Goal: Task Accomplishment & Management: Manage account settings

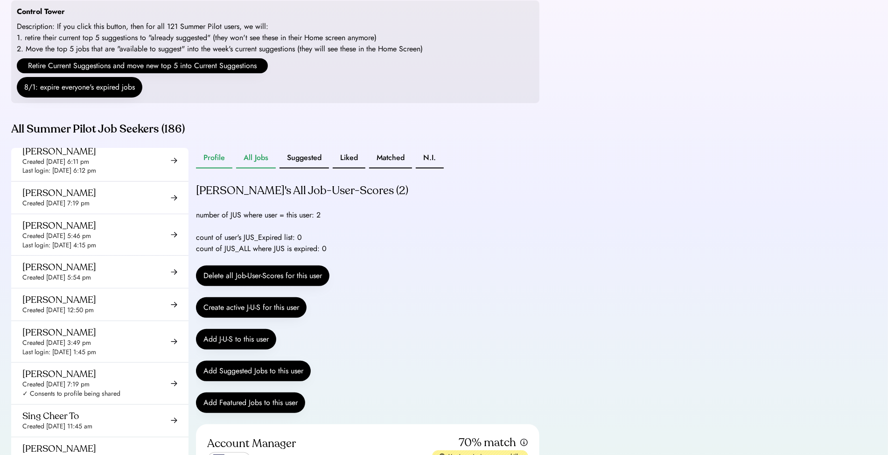
click at [208, 168] on button "Profile" at bounding box center [214, 158] width 36 height 21
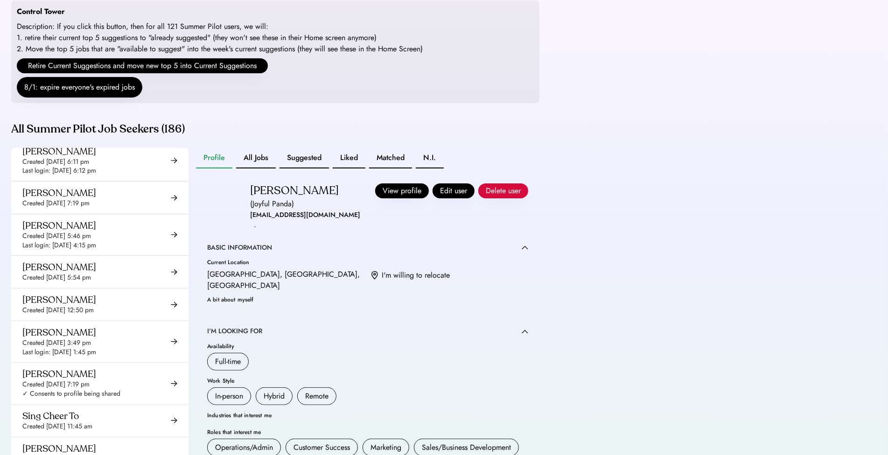
click at [277, 221] on div "nazaz.abbass@gmail.com" at bounding box center [305, 214] width 110 height 11
copy div "nazaz.abbass@gmail.com"
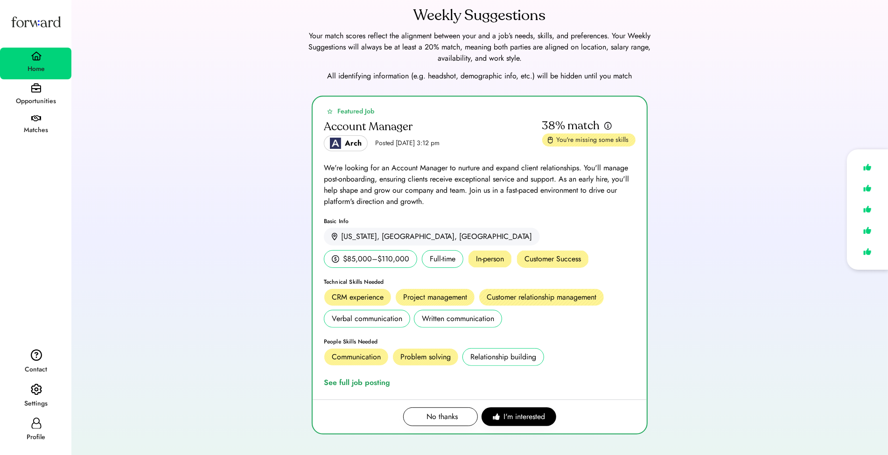
scroll to position [39, 0]
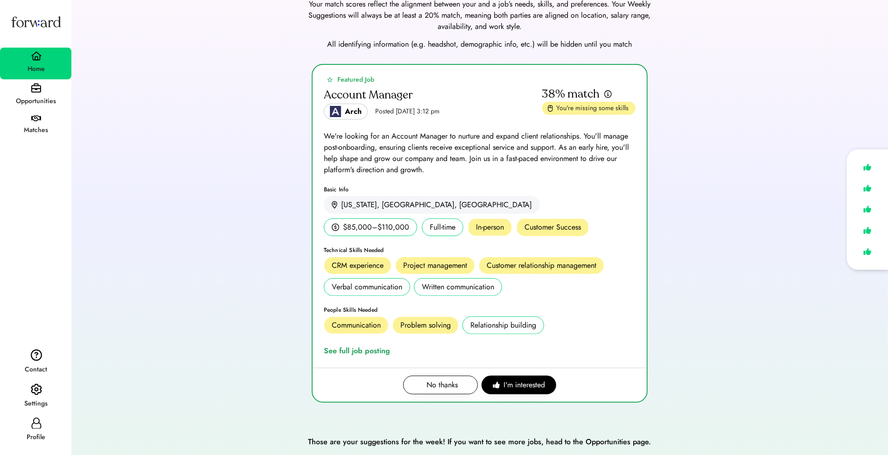
click at [28, 425] on div "Profile" at bounding box center [35, 431] width 71 height 34
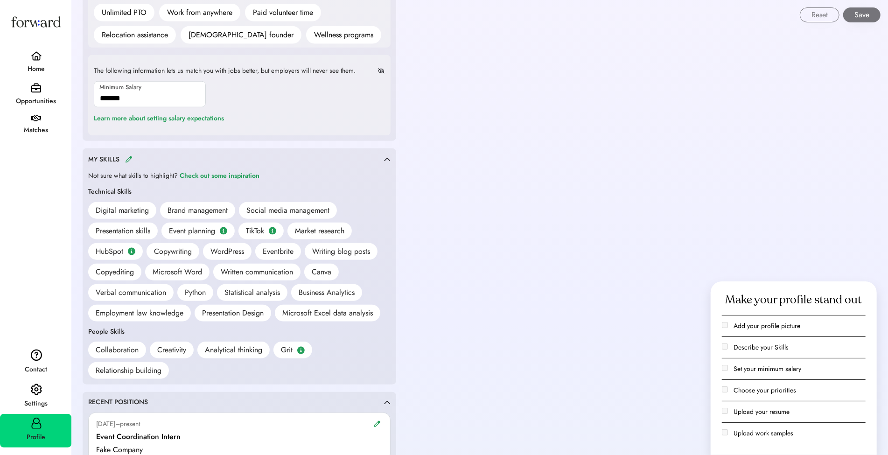
scroll to position [758, 0]
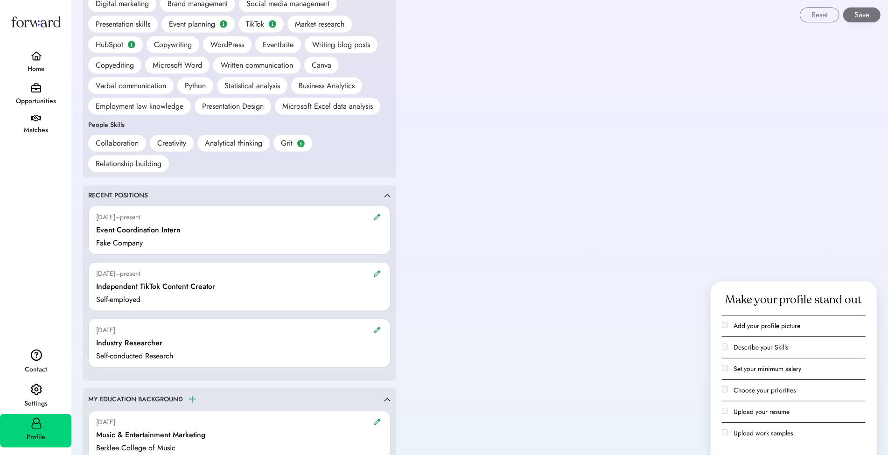
click at [41, 400] on div "Settings" at bounding box center [36, 403] width 70 height 11
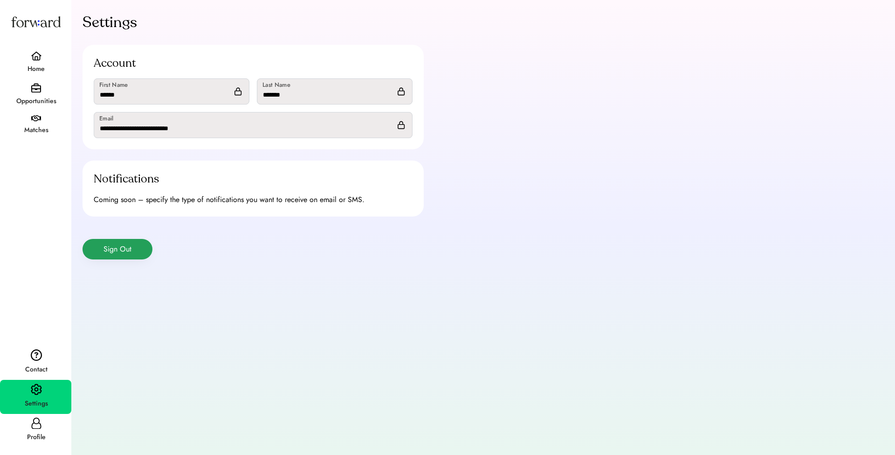
click at [122, 251] on button "Sign Out" at bounding box center [118, 249] width 70 height 21
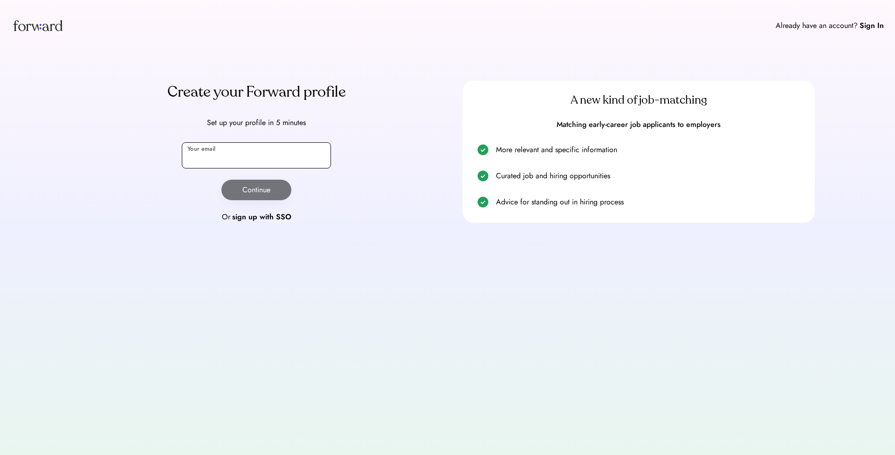
click at [263, 153] on input "email" at bounding box center [256, 155] width 149 height 26
click at [222, 160] on input "**********" at bounding box center [256, 155] width 149 height 26
type input "**********"
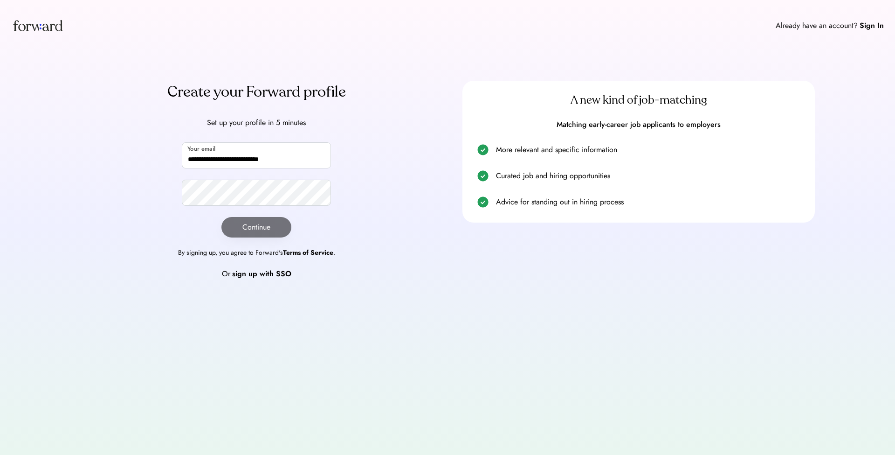
click at [256, 207] on div "**********" at bounding box center [256, 180] width 353 height 199
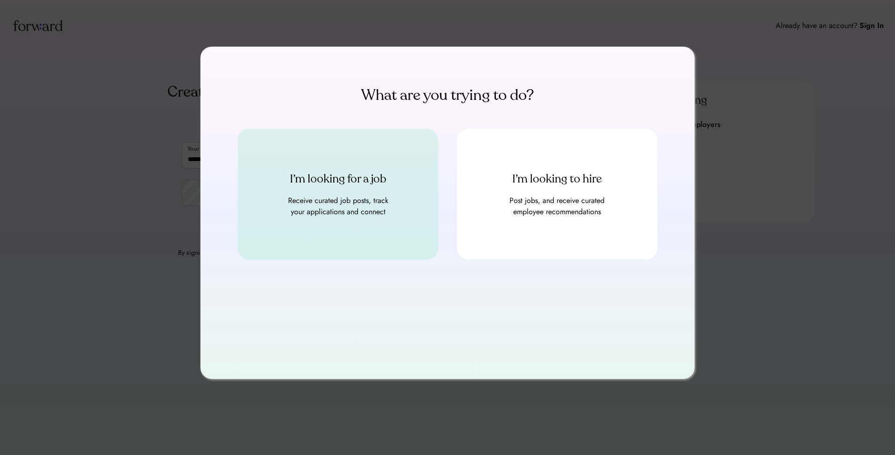
click at [378, 221] on div "I’m looking for a job Receive curated job posts, track your applications and co…" at bounding box center [338, 194] width 201 height 131
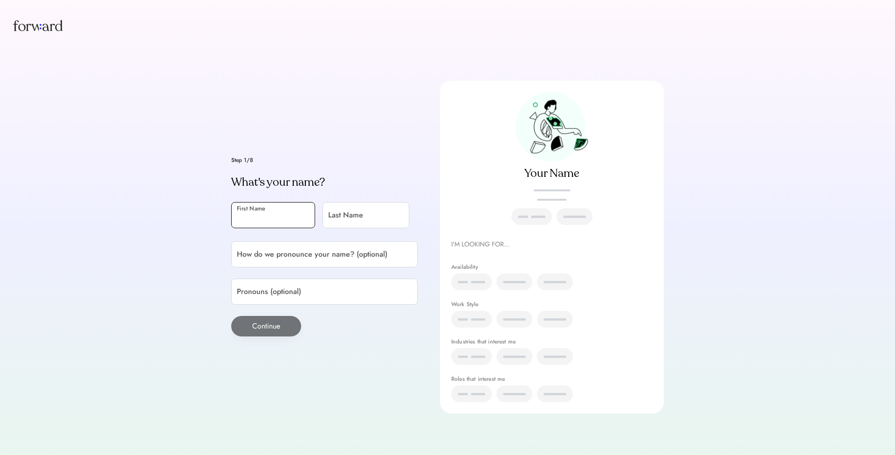
click at [252, 220] on input "input" at bounding box center [273, 215] width 84 height 26
type input "*****"
type input "**********"
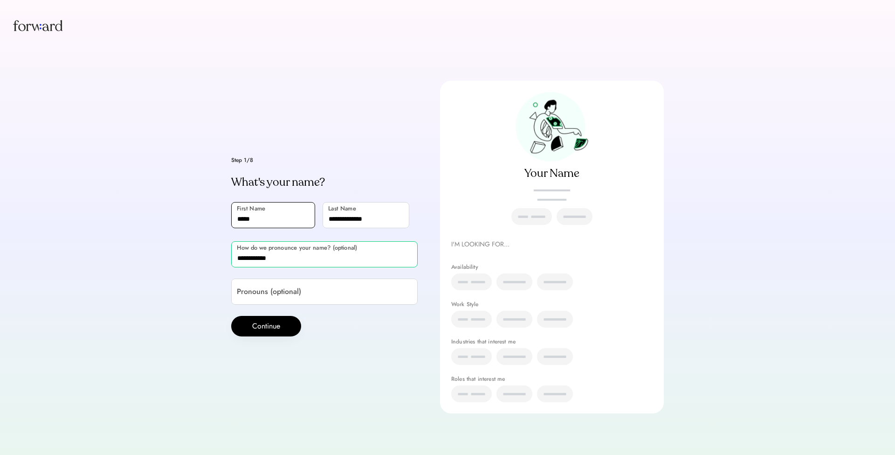
type input "**********"
type input "*******"
click at [270, 326] on button "Continue" at bounding box center [266, 326] width 70 height 21
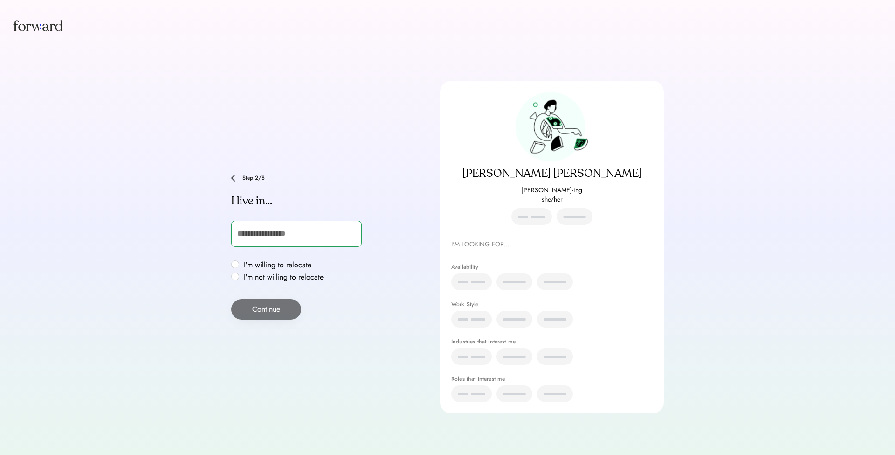
click at [282, 245] on input "text" at bounding box center [296, 234] width 131 height 26
type input "******"
type input "**********"
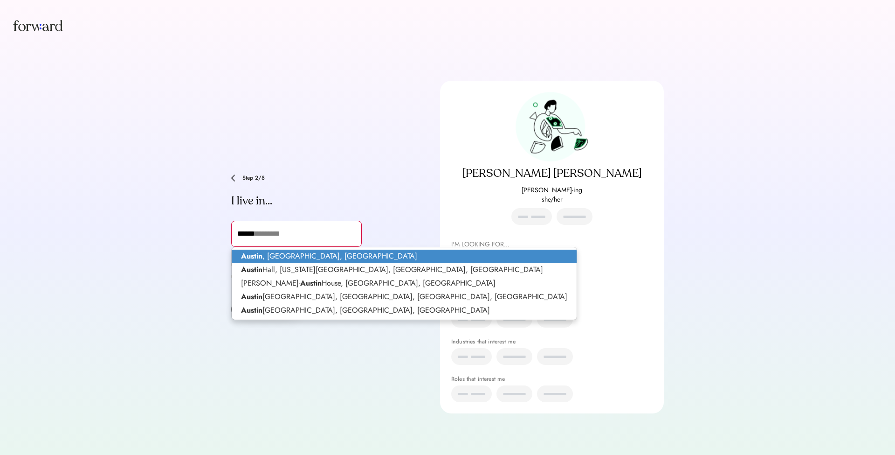
click at [283, 252] on p "Austin , TX, USA" at bounding box center [404, 257] width 345 height 14
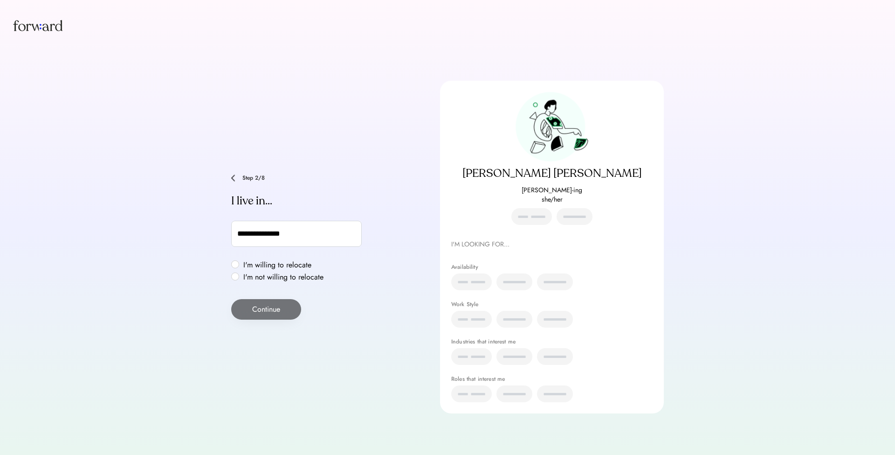
type input "**********"
click at [269, 263] on label "I'm willing to relocate" at bounding box center [284, 264] width 86 height 7
click at [261, 299] on button "Continue" at bounding box center [266, 309] width 70 height 21
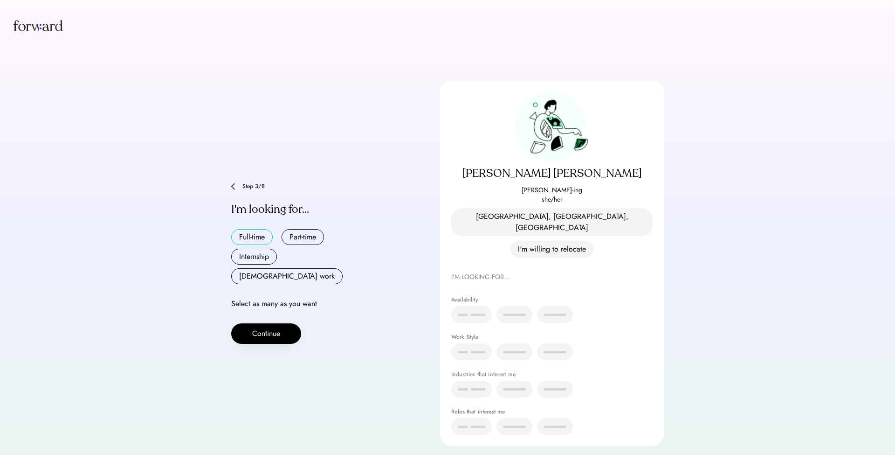
click at [254, 231] on button "Full-time" at bounding box center [252, 237] width 42 height 16
click at [273, 323] on button "Continue" at bounding box center [266, 333] width 70 height 21
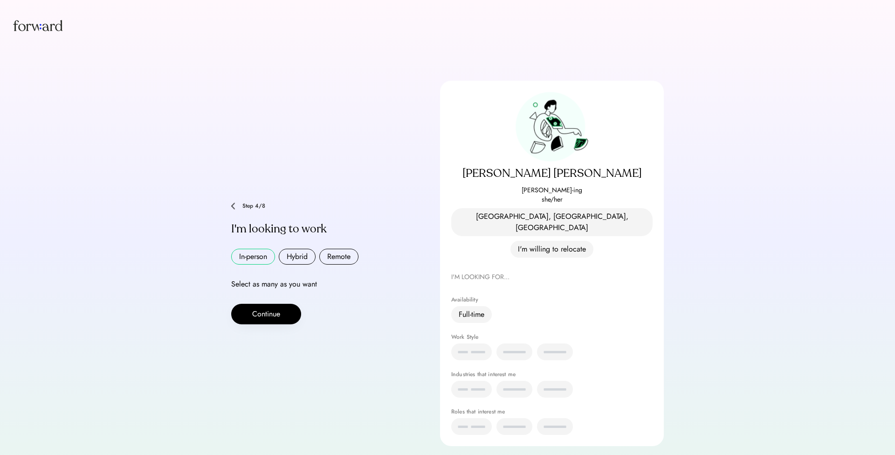
click at [254, 249] on button "In-person" at bounding box center [253, 257] width 44 height 16
click at [260, 304] on button "Continue" at bounding box center [266, 314] width 70 height 21
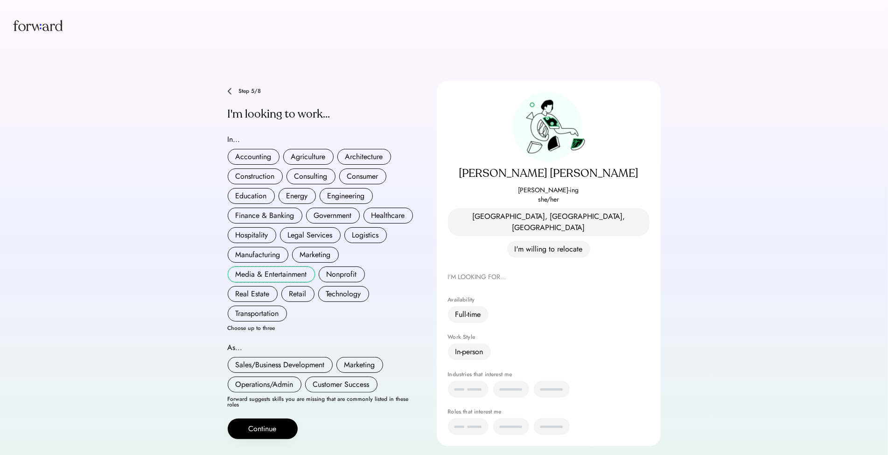
click at [276, 269] on button "Media & Entertainment" at bounding box center [271, 274] width 87 height 16
click at [339, 268] on button "Nonprofit" at bounding box center [342, 274] width 46 height 16
click at [342, 294] on div "Accounting Agriculture Architecture Construction Consulting Consumer Education …" at bounding box center [321, 235] width 187 height 173
click at [344, 287] on button "Technology" at bounding box center [343, 294] width 51 height 16
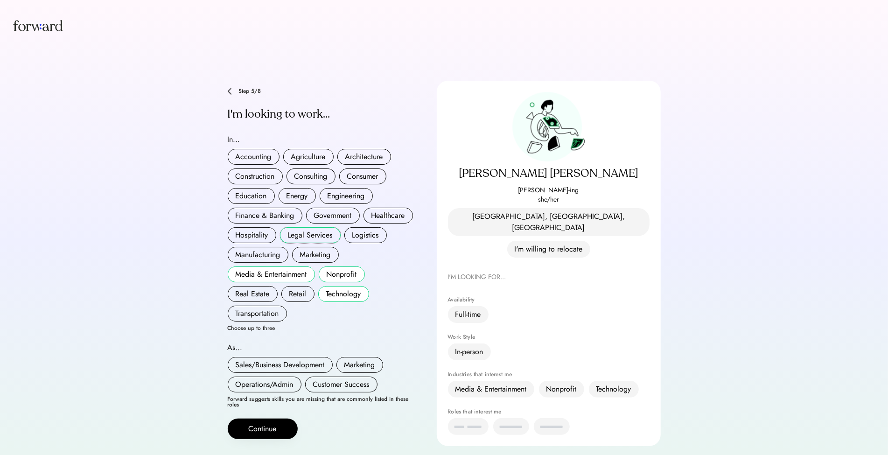
click at [283, 231] on button "Legal Services" at bounding box center [310, 235] width 61 height 16
click at [283, 364] on div "Sales/Business Development Marketing Operations/Admin Customer Success" at bounding box center [321, 374] width 187 height 35
click at [283, 376] on button "Operations/Admin" at bounding box center [265, 384] width 74 height 16
click at [359, 357] on button "Marketing" at bounding box center [359, 365] width 47 height 16
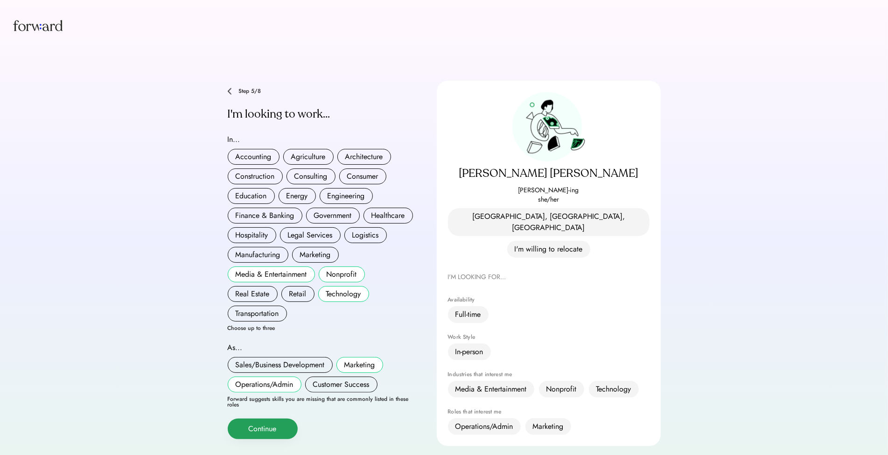
click at [288, 424] on button "Continue" at bounding box center [263, 428] width 70 height 21
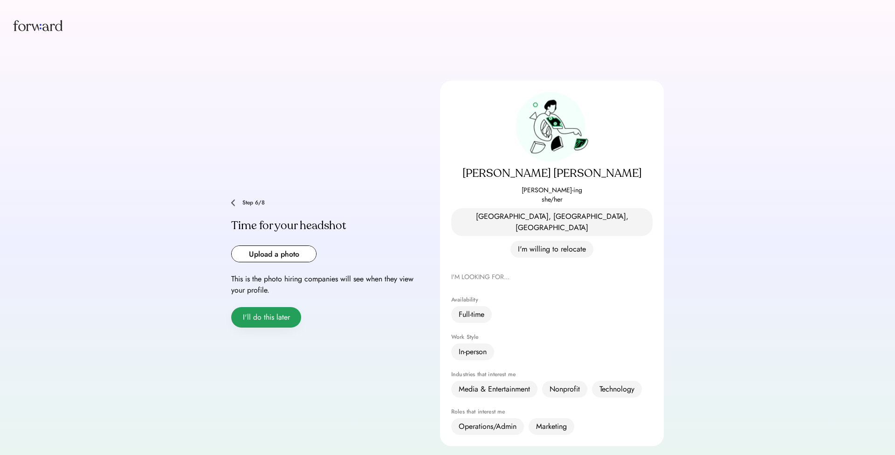
click at [273, 307] on button "I'll do this later" at bounding box center [266, 317] width 70 height 21
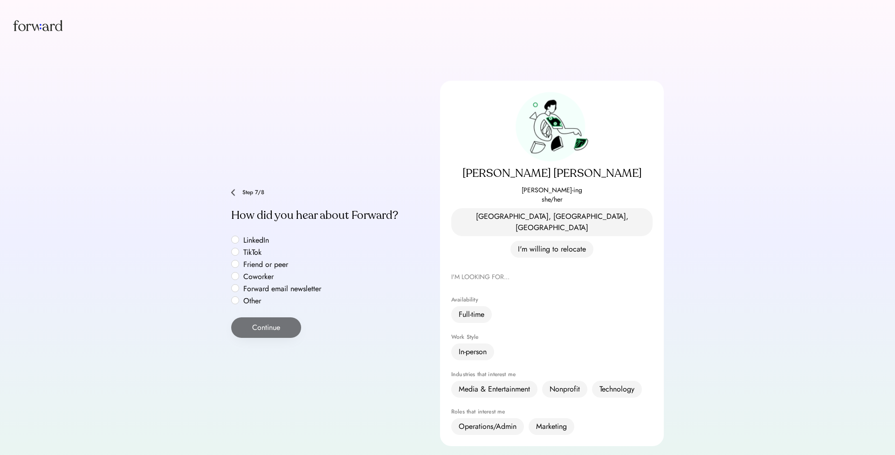
click at [247, 236] on label "LinkedIn" at bounding box center [283, 239] width 84 height 7
click at [264, 317] on button "Continue" at bounding box center [266, 327] width 70 height 21
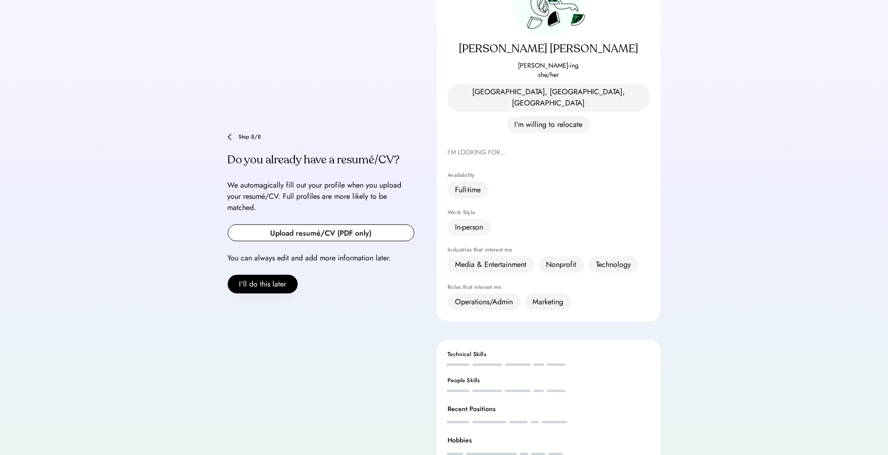
scroll to position [124, 0]
click at [274, 276] on button "I'll do this later" at bounding box center [263, 285] width 70 height 19
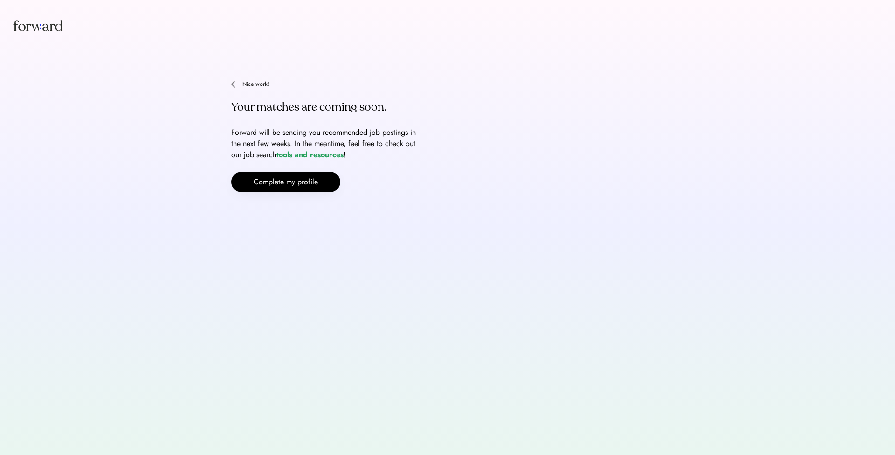
click at [232, 83] on img at bounding box center [233, 84] width 4 height 7
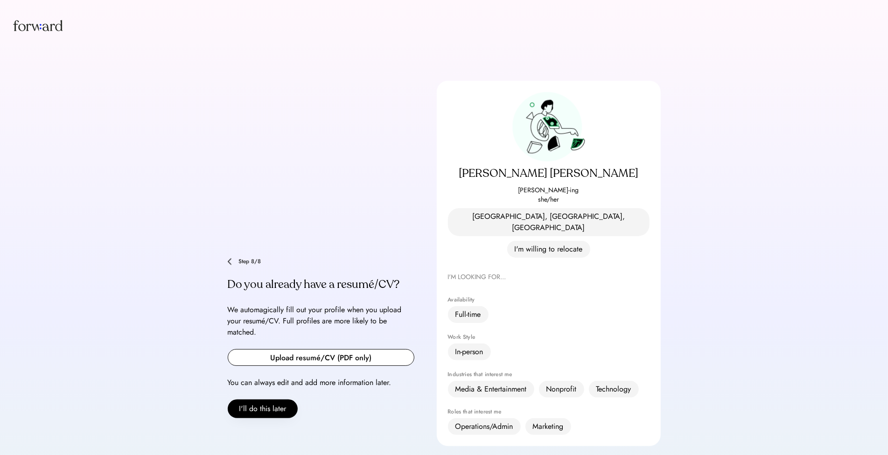
click at [316, 349] on input "file" at bounding box center [321, 357] width 186 height 16
type input "**********"
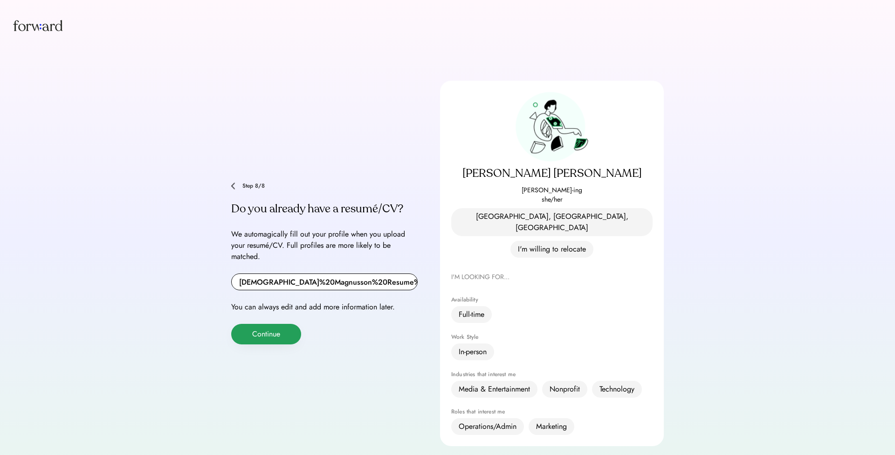
click at [260, 324] on button "Continue" at bounding box center [266, 334] width 70 height 21
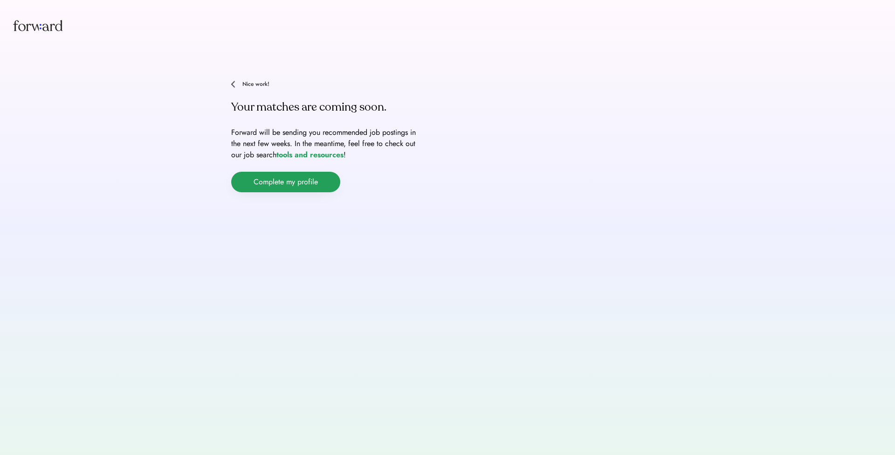
click at [264, 184] on button "Complete my profile" at bounding box center [285, 182] width 109 height 21
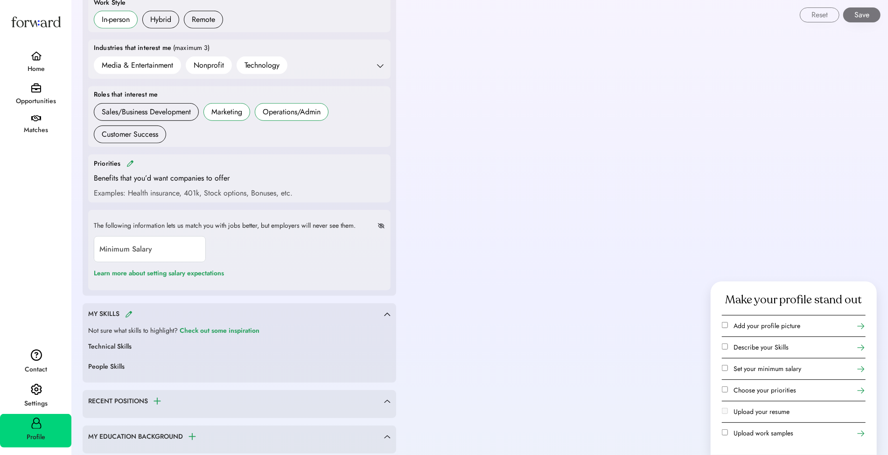
scroll to position [546, 0]
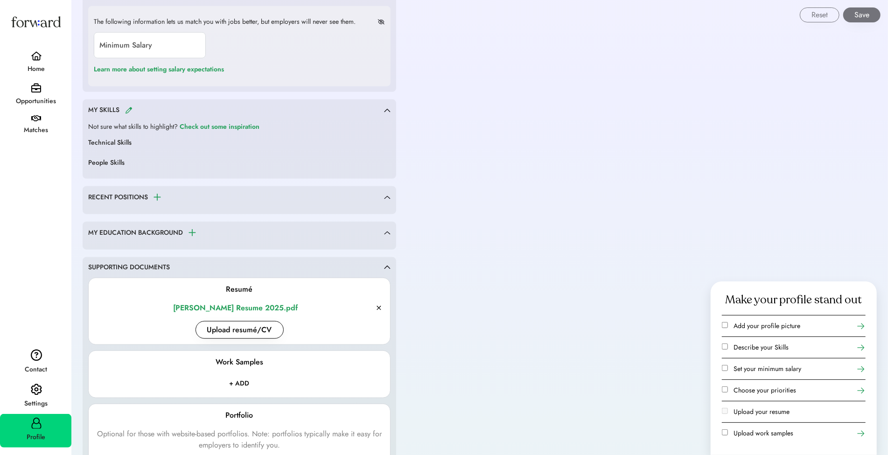
click at [21, 55] on div "Home" at bounding box center [35, 64] width 71 height 32
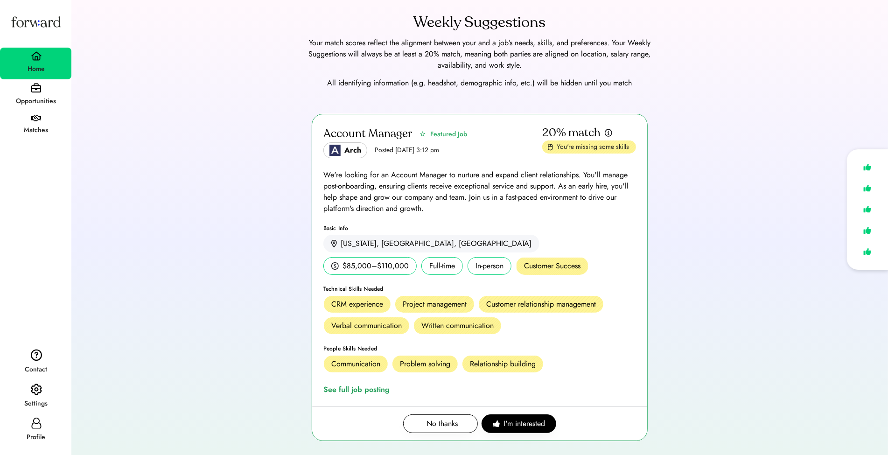
click at [183, 182] on div "Account Manager Featured Job Arch Posted Aug 6, 2025 3:12 pm 20% match You're m…" at bounding box center [480, 283] width 794 height 338
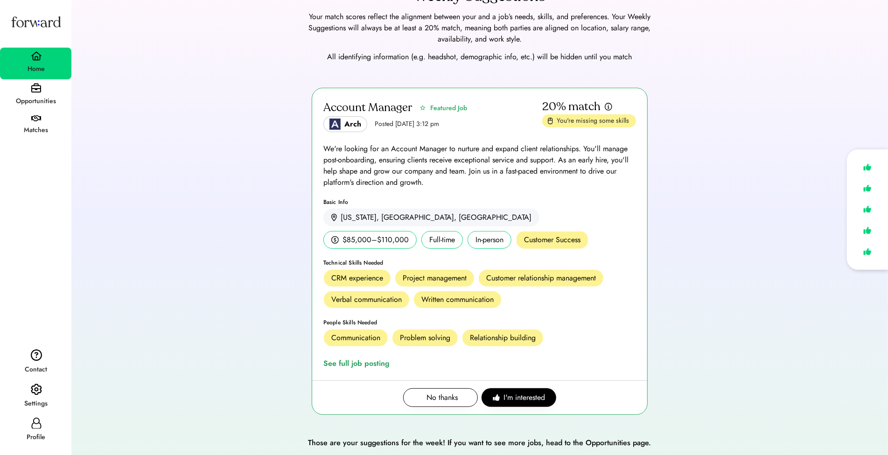
scroll to position [27, 0]
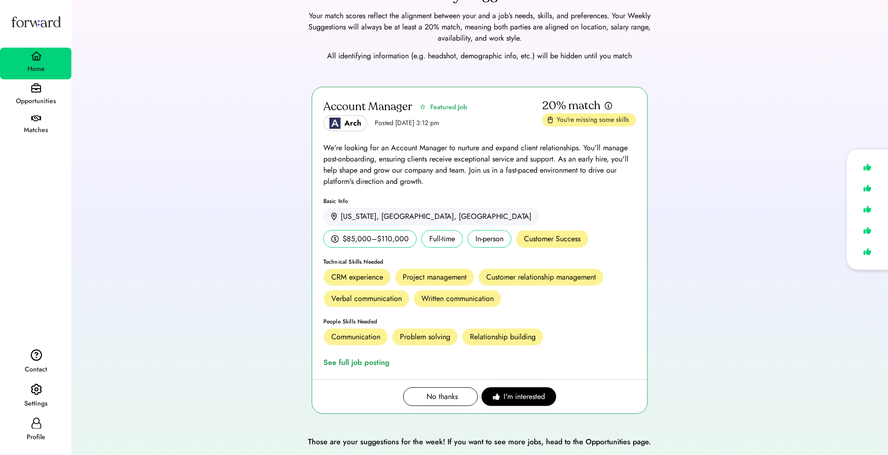
click at [32, 436] on div "Profile" at bounding box center [36, 436] width 70 height 11
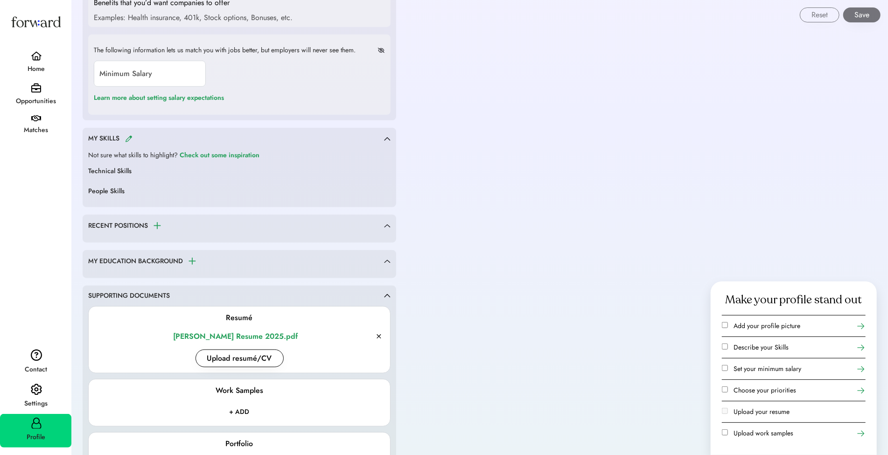
scroll to position [512, 0]
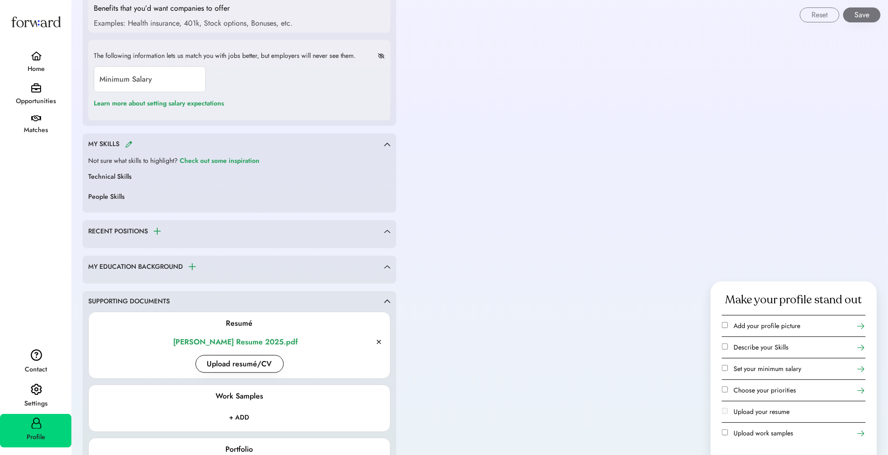
click at [129, 141] on img at bounding box center [128, 144] width 7 height 7
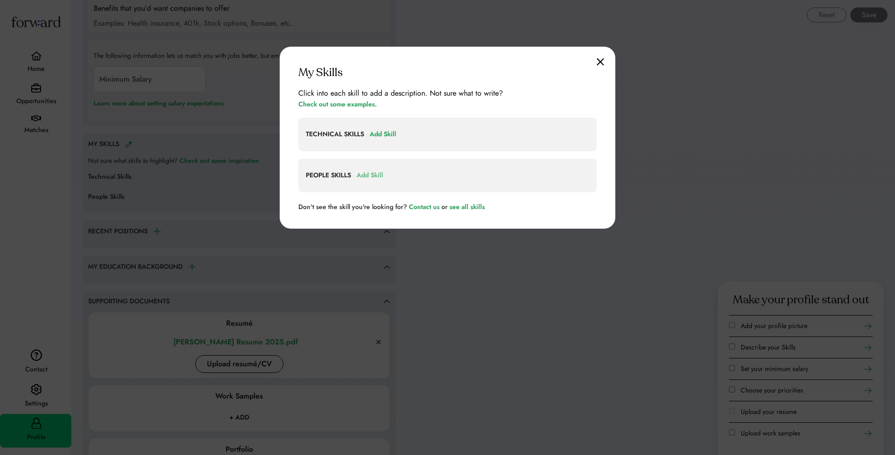
click at [377, 172] on div "Add Skill" at bounding box center [370, 175] width 27 height 11
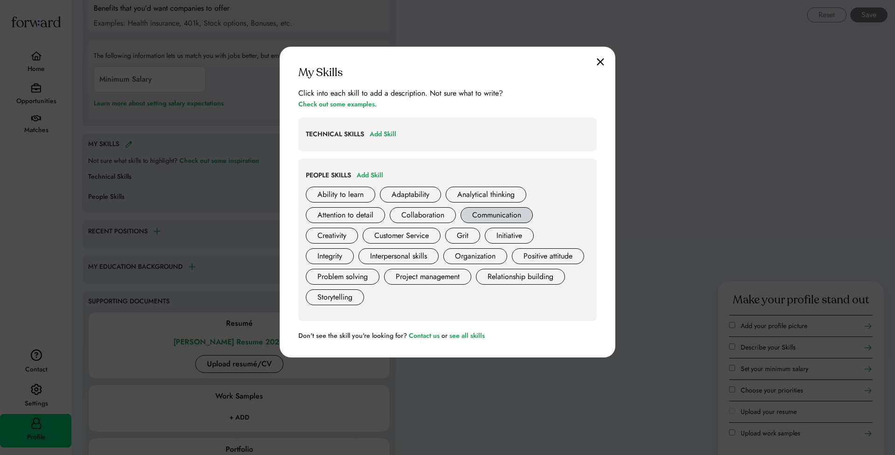
click at [493, 216] on div "Communication" at bounding box center [497, 215] width 72 height 16
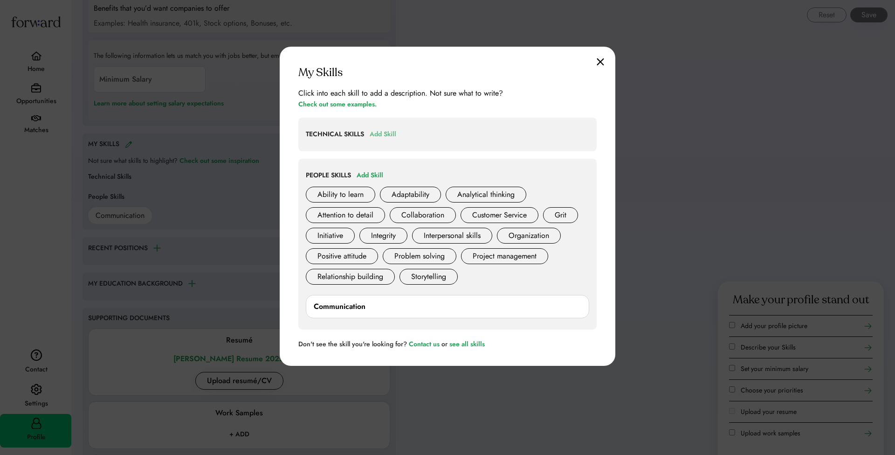
click at [375, 135] on div "Add Skill" at bounding box center [383, 134] width 27 height 11
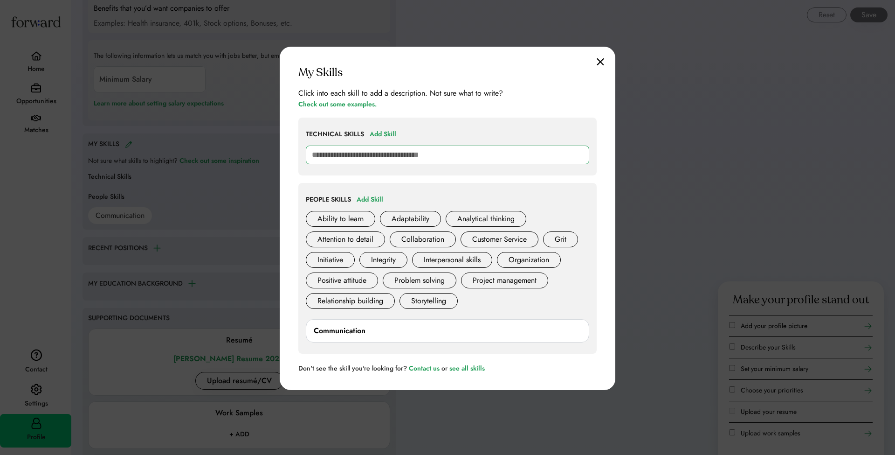
click at [375, 151] on input "text" at bounding box center [448, 155] width 284 height 19
type input "***"
type input "**********"
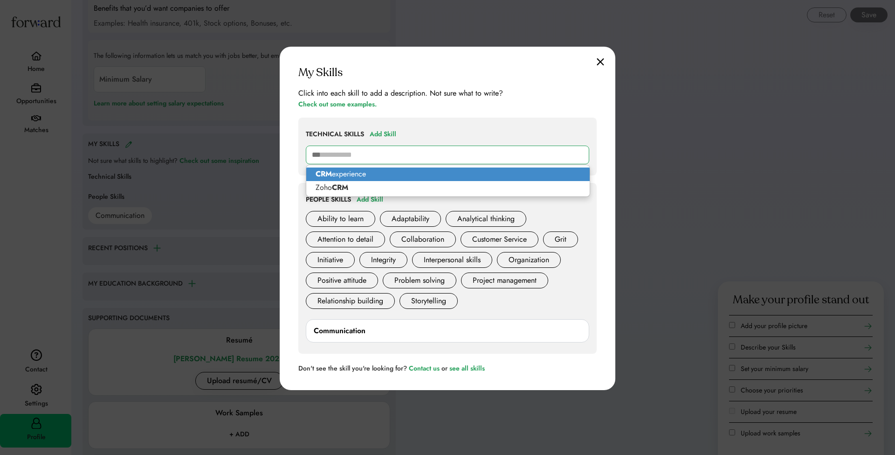
click at [347, 173] on p "CRM experience" at bounding box center [448, 174] width 284 height 14
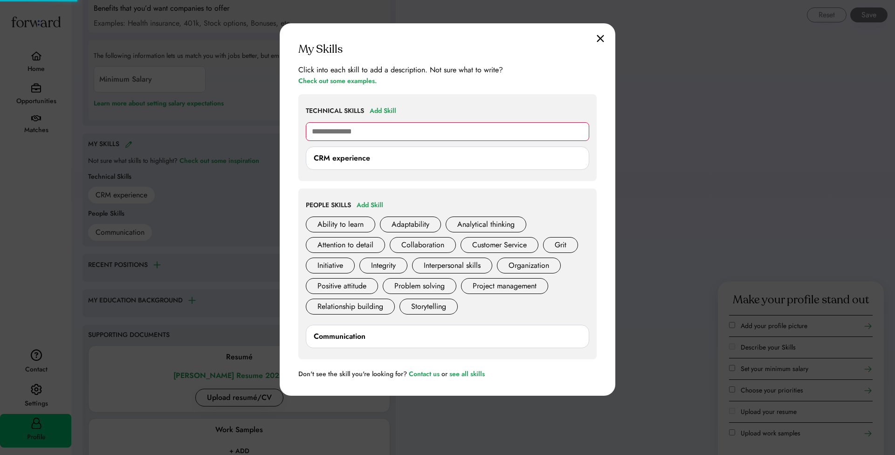
type input "**********"
click at [351, 177] on div "TECHNICAL SKILLS Add Skill crm CRM experience" at bounding box center [447, 137] width 298 height 87
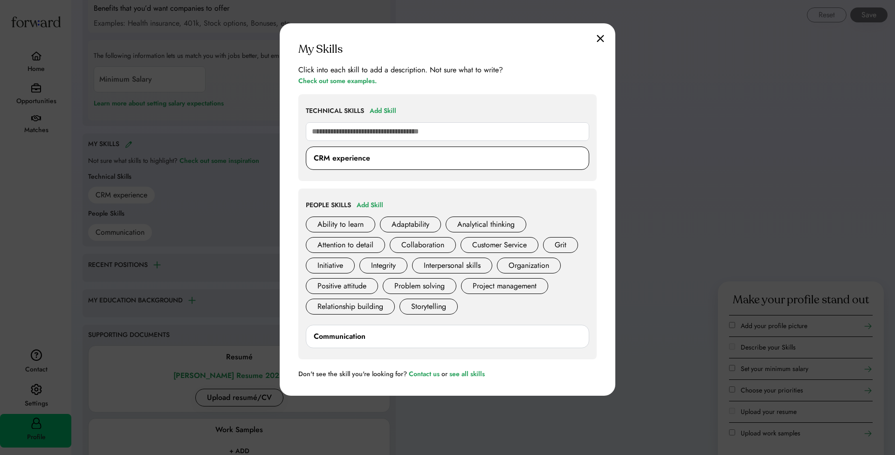
click at [374, 157] on div "CRM experience" at bounding box center [448, 158] width 268 height 11
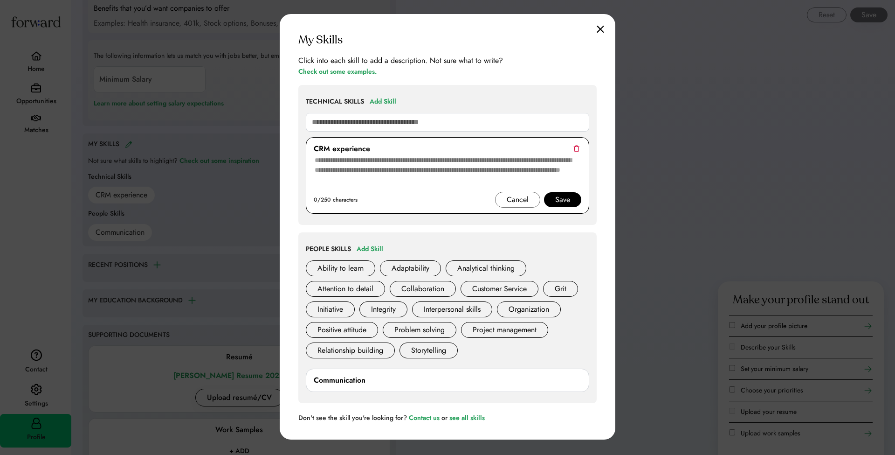
click at [375, 176] on textarea at bounding box center [448, 172] width 268 height 37
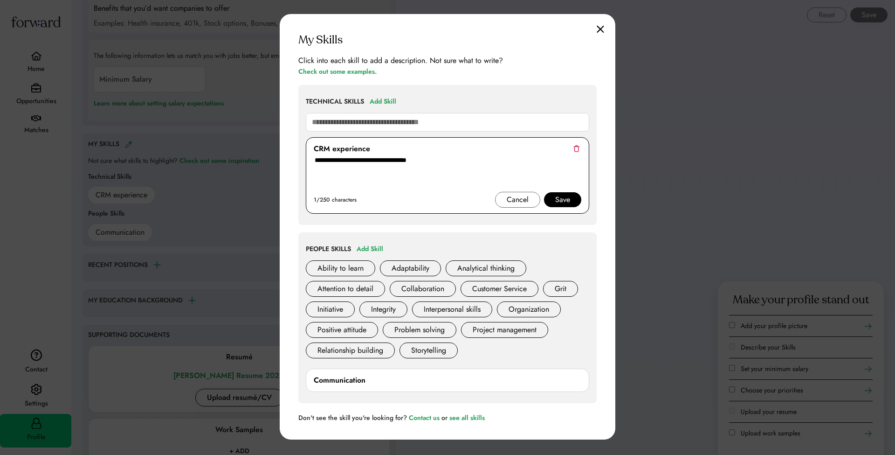
type textarea "**********"
click at [558, 195] on div "Save" at bounding box center [562, 199] width 15 height 11
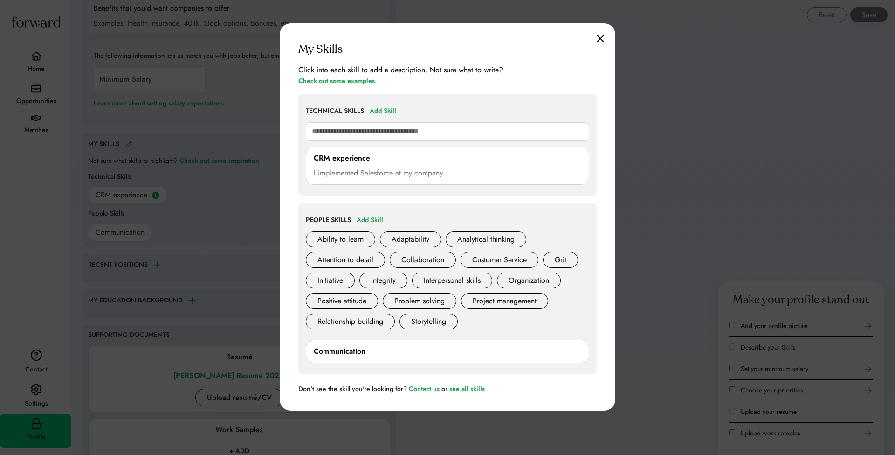
click at [599, 33] on div "**********" at bounding box center [448, 216] width 336 height 387
click at [600, 43] on div "**********" at bounding box center [448, 216] width 336 height 387
click at [601, 41] on img at bounding box center [600, 39] width 7 height 8
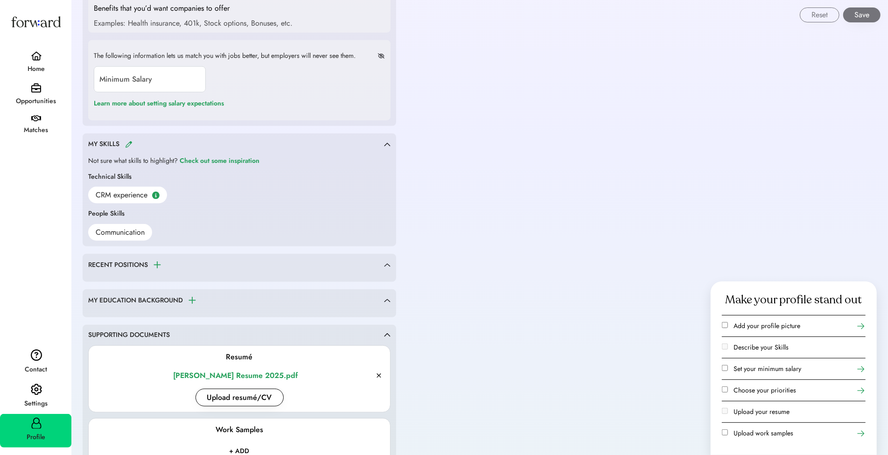
click at [625, 162] on div "Weekly Suggestions Your match scores reflect the alignment between your and a j…" at bounding box center [479, 148] width 816 height 1320
click at [44, 72] on div "Home" at bounding box center [36, 68] width 70 height 11
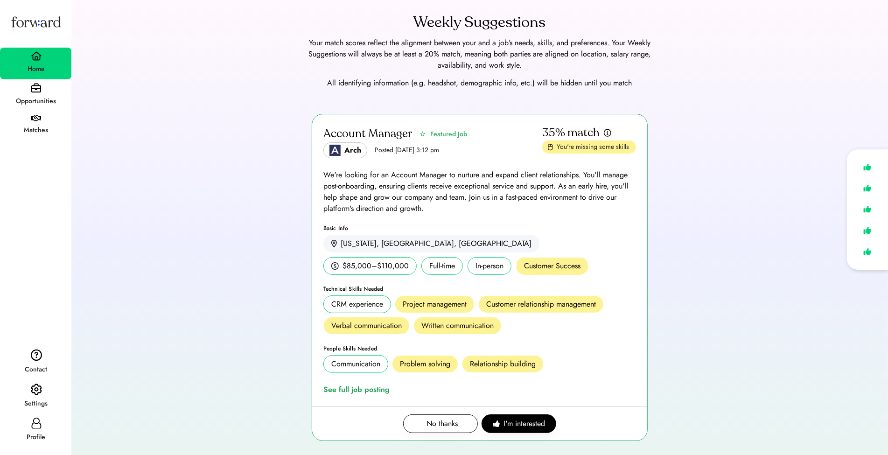
click at [197, 154] on div "Account Manager Featured Job Arch Posted Aug 6, 2025 3:12 pm 35% match You're m…" at bounding box center [480, 283] width 794 height 338
click at [55, 108] on div "Opportunities" at bounding box center [36, 101] width 70 height 17
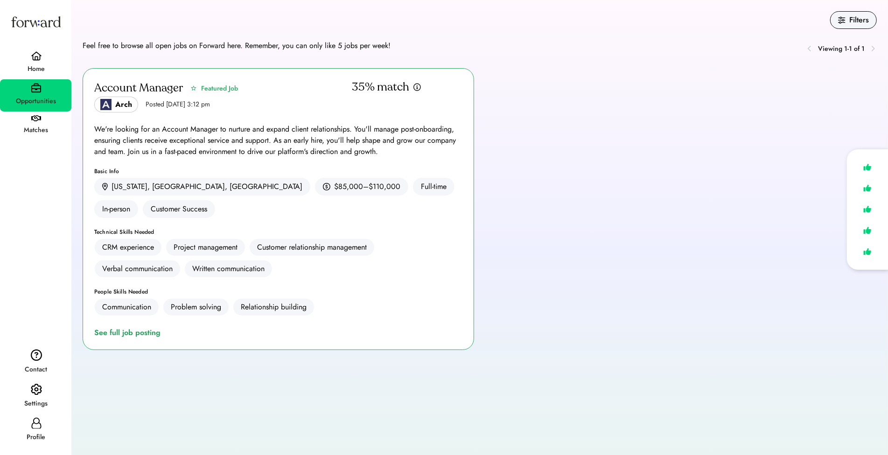
click at [43, 133] on div "Matches" at bounding box center [36, 130] width 70 height 11
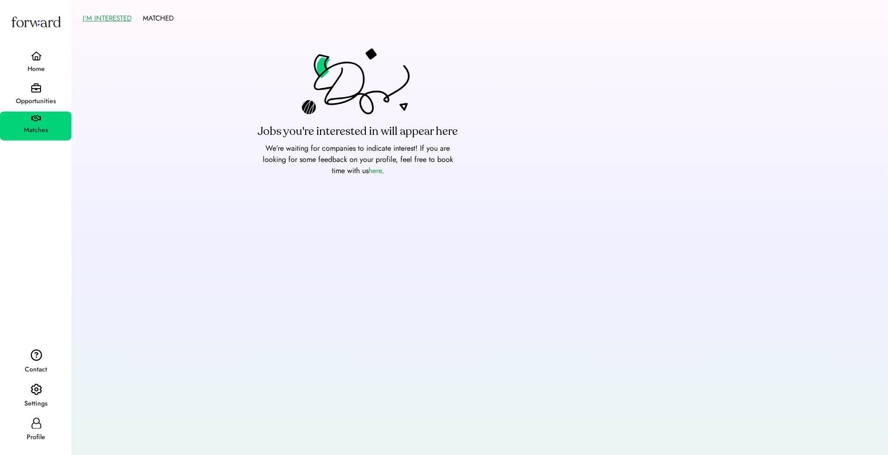
click at [43, 97] on div "Opportunities" at bounding box center [36, 101] width 70 height 11
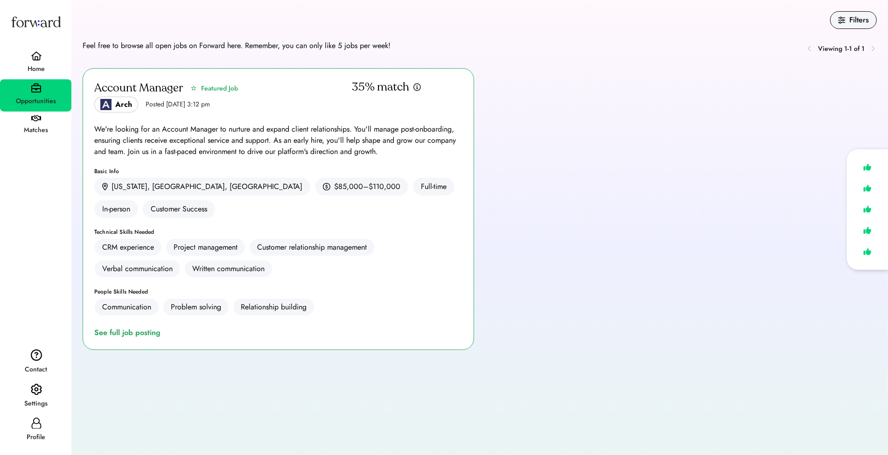
click at [604, 190] on div "Account Manager Featured Job Arch Posted Aug 6, 2025 3:12 pm 35% match We're lo…" at bounding box center [480, 259] width 794 height 382
click at [20, 62] on div "Home" at bounding box center [36, 69] width 70 height 17
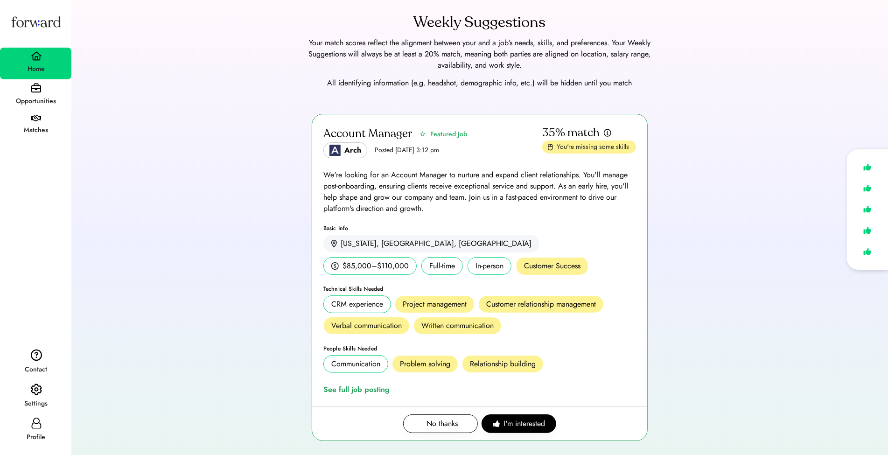
click at [211, 246] on div "Account Manager Featured Job Arch Posted [DATE] 3:12 pm 35% match You're missin…" at bounding box center [480, 283] width 794 height 338
click at [43, 439] on div "Profile" at bounding box center [36, 436] width 70 height 11
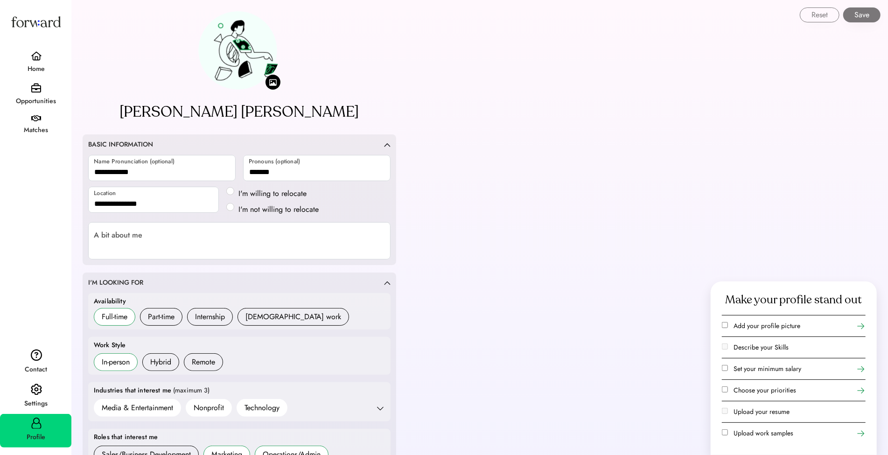
scroll to position [355, 0]
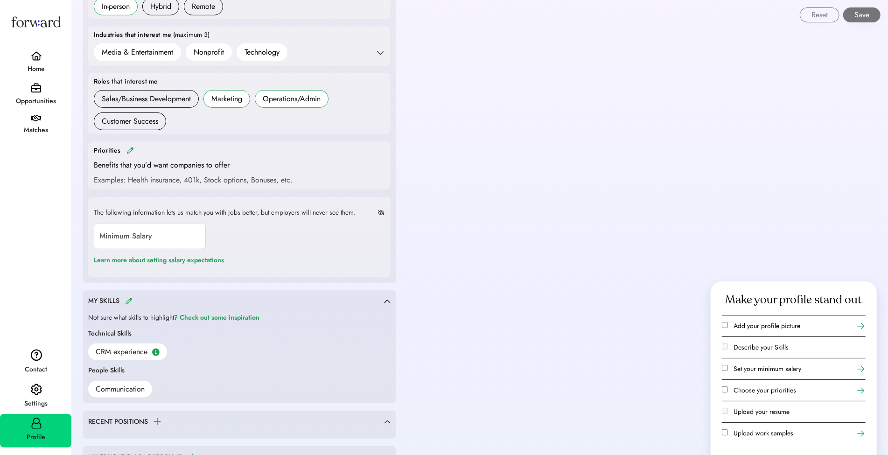
click at [128, 298] on img at bounding box center [128, 301] width 7 height 7
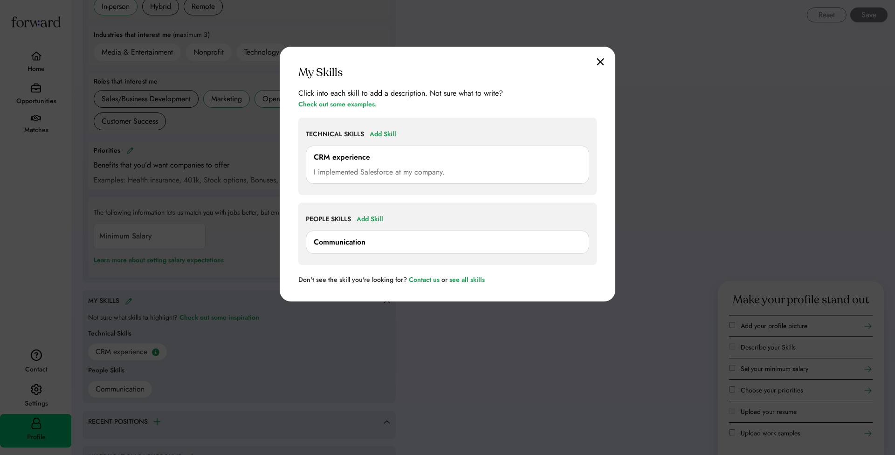
click at [600, 59] on img at bounding box center [600, 62] width 7 height 8
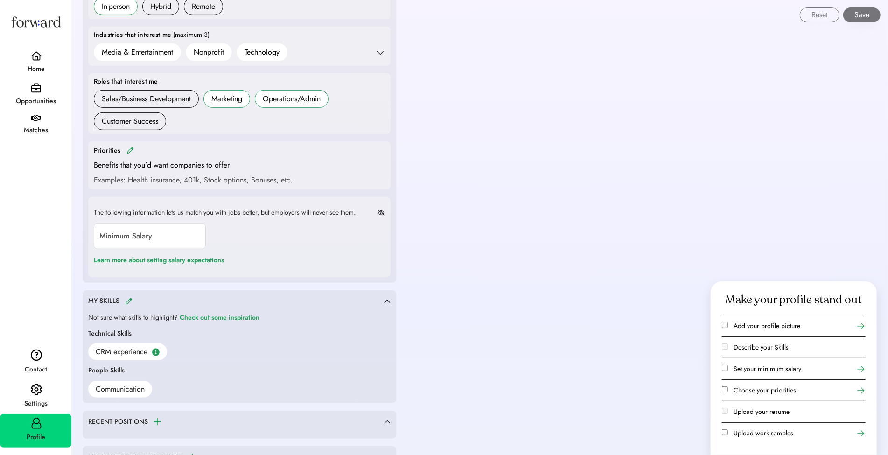
type input "**********"
type textarea "**********"
type input "*******"
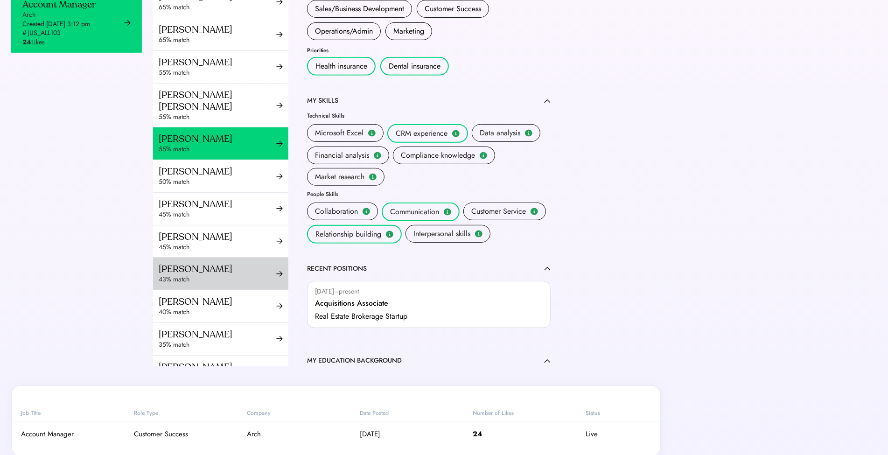
scroll to position [372, 0]
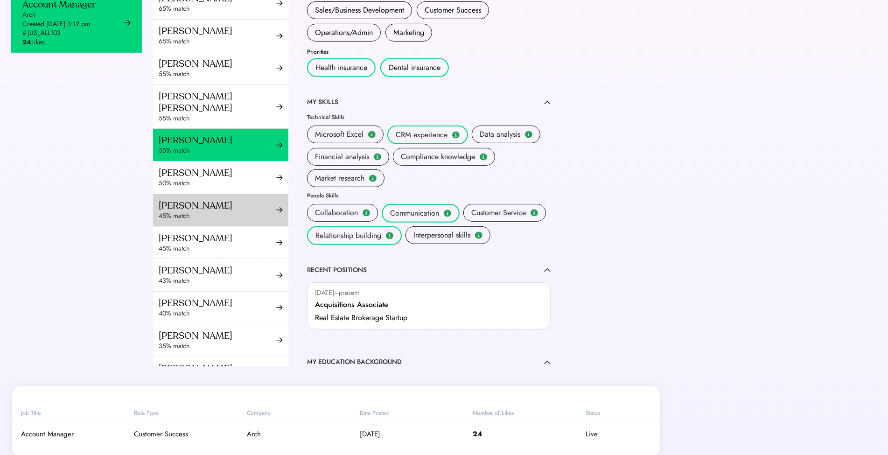
click at [202, 170] on div "[PERSON_NAME]" at bounding box center [218, 173] width 118 height 12
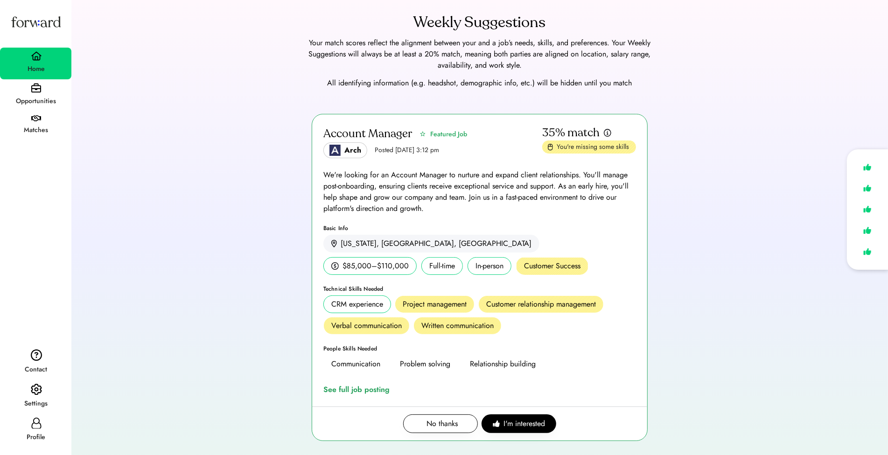
click at [39, 389] on img at bounding box center [36, 389] width 11 height 12
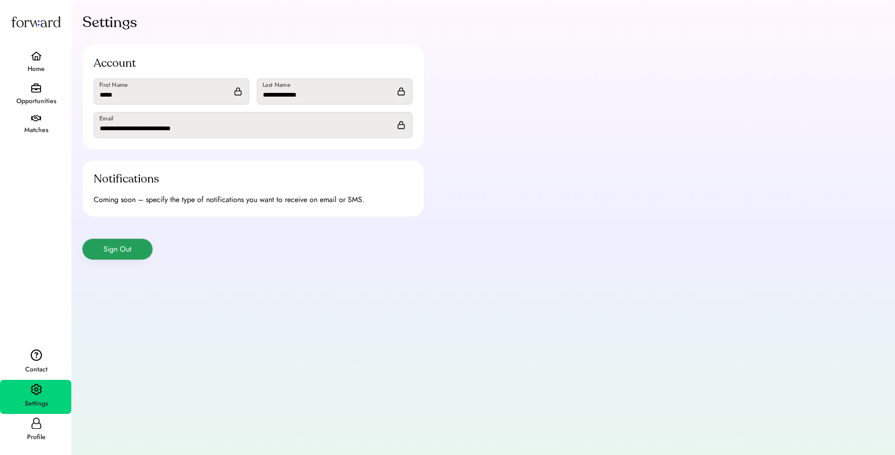
click at [120, 244] on button "Sign Out" at bounding box center [118, 249] width 70 height 21
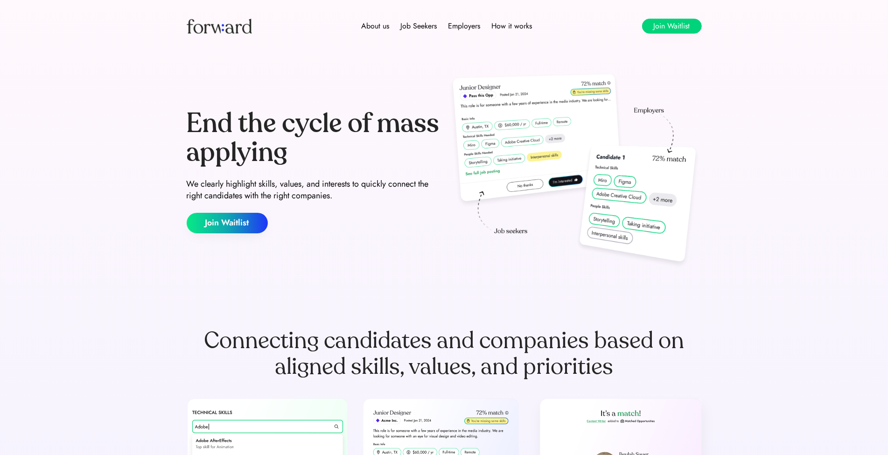
click at [666, 27] on button "Join Waitlist" at bounding box center [672, 26] width 60 height 15
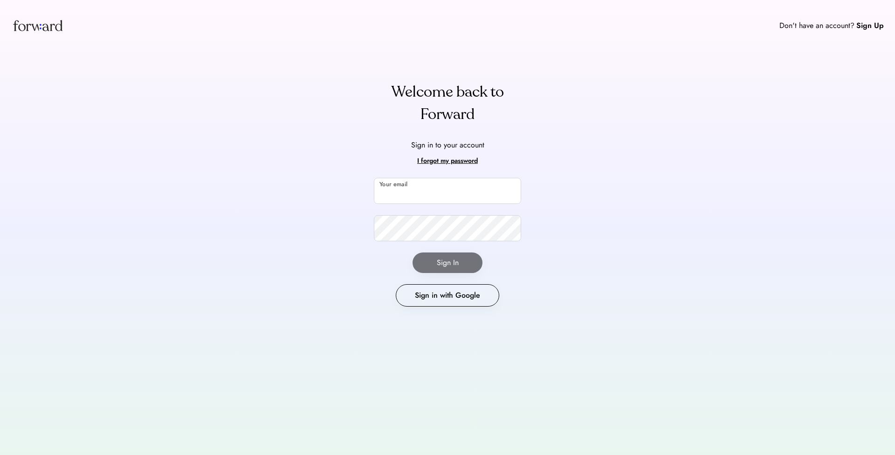
click at [380, 187] on input "email" at bounding box center [447, 191] width 147 height 26
type input "**********"
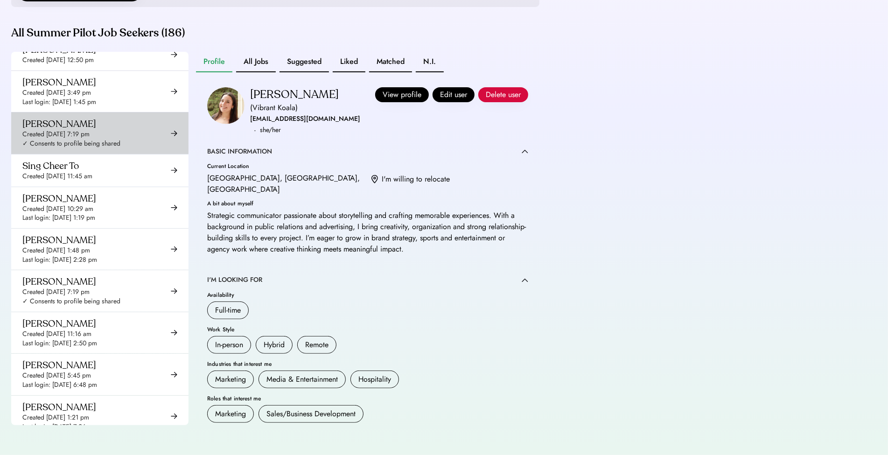
scroll to position [6418, 0]
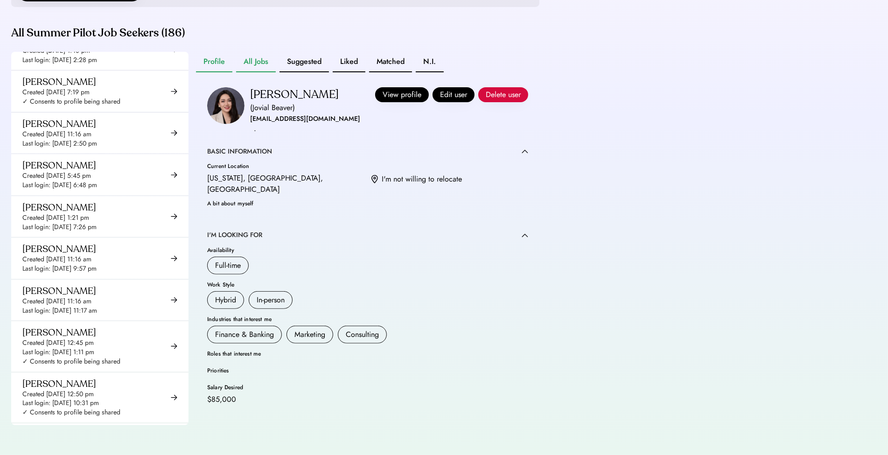
click at [263, 56] on button "All Jobs" at bounding box center [256, 62] width 40 height 21
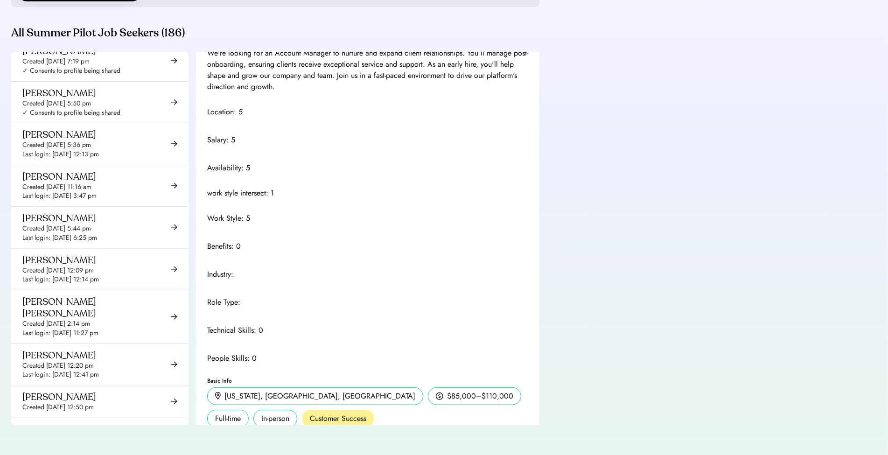
scroll to position [5605, 0]
click at [70, 437] on div "Created Aug 26, 2025 7:17 pm" at bounding box center [55, 441] width 67 height 9
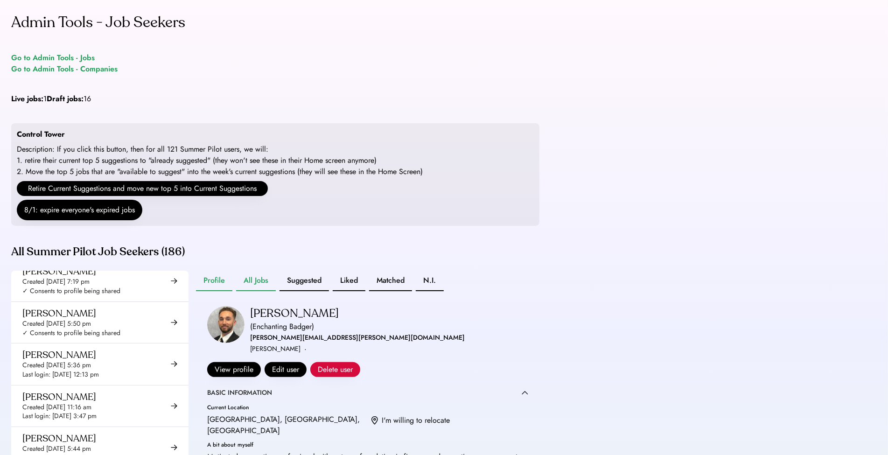
click at [257, 291] on button "All Jobs" at bounding box center [256, 281] width 40 height 21
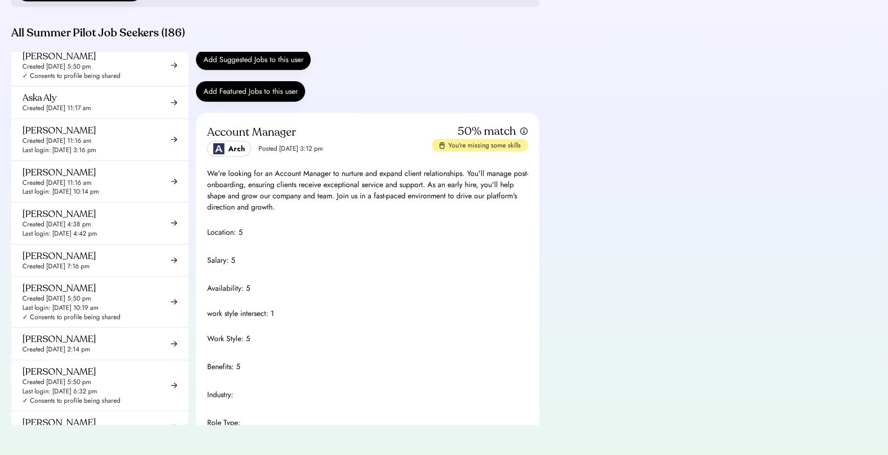
scroll to position [1389, 0]
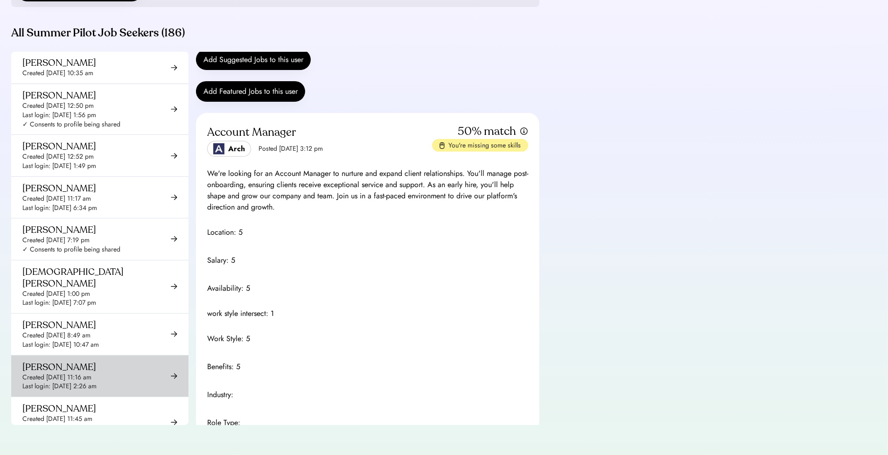
click at [78, 361] on div "Corina Alexander" at bounding box center [59, 367] width 74 height 12
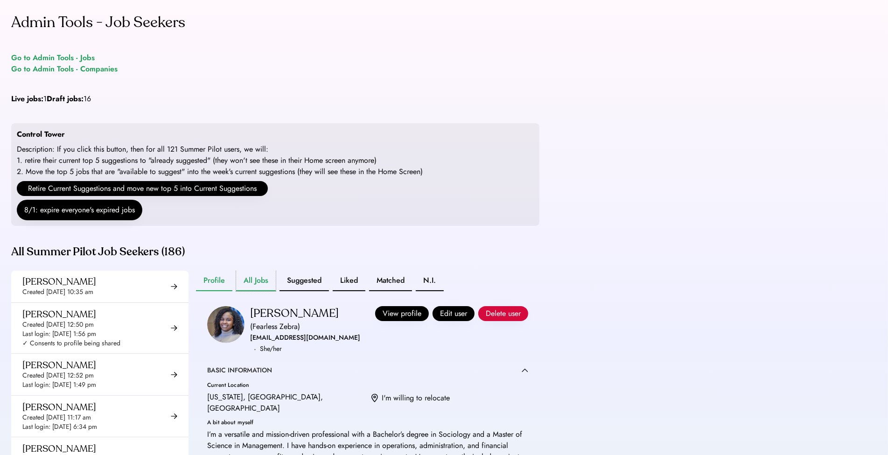
click at [255, 291] on button "All Jobs" at bounding box center [256, 281] width 40 height 21
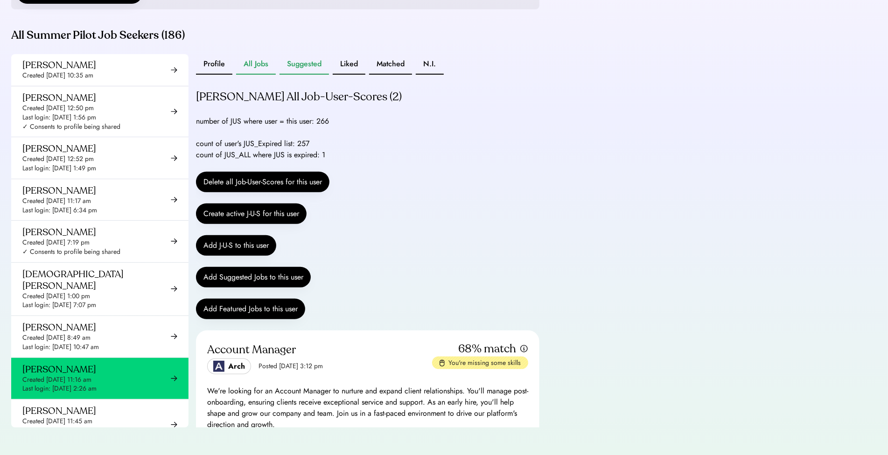
click at [306, 70] on button "Suggested" at bounding box center [303, 64] width 49 height 21
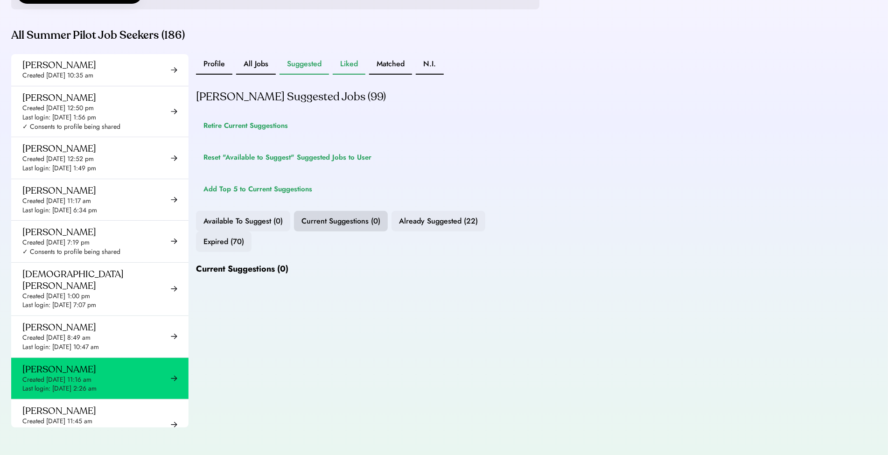
click at [344, 71] on button "Liked" at bounding box center [349, 64] width 33 height 21
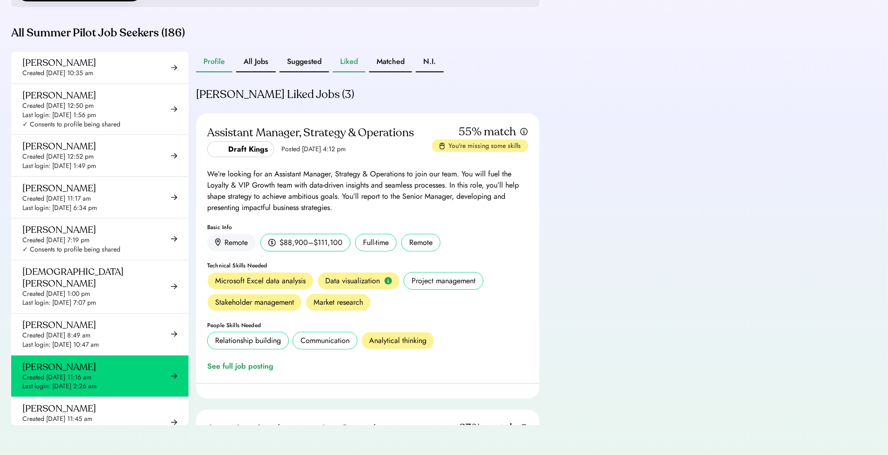
click at [218, 63] on button "Profile" at bounding box center [214, 62] width 36 height 21
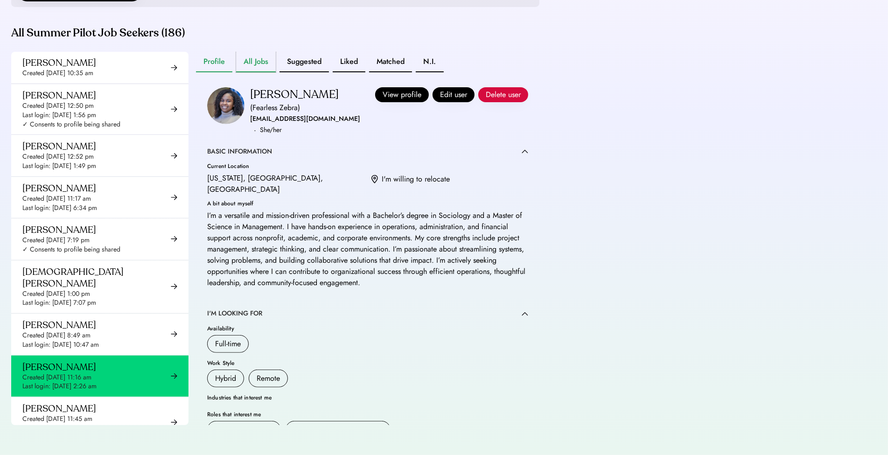
click at [260, 68] on button "All Jobs" at bounding box center [256, 62] width 40 height 21
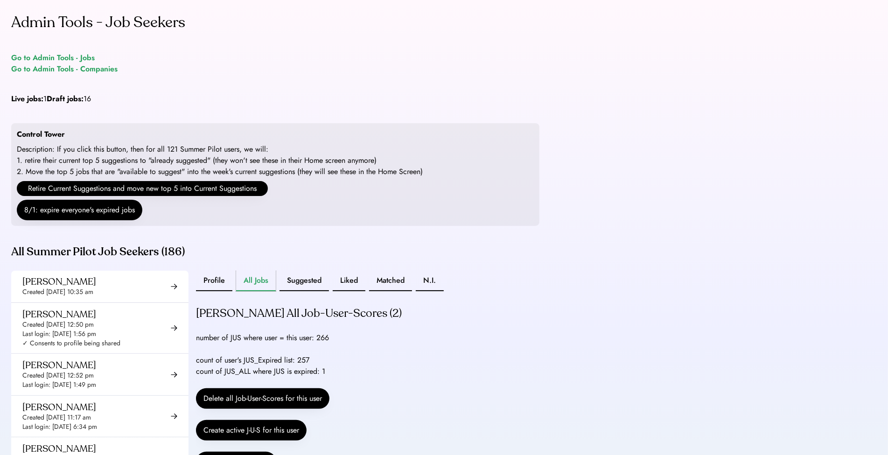
click at [209, 290] on button "Profile" at bounding box center [214, 281] width 36 height 21
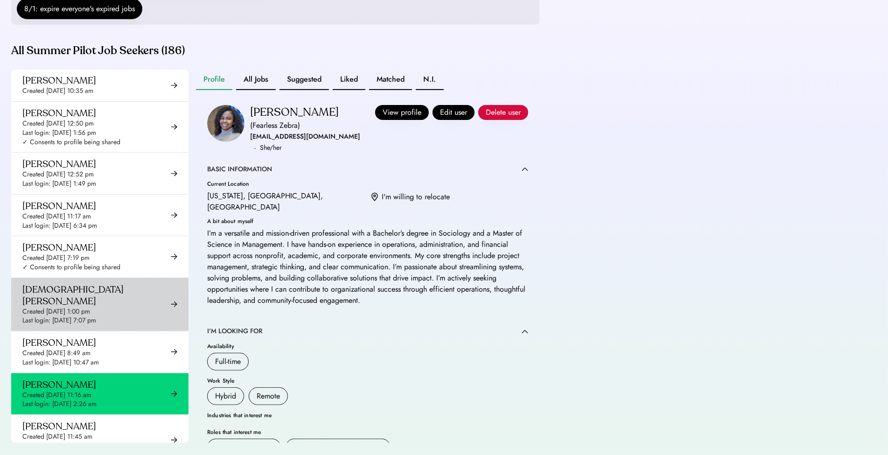
scroll to position [4881, 0]
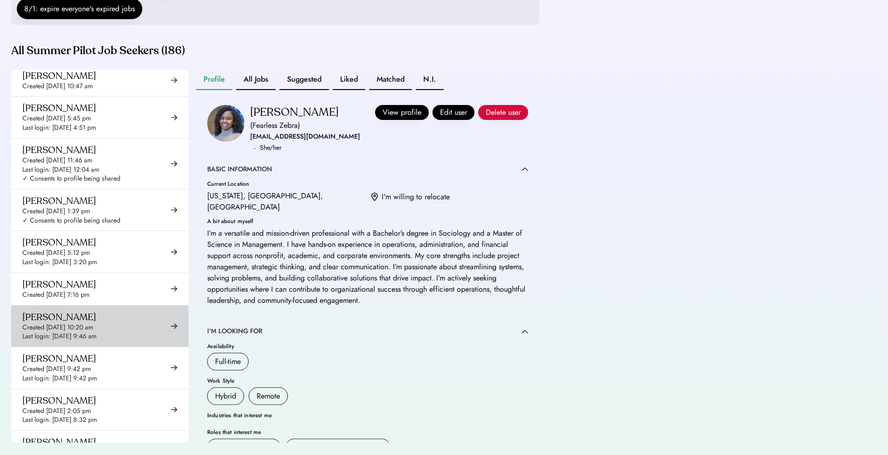
click at [81, 323] on div "Created Aug 28, 2025 10:20 am" at bounding box center [57, 327] width 71 height 9
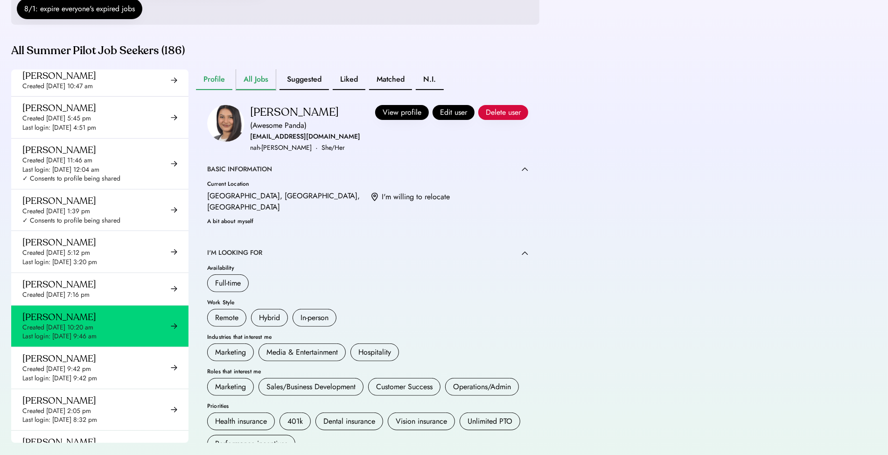
click at [259, 90] on button "All Jobs" at bounding box center [256, 79] width 40 height 21
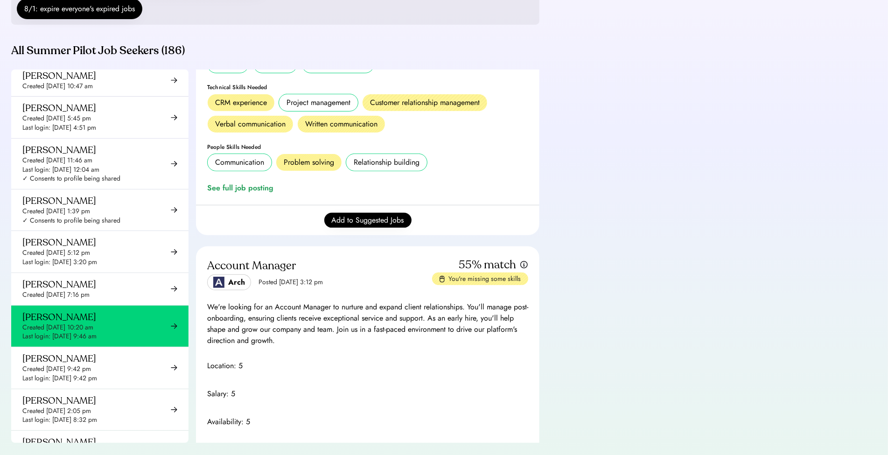
scroll to position [791, 0]
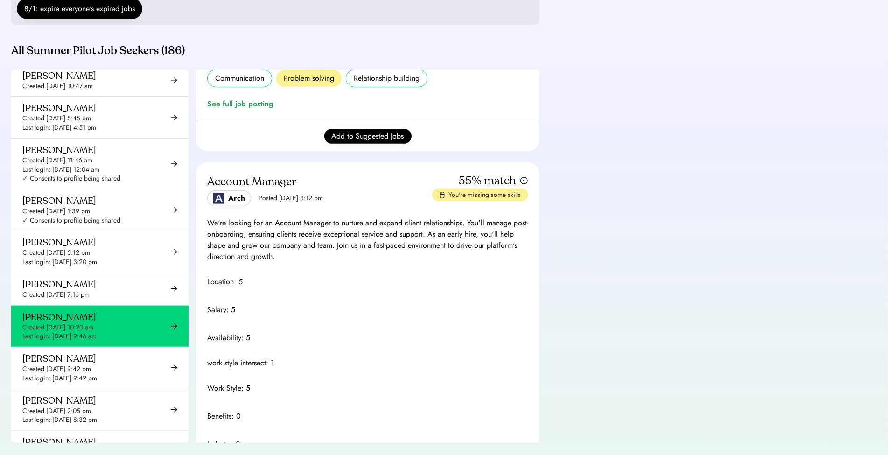
click at [279, 203] on div "Posted [DATE] 3:12 pm" at bounding box center [290, 198] width 64 height 9
click at [278, 203] on div "Posted [DATE] 3:12 pm" at bounding box center [290, 198] width 64 height 9
click at [291, 253] on div "We're looking for an Account Manager to nurture and expand client relationships…" at bounding box center [367, 239] width 321 height 45
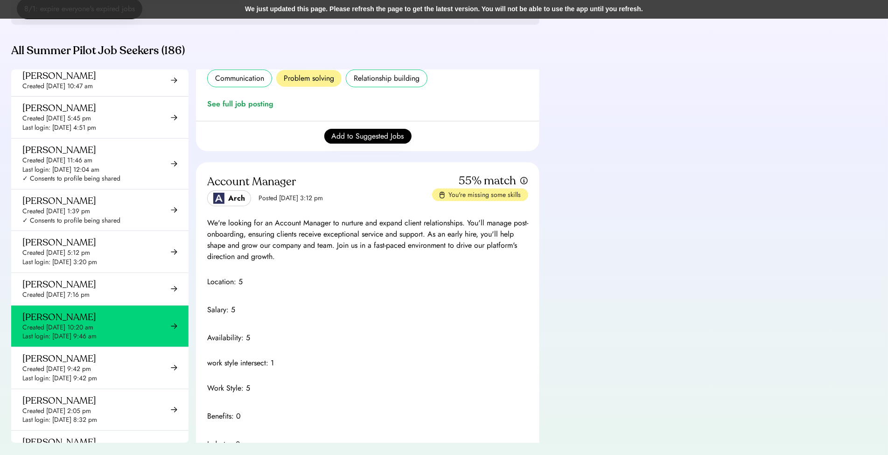
click at [654, 250] on div "Admin Tools - Job Seekers Go to Admin Tools - Jobs Go to Admin Tools - Companie…" at bounding box center [444, 135] width 888 height 673
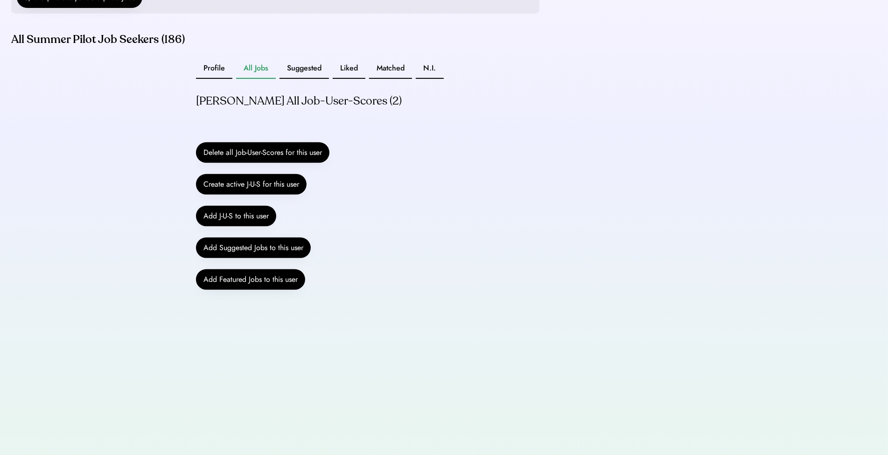
scroll to position [223, 0]
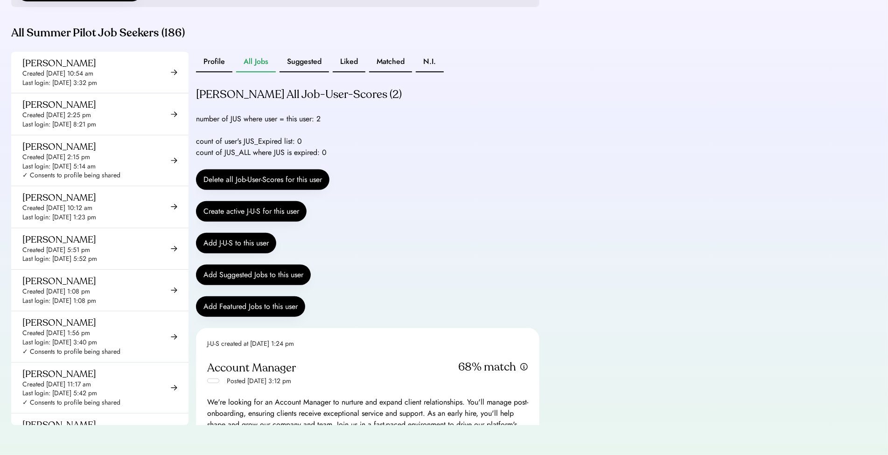
click at [619, 254] on div "Admin Tools - Job Seekers Go to Admin Tools - Jobs Go to Admin Tools - Companie…" at bounding box center [444, 117] width 888 height 673
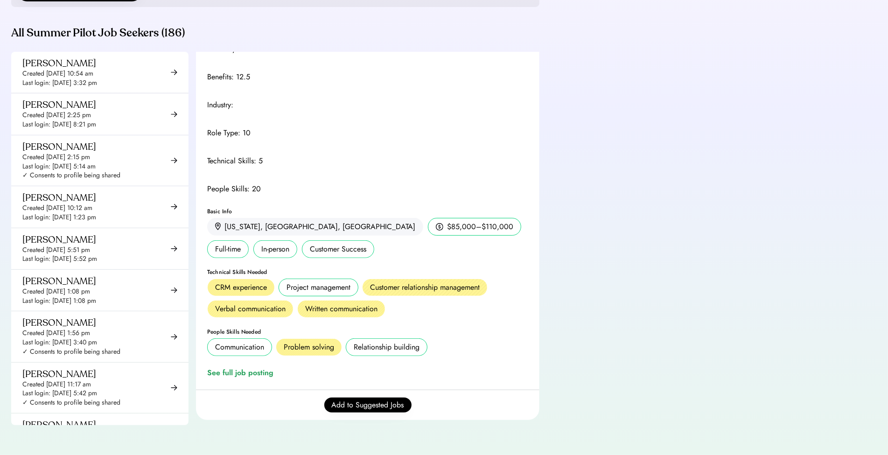
scroll to position [747, 0]
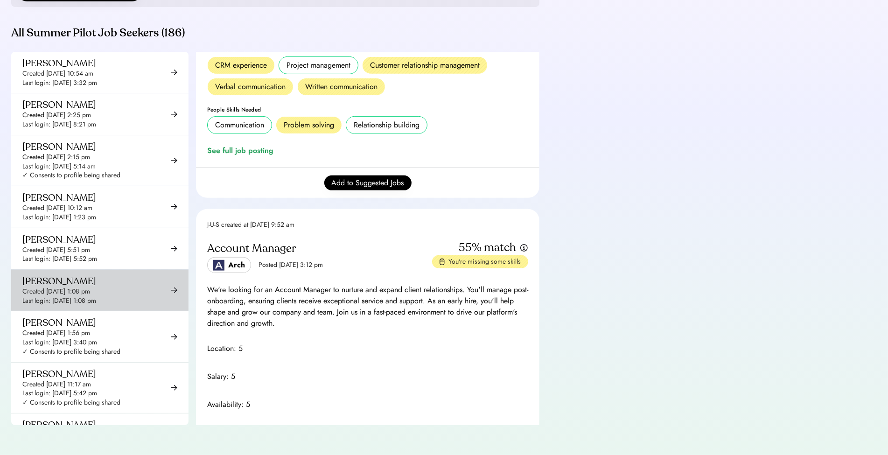
click at [94, 302] on div "Last login: [DATE] 1:08 pm" at bounding box center [59, 300] width 74 height 9
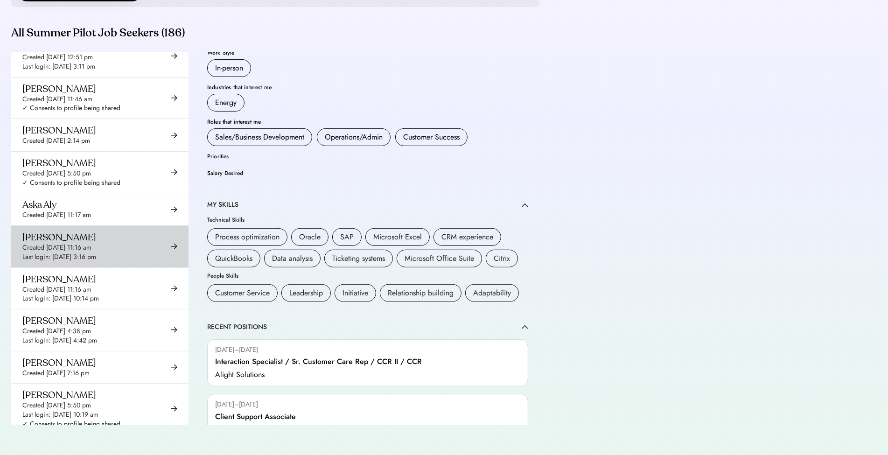
scroll to position [1377, 0]
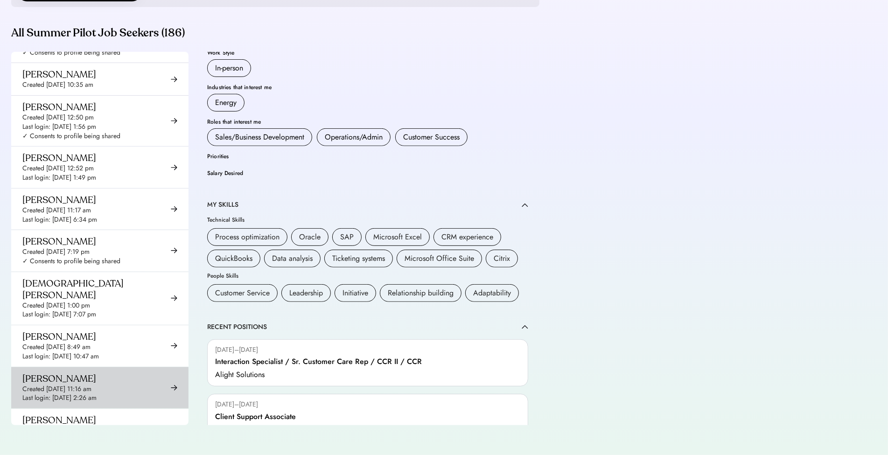
click at [99, 367] on div "Corina Alexander Created Jun 25, 2025 11:16 am Last login: Jul 8, 2025 2:26 am" at bounding box center [99, 387] width 177 height 41
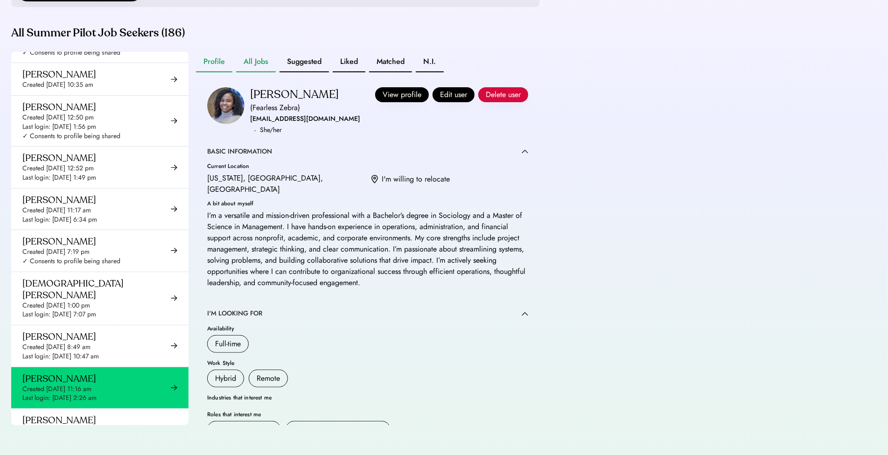
click at [245, 65] on button "All Jobs" at bounding box center [256, 62] width 40 height 21
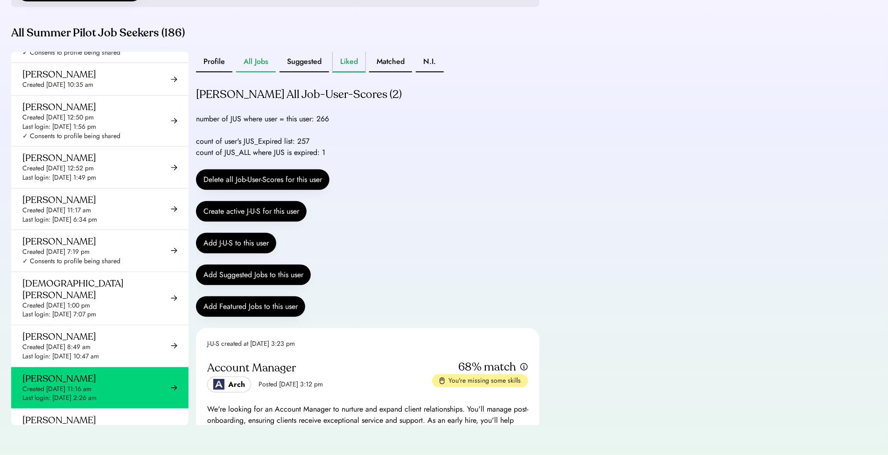
click at [337, 61] on button "Liked" at bounding box center [349, 62] width 33 height 21
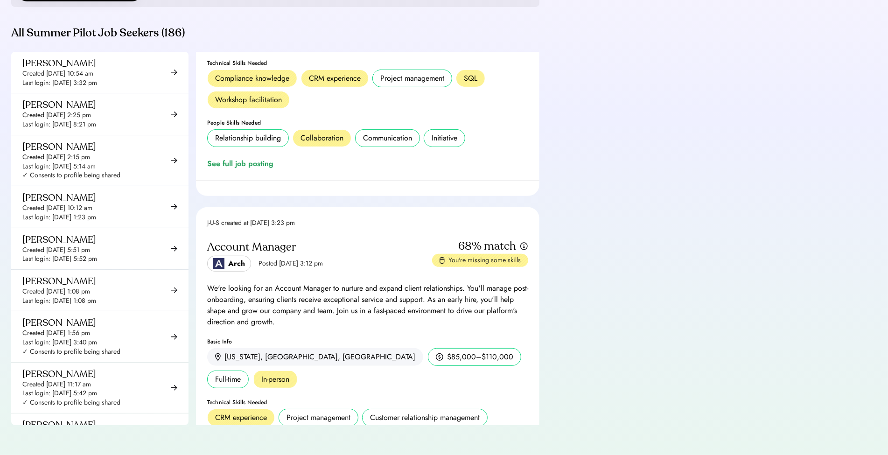
scroll to position [550, 0]
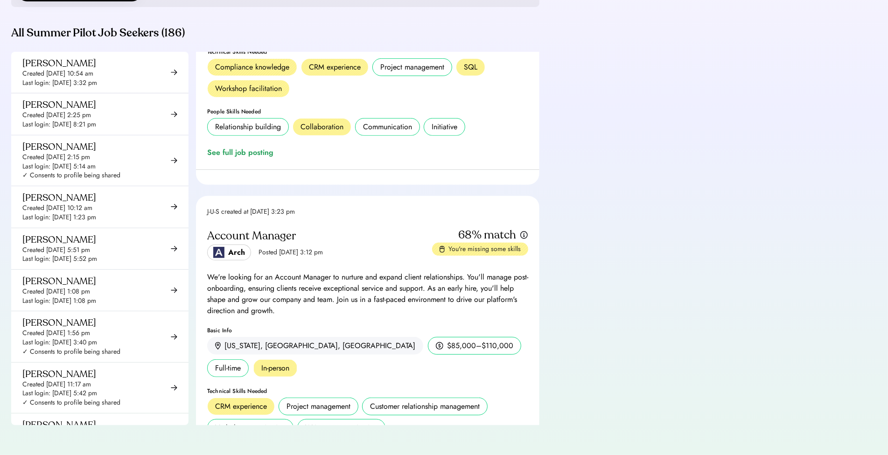
click at [247, 207] on div "J-U-S created at [DATE] 3:23 pm" at bounding box center [251, 211] width 88 height 9
click at [356, 221] on div "J-U-S created at Aug 6, 2025 3:23 pm Account Manager Arch Posted Aug 6, 2025 3:…" at bounding box center [367, 352] width 343 height 312
click at [240, 213] on div "J-U-S created at Aug 6, 2025 3:23 pm Account Manager Arch Posted Aug 6, 2025 3:…" at bounding box center [367, 352] width 343 height 312
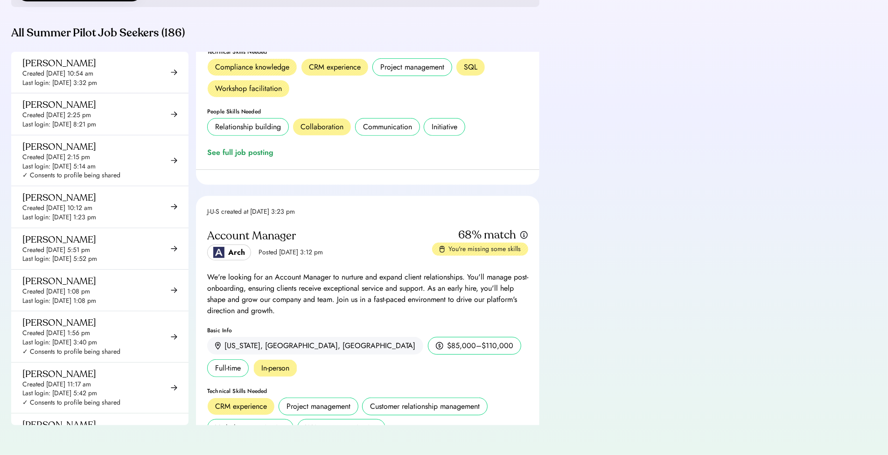
click at [240, 212] on div "J-U-S created at Aug 6, 2025 3:23 pm Account Manager Arch Posted Aug 6, 2025 3:…" at bounding box center [367, 352] width 343 height 312
click at [239, 212] on div "J-U-S created at Aug 6, 2025 3:23 pm Account Manager Arch Posted Aug 6, 2025 3:…" at bounding box center [367, 352] width 343 height 312
click at [238, 212] on div "J-U-S created at Aug 6, 2025 3:23 pm Account Manager Arch Posted Aug 6, 2025 3:…" at bounding box center [367, 352] width 343 height 312
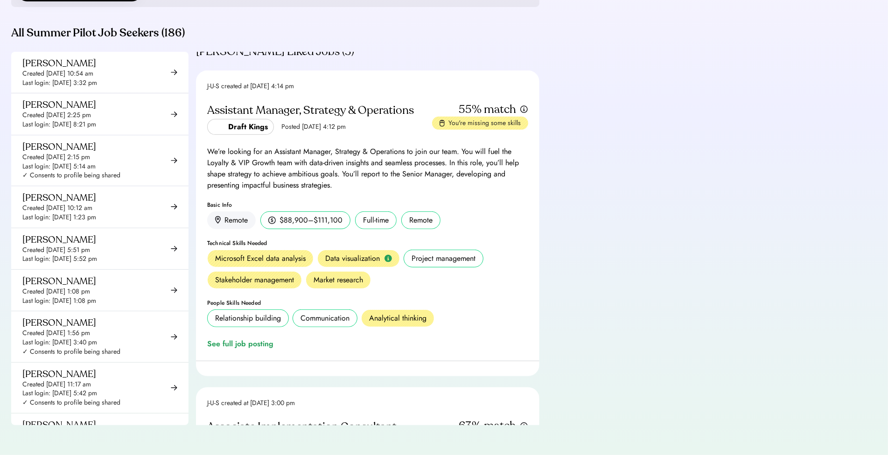
scroll to position [0, 0]
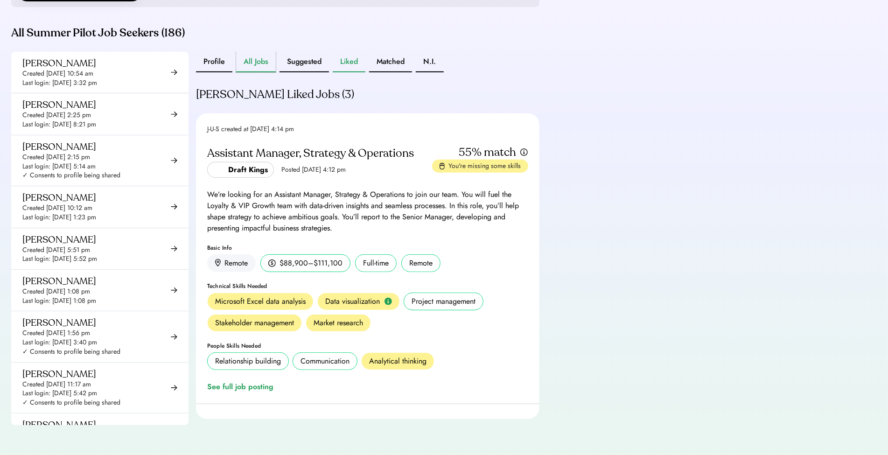
click at [249, 64] on button "All Jobs" at bounding box center [256, 62] width 40 height 21
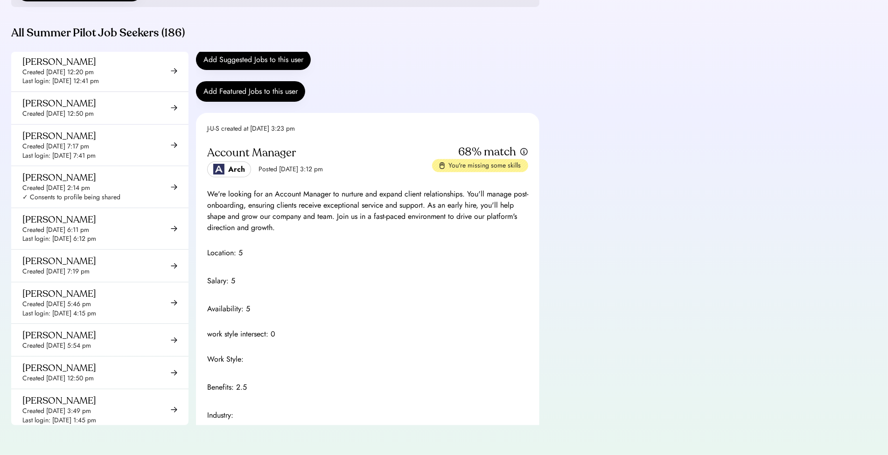
scroll to position [5682, 0]
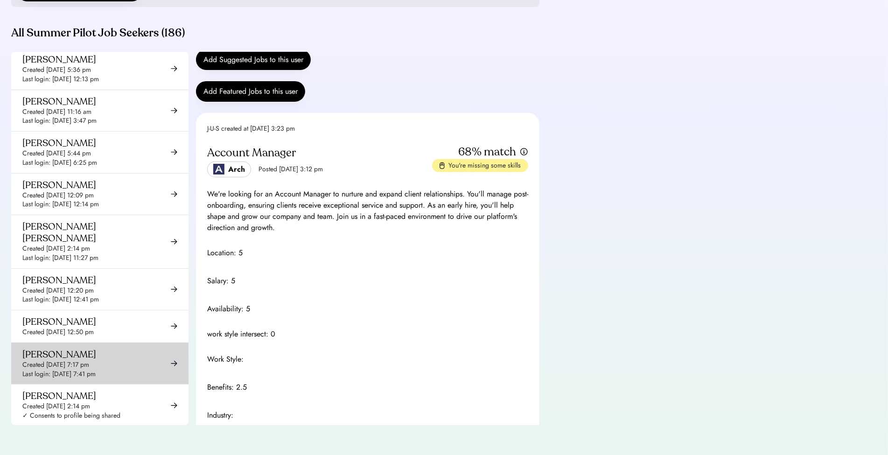
click at [73, 343] on div "Rudy Gervolino Created Aug 26, 2025 7:17 pm Last login: Aug 27, 2025 7:41 pm" at bounding box center [99, 363] width 177 height 41
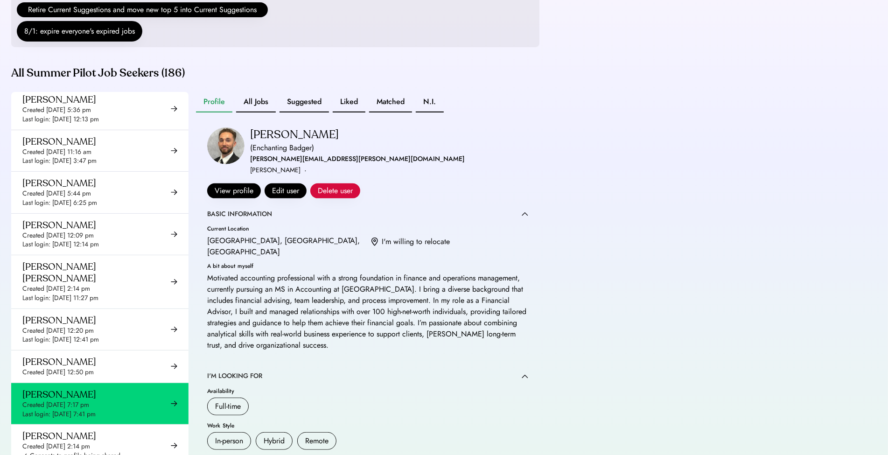
scroll to position [126, 0]
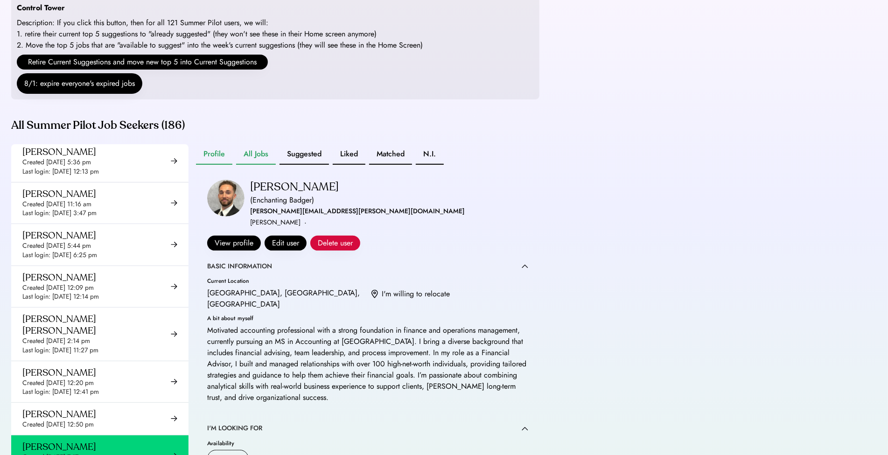
click at [249, 165] on button "All Jobs" at bounding box center [256, 154] width 40 height 21
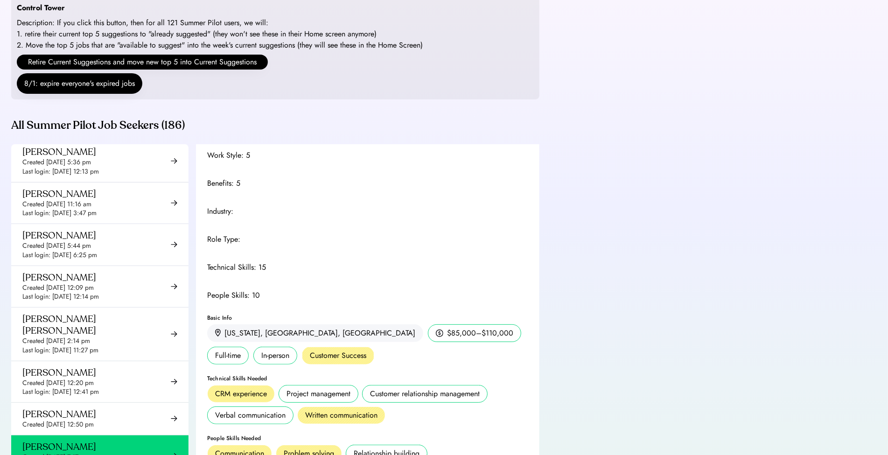
scroll to position [782, 0]
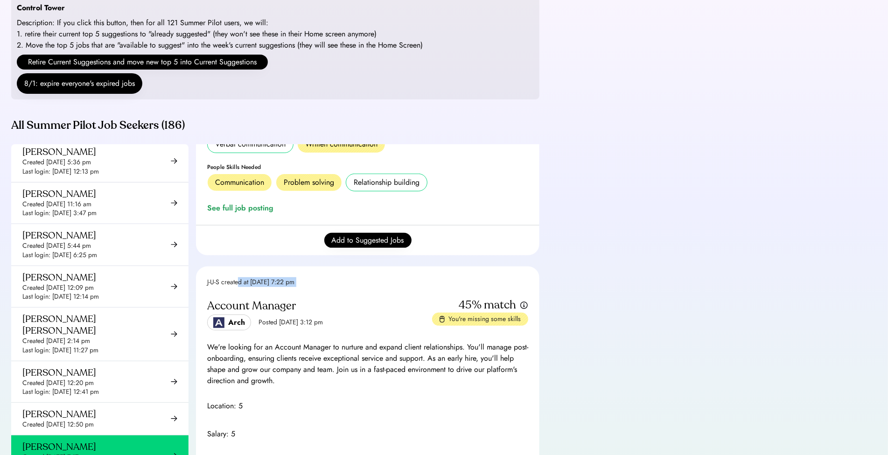
drag, startPoint x: 239, startPoint y: 293, endPoint x: 338, endPoint y: 293, distance: 99.3
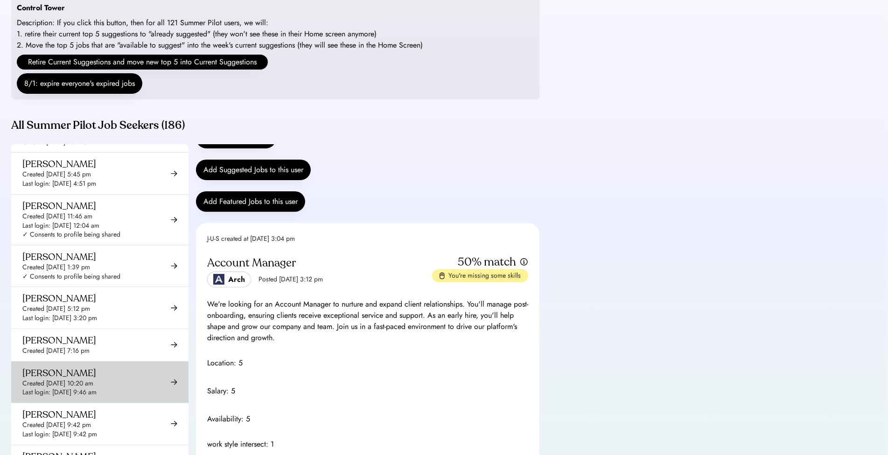
scroll to position [4900, 0]
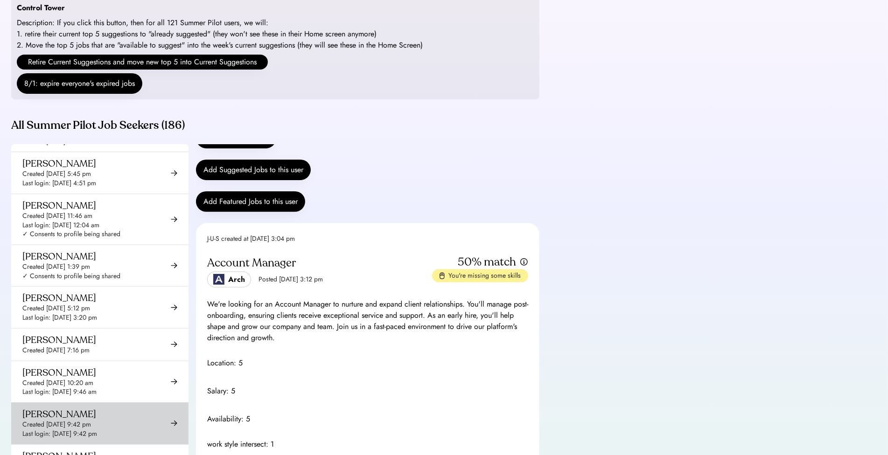
click at [80, 420] on div "Created Aug 28, 2025 9:42 pm" at bounding box center [56, 424] width 69 height 9
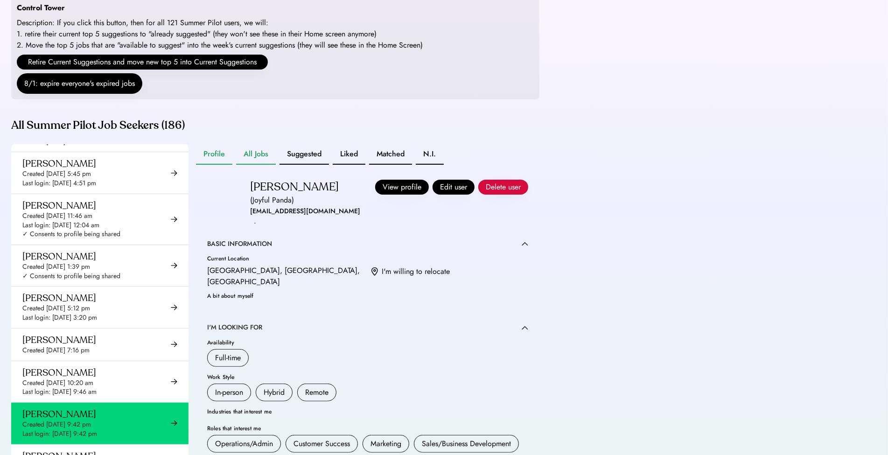
click at [256, 165] on button "All Jobs" at bounding box center [256, 154] width 40 height 21
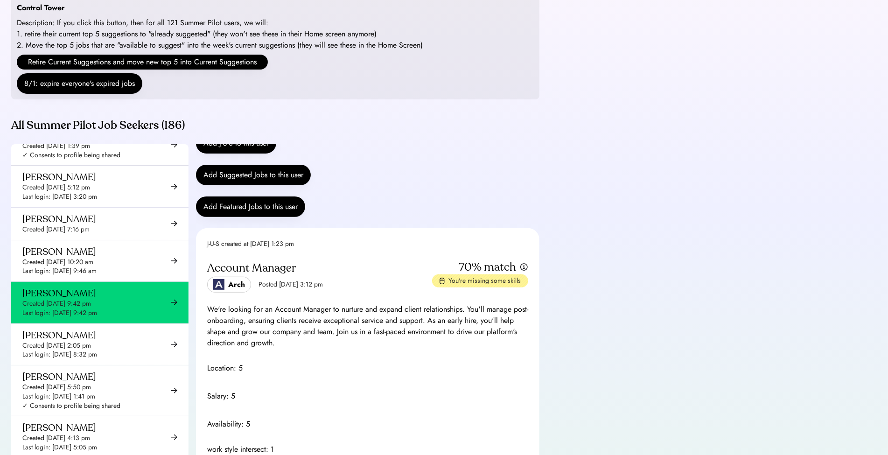
scroll to position [5016, 0]
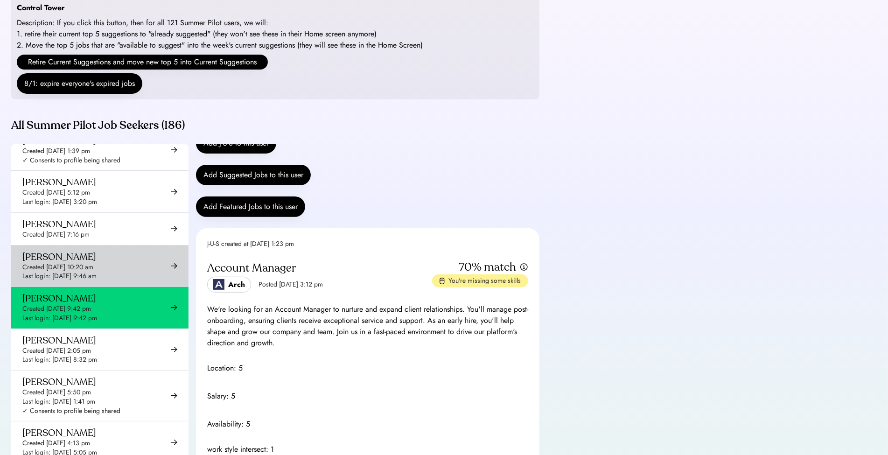
click at [93, 263] on div "Created Aug 28, 2025 10:20 am" at bounding box center [57, 267] width 71 height 9
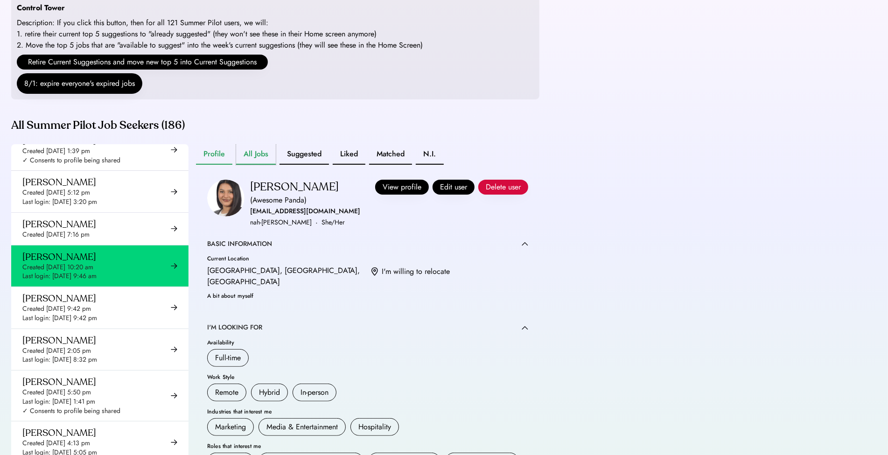
click at [267, 165] on button "All Jobs" at bounding box center [256, 154] width 40 height 21
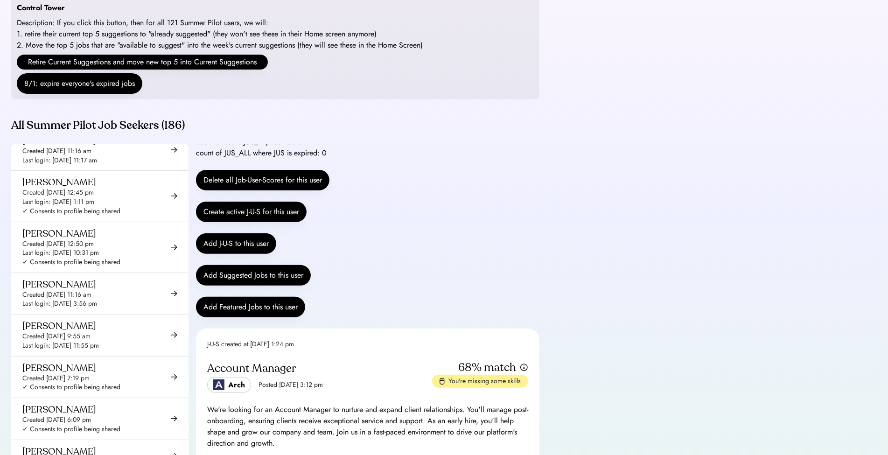
scroll to position [6646, 0]
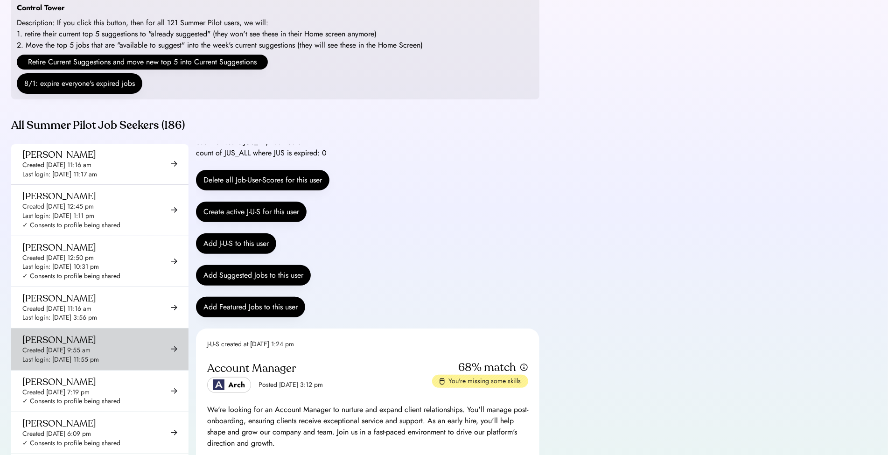
click at [90, 355] on div "Last login: Aug 31, 2025 11:55 pm" at bounding box center [60, 359] width 76 height 9
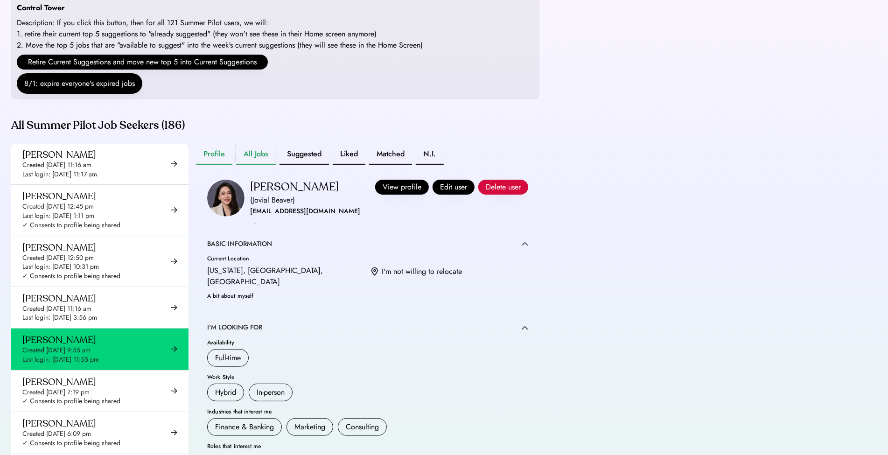
click at [262, 159] on button "All Jobs" at bounding box center [256, 154] width 40 height 21
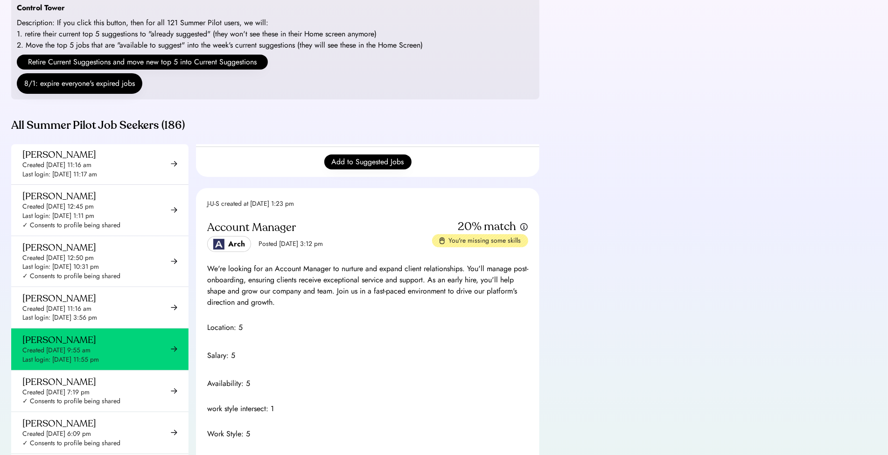
scroll to position [832, 0]
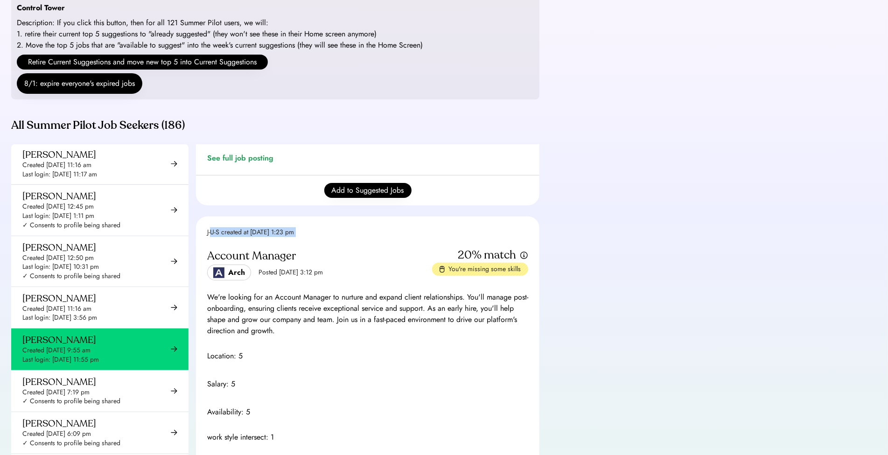
drag, startPoint x: 210, startPoint y: 240, endPoint x: 393, endPoint y: 247, distance: 183.0
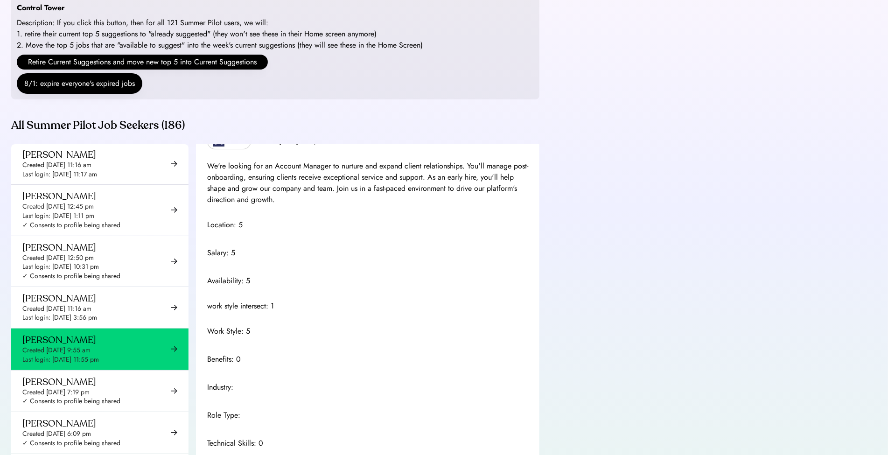
scroll to position [111, 0]
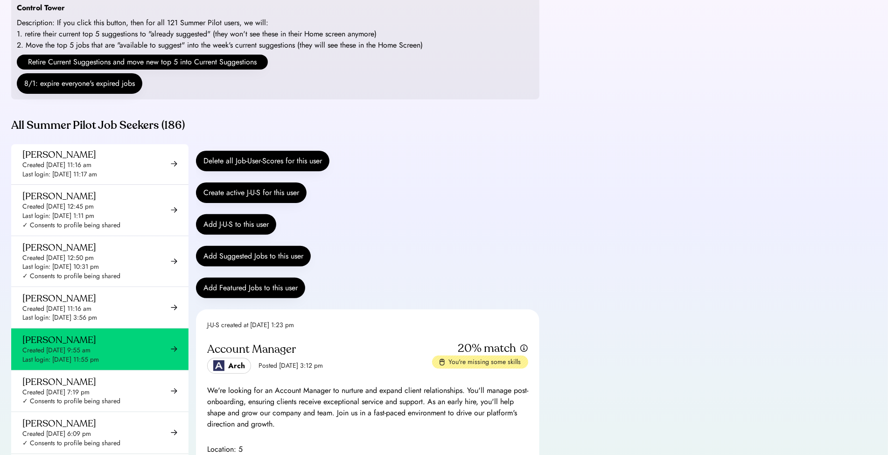
click at [257, 330] on div "J-U-S created at Aug 29, 2025 1:23 pm" at bounding box center [250, 324] width 87 height 9
drag, startPoint x: 257, startPoint y: 334, endPoint x: 262, endPoint y: 332, distance: 5.6
click at [257, 330] on div "J-U-S created at [DATE] 1:23 pm" at bounding box center [250, 324] width 87 height 9
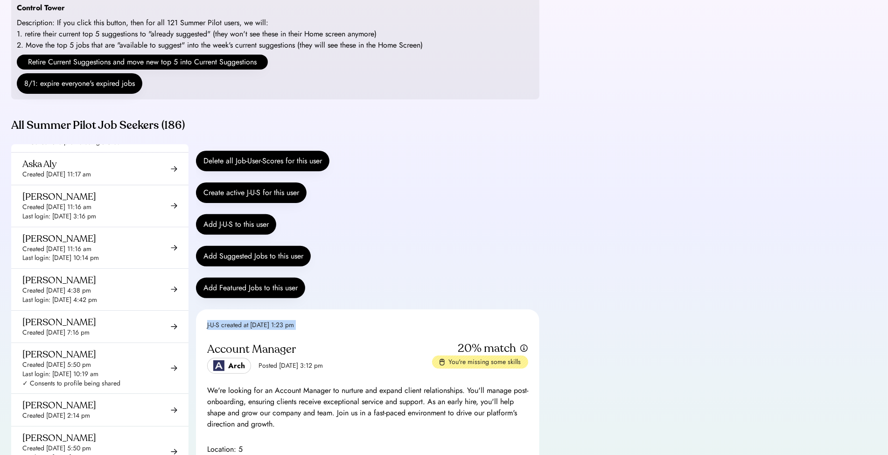
scroll to position [0, 0]
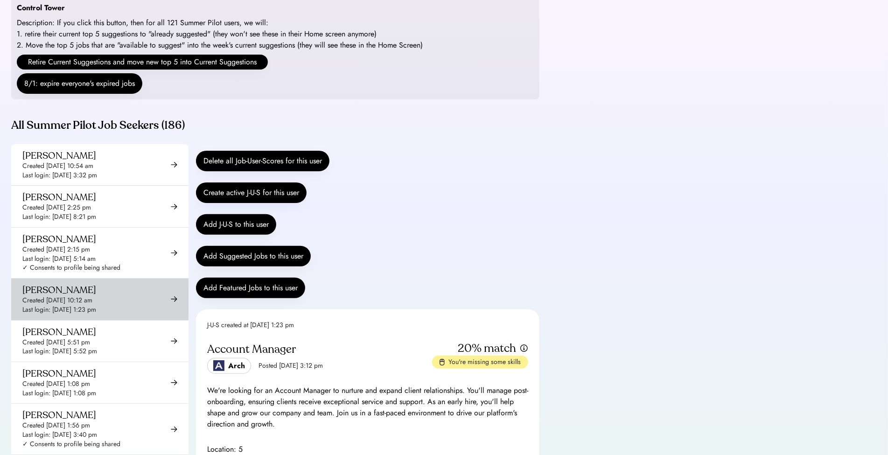
click at [83, 296] on div "Agustin Oliva Created Aug 29, 2025 10:12 am Last login: Aug 31, 2025 1:23 pm" at bounding box center [59, 299] width 74 height 30
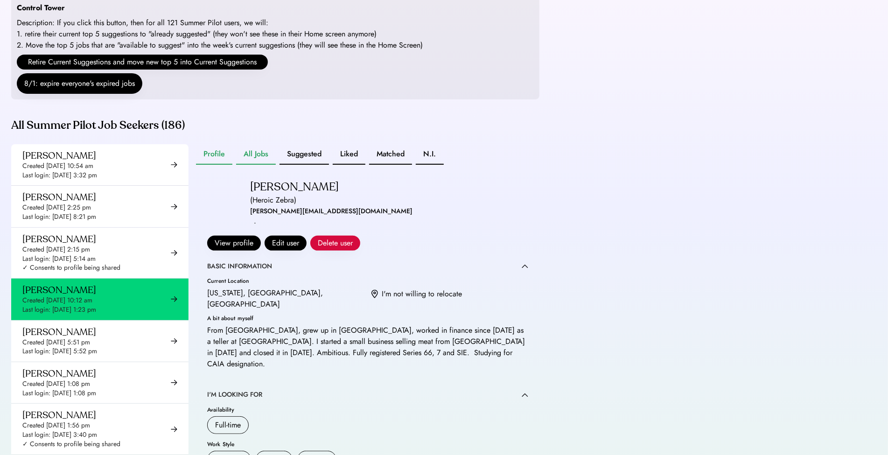
click at [257, 165] on button "All Jobs" at bounding box center [256, 154] width 40 height 21
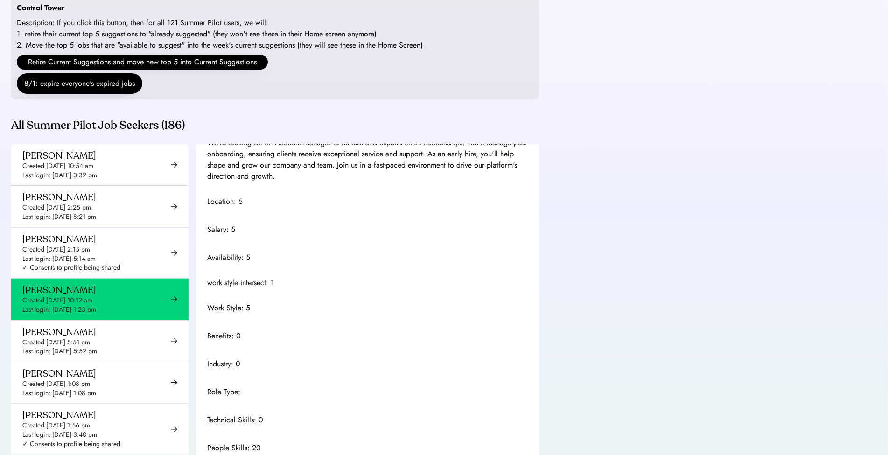
scroll to position [763, 0]
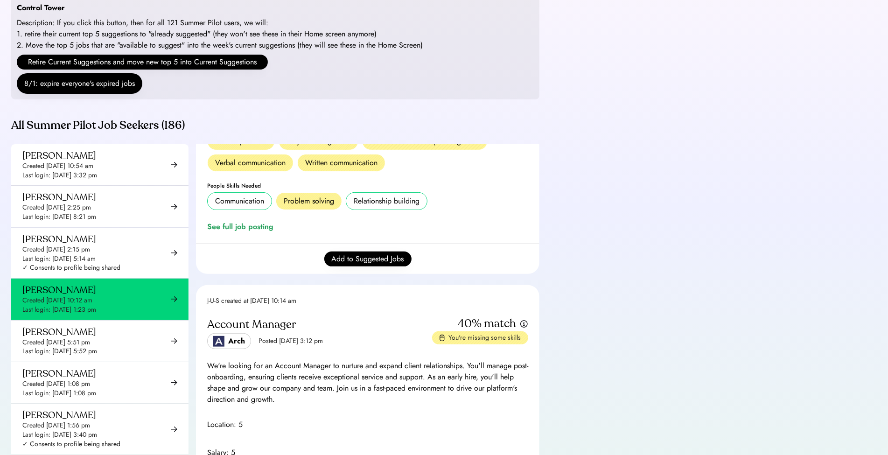
click at [239, 305] on div "J-U-S created at Aug 29, 2025 10:14 am" at bounding box center [251, 300] width 89 height 9
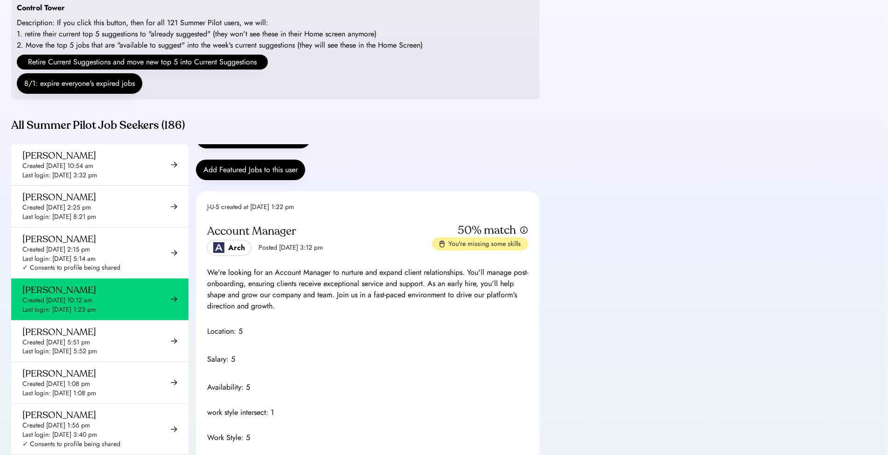
scroll to position [228, 0]
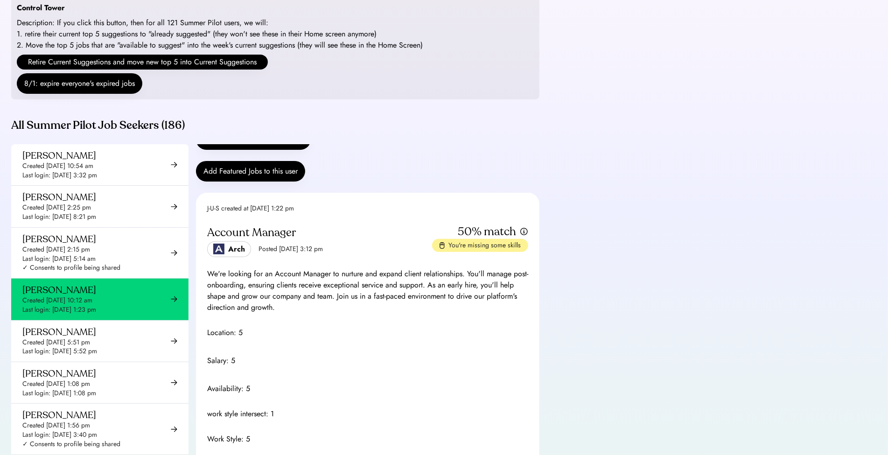
click at [264, 213] on div "J-U-S created at Aug 29, 2025 1:22 pm" at bounding box center [250, 208] width 87 height 9
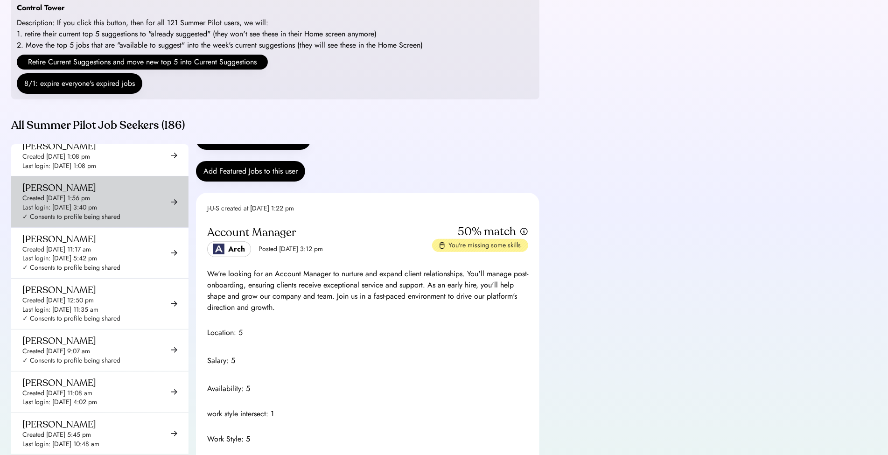
scroll to position [4138, 0]
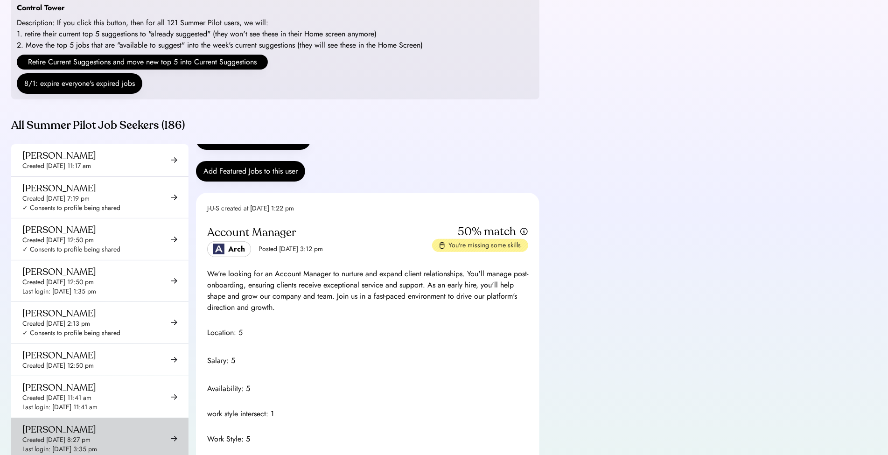
click at [132, 418] on div "Luciano Bucci Created Aug 24, 2025 8:27 pm Last login: Aug 26, 2025 3:35 pm" at bounding box center [99, 438] width 177 height 41
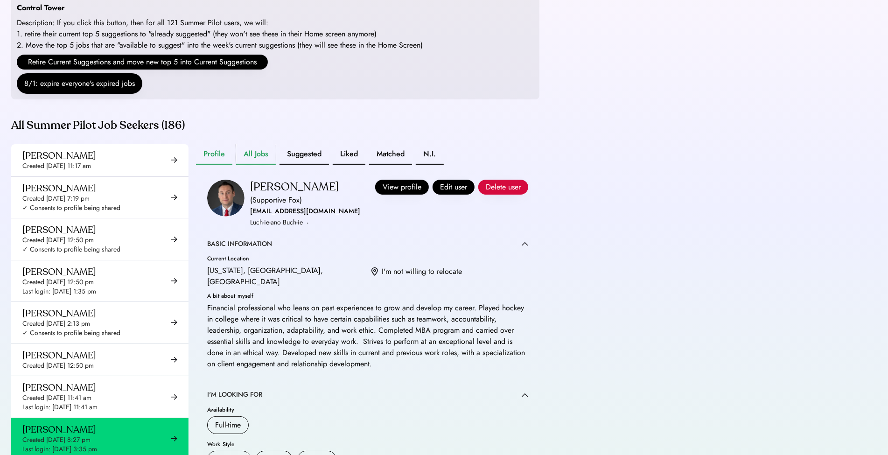
click at [248, 165] on button "All Jobs" at bounding box center [256, 154] width 40 height 21
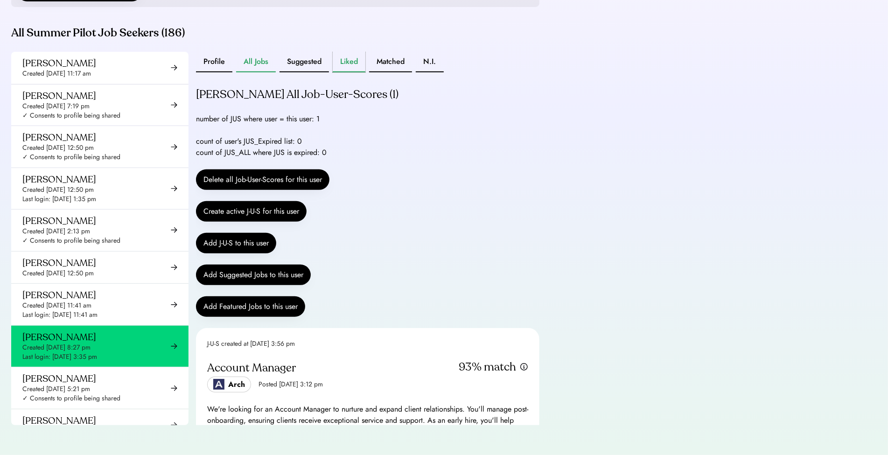
click at [350, 65] on button "Liked" at bounding box center [349, 62] width 33 height 21
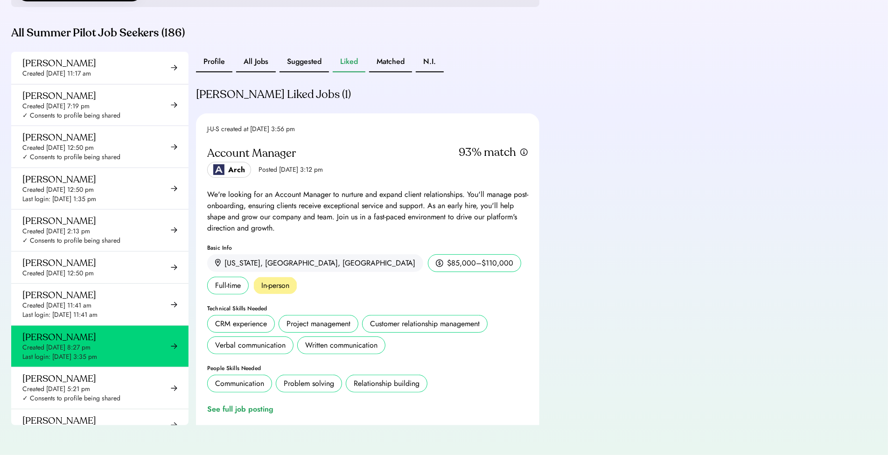
click at [281, 127] on div "J-U-S created at Aug 26, 2025 3:56 pm" at bounding box center [251, 129] width 88 height 9
copy div "J-U-S created at Aug 26, 2025 3:56 pm"
click at [256, 62] on button "All Jobs" at bounding box center [256, 62] width 40 height 21
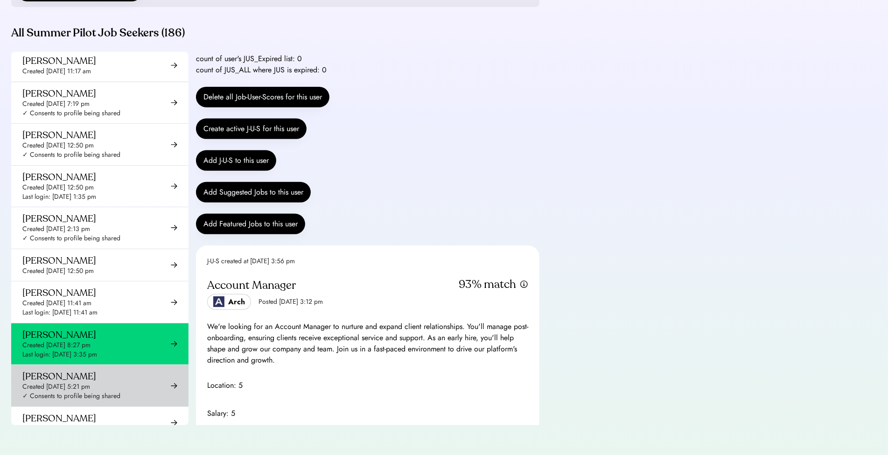
scroll to position [4881, 0]
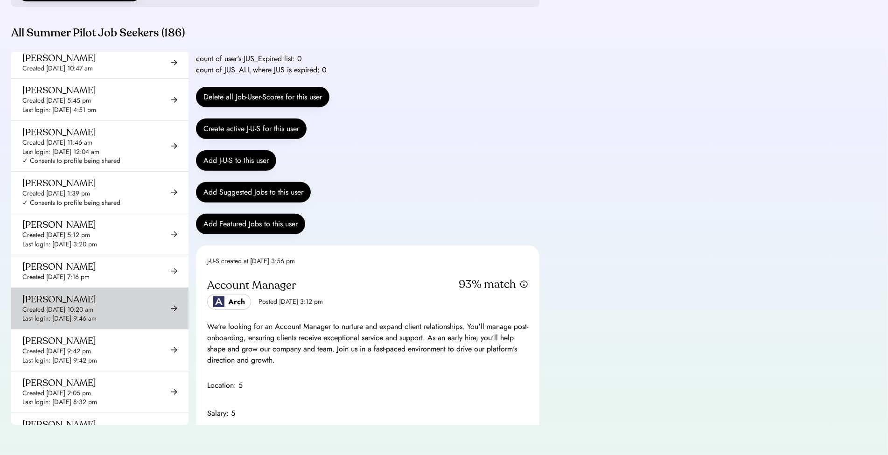
click at [86, 305] on div "Created Aug 28, 2025 10:20 am" at bounding box center [57, 309] width 71 height 9
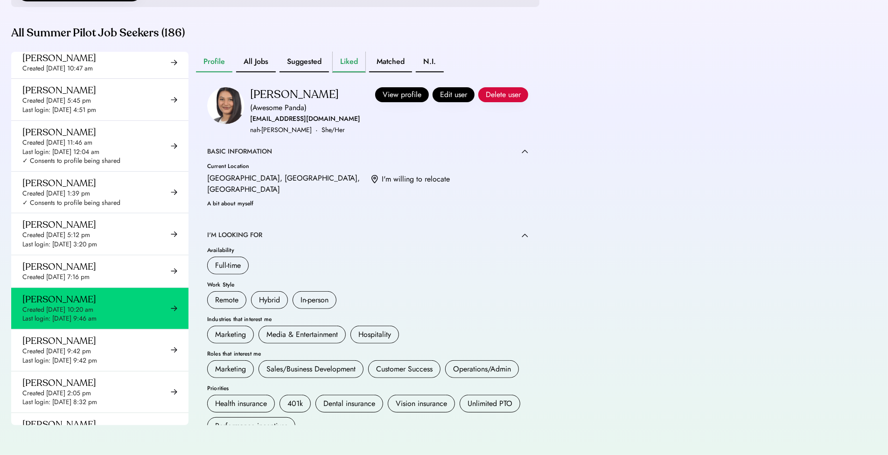
click at [338, 58] on button "Liked" at bounding box center [349, 62] width 33 height 21
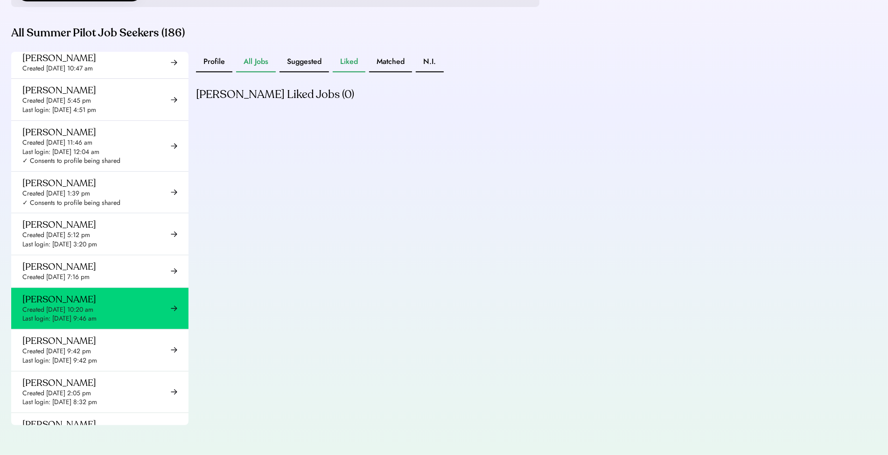
click at [244, 62] on button "All Jobs" at bounding box center [256, 62] width 40 height 21
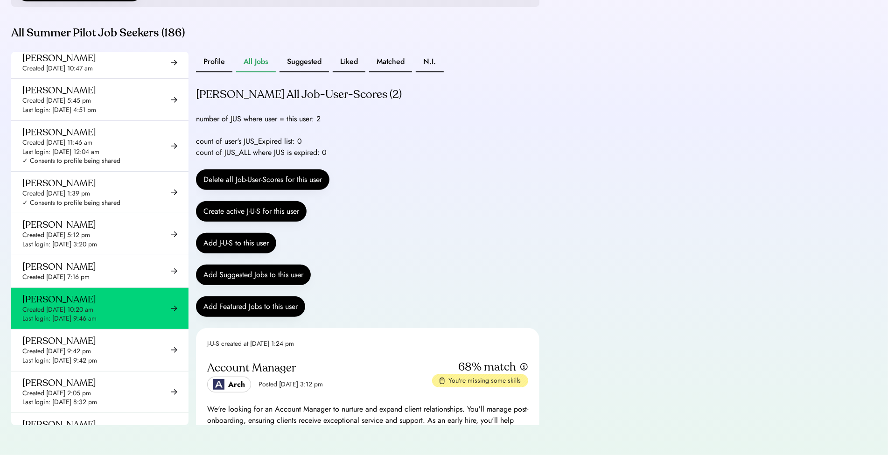
click at [296, 58] on button "Suggested" at bounding box center [303, 62] width 49 height 21
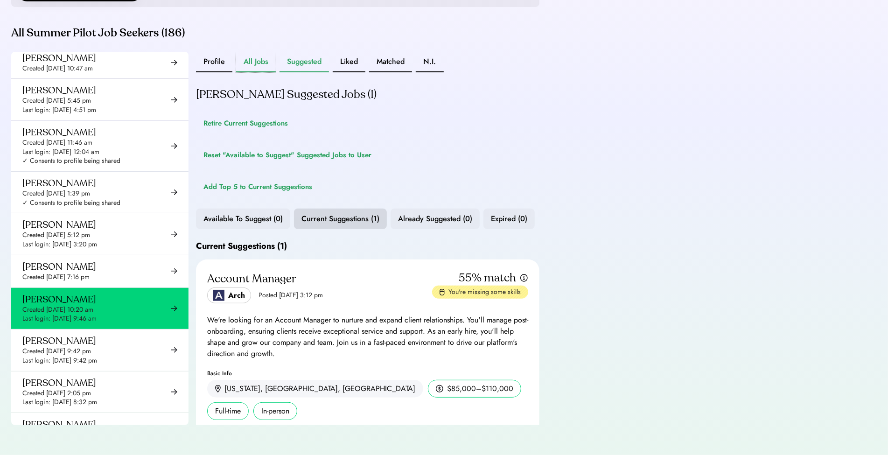
click at [256, 62] on button "All Jobs" at bounding box center [256, 62] width 40 height 21
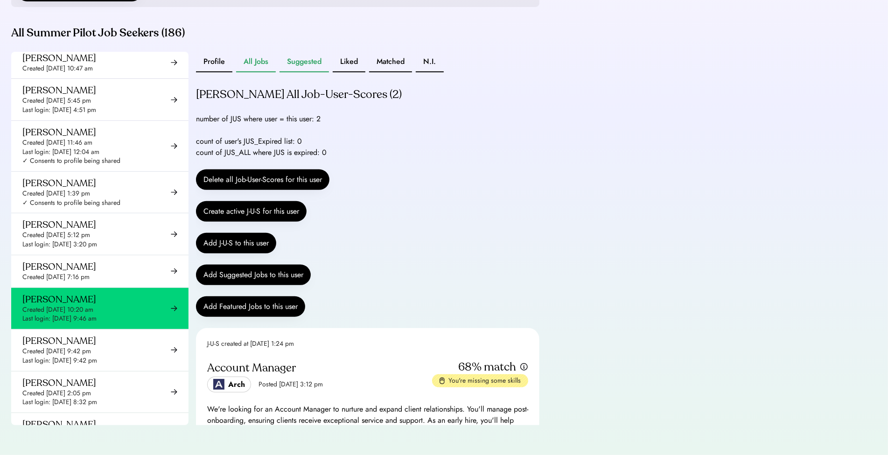
click at [309, 63] on button "Suggested" at bounding box center [303, 62] width 49 height 21
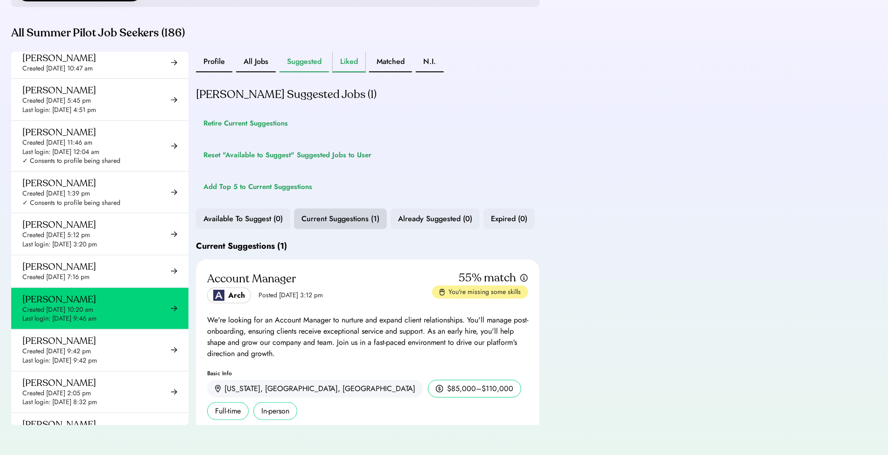
click at [349, 64] on button "Liked" at bounding box center [349, 62] width 33 height 21
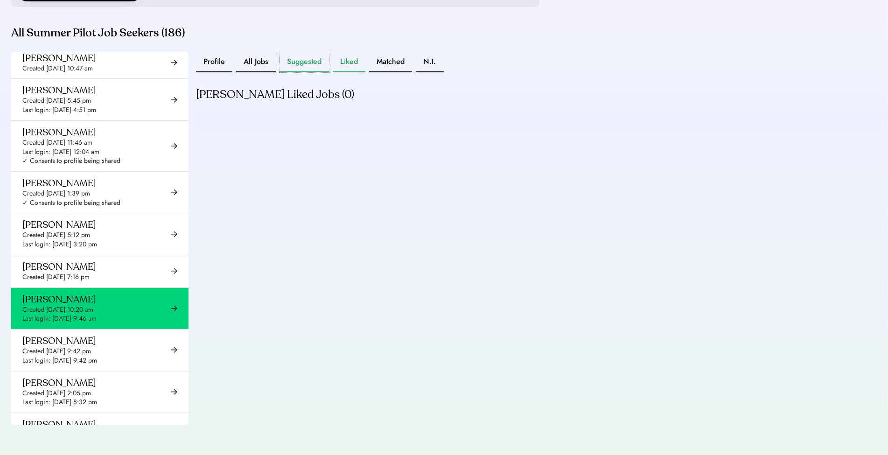
click at [304, 67] on button "Suggested" at bounding box center [303, 62] width 49 height 21
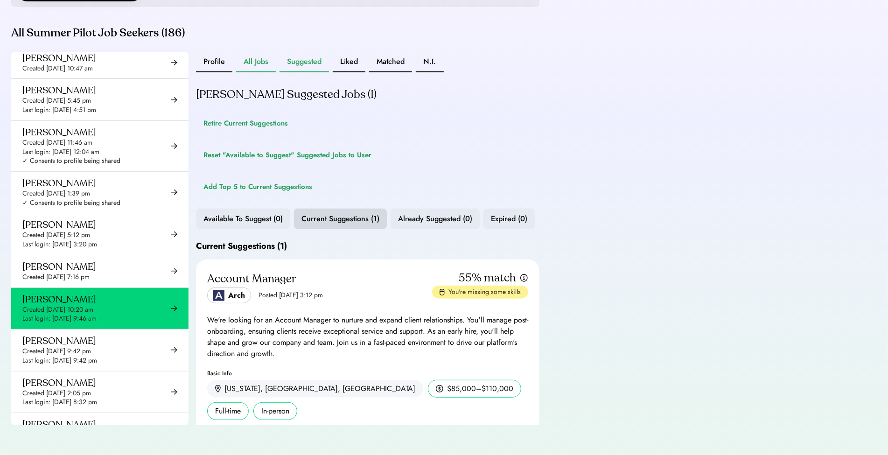
click at [246, 67] on button "All Jobs" at bounding box center [256, 62] width 40 height 21
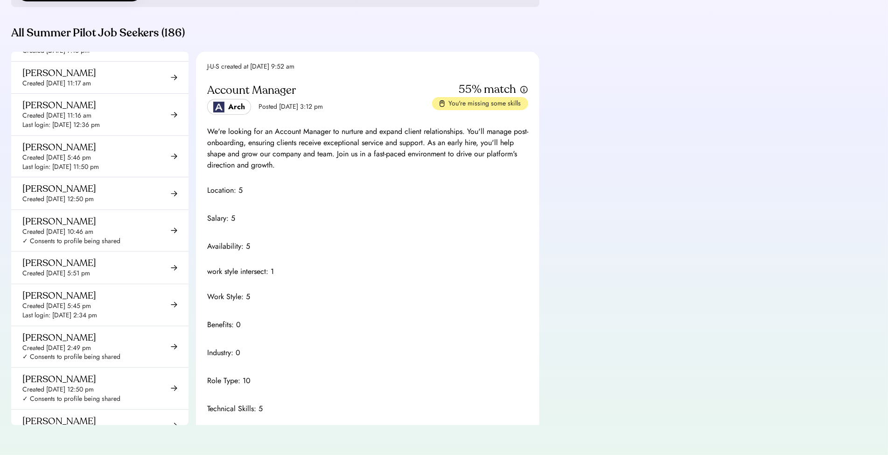
scroll to position [1144, 0]
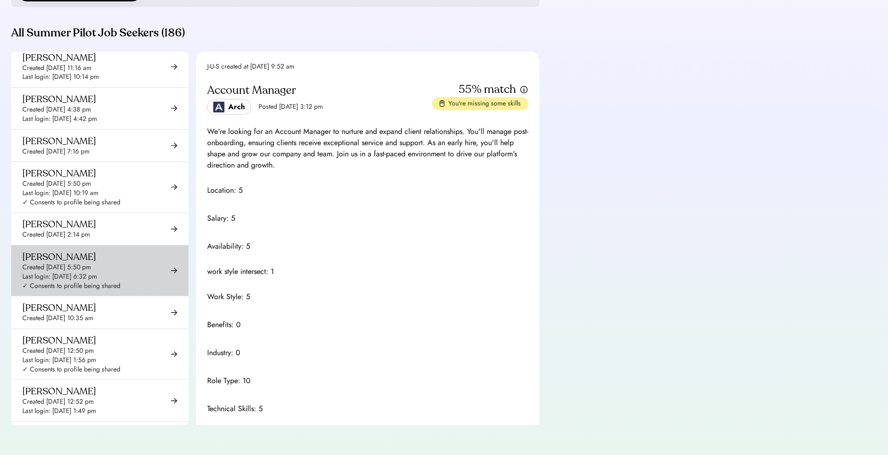
click at [138, 247] on div "Briana Stubblefield Created May 15, 2025 5:50 pm Last login: Jul 1, 2025 6:32 p…" at bounding box center [99, 270] width 177 height 50
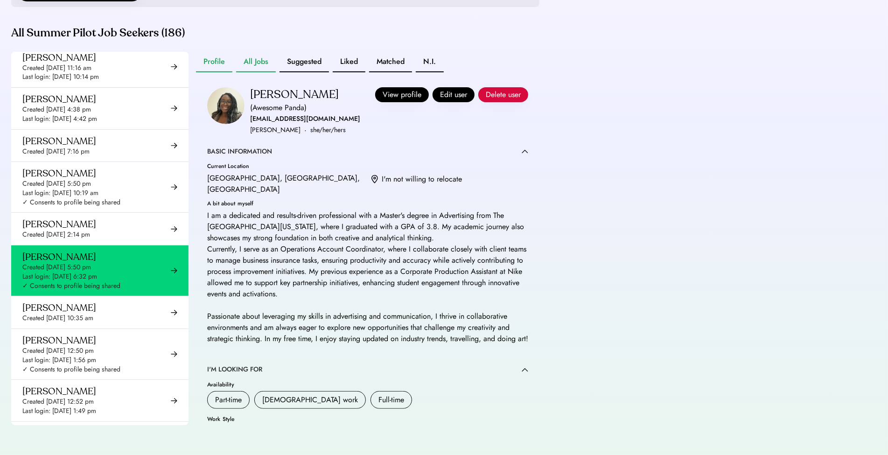
click at [252, 69] on button "All Jobs" at bounding box center [256, 62] width 40 height 21
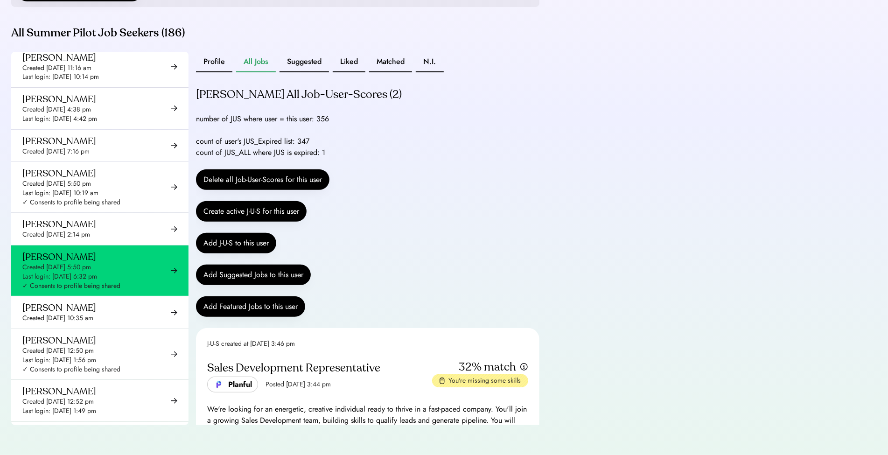
click at [676, 231] on div "Admin Tools - Job Seekers Go to Admin Tools - Jobs Go to Admin Tools - Companie…" at bounding box center [444, 117] width 888 height 673
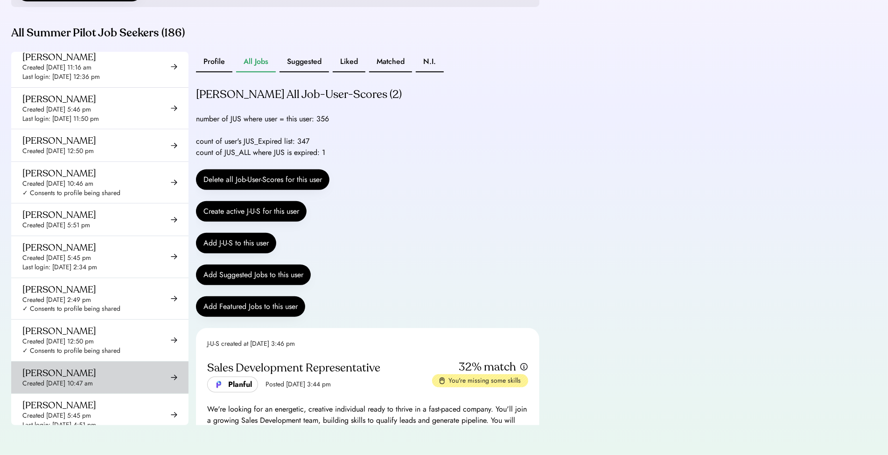
scroll to position [4773, 0]
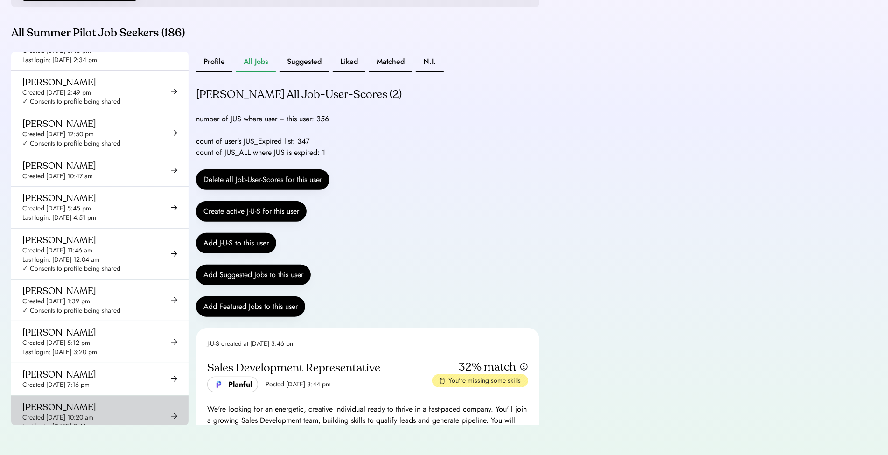
click at [68, 413] on div "Created Aug 28, 2025 10:20 am" at bounding box center [57, 417] width 71 height 9
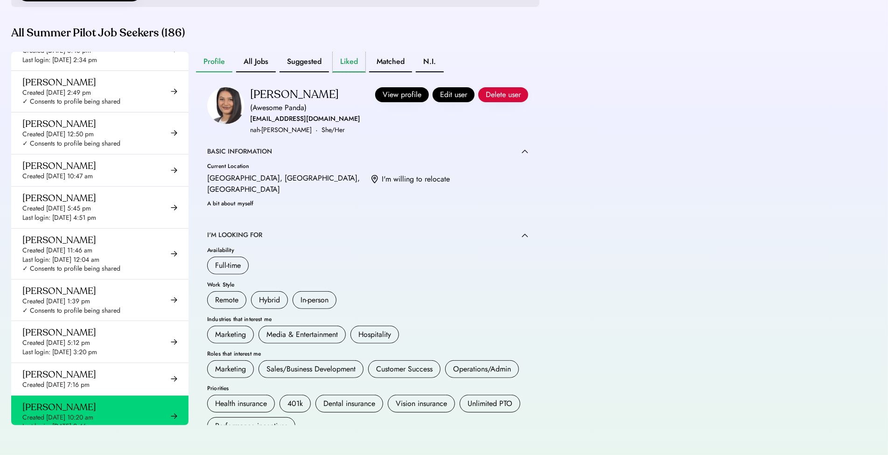
click at [353, 62] on button "Liked" at bounding box center [349, 62] width 33 height 21
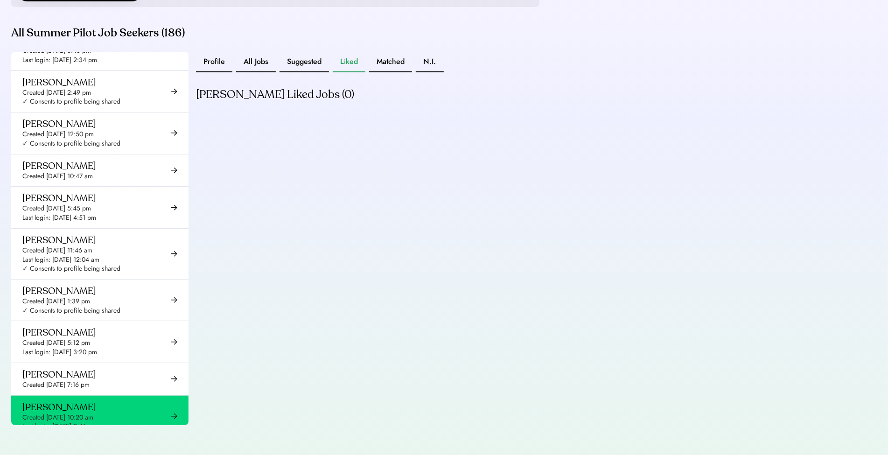
click at [362, 61] on button "Liked" at bounding box center [349, 62] width 33 height 21
click at [380, 60] on button "Matched" at bounding box center [390, 62] width 43 height 21
click at [289, 69] on button "Suggested" at bounding box center [303, 62] width 49 height 21
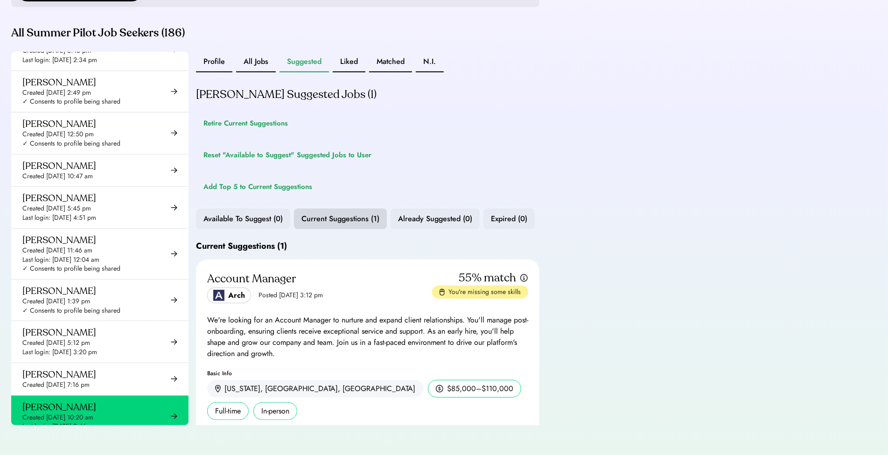
scroll to position [227, 0]
click at [250, 64] on button "All Jobs" at bounding box center [256, 62] width 40 height 21
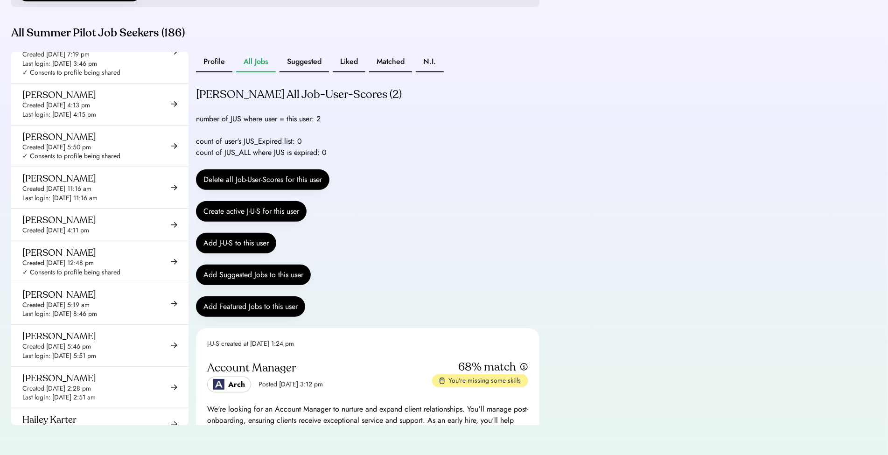
scroll to position [2443, 0]
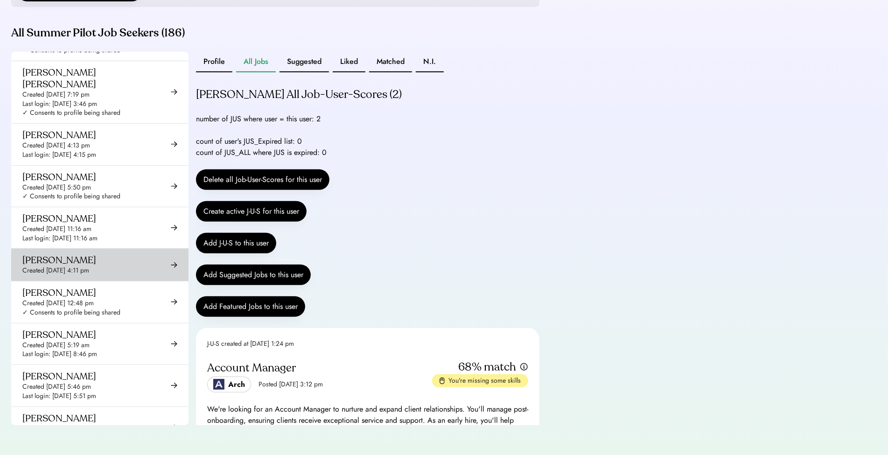
click at [109, 249] on div "Geena Chen Created Jul 17, 2024 4:11 pm" at bounding box center [99, 265] width 177 height 32
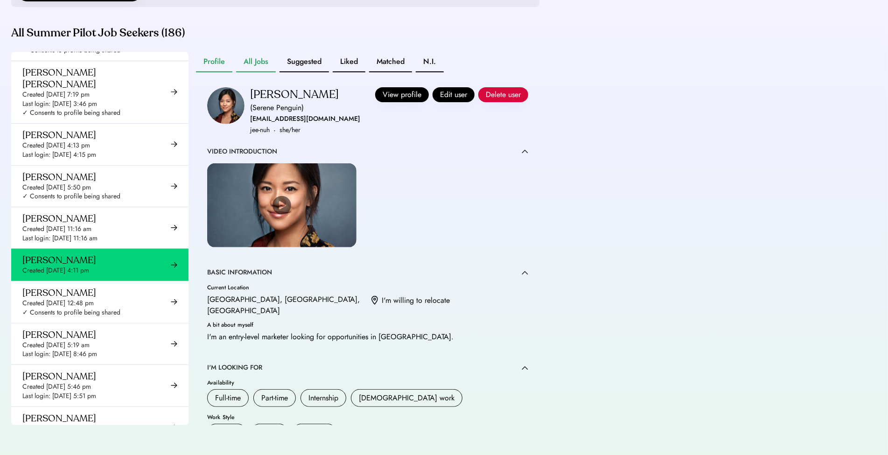
click at [257, 61] on button "All Jobs" at bounding box center [256, 62] width 40 height 21
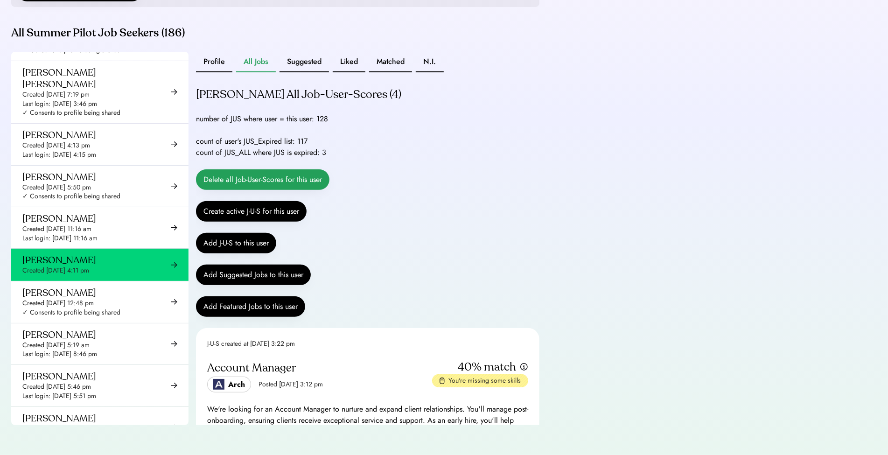
click at [283, 181] on button "Delete all Job-User-Scores for this user" at bounding box center [262, 179] width 133 height 21
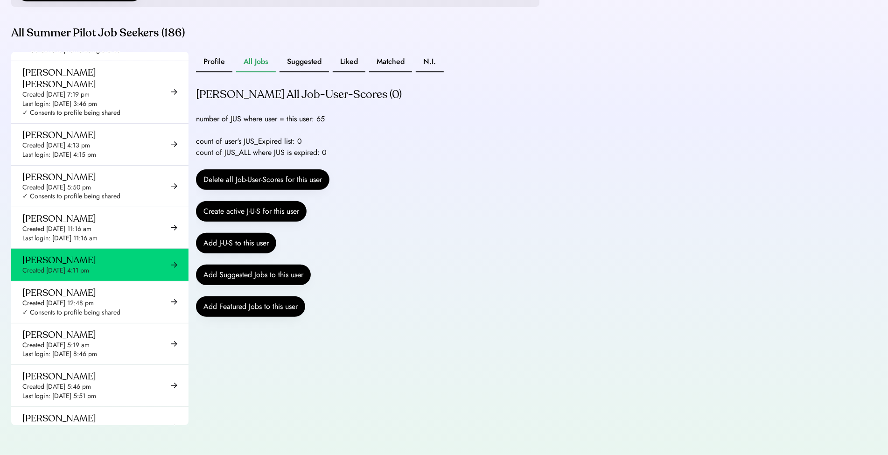
click at [243, 119] on div "number of JUS where user = this user: 65" at bounding box center [260, 118] width 129 height 11
click at [244, 118] on div "number of JUS where user = this user: 65" at bounding box center [260, 118] width 129 height 11
click at [341, 62] on button "Liked" at bounding box center [349, 62] width 33 height 21
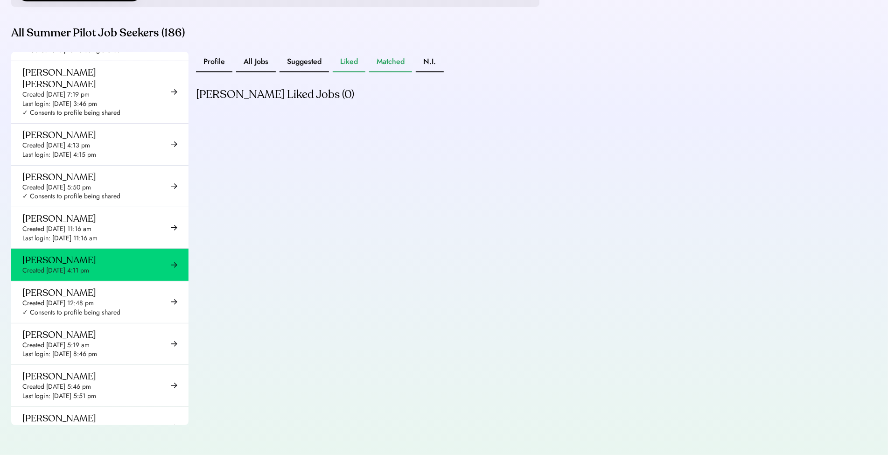
click at [395, 66] on button "Matched" at bounding box center [390, 62] width 43 height 21
click at [352, 68] on button "Liked" at bounding box center [349, 62] width 33 height 21
click at [263, 71] on button "All Jobs" at bounding box center [256, 62] width 40 height 21
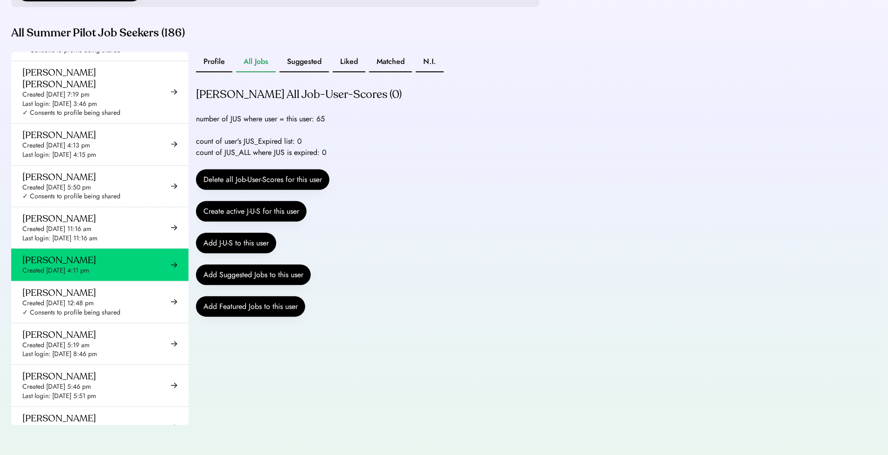
click at [272, 123] on div "number of JUS where user = this user: 65" at bounding box center [260, 118] width 129 height 11
click at [385, 133] on div "Geena Chen's All Job-User-Scores (0) number of JUS where user = this user: 65 c…" at bounding box center [367, 207] width 343 height 241
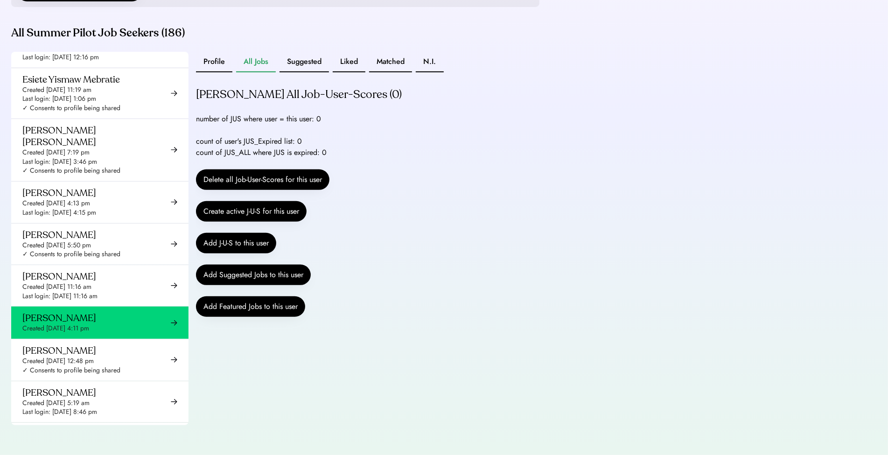
scroll to position [2387, 0]
click at [89, 322] on div "Created [DATE] 4:11 pm" at bounding box center [55, 326] width 67 height 9
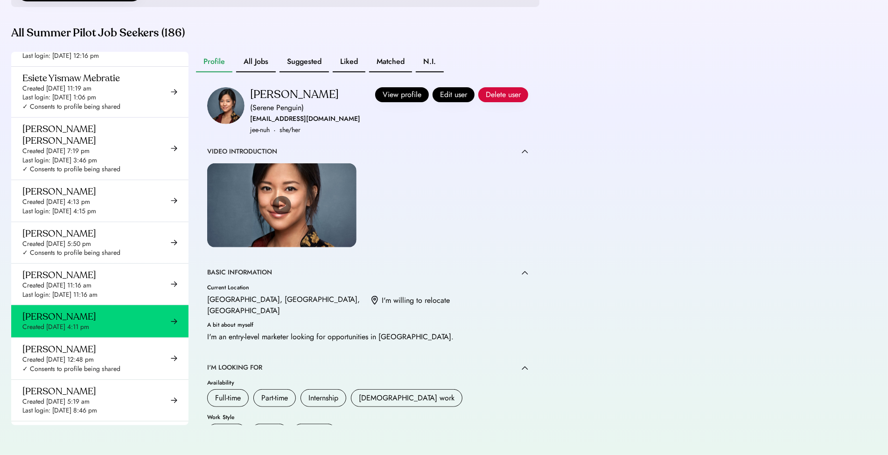
click at [244, 61] on button "All Jobs" at bounding box center [256, 62] width 40 height 21
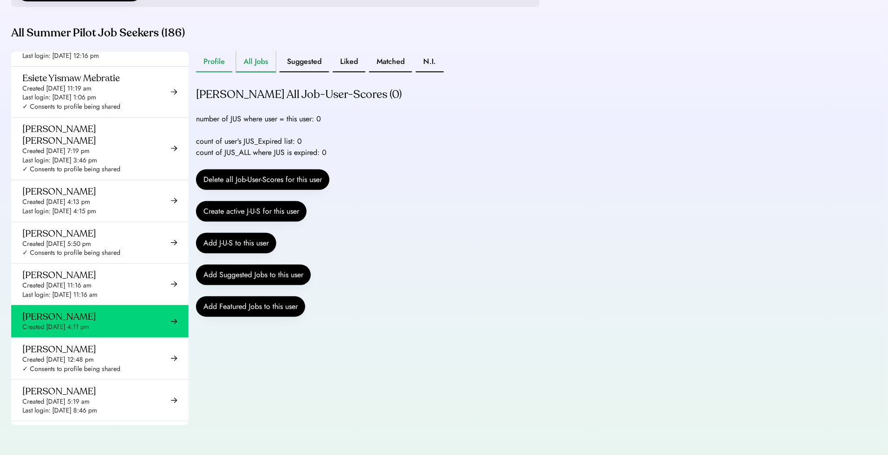
click at [216, 64] on button "Profile" at bounding box center [214, 62] width 36 height 21
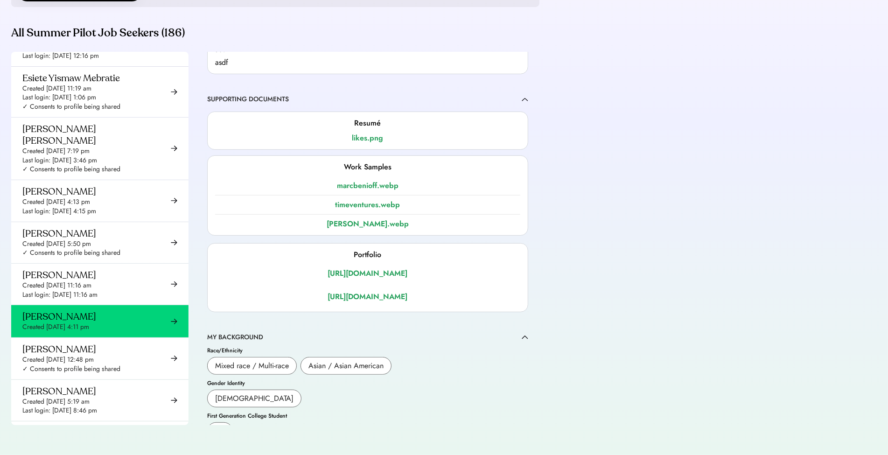
scroll to position [864, 0]
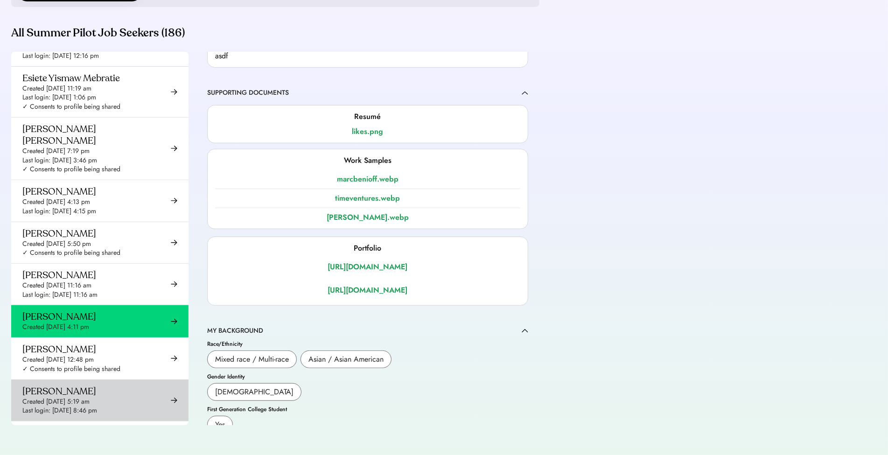
click at [83, 385] on div "Grace Crowe Created May 13, 2025 5:19 am Last login: Jul 7, 2025 8:46 pm" at bounding box center [59, 400] width 75 height 30
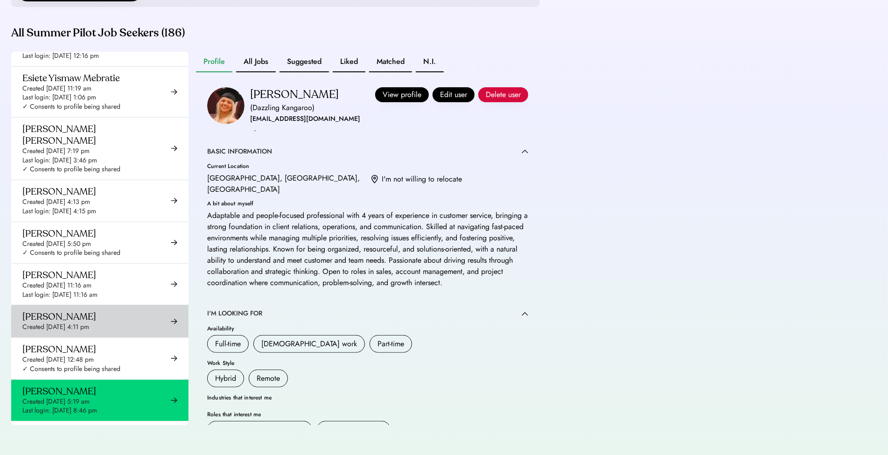
click at [90, 311] on div "Geena Chen Created Jul 17, 2024 4:11 pm" at bounding box center [59, 321] width 74 height 21
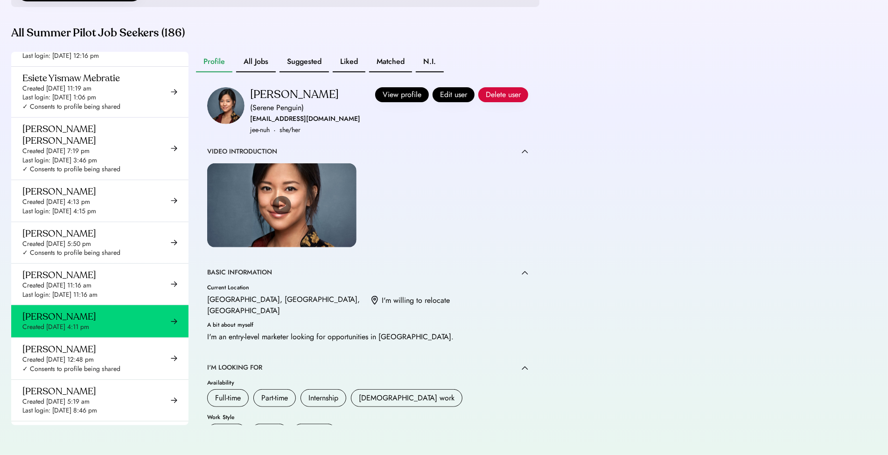
click at [436, 100] on button "Edit user" at bounding box center [453, 94] width 42 height 15
click at [448, 95] on button "Edit user" at bounding box center [453, 94] width 42 height 15
click at [444, 91] on button "Edit user" at bounding box center [453, 94] width 42 height 15
click at [380, 97] on button "View profile" at bounding box center [402, 94] width 54 height 15
click at [439, 97] on button "Edit user" at bounding box center [453, 94] width 42 height 15
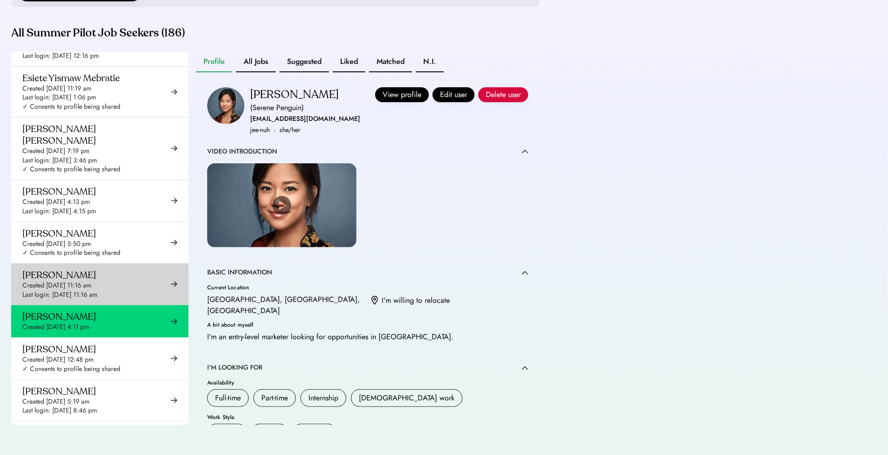
click at [90, 269] on div "Gabriella Rodriguez" at bounding box center [59, 275] width 74 height 12
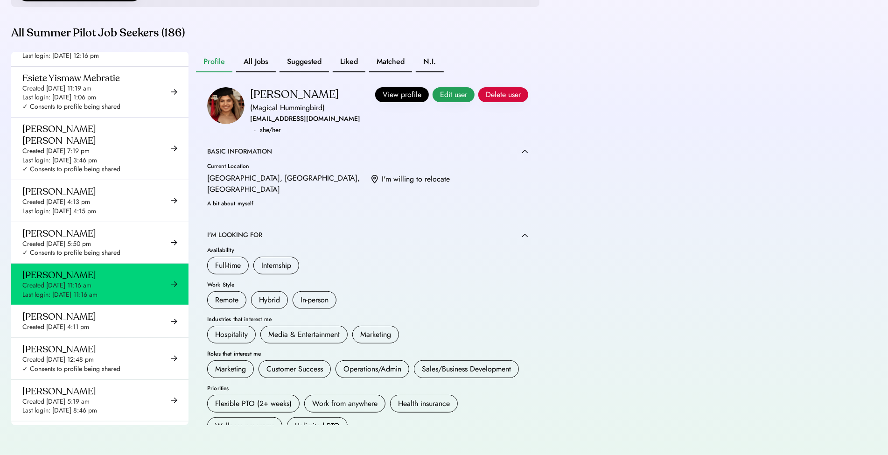
click at [439, 98] on button "Edit user" at bounding box center [453, 94] width 42 height 15
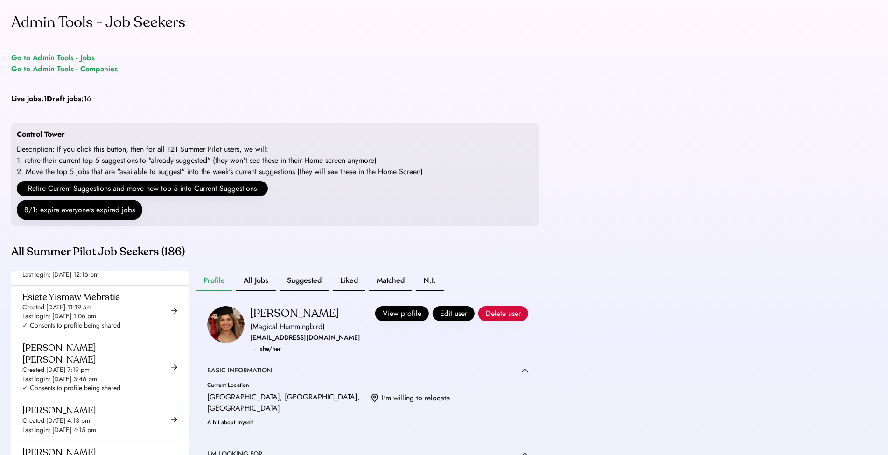
click at [83, 68] on div "Go to Admin Tools - Companies" at bounding box center [64, 68] width 106 height 11
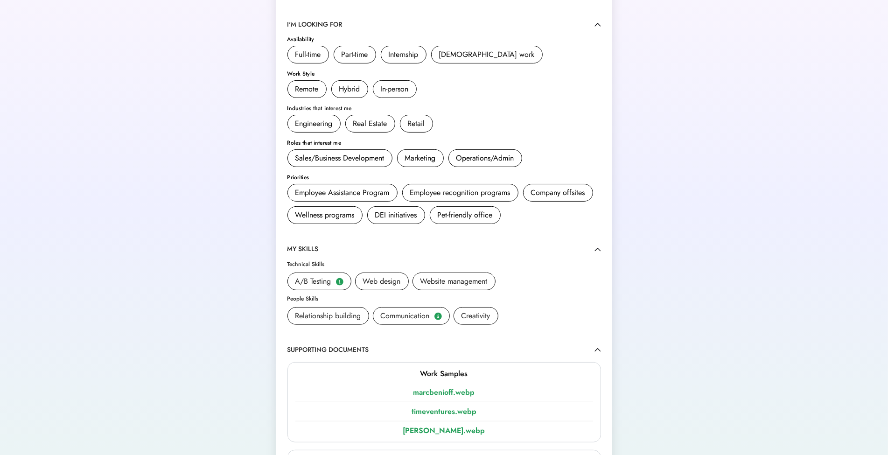
scroll to position [245, 0]
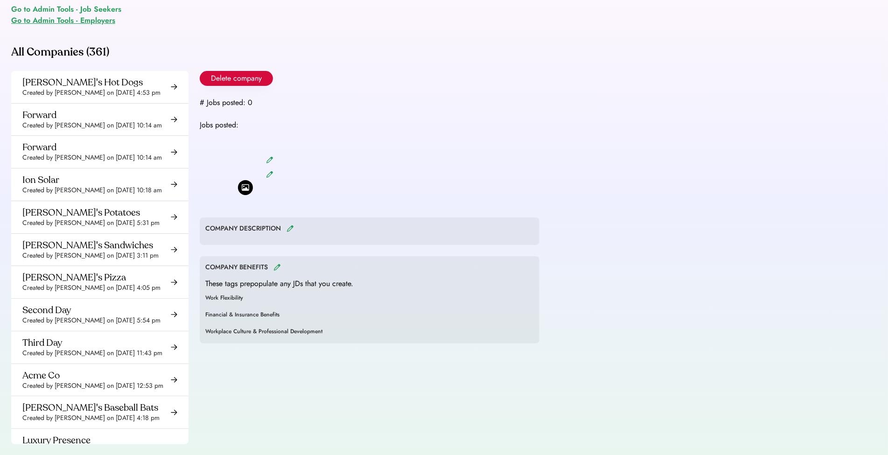
click at [94, 18] on div "Go to Admin Tools - Employers" at bounding box center [63, 20] width 104 height 11
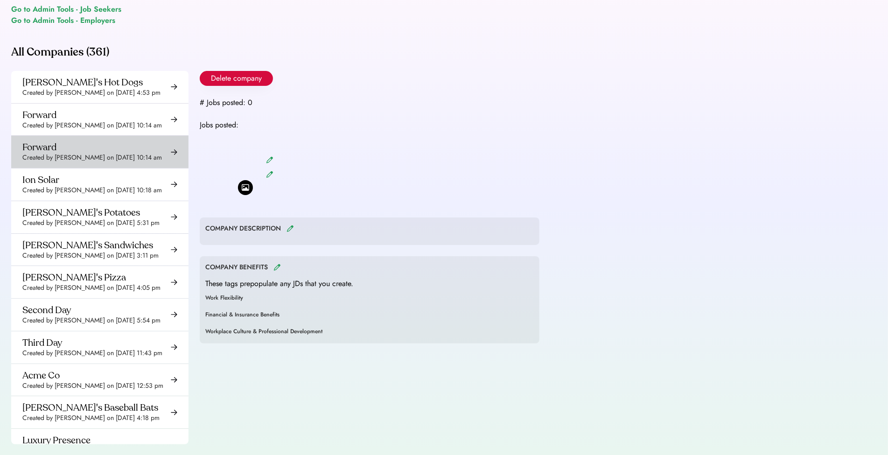
click at [72, 150] on div "Forward Created by [PERSON_NAME] on [DATE] 10:14 am" at bounding box center [91, 151] width 139 height 21
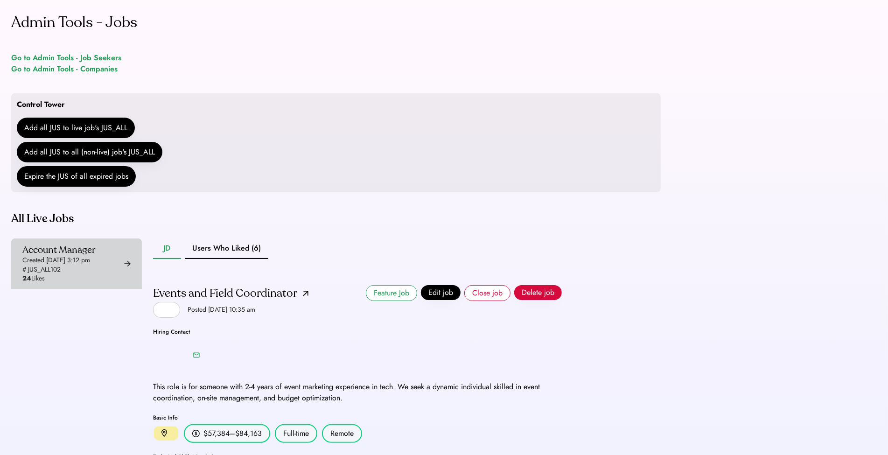
click at [76, 283] on div "Account Manager Created [DATE] 3:12 pm # JUS_ALL102 24 Likes" at bounding box center [58, 263] width 73 height 39
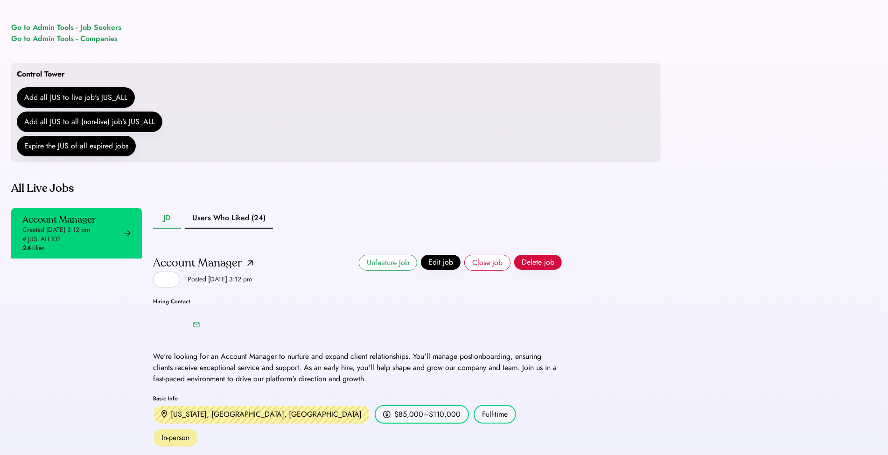
scroll to position [88, 0]
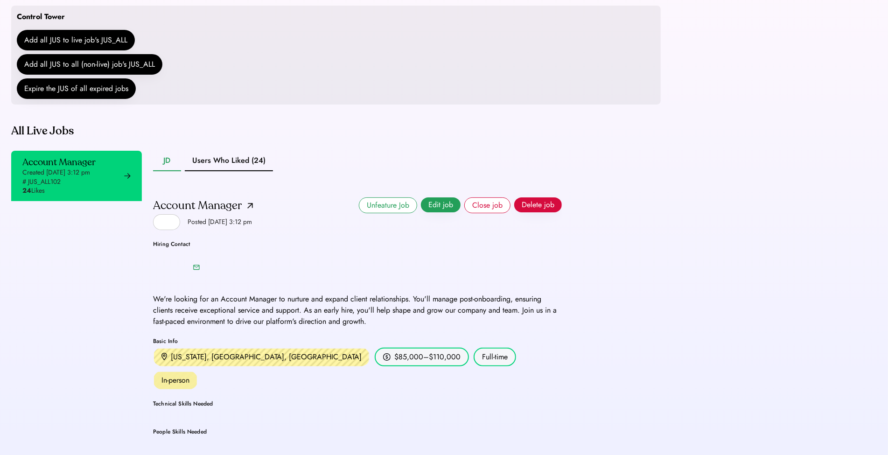
click at [430, 205] on div "All Live Jobs Account Manager Created [DATE] 3:12 pm # JUS_ALL102 24 Likes JD U…" at bounding box center [286, 323] width 550 height 401
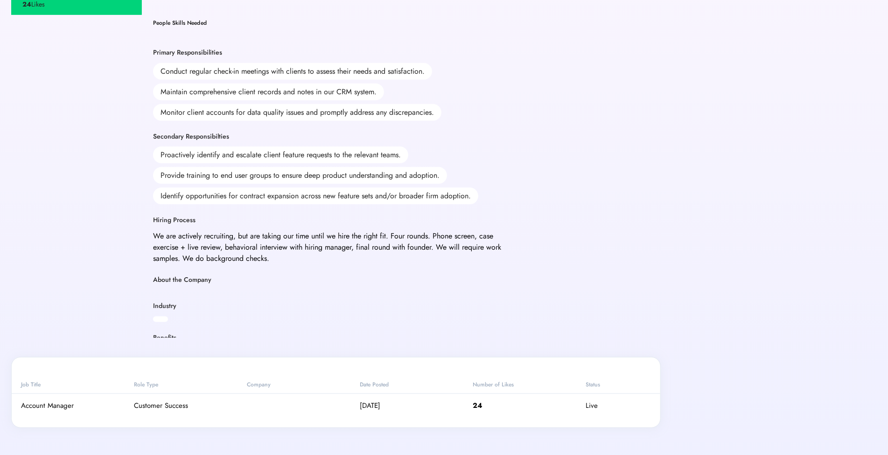
scroll to position [319, 0]
click at [658, 252] on div "Admin Tools - Jobs Go to Admin Tools - Job Seekers Go to Admin Tools - Companie…" at bounding box center [336, 82] width 672 height 802
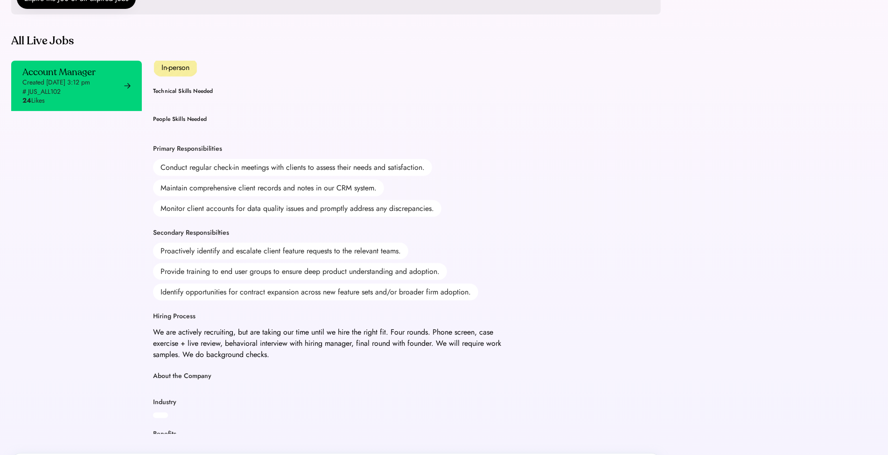
scroll to position [220, 0]
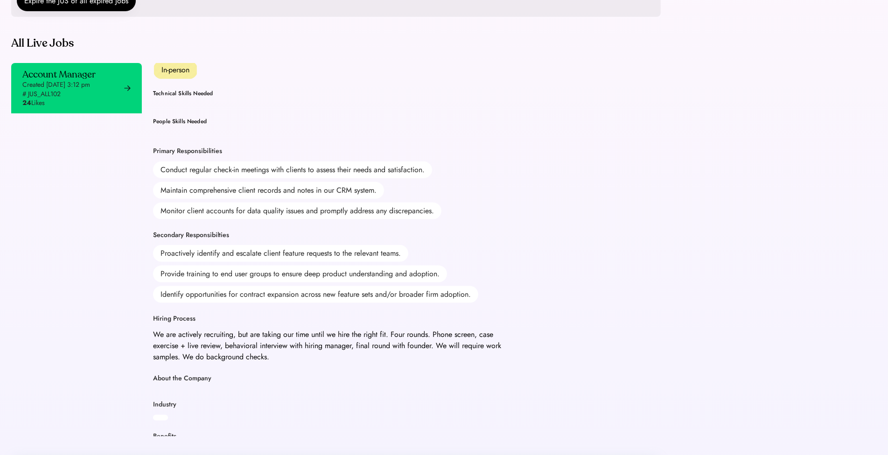
click at [642, 250] on div "Admin Tools - Jobs Go to Admin Tools - Job Seekers Go to Admin Tools - Companie…" at bounding box center [336, 181] width 672 height 802
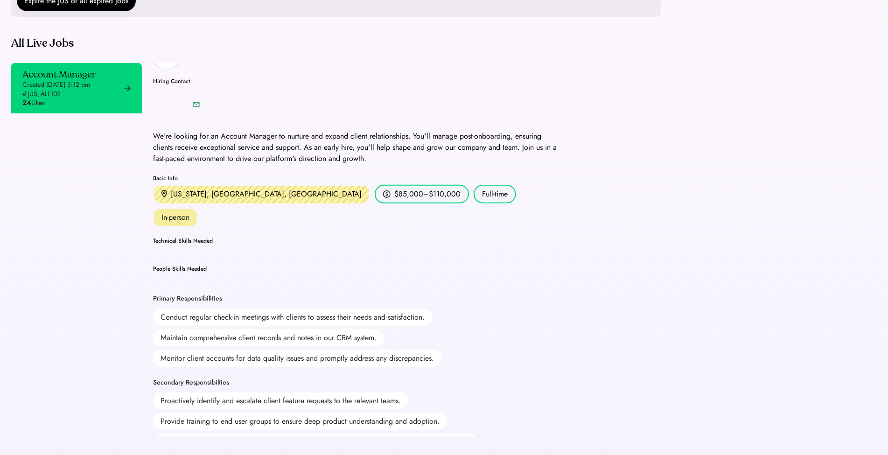
scroll to position [48, 0]
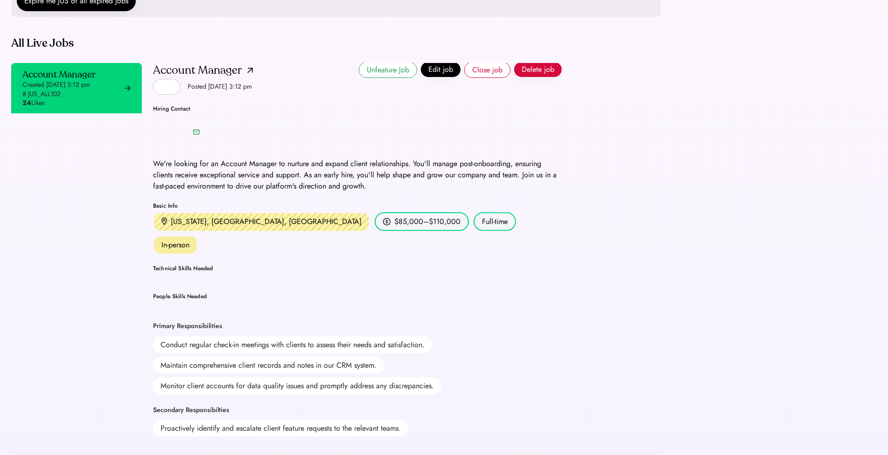
click at [61, 90] on div "Created [DATE] 3:12 pm" at bounding box center [56, 84] width 68 height 9
drag, startPoint x: 614, startPoint y: 339, endPoint x: 596, endPoint y: 396, distance: 60.6
click at [614, 339] on div "Admin Tools - Jobs Go to Admin Tools - Job Seekers Go to Admin Tools - Companie…" at bounding box center [336, 181] width 672 height 802
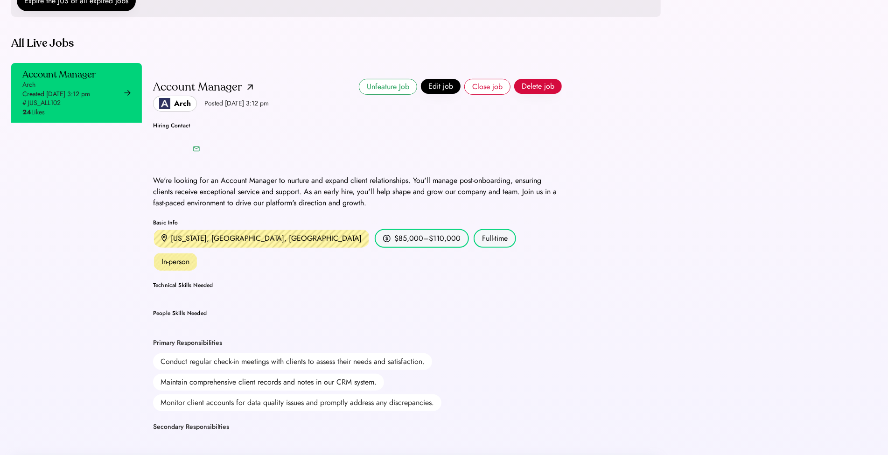
scroll to position [29, 0]
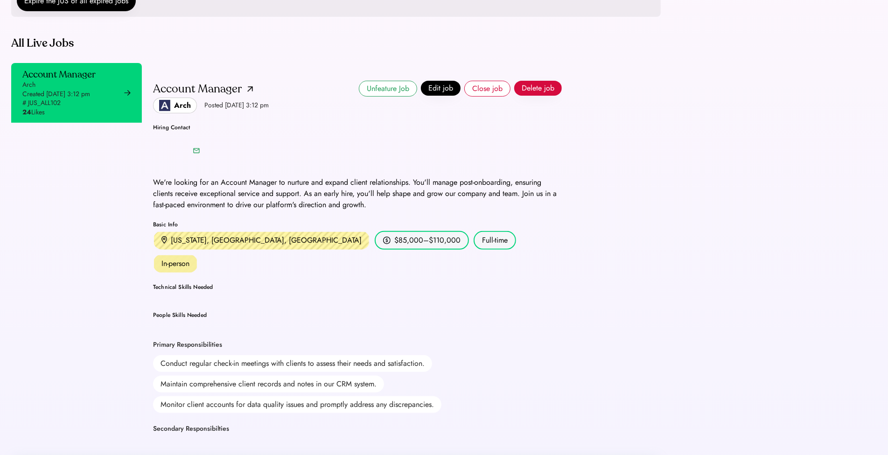
click at [308, 210] on div "We're looking for an Account Manager to nurture and expand client relationships…" at bounding box center [357, 194] width 409 height 34
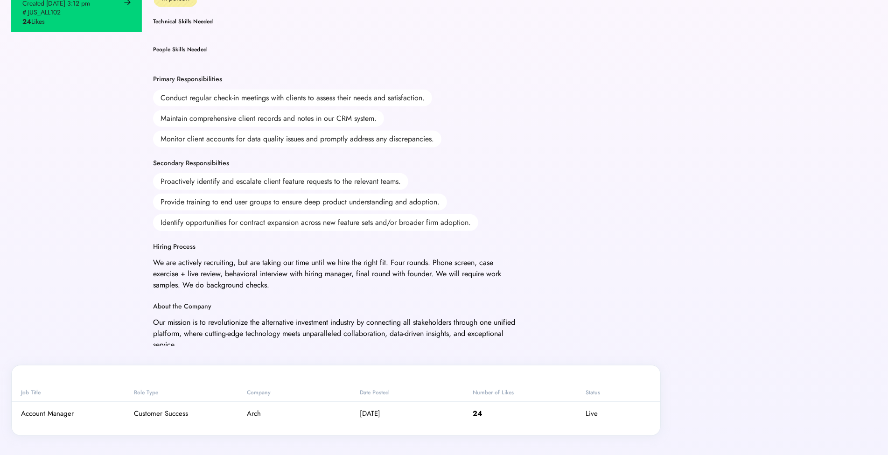
scroll to position [0, 0]
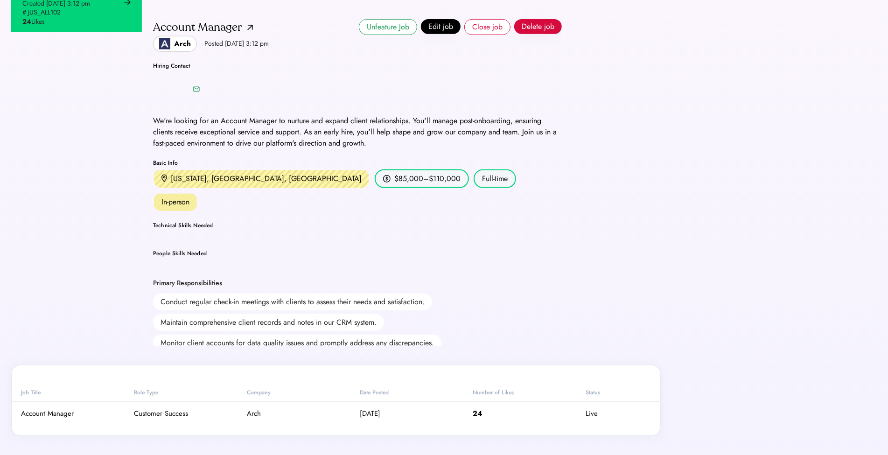
click at [433, 34] on button "Edit job" at bounding box center [441, 26] width 40 height 15
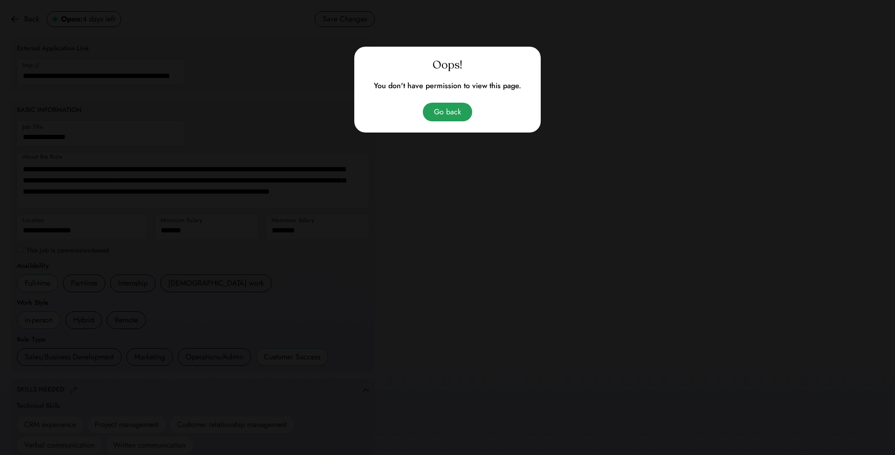
click at [446, 112] on button "Go back" at bounding box center [447, 112] width 49 height 19
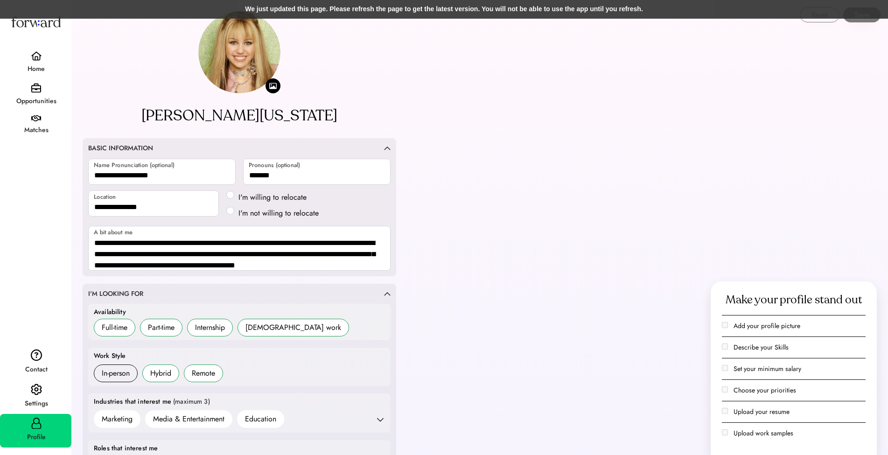
scroll to position [179, 0]
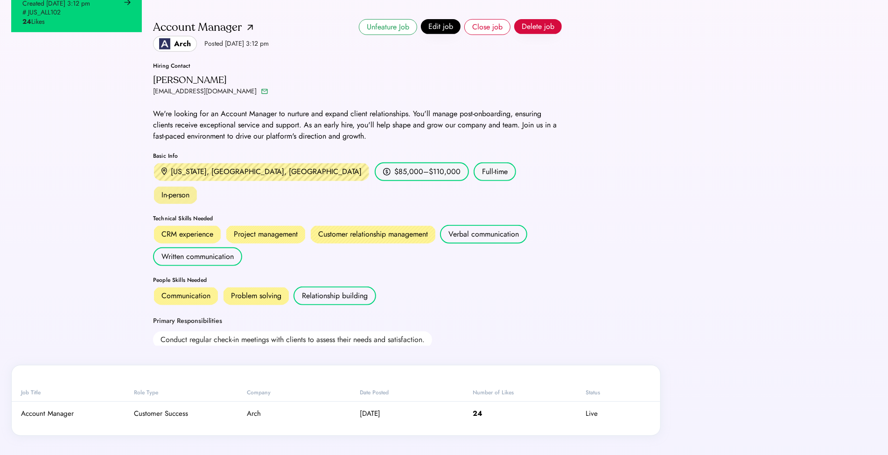
scroll to position [208, 0]
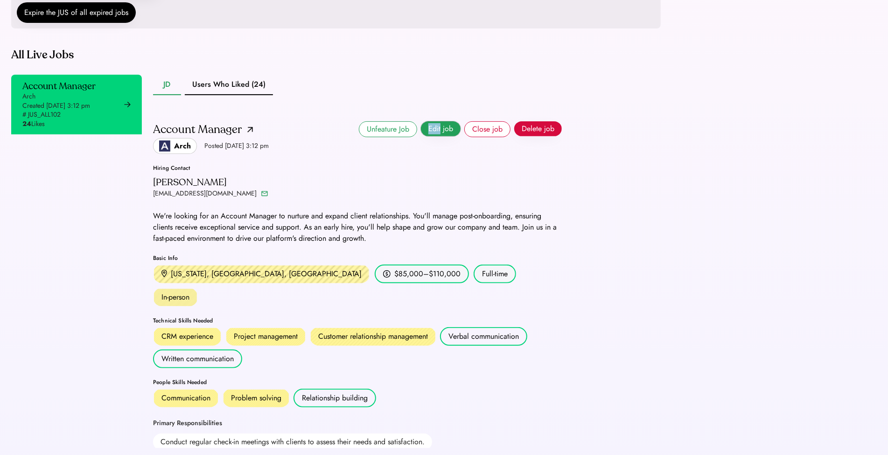
click at [437, 136] on button "Edit job" at bounding box center [441, 128] width 40 height 15
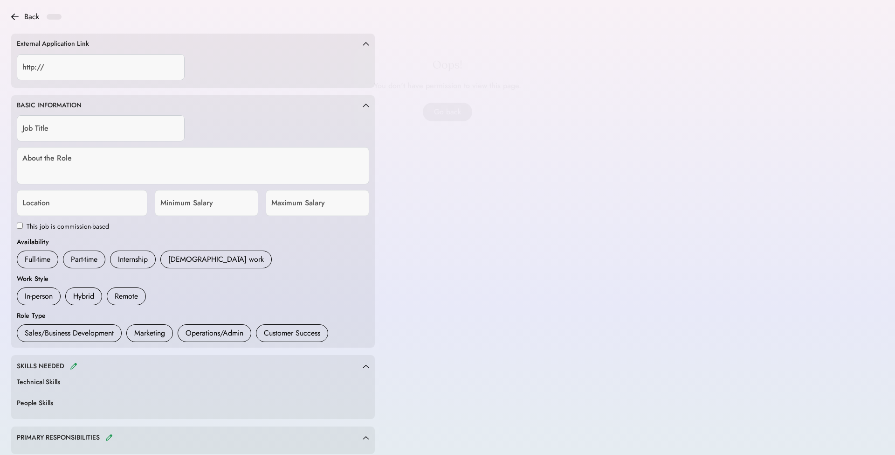
type input "**********"
type textarea "**********"
type input "**********"
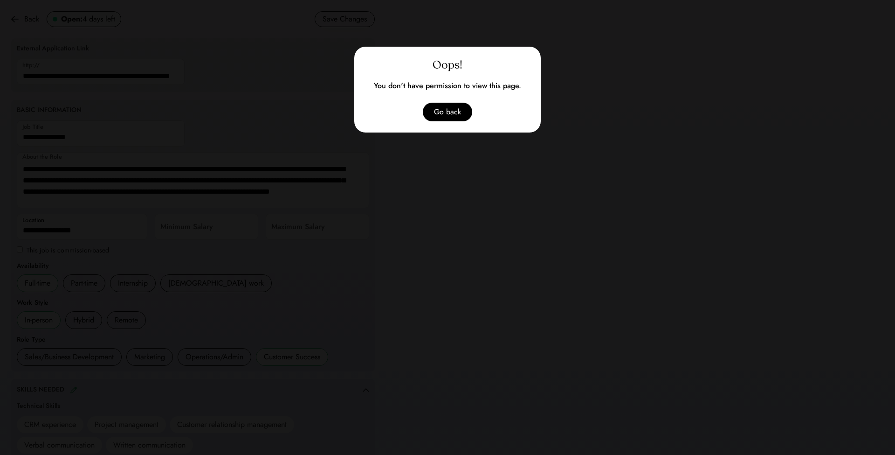
click at [248, 164] on div at bounding box center [447, 227] width 895 height 455
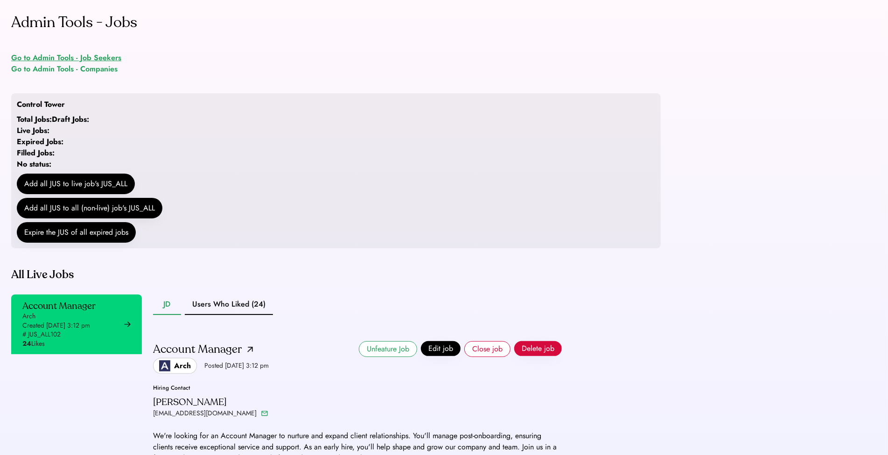
click at [67, 55] on div "Go to Admin Tools - Job Seekers" at bounding box center [66, 57] width 110 height 11
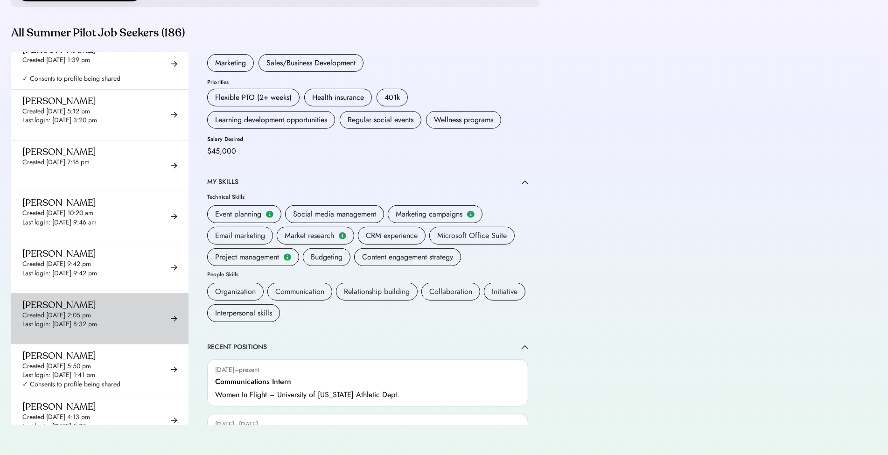
scroll to position [6192, 0]
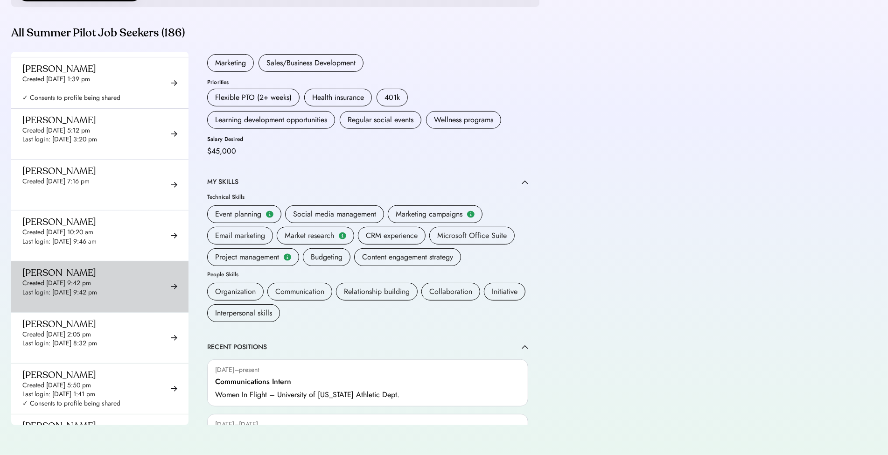
click at [76, 288] on div "Last login: Aug 28, 2025 9:42 pm" at bounding box center [59, 292] width 75 height 9
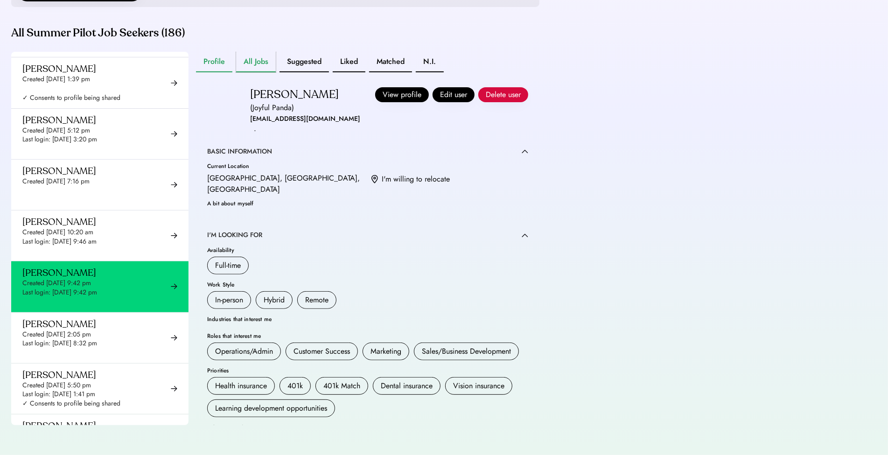
click at [260, 63] on button "All Jobs" at bounding box center [256, 62] width 40 height 21
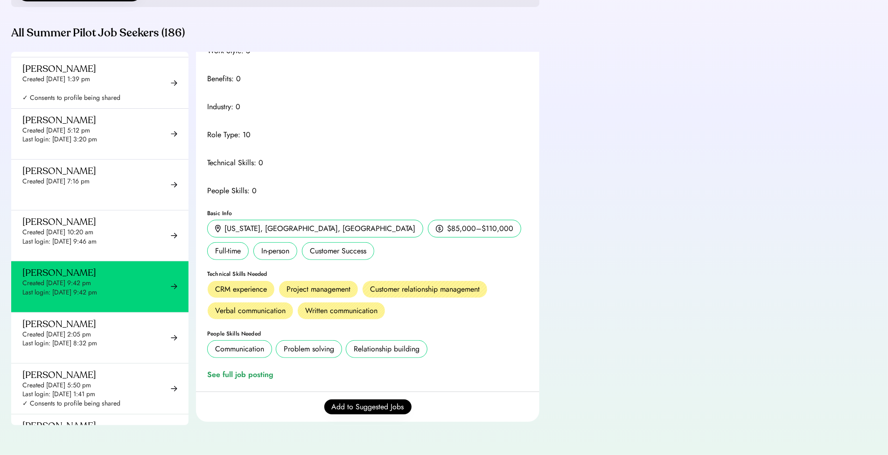
scroll to position [1153, 0]
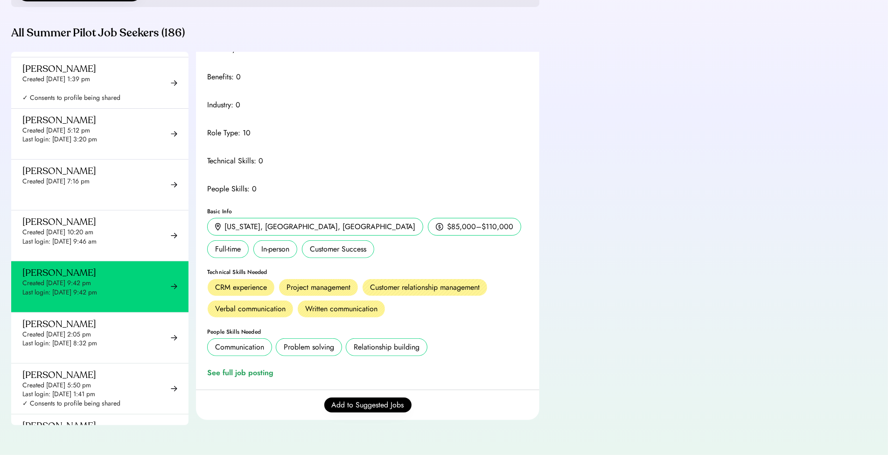
click at [314, 346] on div "Problem solving" at bounding box center [309, 346] width 50 height 11
click at [226, 370] on div "See full job posting" at bounding box center [242, 372] width 70 height 11
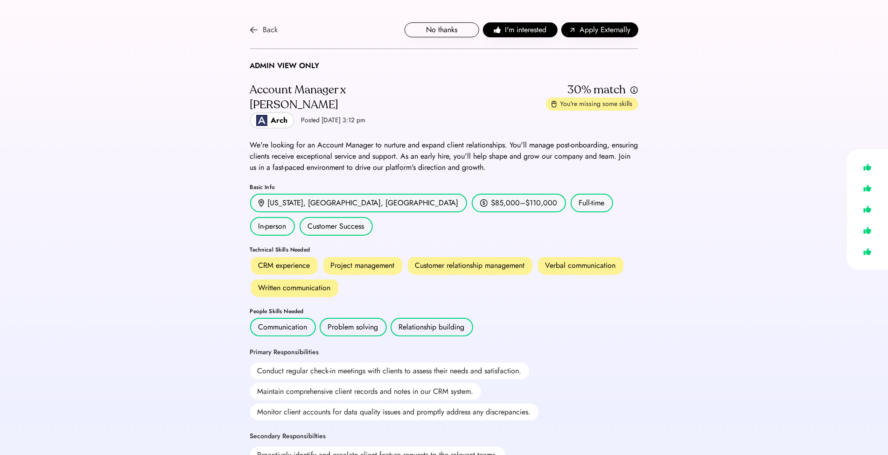
click at [267, 30] on div "Back" at bounding box center [270, 29] width 15 height 11
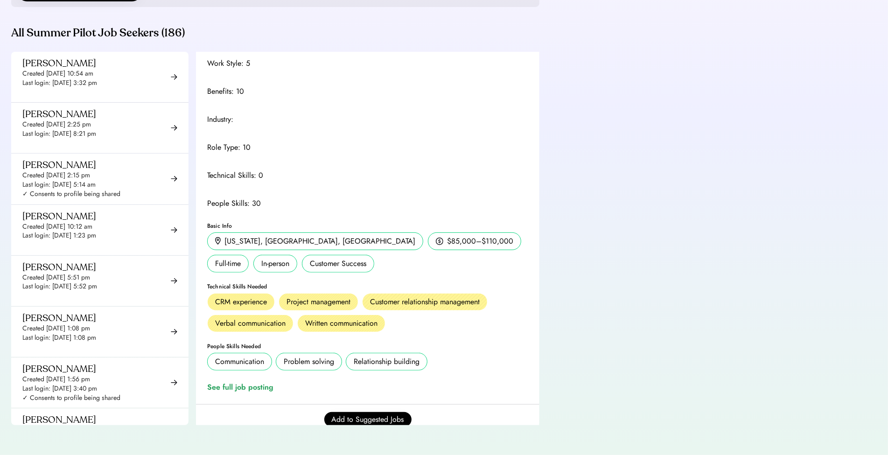
scroll to position [555, 0]
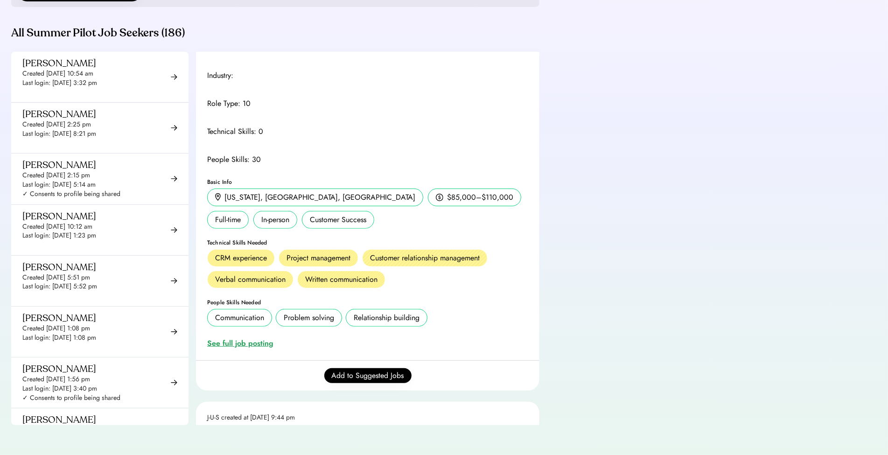
click at [225, 339] on div "See full job posting" at bounding box center [242, 343] width 70 height 11
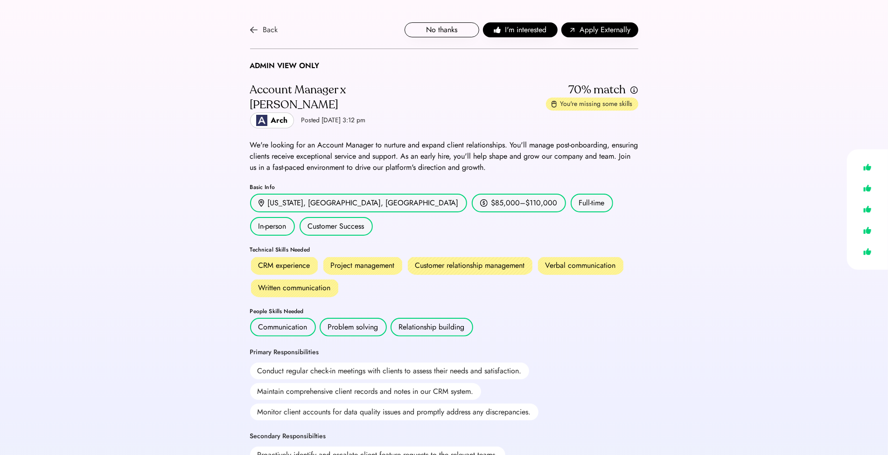
click at [265, 33] on div "Back" at bounding box center [270, 29] width 15 height 11
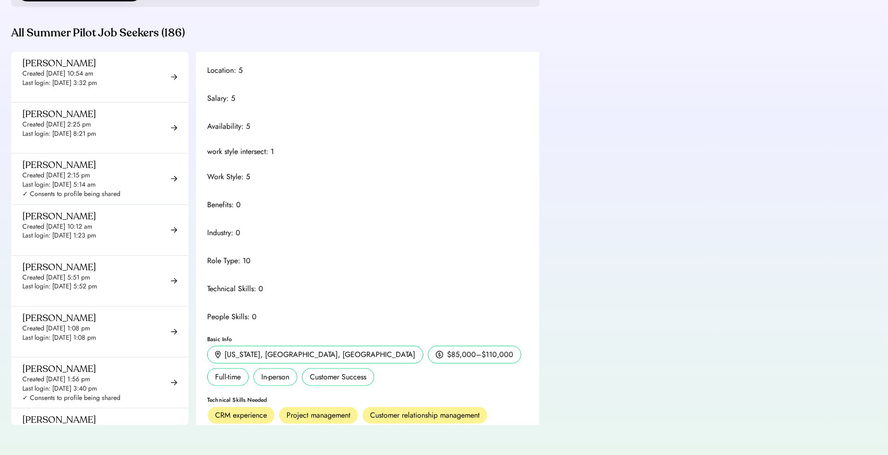
scroll to position [1153, 0]
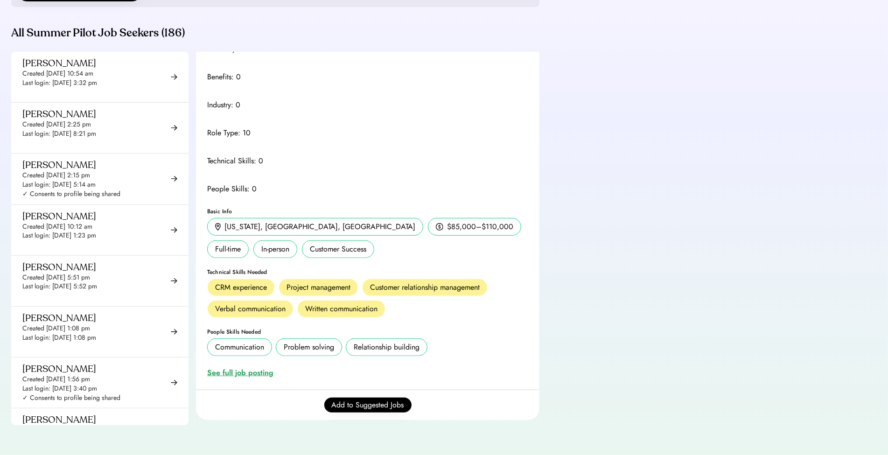
click at [225, 367] on div "See full job posting" at bounding box center [242, 372] width 70 height 11
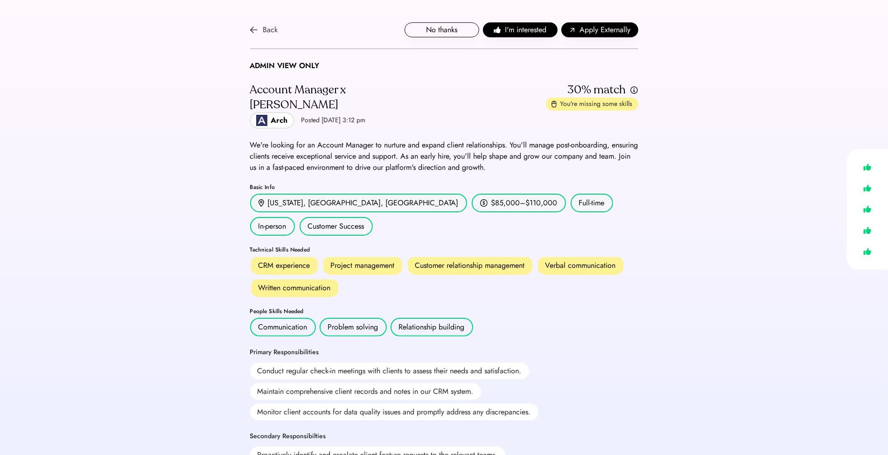
click at [263, 29] on div "Back" at bounding box center [270, 29] width 15 height 11
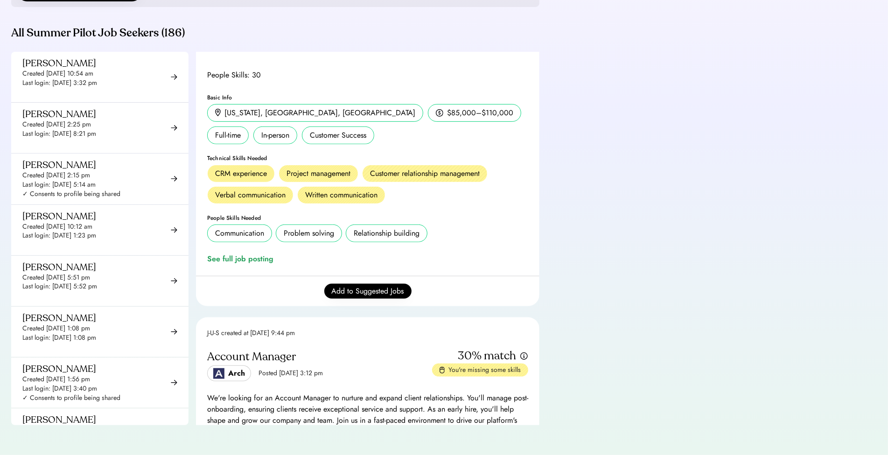
scroll to position [452, 0]
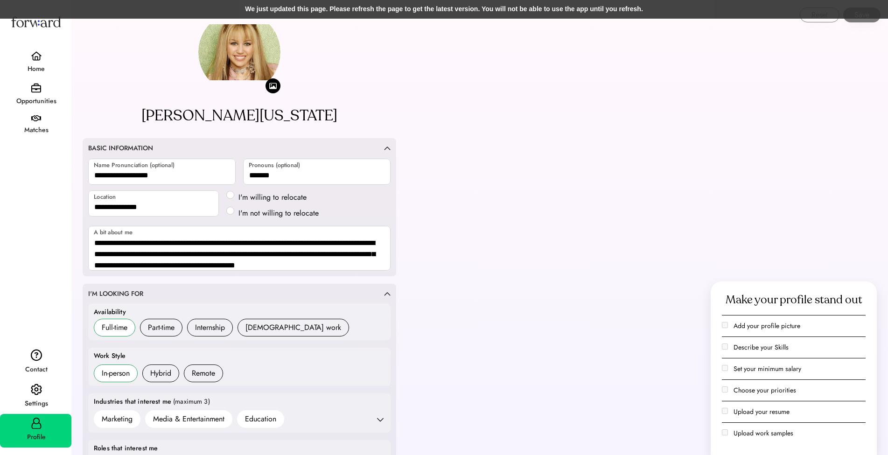
scroll to position [359, 0]
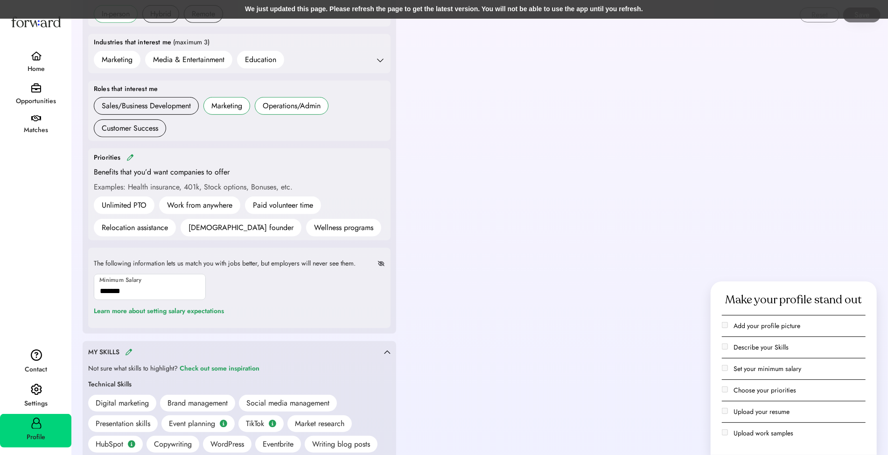
click at [390, 127] on div "Roles that interest me Sales/Business Development Marketing Operations/Admin Cu…" at bounding box center [239, 111] width 302 height 61
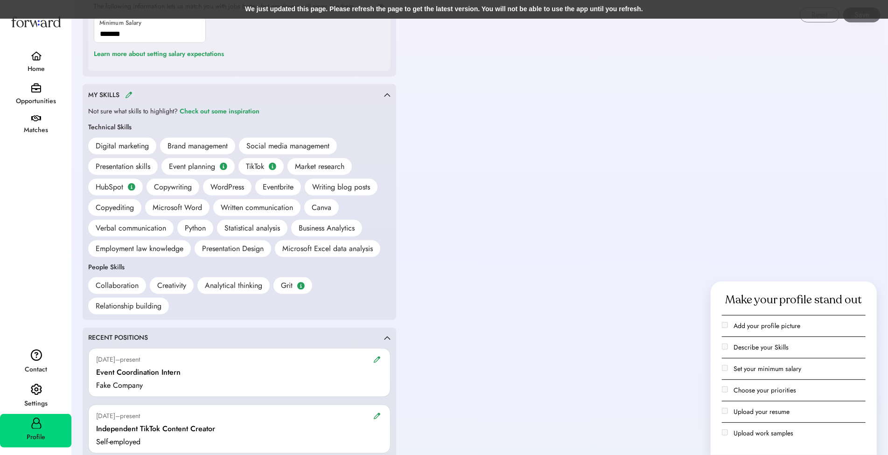
scroll to position [616, 0]
click at [125, 91] on img at bounding box center [128, 94] width 7 height 7
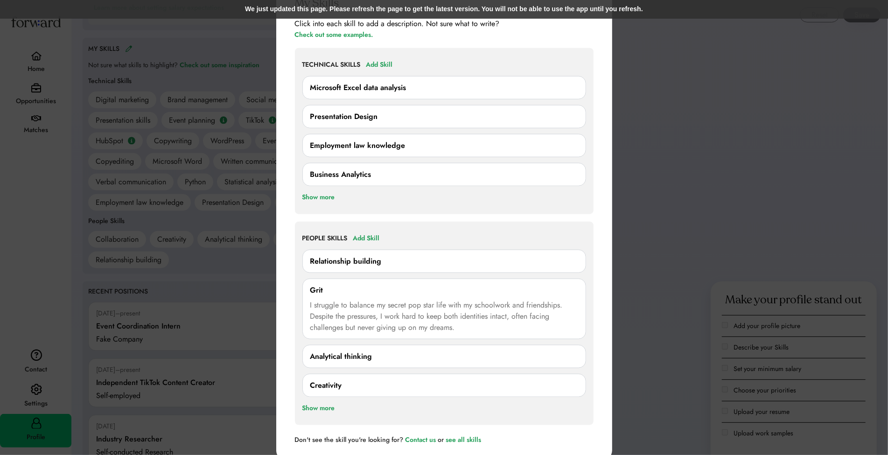
scroll to position [683, 0]
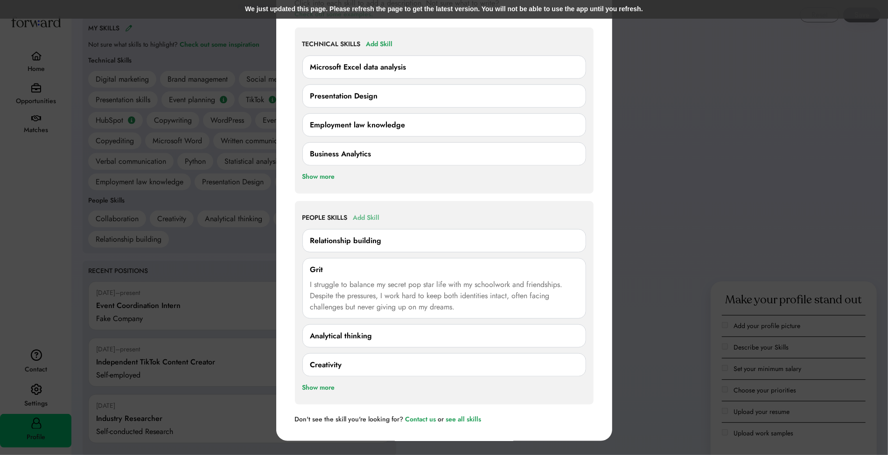
click at [367, 215] on div "Add Skill" at bounding box center [366, 217] width 27 height 11
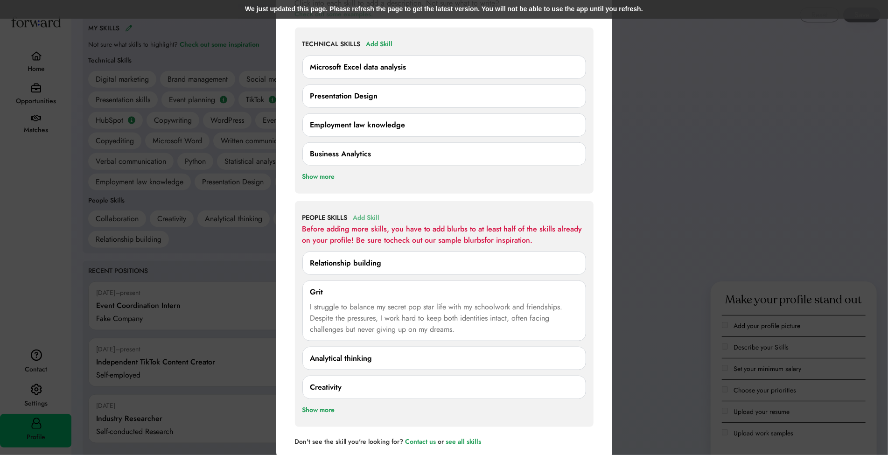
click at [367, 215] on div "Add Skill" at bounding box center [366, 217] width 27 height 11
drag, startPoint x: 362, startPoint y: 216, endPoint x: 393, endPoint y: 234, distance: 35.5
click at [362, 216] on div "Add Skill" at bounding box center [366, 217] width 27 height 11
click at [446, 243] on div "Before adding more skills, you have to add blurbs to at least half of the skill…" at bounding box center [444, 234] width 284 height 22
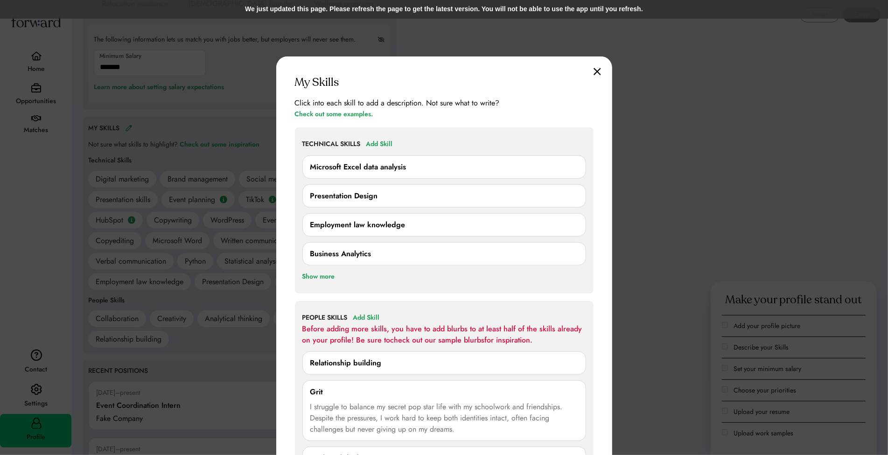
scroll to position [695, 0]
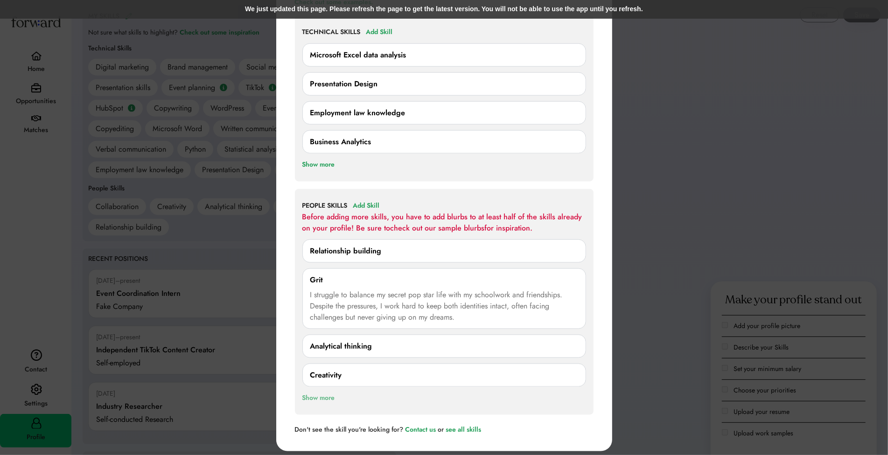
click at [331, 392] on div "Show more" at bounding box center [318, 397] width 33 height 11
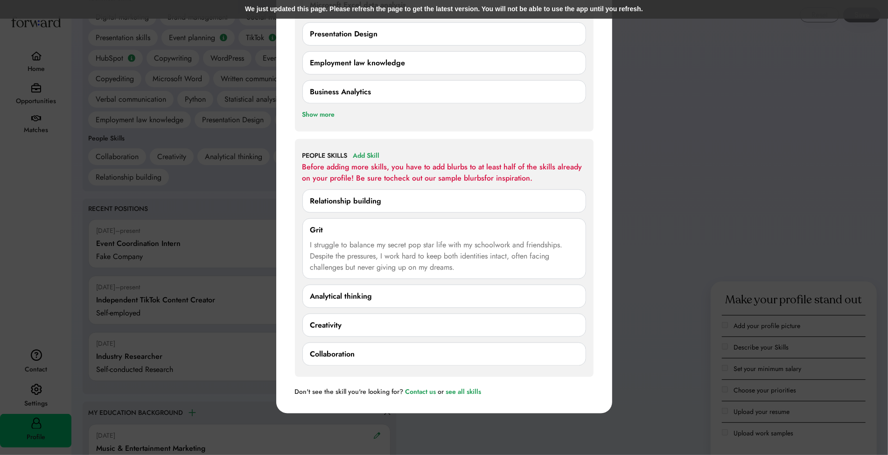
scroll to position [760, 0]
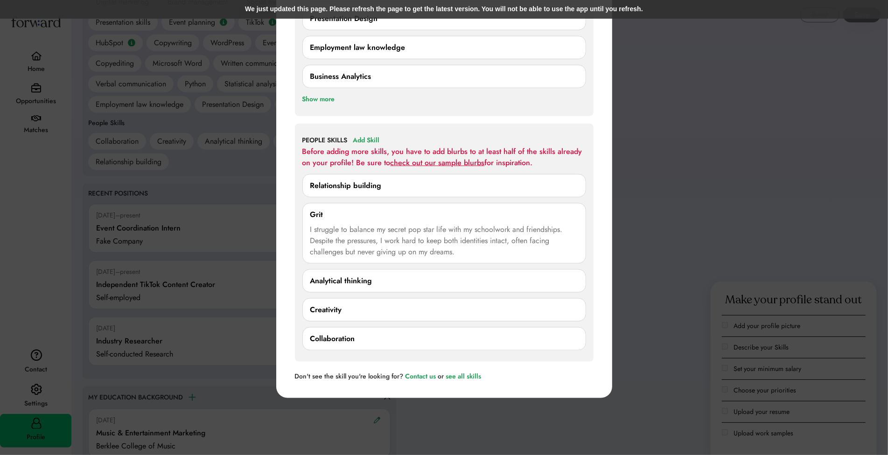
click at [396, 159] on link "check out our sample blurbs" at bounding box center [437, 162] width 94 height 11
click at [400, 185] on div "Relationship building" at bounding box center [444, 185] width 268 height 11
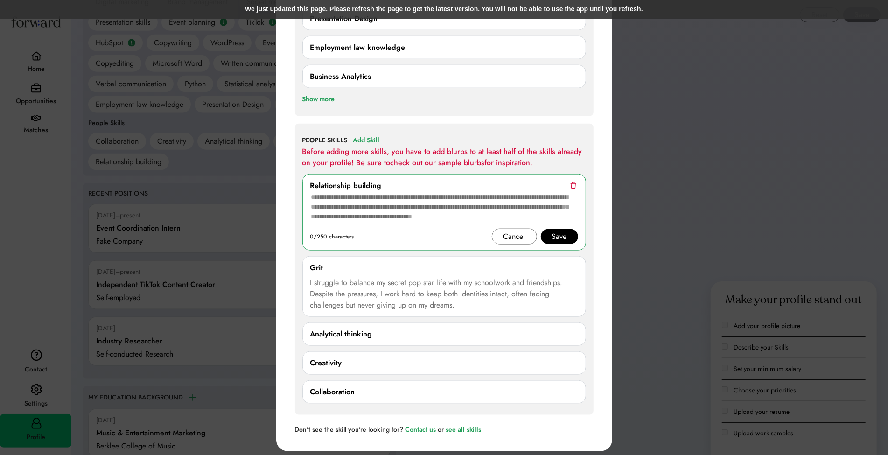
click at [394, 203] on textarea at bounding box center [444, 209] width 268 height 37
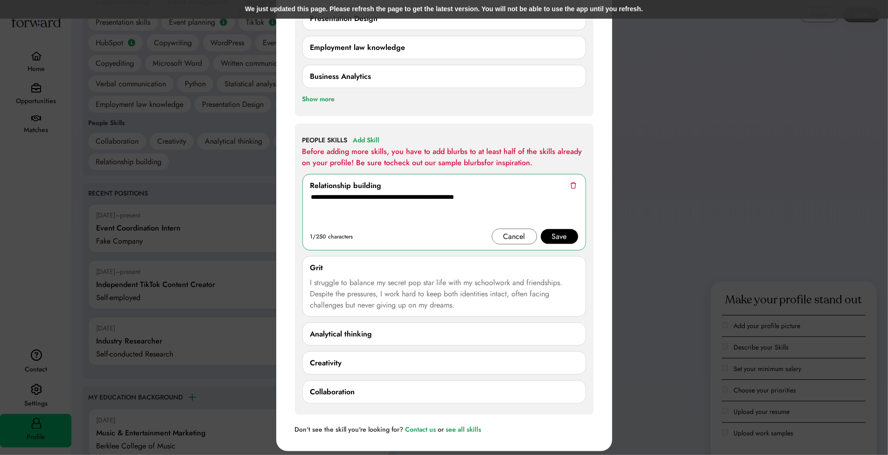
type textarea "**********"
click at [565, 234] on div "Save" at bounding box center [559, 236] width 15 height 11
click at [482, 195] on textarea "**********" at bounding box center [444, 209] width 268 height 37
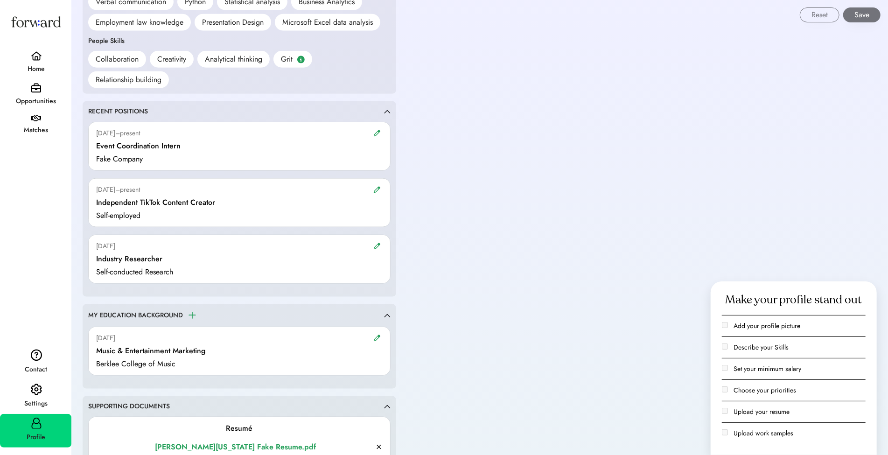
scroll to position [666, 0]
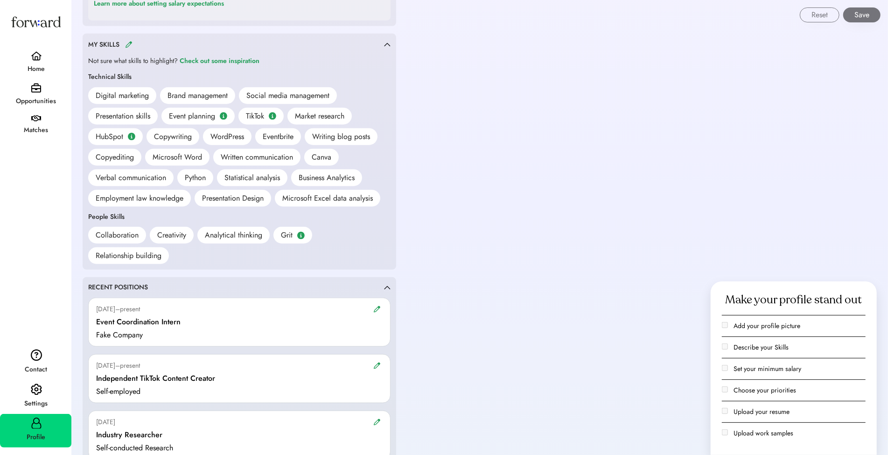
click at [129, 41] on img at bounding box center [128, 44] width 7 height 7
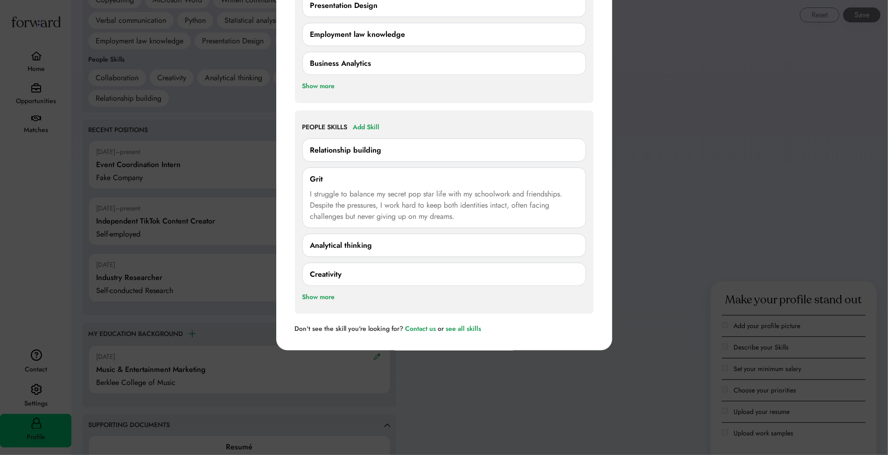
scroll to position [664, 0]
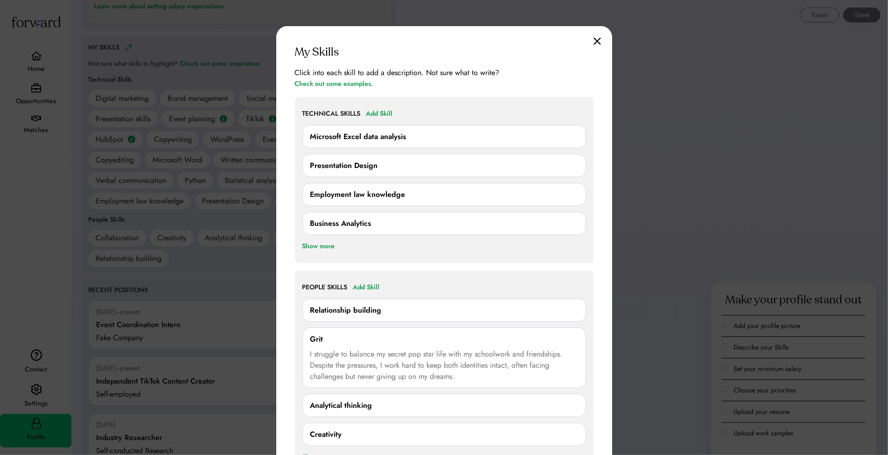
click at [375, 310] on div "Relationship building" at bounding box center [345, 310] width 71 height 11
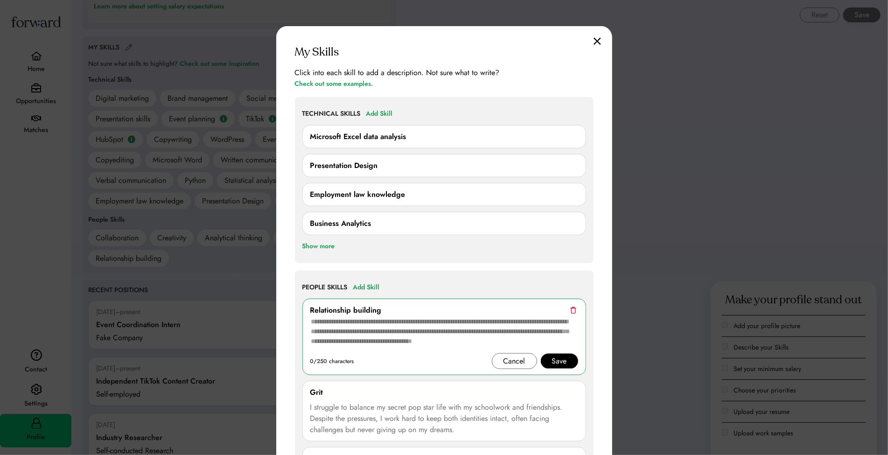
click at [380, 336] on textarea at bounding box center [444, 334] width 268 height 37
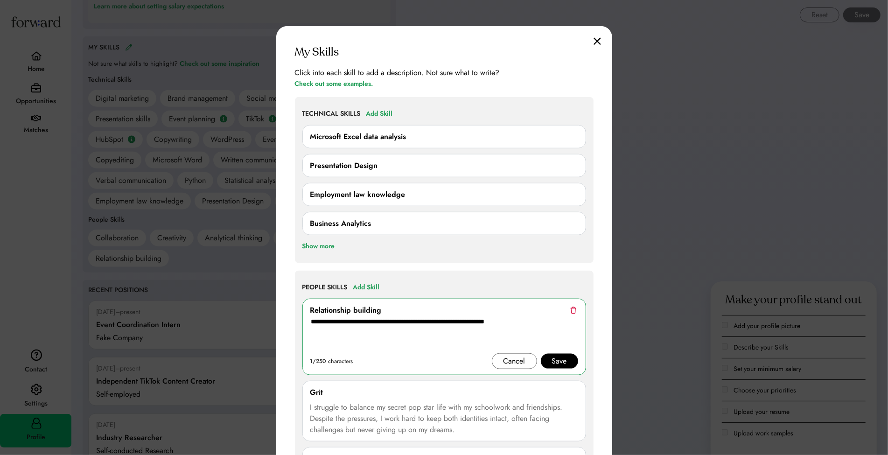
type textarea "**********"
click at [564, 355] on div "Save" at bounding box center [559, 360] width 15 height 11
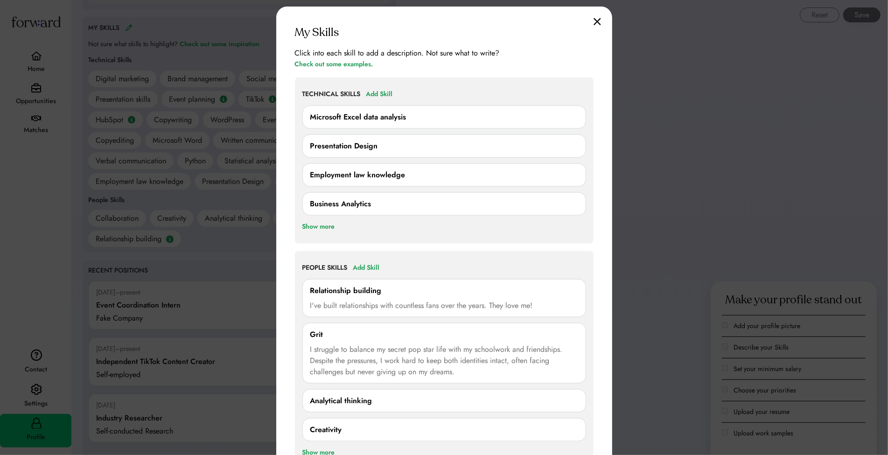
scroll to position [862, 0]
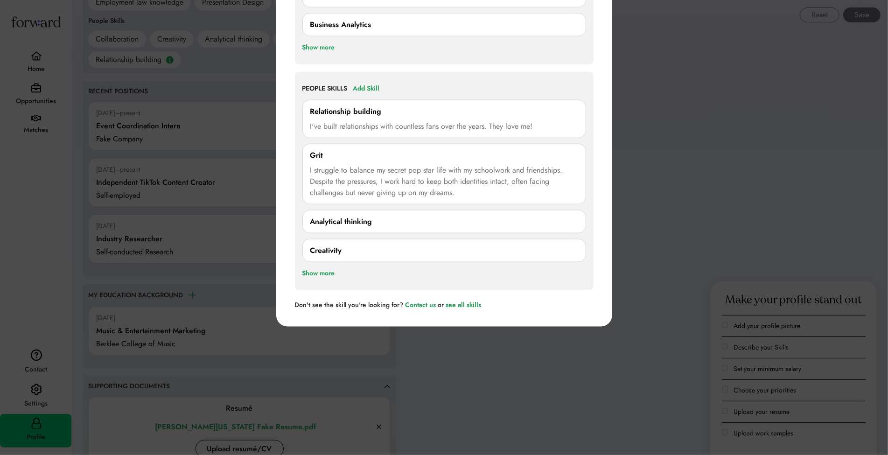
click at [389, 216] on div "Analytical thinking" at bounding box center [444, 221] width 268 height 11
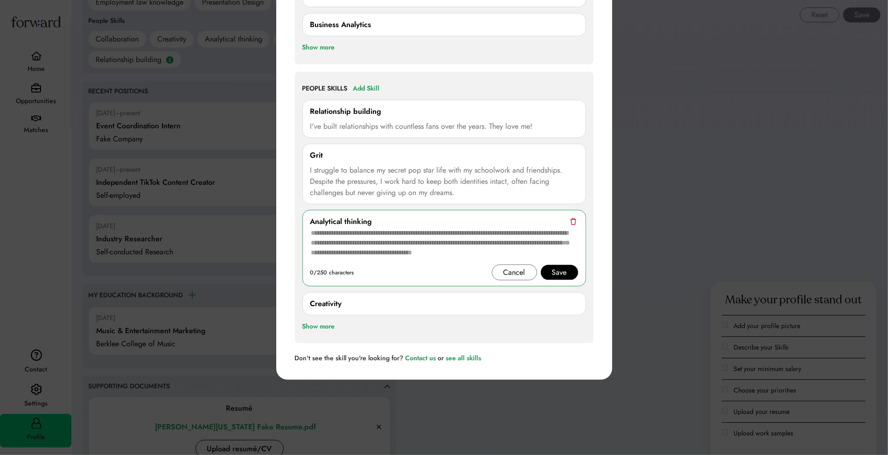
click at [369, 243] on textarea at bounding box center [444, 245] width 268 height 37
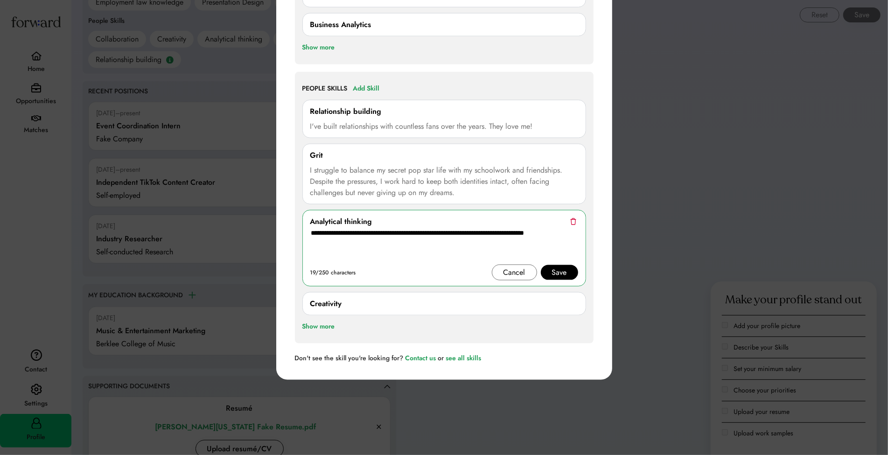
type textarea "**********"
click at [553, 270] on div "Save" at bounding box center [559, 272] width 15 height 11
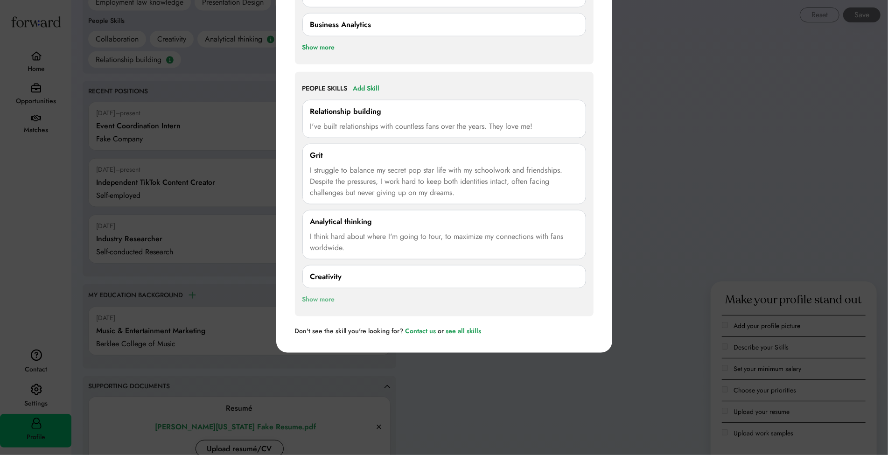
click at [326, 294] on div "Show more" at bounding box center [318, 299] width 33 height 11
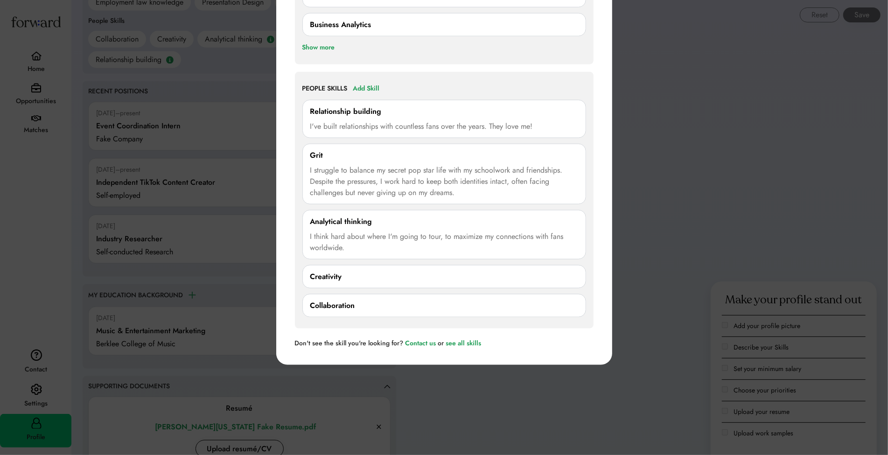
click at [368, 272] on div "Creativity" at bounding box center [444, 276] width 268 height 11
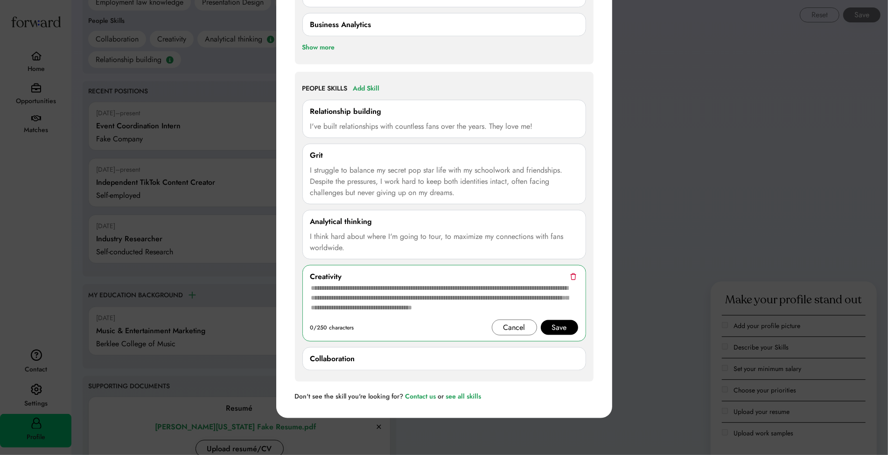
click at [376, 297] on textarea at bounding box center [444, 300] width 268 height 37
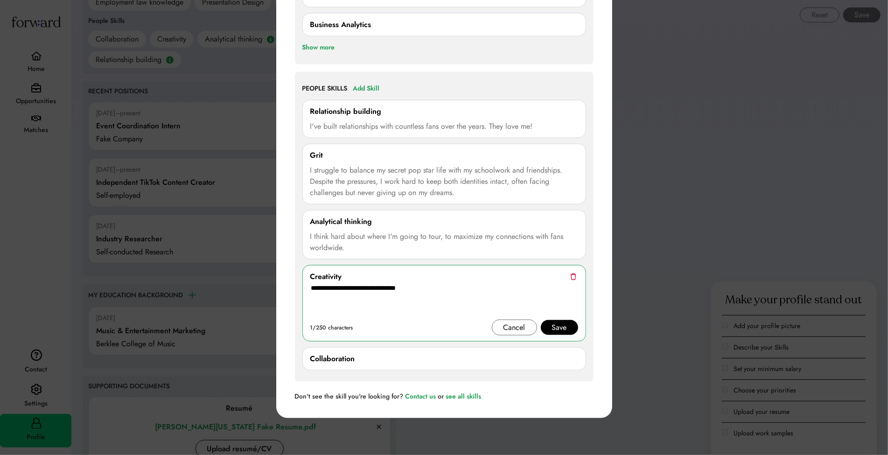
click at [343, 288] on textarea "**********" at bounding box center [444, 300] width 268 height 37
type textarea "**********"
click at [562, 320] on div "Save" at bounding box center [559, 327] width 37 height 15
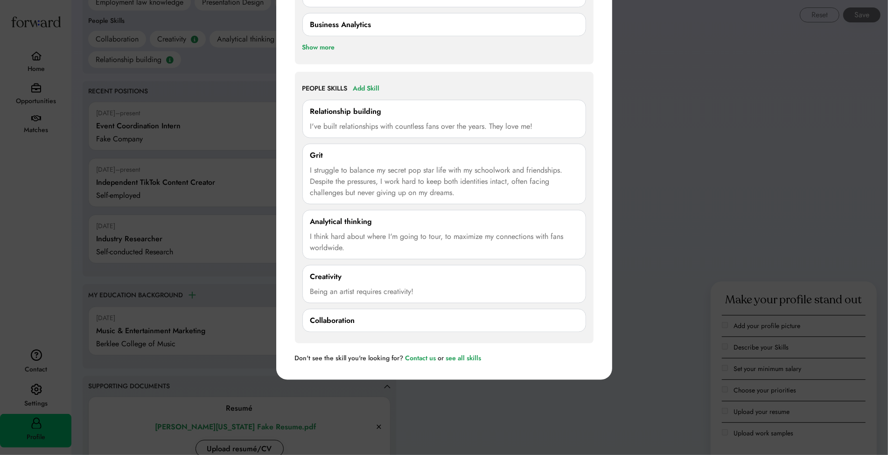
scroll to position [639, 0]
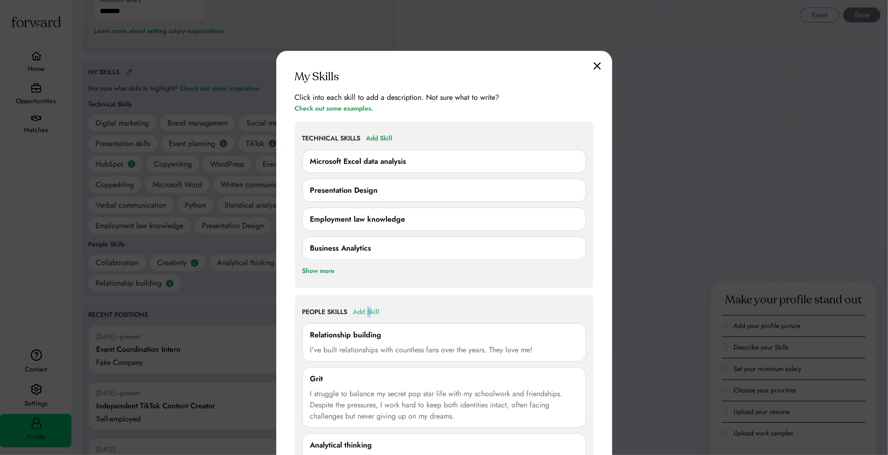
click at [371, 306] on div "Add Skill" at bounding box center [366, 311] width 27 height 11
click at [494, 288] on div "**********" at bounding box center [444, 330] width 336 height 558
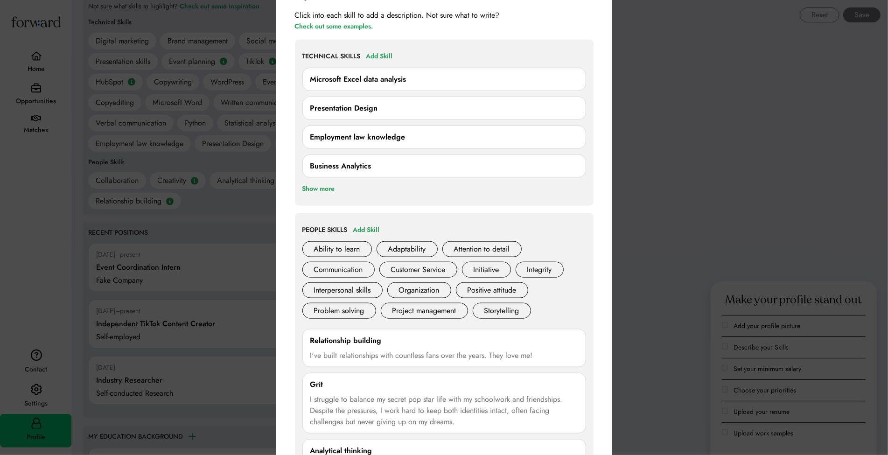
scroll to position [724, 0]
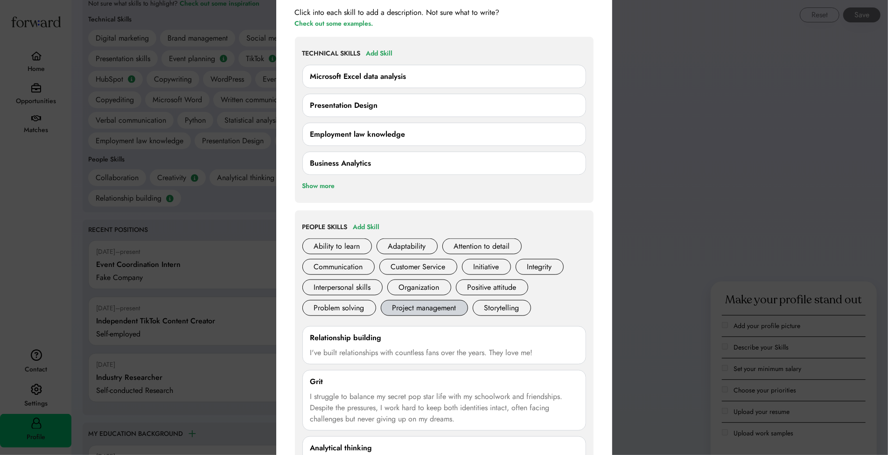
click at [430, 304] on div "Project management" at bounding box center [424, 308] width 87 height 16
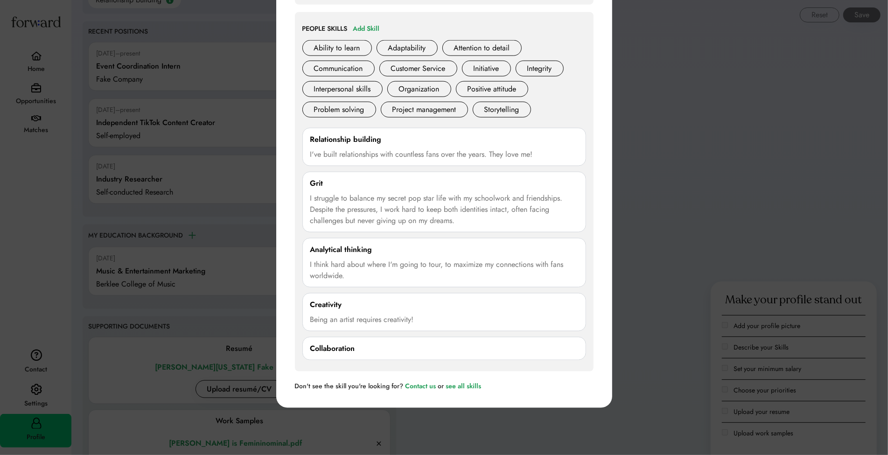
scroll to position [715, 0]
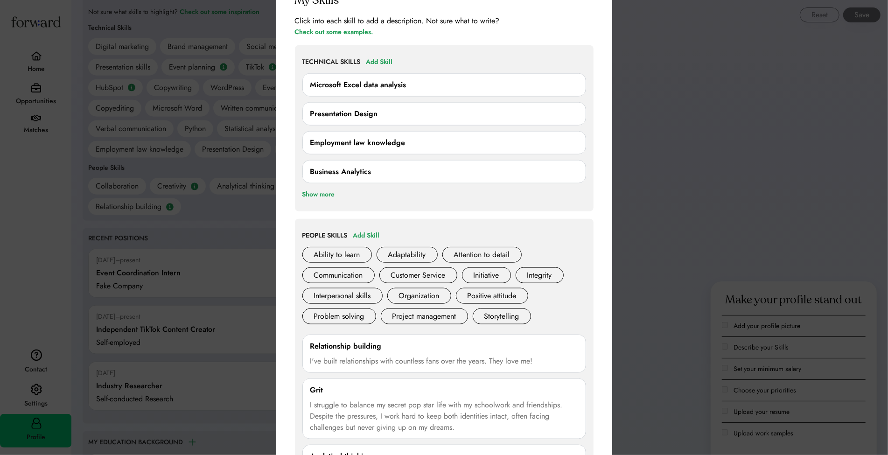
click at [180, 233] on div at bounding box center [444, 227] width 888 height 455
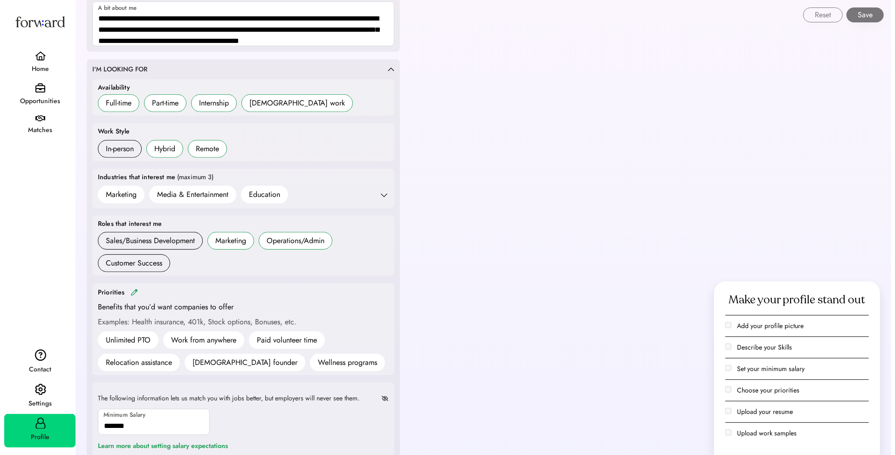
scroll to position [0, 0]
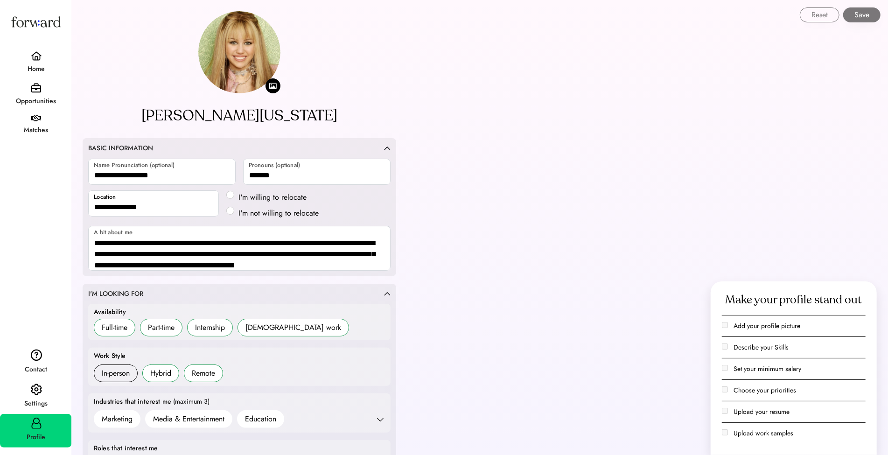
click at [32, 392] on img at bounding box center [36, 389] width 11 height 12
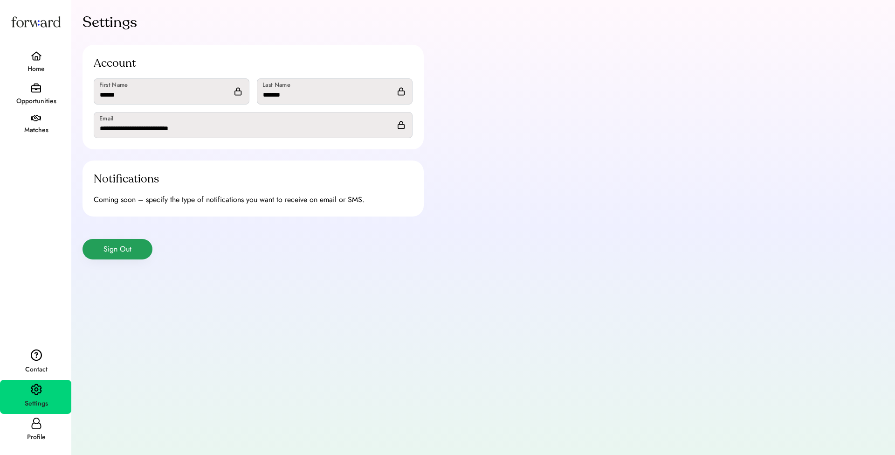
click at [119, 245] on button "Sign Out" at bounding box center [118, 249] width 70 height 21
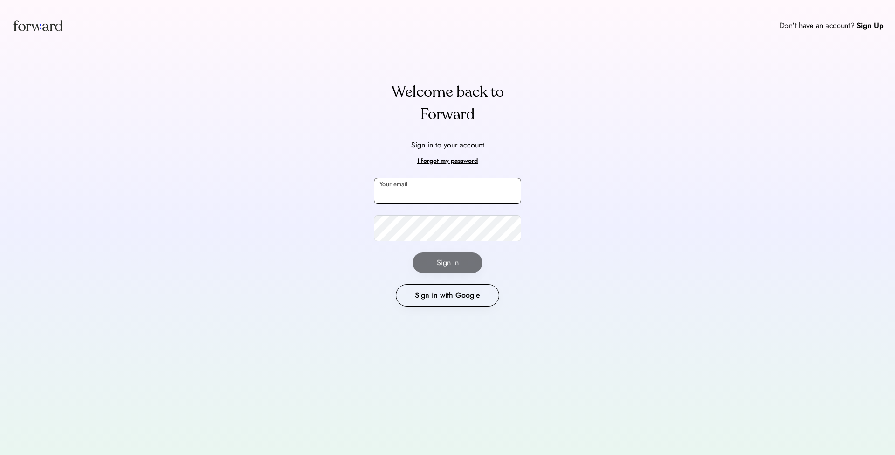
click at [432, 184] on input "email" at bounding box center [447, 191] width 147 height 26
type input "**********"
click at [214, 232] on div "**********" at bounding box center [447, 227] width 895 height 455
click at [439, 265] on button "Sign In" at bounding box center [448, 262] width 70 height 21
click at [282, 268] on div "**********" at bounding box center [447, 227] width 895 height 455
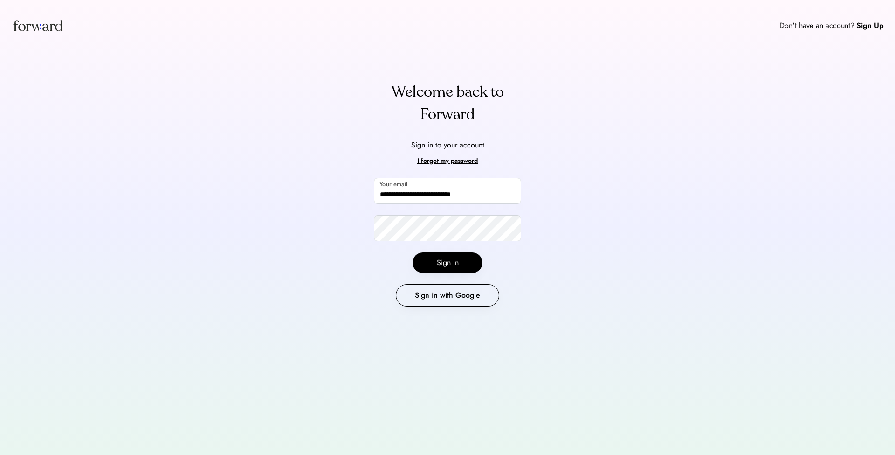
click at [438, 265] on button "Sign In" at bounding box center [448, 262] width 70 height 21
click at [432, 185] on input "**********" at bounding box center [447, 191] width 147 height 26
click at [453, 256] on button "Sign In" at bounding box center [448, 262] width 70 height 21
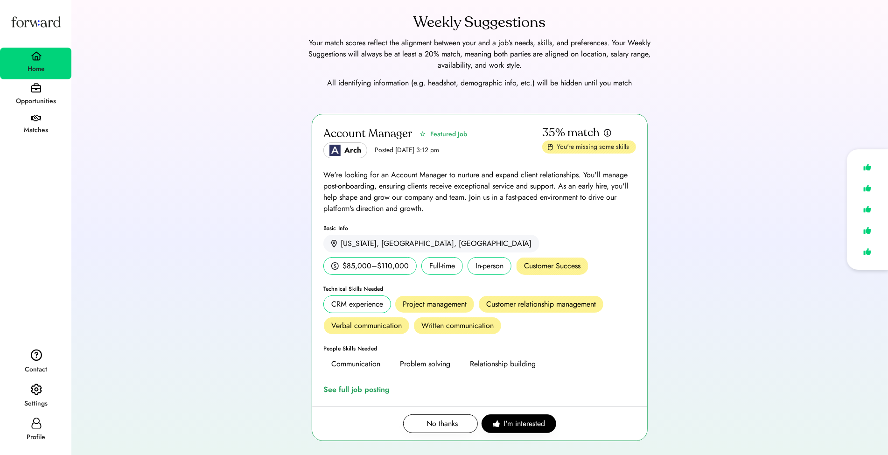
click at [250, 159] on div "Account Manager Featured Job Arch Posted [DATE] 3:12 pm 35% match You're missin…" at bounding box center [480, 283] width 794 height 338
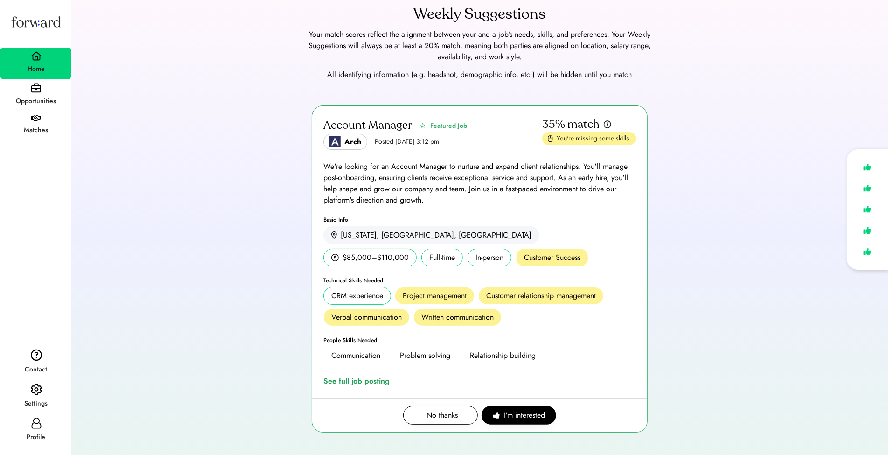
scroll to position [27, 0]
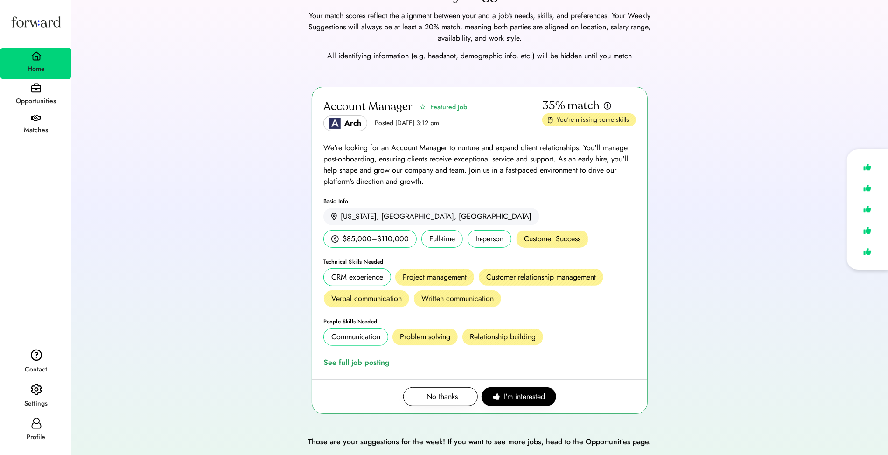
click at [62, 94] on div "Opportunities" at bounding box center [36, 101] width 70 height 17
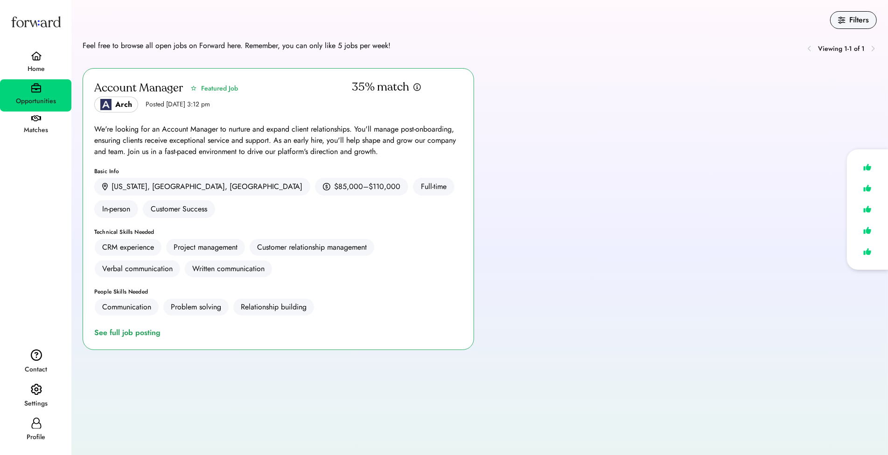
click at [42, 57] on div "Home" at bounding box center [35, 64] width 71 height 32
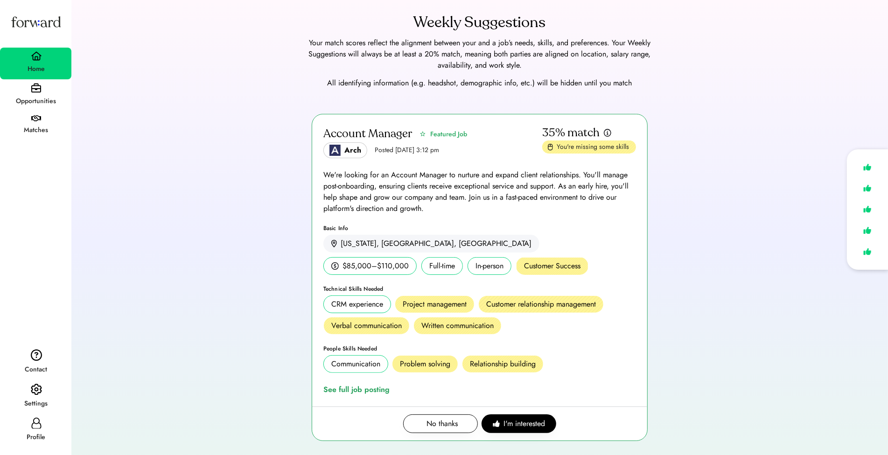
click at [37, 433] on div "Profile" at bounding box center [36, 436] width 70 height 11
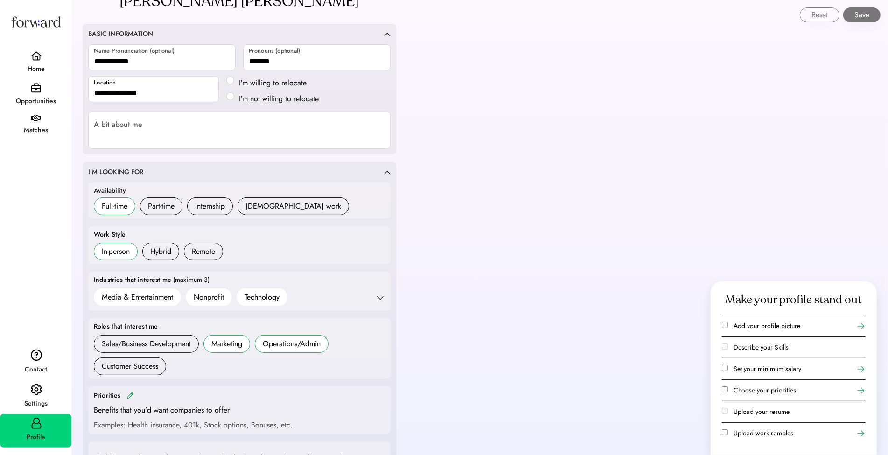
scroll to position [345, 0]
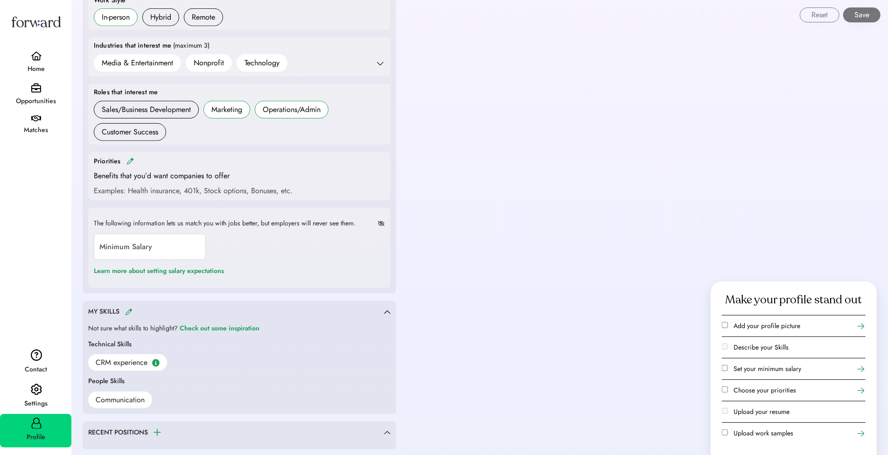
click at [36, 69] on div "Home" at bounding box center [36, 68] width 70 height 11
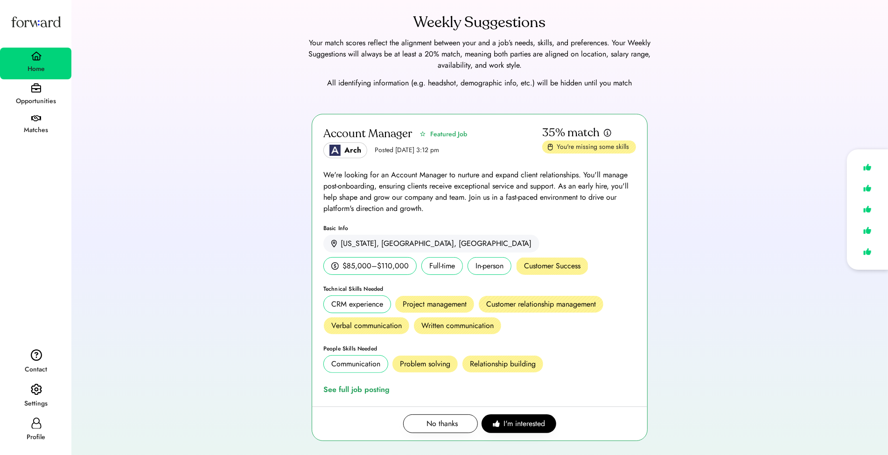
click at [49, 431] on div "Profile" at bounding box center [36, 436] width 70 height 11
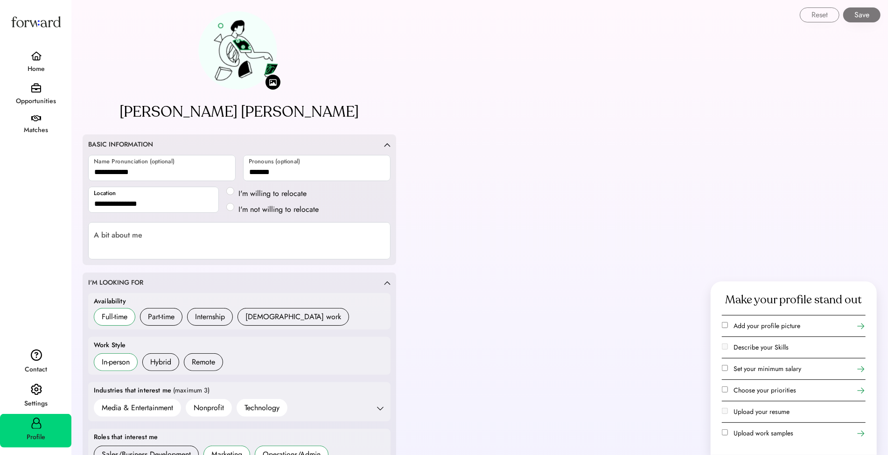
scroll to position [360, 0]
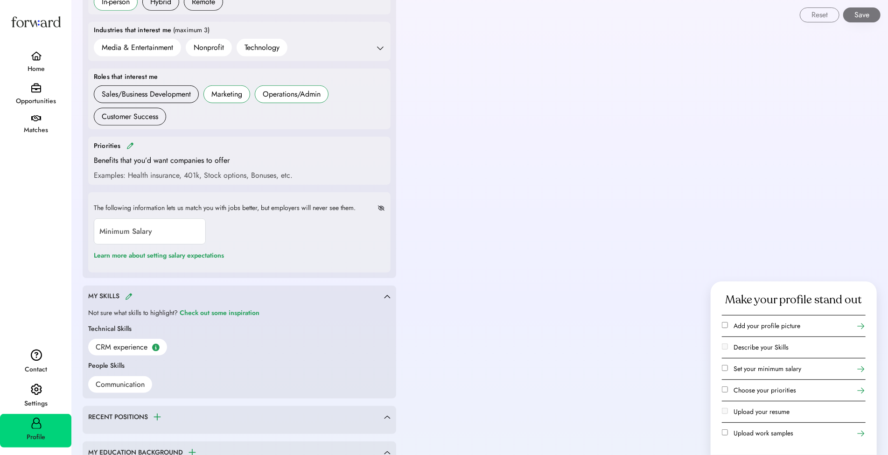
click at [128, 293] on img at bounding box center [128, 296] width 7 height 7
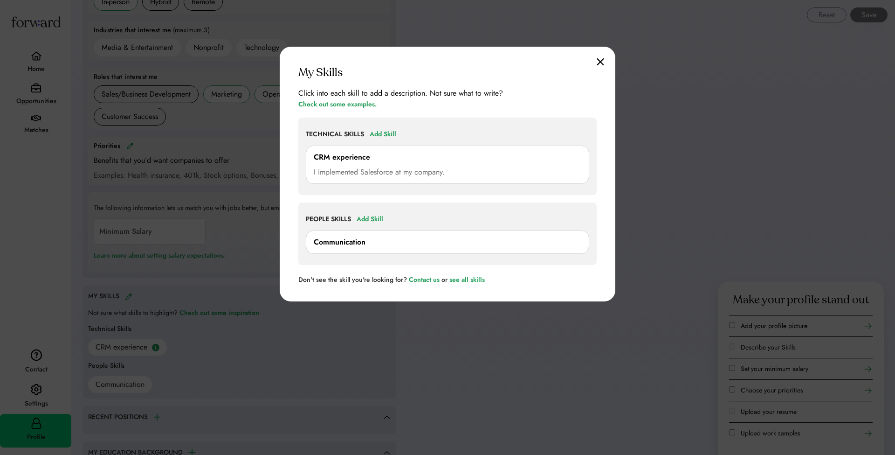
click at [392, 241] on div "Communication" at bounding box center [448, 241] width 268 height 11
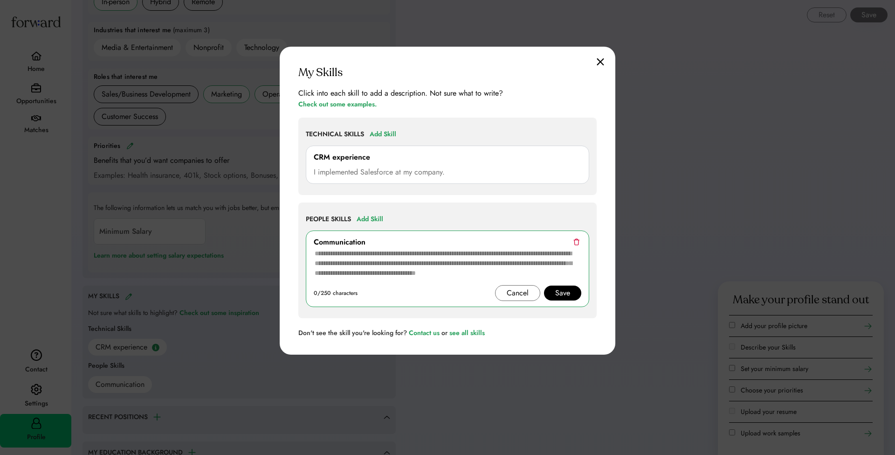
click at [384, 260] on textarea at bounding box center [448, 266] width 268 height 37
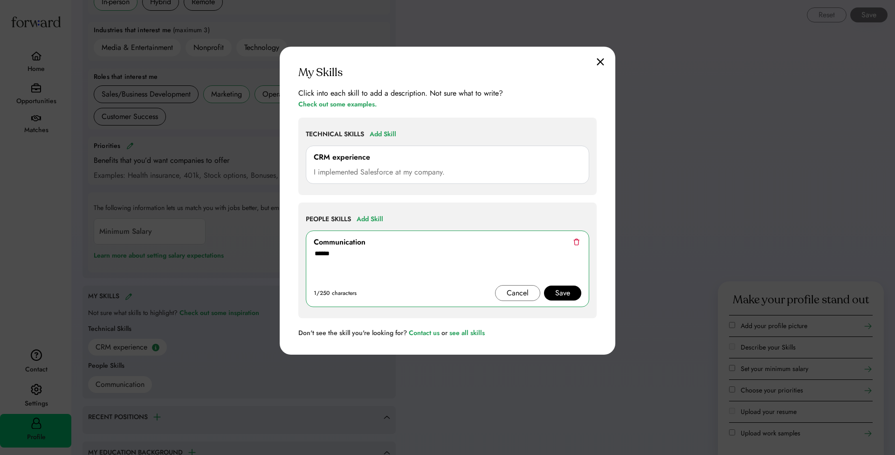
type textarea "******"
click at [562, 288] on div "Save" at bounding box center [562, 292] width 15 height 11
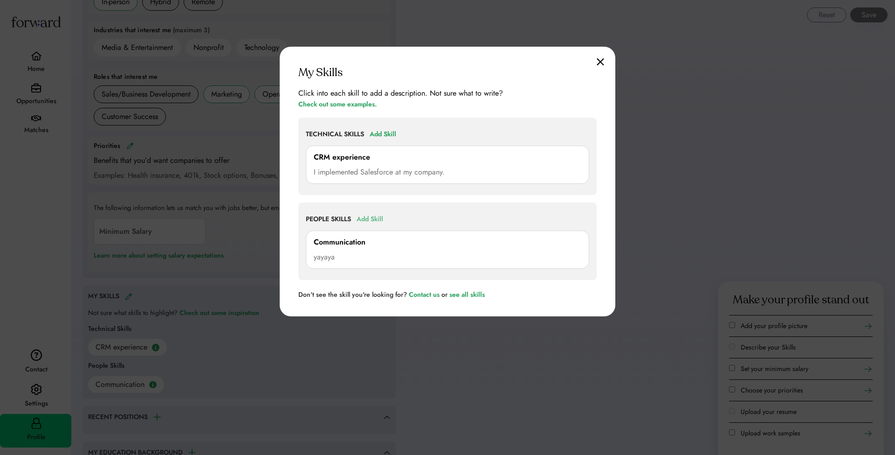
click at [379, 217] on div "Add Skill" at bounding box center [370, 219] width 27 height 11
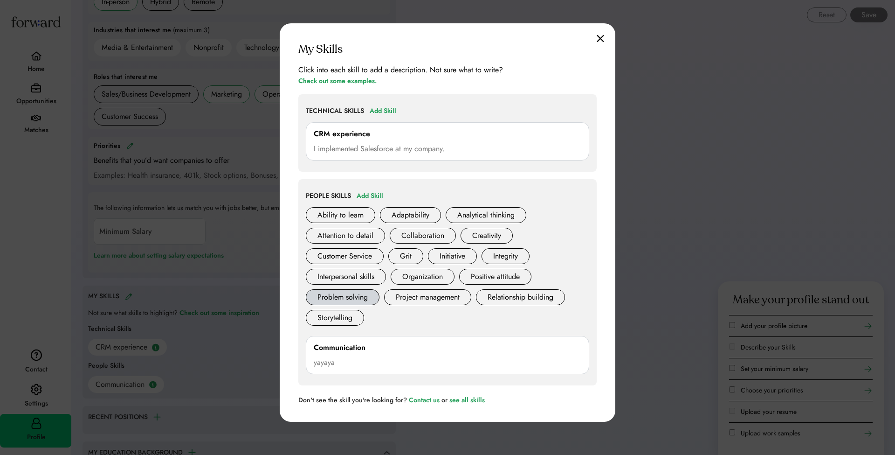
click at [367, 297] on div "Problem solving" at bounding box center [343, 297] width 74 height 16
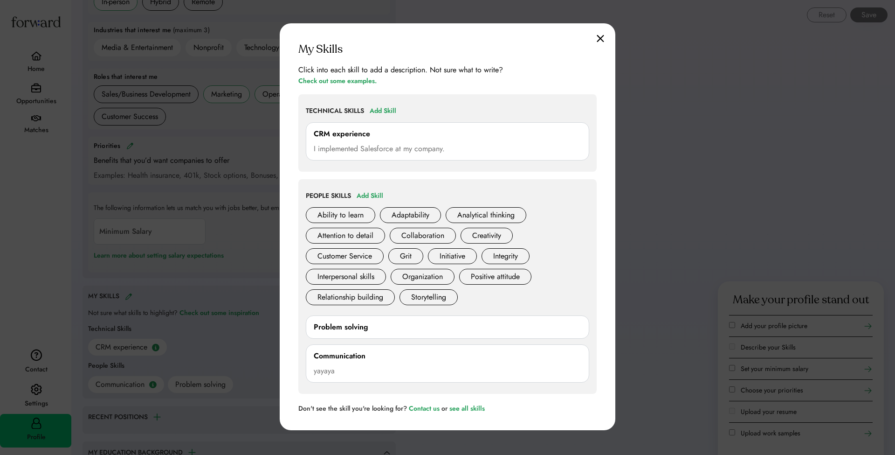
click at [599, 35] on img at bounding box center [600, 39] width 7 height 8
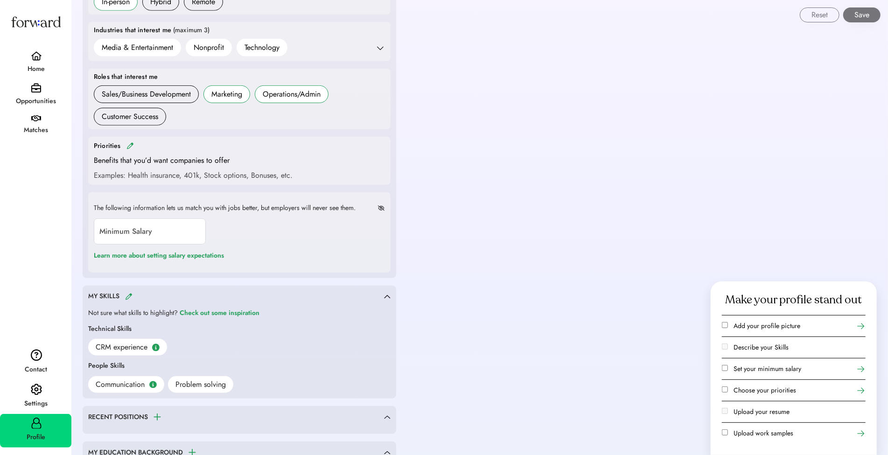
click at [46, 57] on div "Home" at bounding box center [35, 64] width 71 height 32
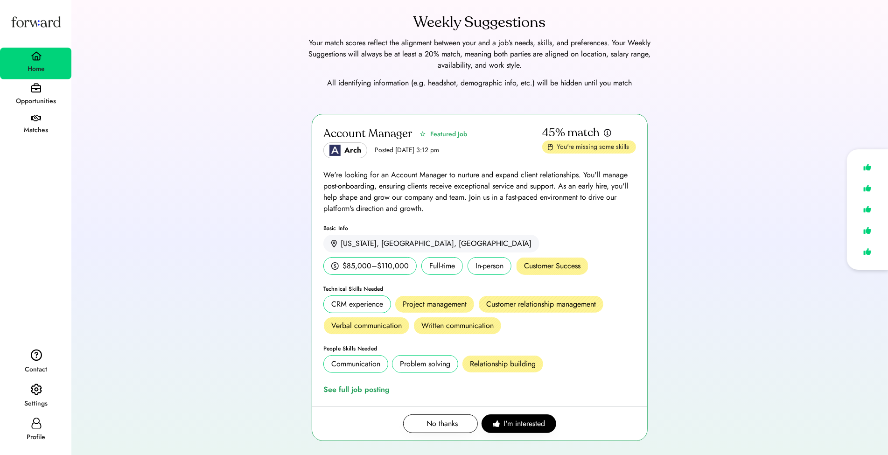
click at [180, 234] on div "Account Manager Featured Job Arch Posted Aug 6, 2025 3:12 pm 45% match You're m…" at bounding box center [480, 283] width 794 height 338
click at [340, 384] on div "See full job posting" at bounding box center [358, 389] width 70 height 11
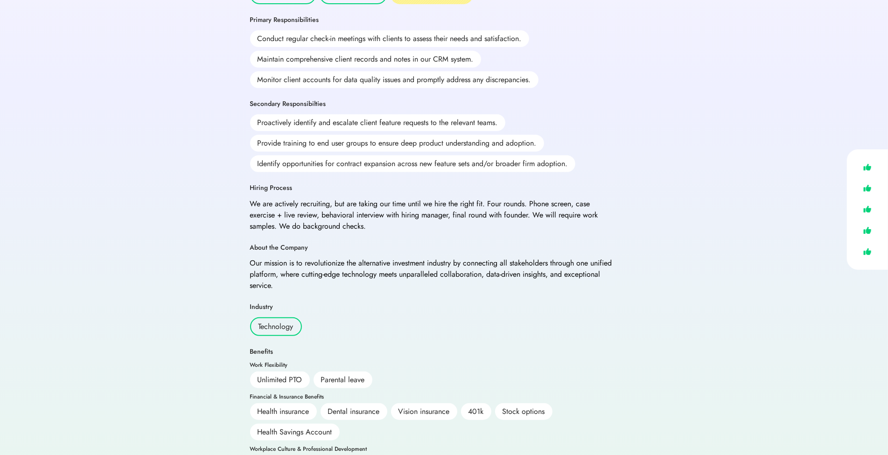
scroll to position [298, 0]
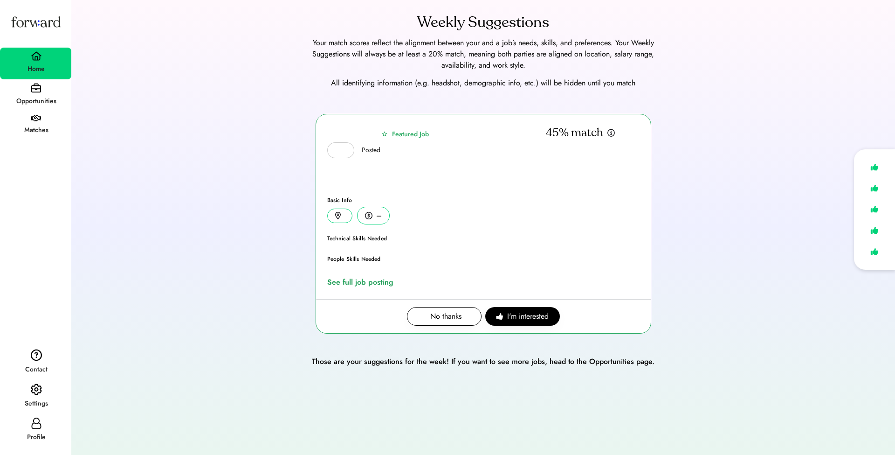
click at [35, 422] on icon at bounding box center [36, 422] width 11 height 11
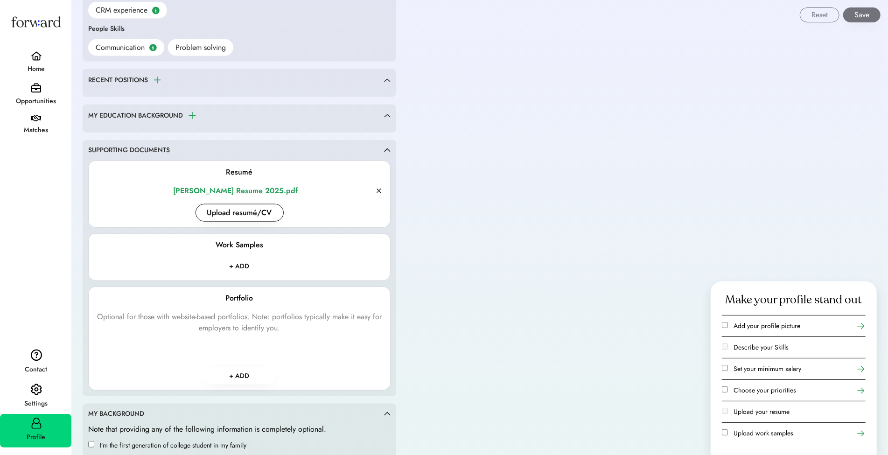
scroll to position [345, 0]
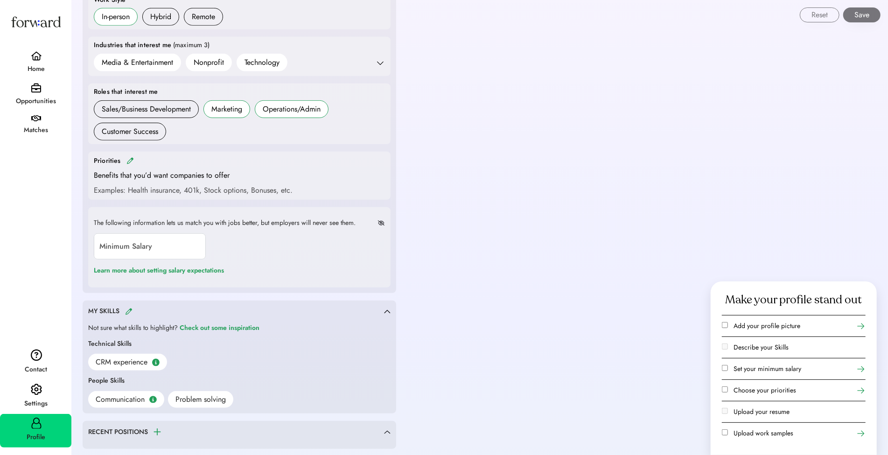
click at [130, 157] on img at bounding box center [129, 160] width 7 height 7
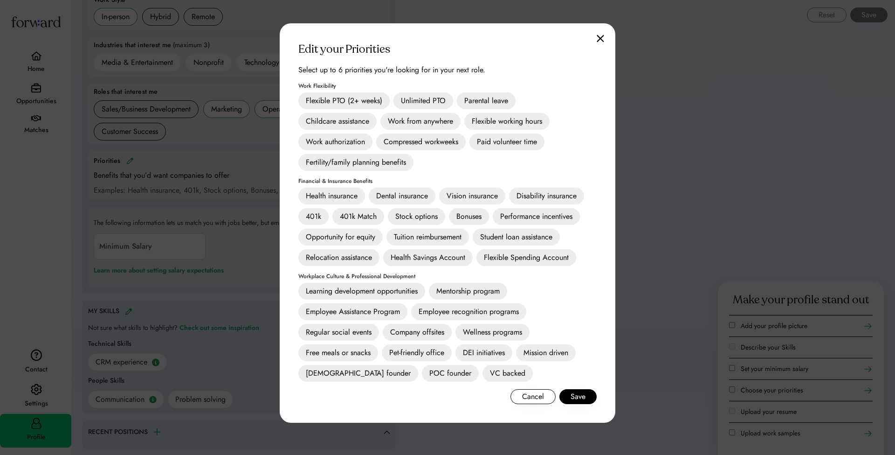
drag, startPoint x: 430, startPoint y: 102, endPoint x: 458, endPoint y: 99, distance: 29.1
click at [430, 102] on div "Unlimited PTO" at bounding box center [424, 100] width 60 height 17
click at [466, 98] on div "Parental leave" at bounding box center [486, 100] width 59 height 17
click at [575, 387] on div "Edit your Priorities Select up to 6 priorities you're looking for in your next …" at bounding box center [448, 222] width 336 height 399
click at [579, 396] on button "Save" at bounding box center [578, 396] width 37 height 15
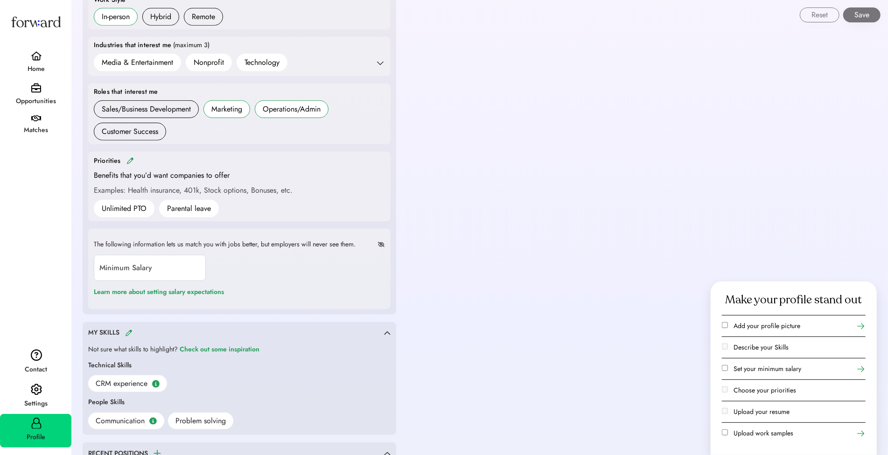
click at [562, 347] on div "Weekly Suggestions Your match scores reflect the alignment between your and a j…" at bounding box center [479, 326] width 816 height 1342
click at [868, 14] on button "Save" at bounding box center [861, 14] width 37 height 15
click at [25, 59] on div "Home" at bounding box center [35, 64] width 71 height 32
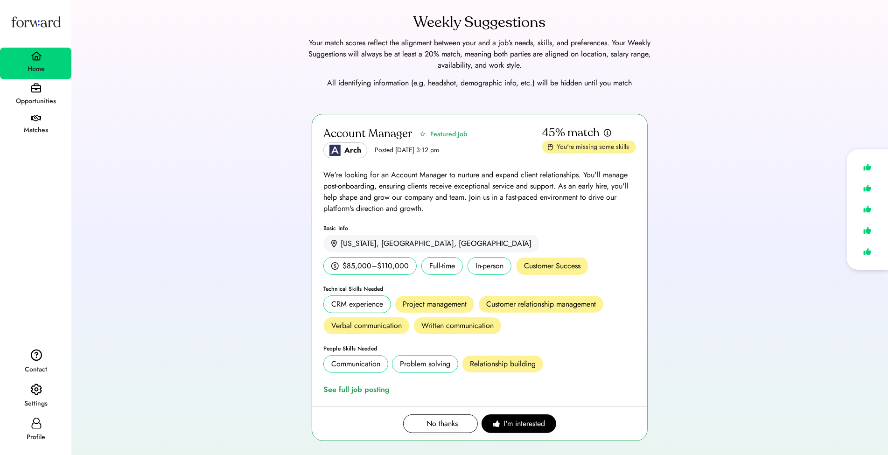
click at [238, 172] on div "Account Manager Featured Job Arch Posted Aug 6, 2025 3:12 pm 45% match You're m…" at bounding box center [480, 283] width 794 height 338
click at [238, 160] on div "Account Manager Featured Job Arch Posted Aug 6, 2025 3:12 pm 45% match You're m…" at bounding box center [480, 283] width 794 height 338
click at [41, 437] on div "Profile" at bounding box center [36, 436] width 70 height 11
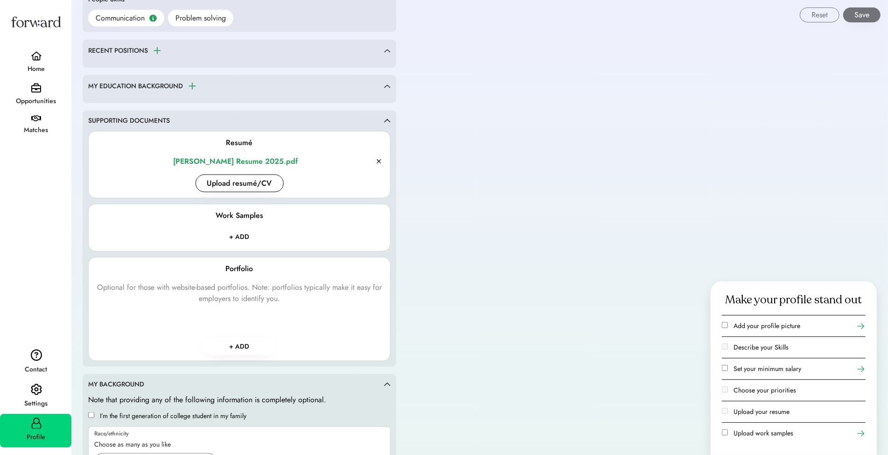
scroll to position [859, 0]
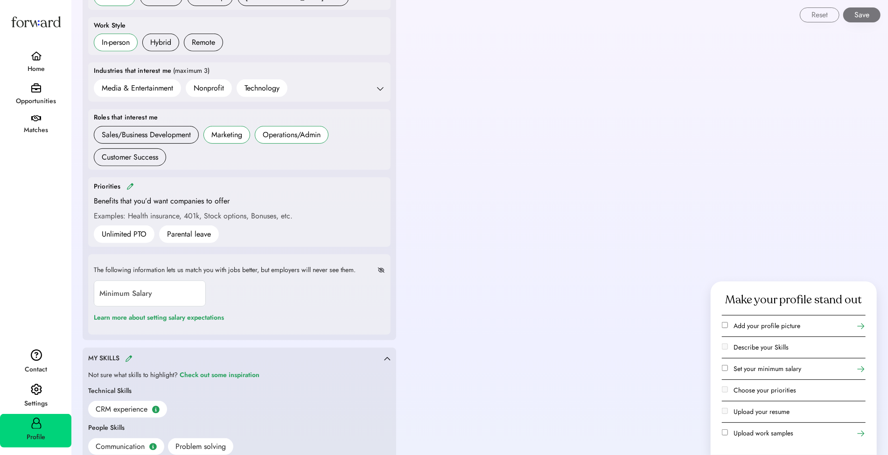
scroll to position [304, 0]
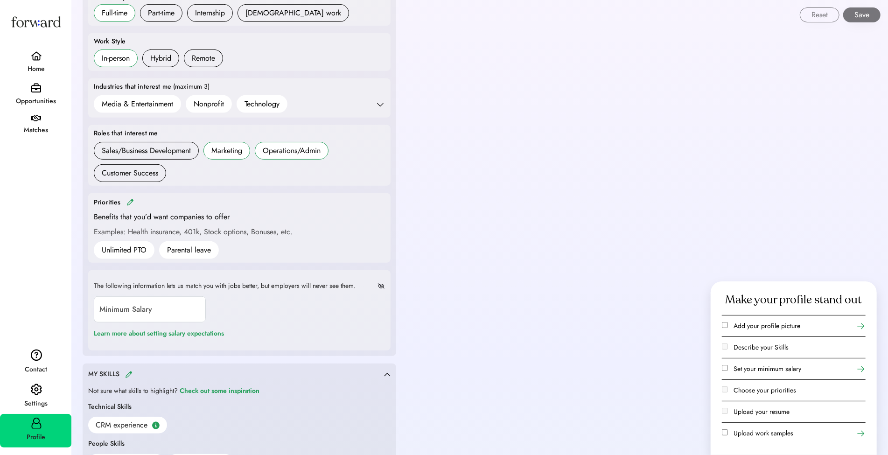
click at [127, 200] on img at bounding box center [129, 202] width 7 height 7
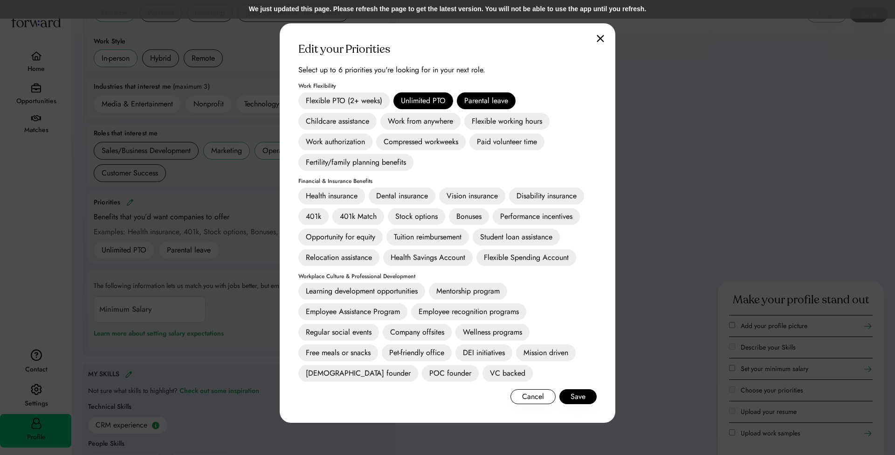
click at [186, 271] on div at bounding box center [447, 227] width 895 height 455
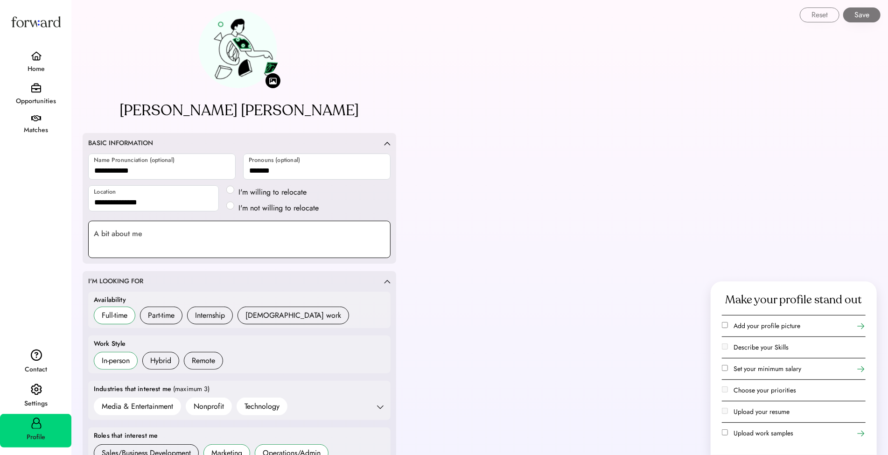
scroll to position [226, 0]
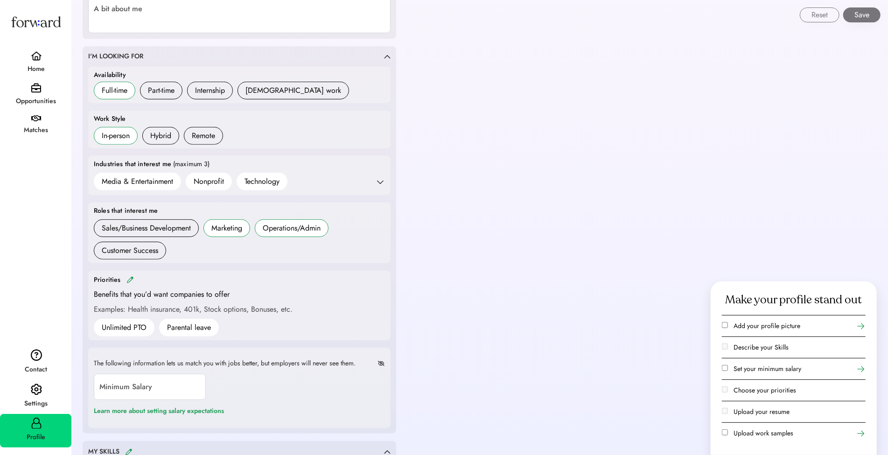
click at [126, 277] on img at bounding box center [129, 279] width 7 height 7
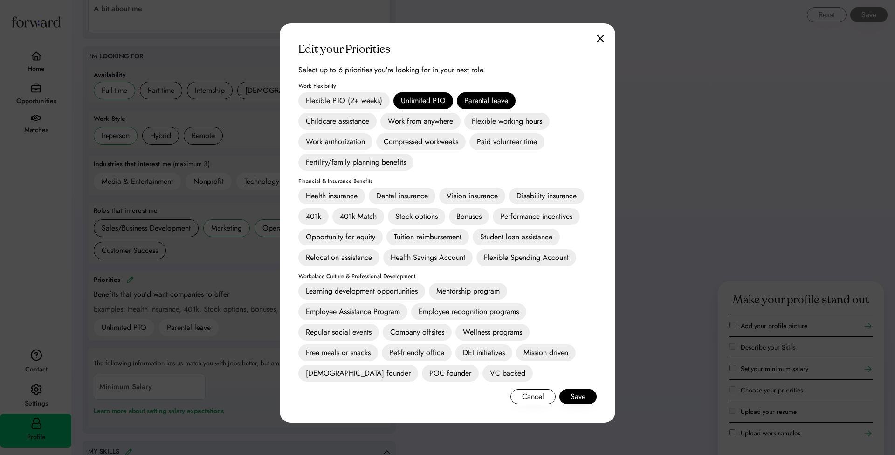
click at [417, 103] on div "Unlimited PTO" at bounding box center [424, 100] width 60 height 17
click at [492, 100] on div "Parental leave" at bounding box center [486, 100] width 59 height 17
click at [584, 401] on button "Save" at bounding box center [578, 396] width 37 height 15
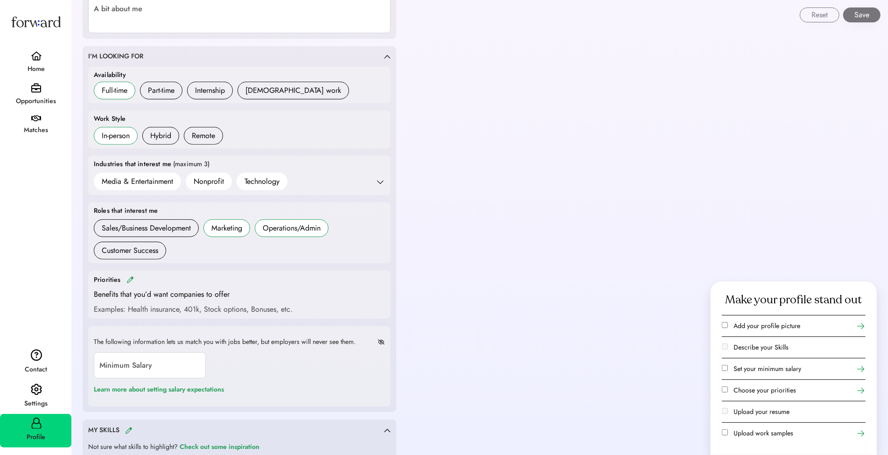
click at [37, 52] on img at bounding box center [36, 55] width 11 height 9
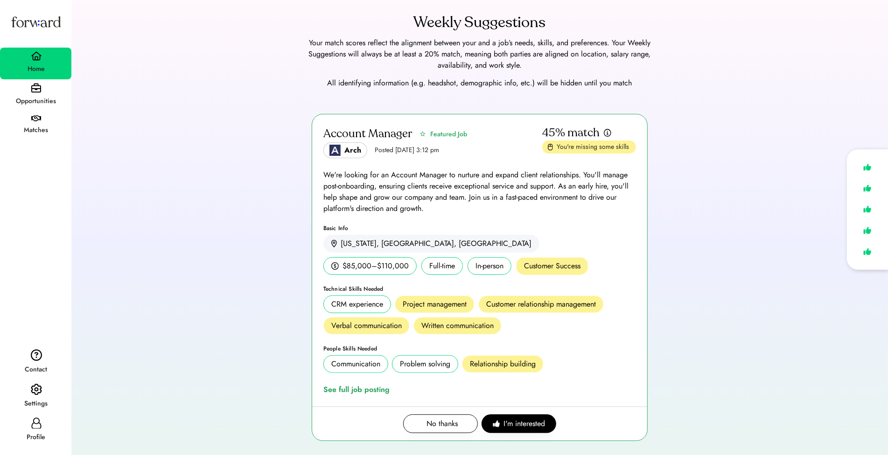
click at [47, 423] on div "Profile" at bounding box center [35, 431] width 71 height 34
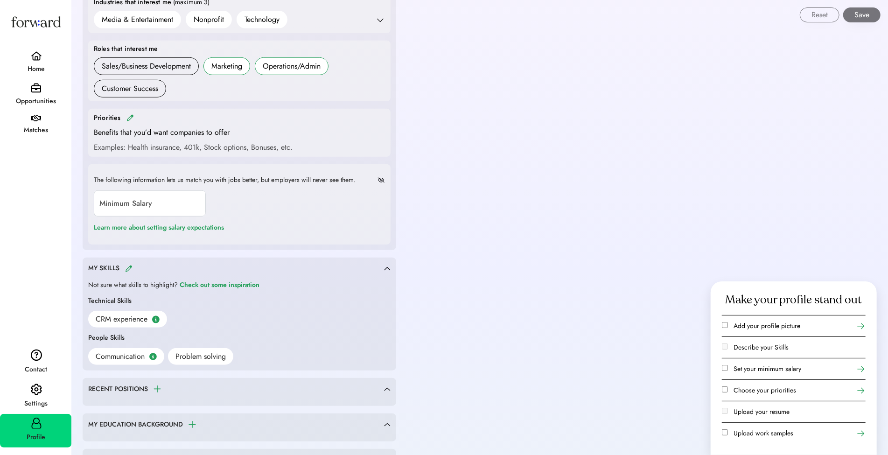
scroll to position [257, 0]
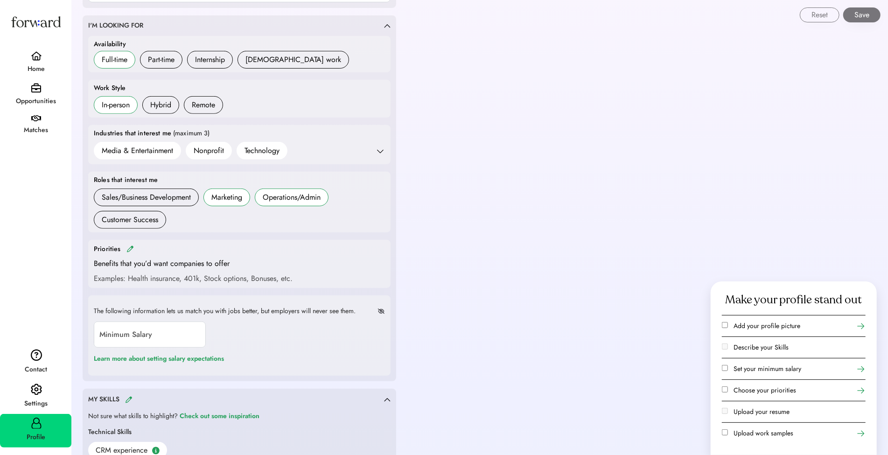
click at [131, 251] on div "Priorities" at bounding box center [239, 248] width 291 height 11
click at [129, 245] on img at bounding box center [129, 248] width 7 height 7
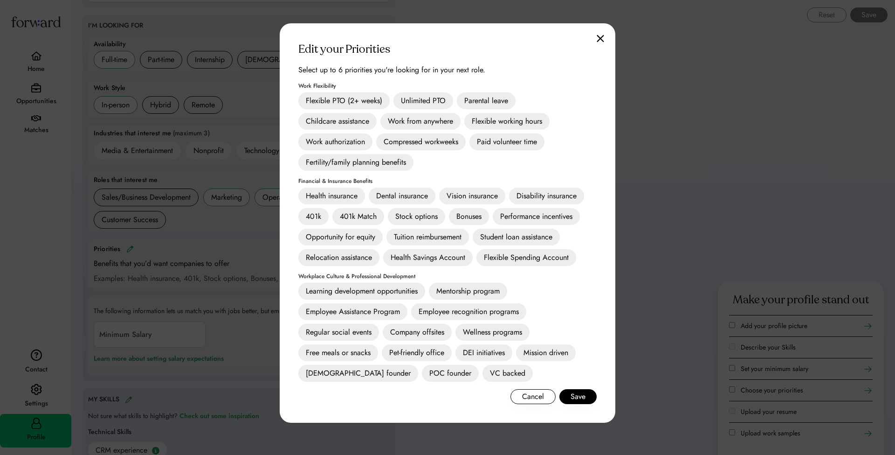
click at [417, 98] on div "Unlimited PTO" at bounding box center [424, 100] width 60 height 17
drag, startPoint x: 482, startPoint y: 98, endPoint x: 494, endPoint y: 114, distance: 20.0
click at [482, 98] on div "Parental leave" at bounding box center [486, 100] width 59 height 17
click at [583, 396] on button "Save" at bounding box center [578, 396] width 37 height 15
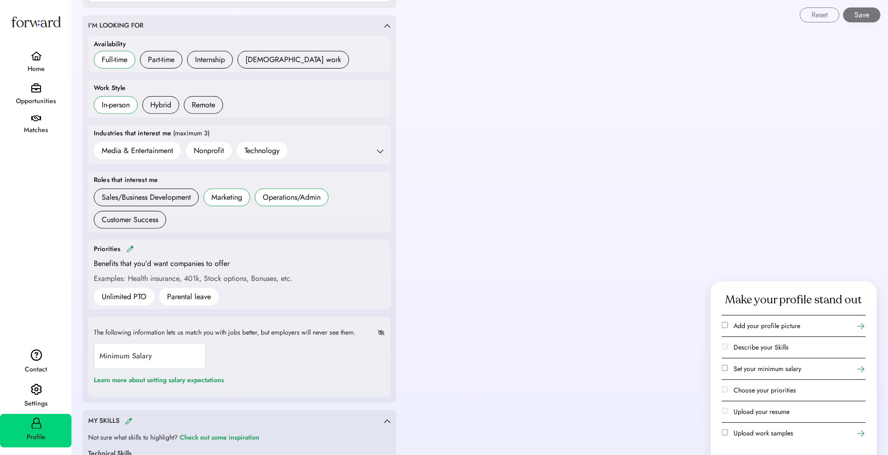
click at [39, 59] on img at bounding box center [36, 55] width 11 height 9
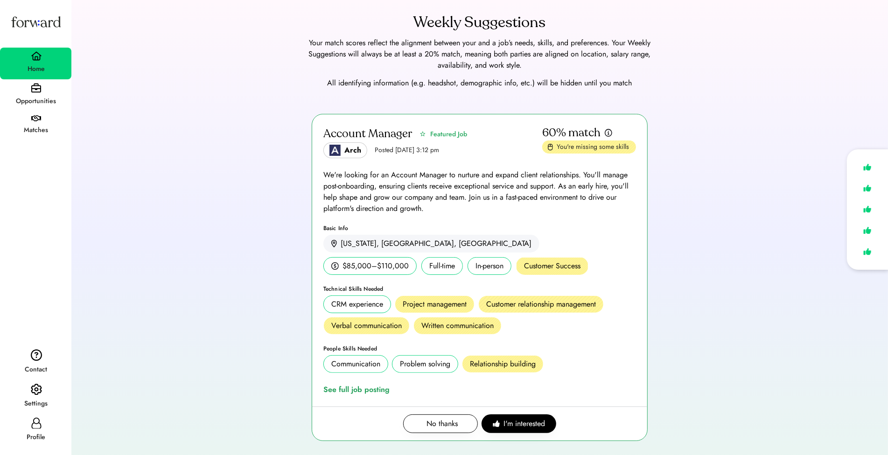
drag, startPoint x: 266, startPoint y: 333, endPoint x: 286, endPoint y: 371, distance: 43.0
click at [266, 333] on div "Account Manager Featured Job Arch Posted Aug 6, 2025 3:12 pm 60% match You're m…" at bounding box center [480, 283] width 794 height 338
click at [348, 384] on div "See full job posting" at bounding box center [358, 389] width 70 height 11
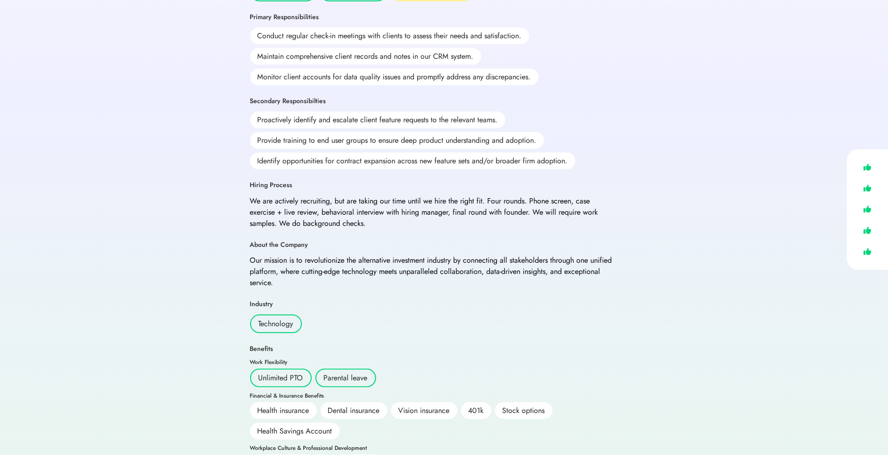
scroll to position [300, 0]
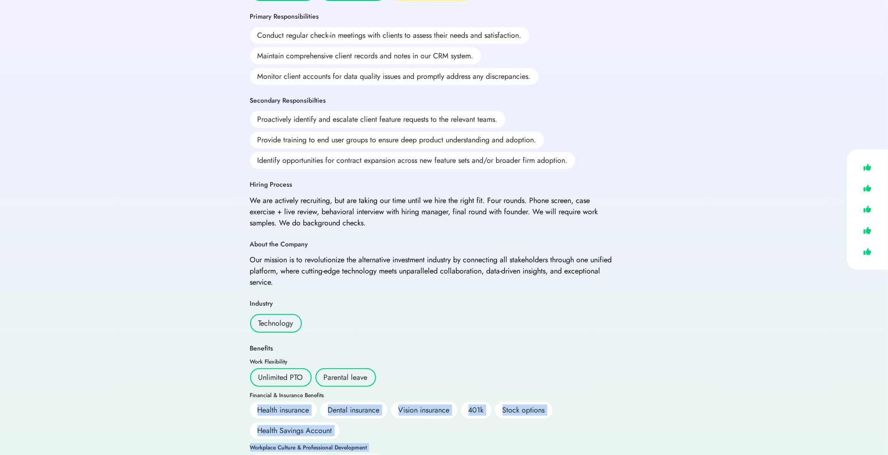
drag, startPoint x: 256, startPoint y: 383, endPoint x: 562, endPoint y: 418, distance: 308.9
click at [562, 418] on div "Benefits Work Flexibility Unlimited PTO Parental leave Financial & Insurance Be…" at bounding box center [432, 407] width 364 height 127
click at [562, 444] on div "Workplace Culture & Professional Development Free meals or snacks VC backed" at bounding box center [432, 457] width 364 height 26
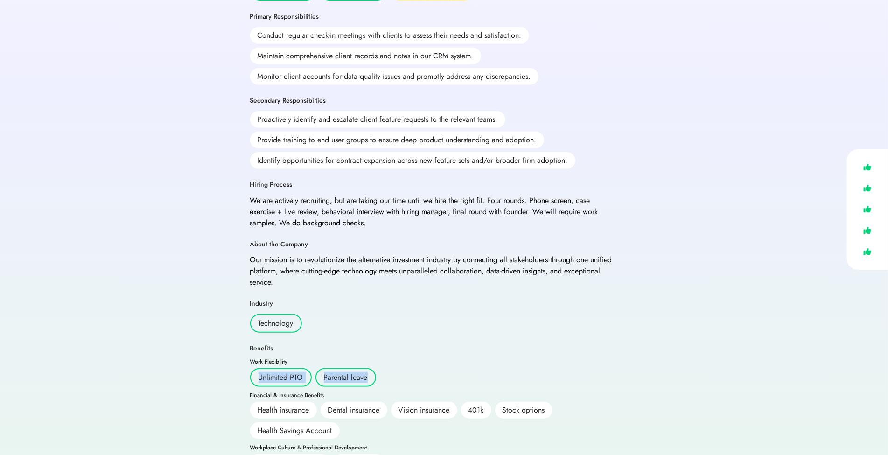
drag, startPoint x: 258, startPoint y: 353, endPoint x: 507, endPoint y: 354, distance: 249.5
click at [507, 368] on div "Unlimited PTO Parental leave" at bounding box center [432, 377] width 364 height 19
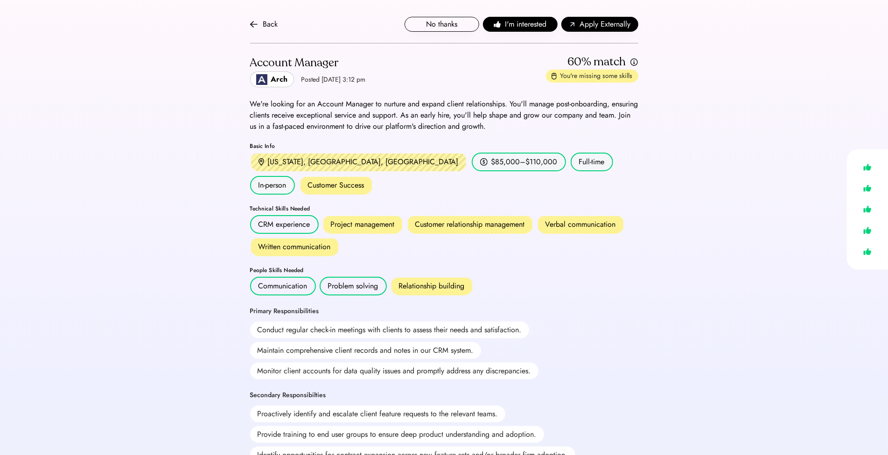
scroll to position [0, 0]
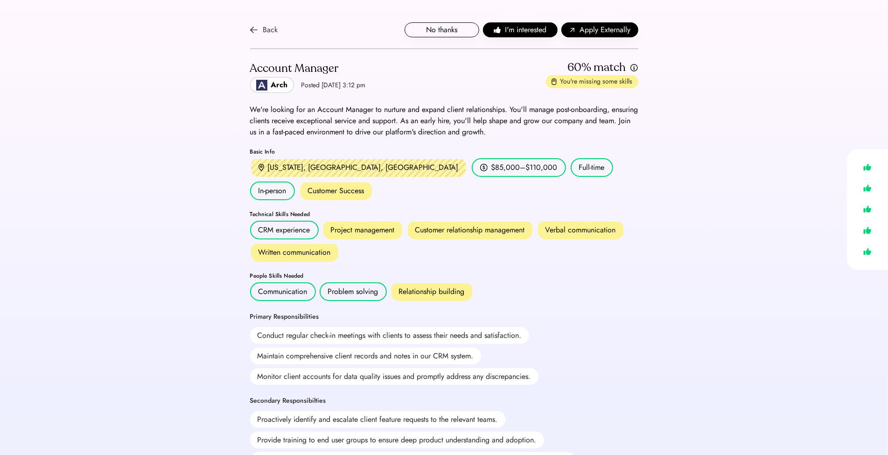
click at [258, 28] on div "Back" at bounding box center [264, 29] width 28 height 11
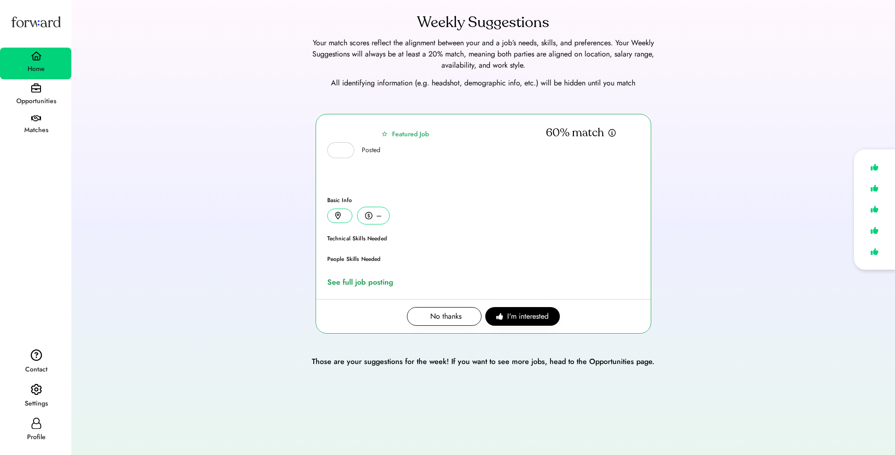
click at [30, 437] on div "Profile" at bounding box center [36, 436] width 70 height 11
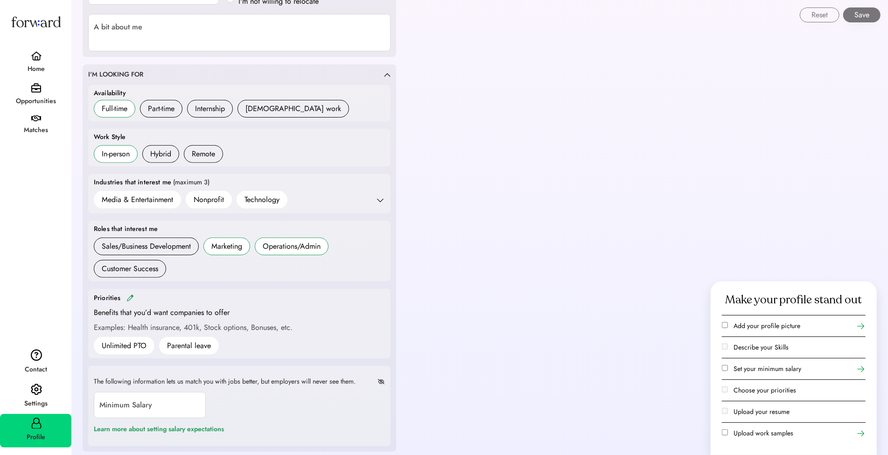
scroll to position [180, 0]
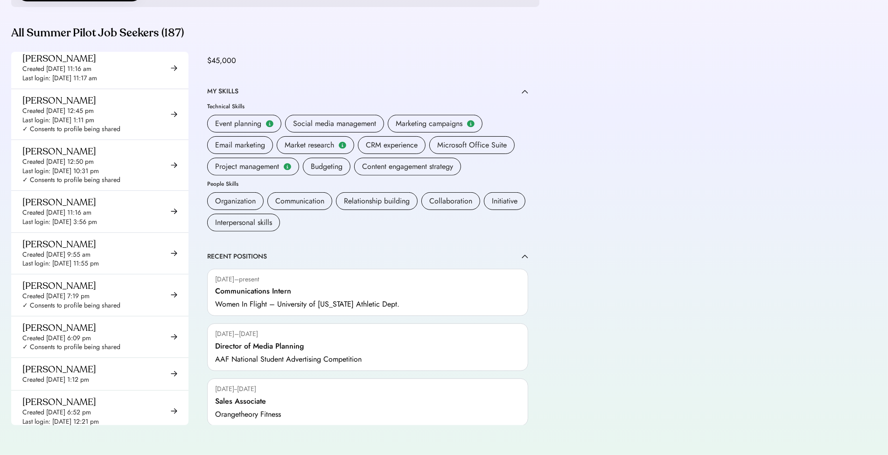
scroll to position [6686, 0]
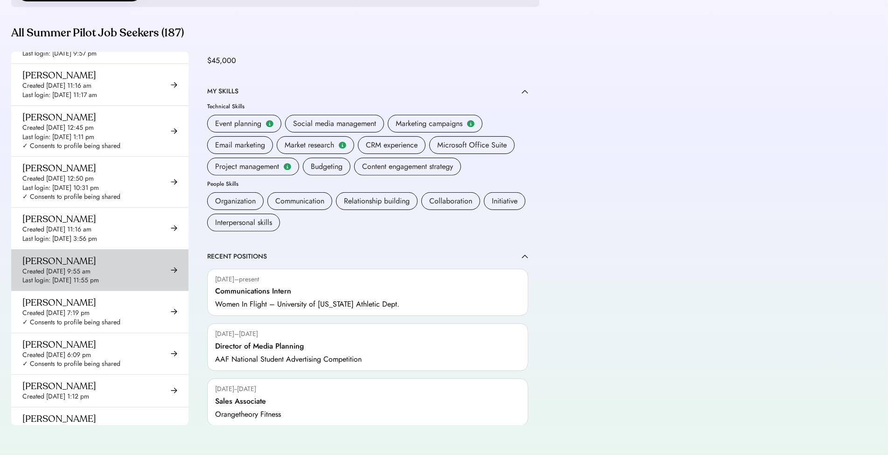
click at [85, 267] on div "Created Aug 29, 2025 9:55 am" at bounding box center [56, 271] width 68 height 9
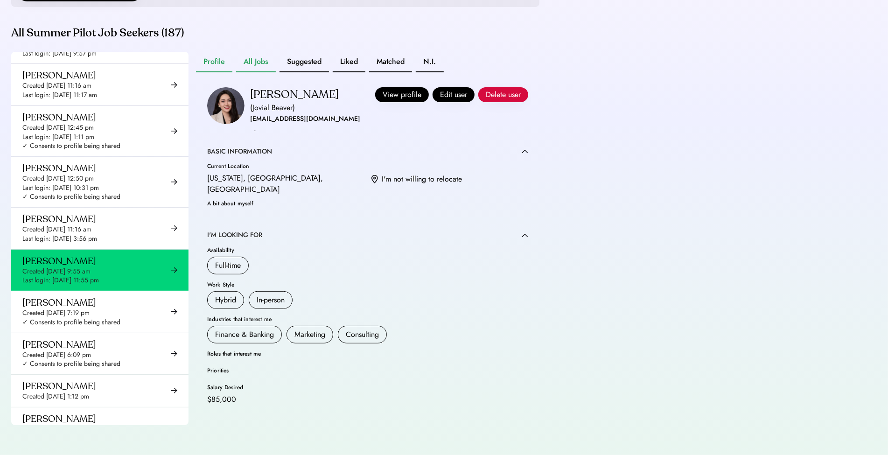
click at [257, 60] on button "All Jobs" at bounding box center [256, 62] width 40 height 21
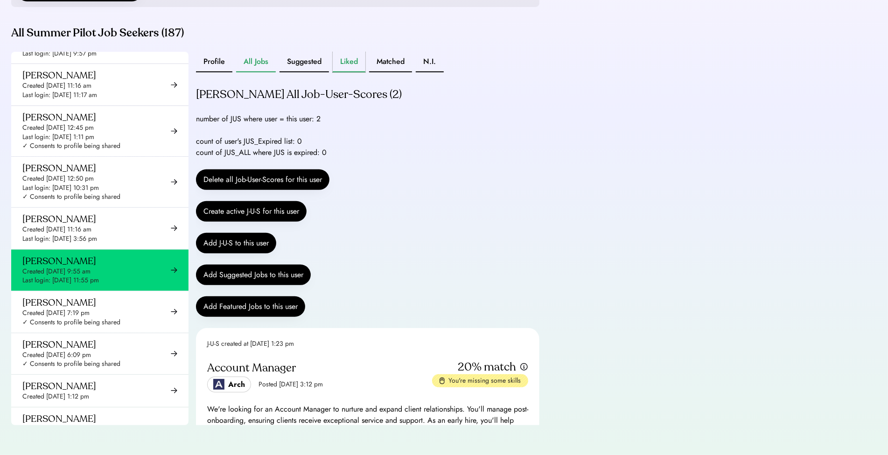
click at [351, 59] on button "Liked" at bounding box center [349, 62] width 33 height 21
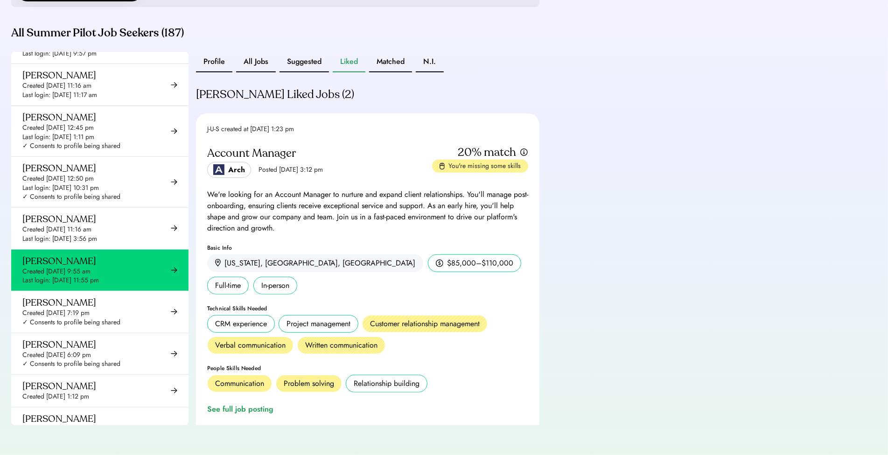
click at [248, 68] on button "All Jobs" at bounding box center [256, 62] width 40 height 21
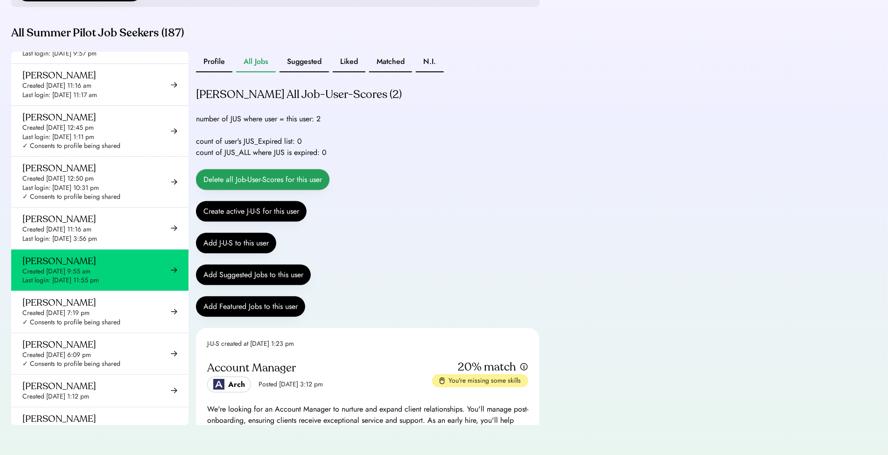
click at [296, 179] on button "Delete all Job-User-Scores for this user" at bounding box center [262, 179] width 133 height 21
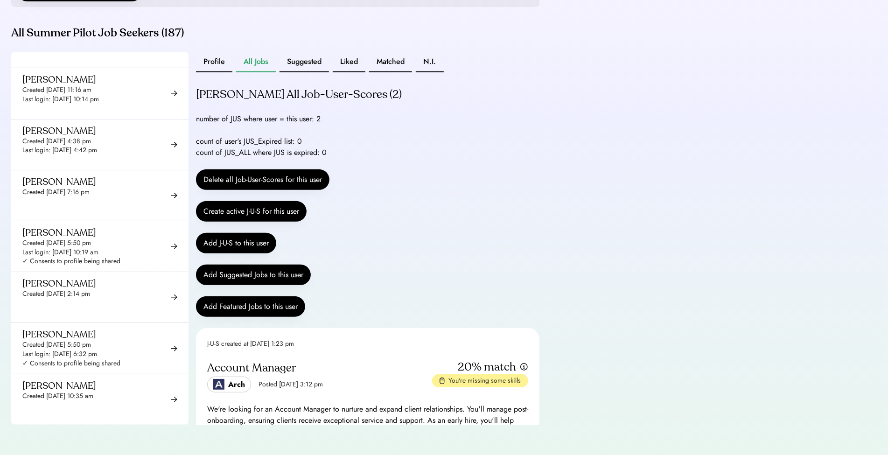
click at [258, 152] on div "count of user's JUS_Expired list: 0 count of JUS_ALL where JUS is expired: 0" at bounding box center [261, 147] width 131 height 22
click at [264, 147] on div "count of user's JUS_Expired list: 0 count of JUS_ALL where JUS is expired: 0" at bounding box center [261, 147] width 131 height 22
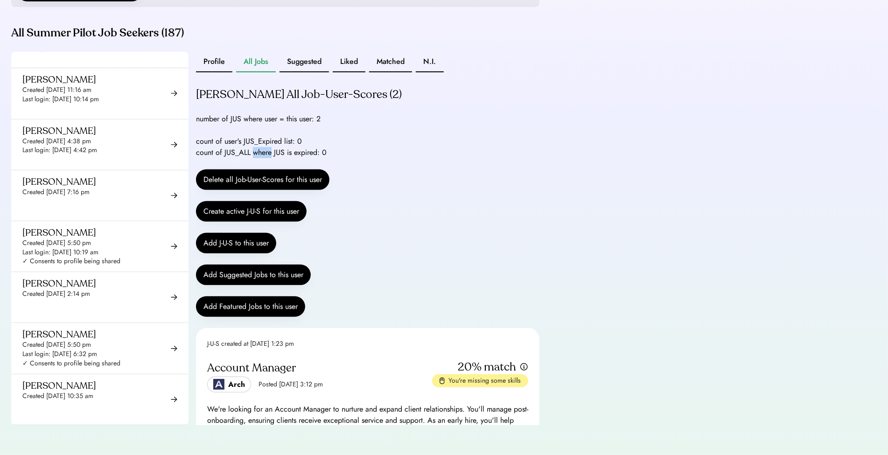
click at [264, 147] on div "count of user's JUS_Expired list: 0 count of JUS_ALL where JUS is expired: 0" at bounding box center [261, 147] width 131 height 22
click at [284, 148] on div "count of user's JUS_Expired list: 0 count of JUS_ALL where JUS is expired: 0" at bounding box center [261, 147] width 131 height 22
click at [353, 61] on button "Liked" at bounding box center [349, 62] width 33 height 21
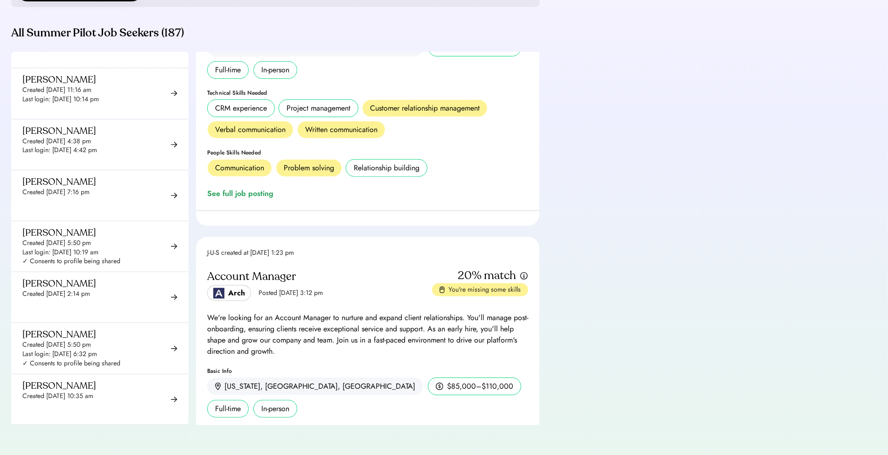
scroll to position [2, 0]
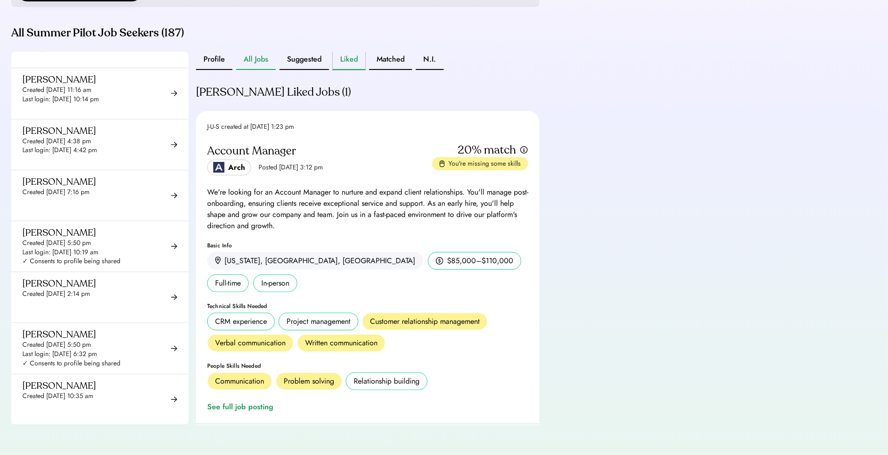
click at [261, 65] on button "All Jobs" at bounding box center [256, 59] width 40 height 21
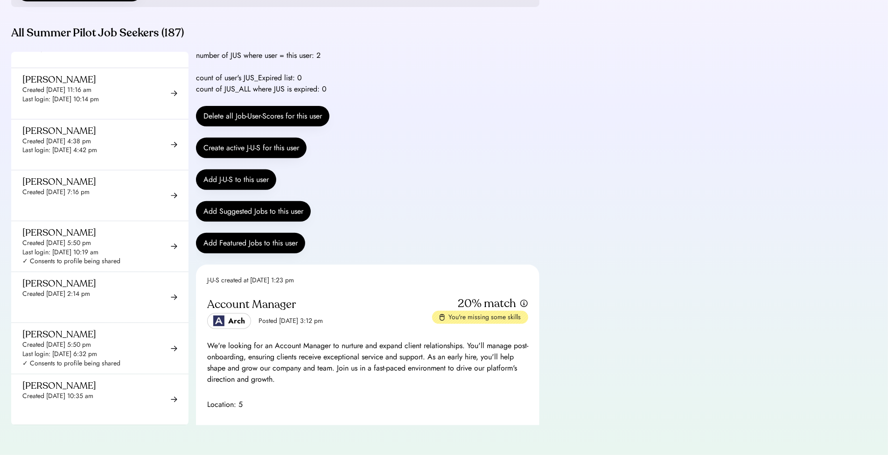
scroll to position [36, 0]
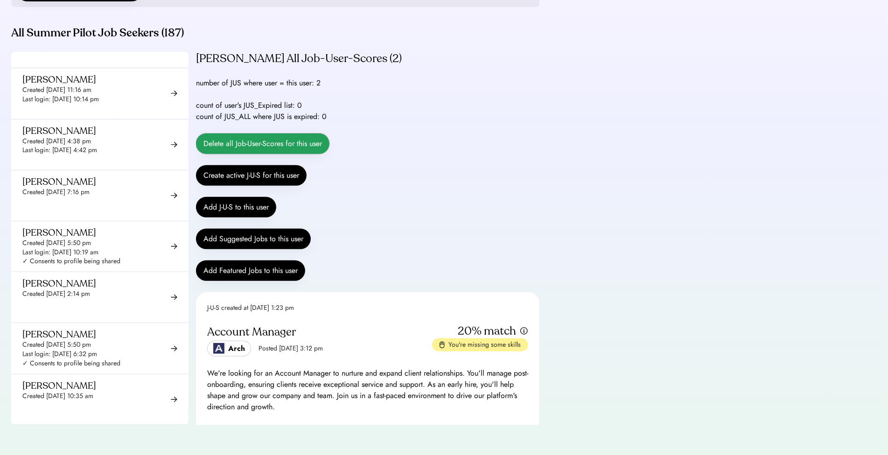
click at [317, 139] on button "Delete all Job-User-Scores for this user" at bounding box center [262, 143] width 133 height 21
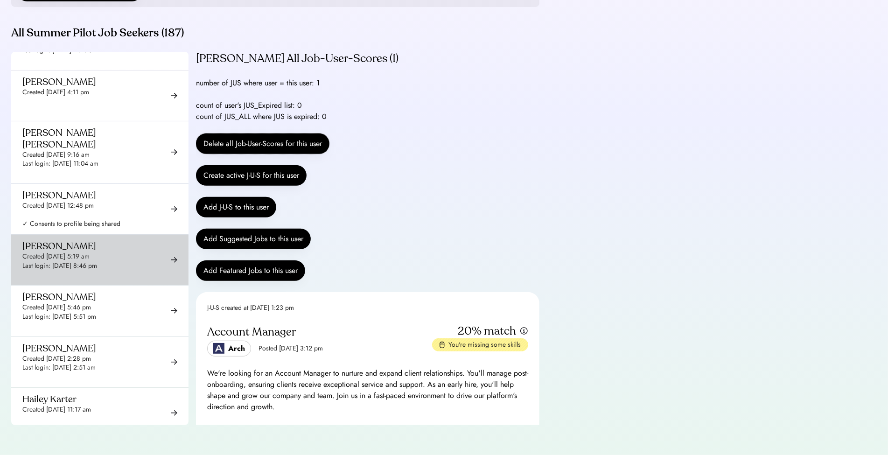
scroll to position [3506, 0]
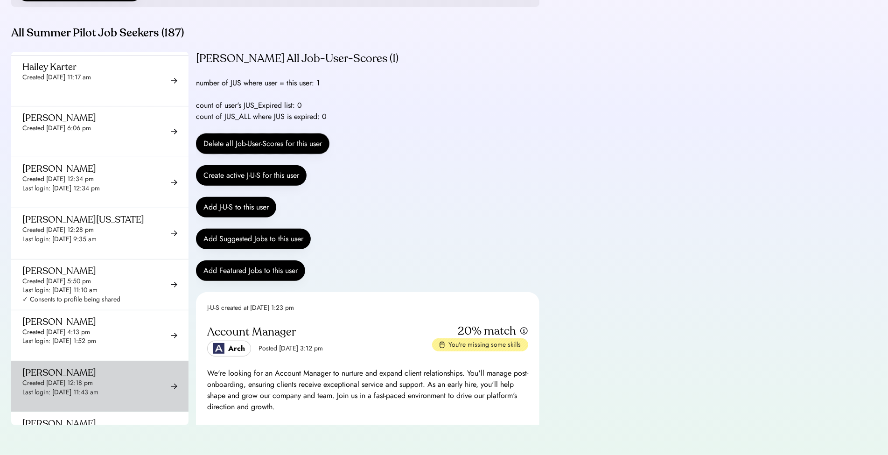
click at [90, 327] on div "Created [DATE] 4:13 pm" at bounding box center [56, 331] width 68 height 9
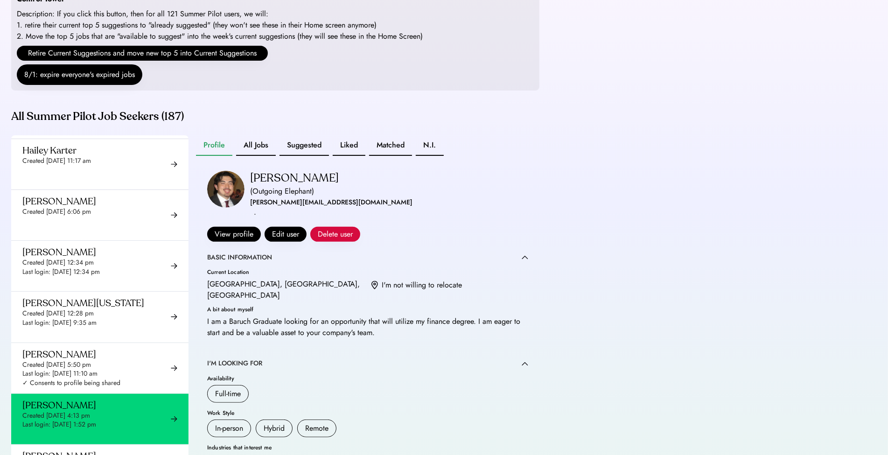
scroll to position [135, 0]
click at [342, 152] on button "Liked" at bounding box center [349, 145] width 33 height 21
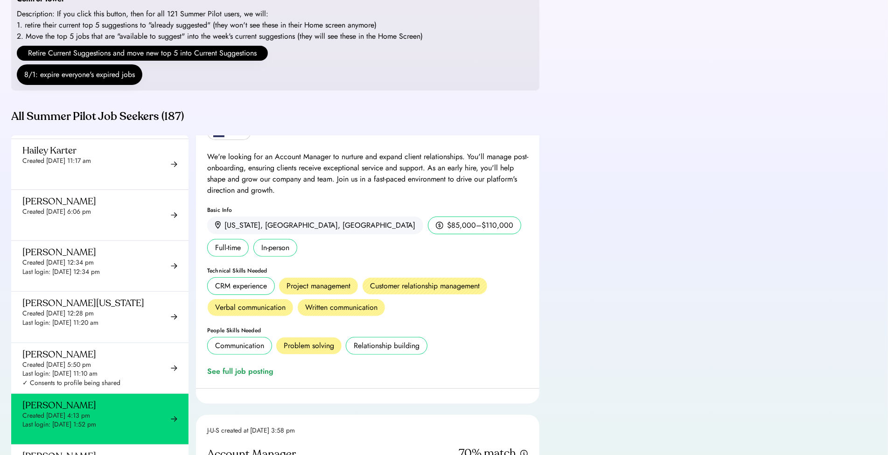
scroll to position [2, 0]
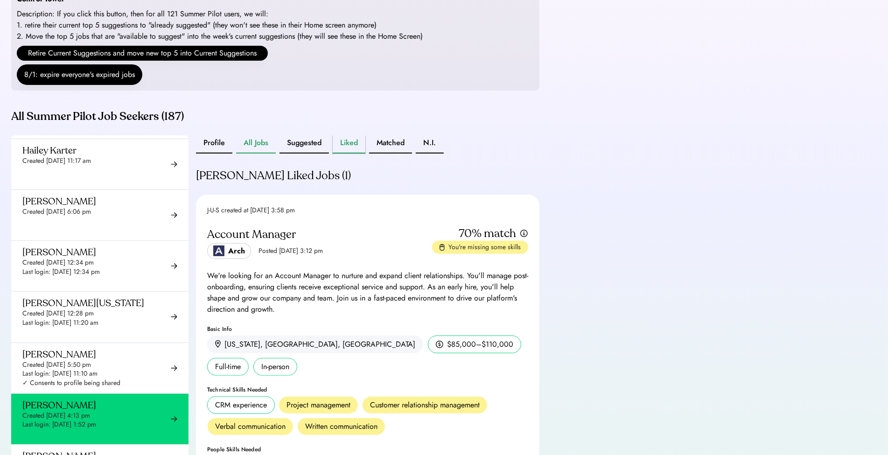
click at [260, 151] on button "All Jobs" at bounding box center [256, 143] width 40 height 21
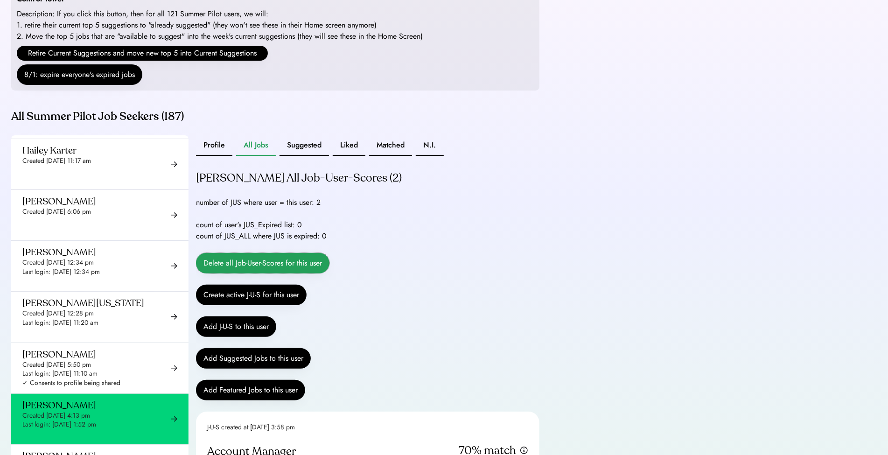
click at [313, 268] on button "Delete all Job-User-Scores for this user" at bounding box center [262, 263] width 133 height 21
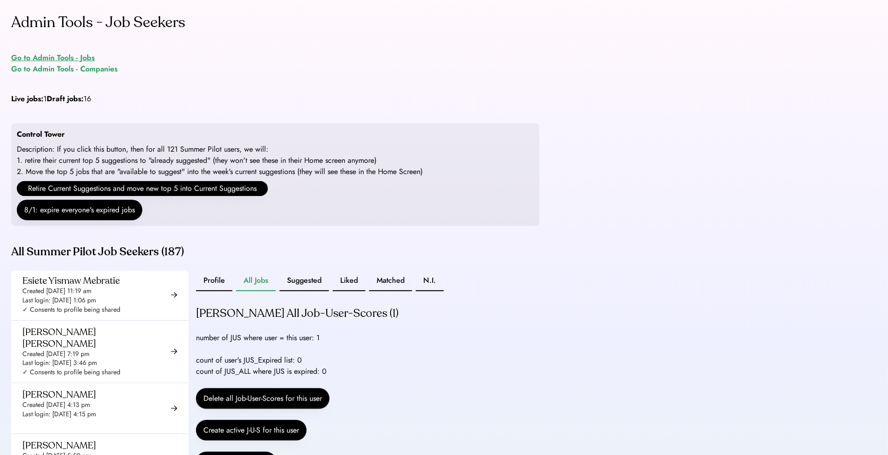
click at [86, 55] on div "Go to Admin Tools - Jobs" at bounding box center [52, 57] width 83 height 11
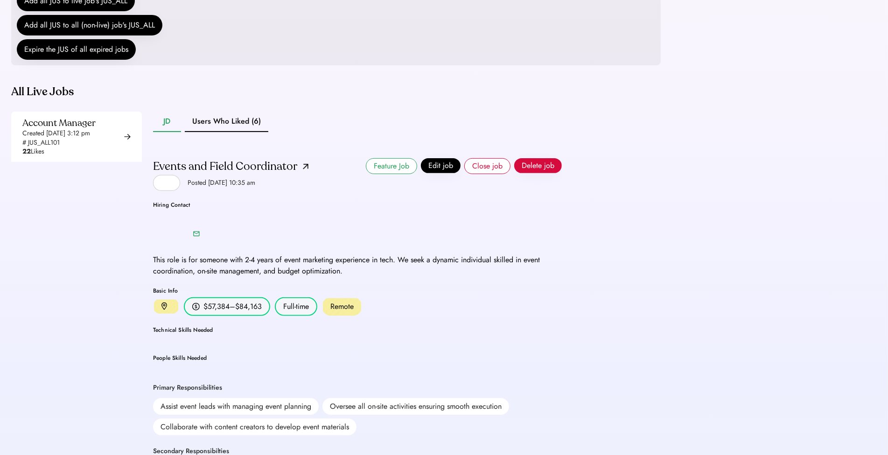
scroll to position [183, 0]
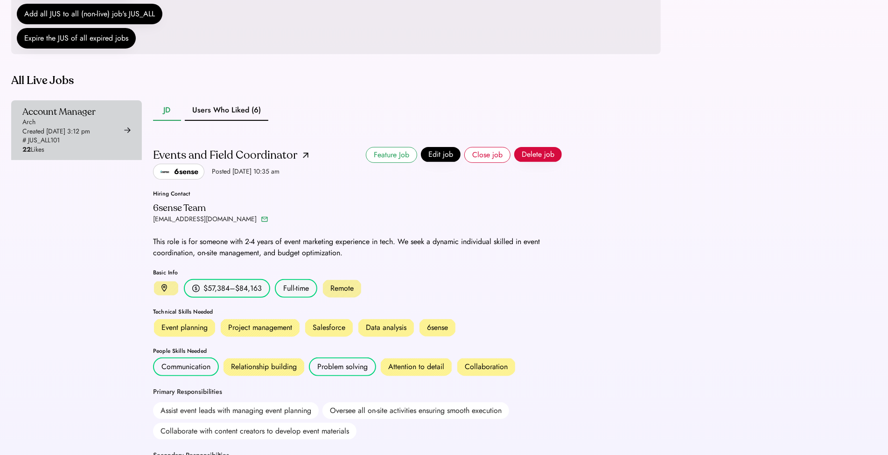
click at [53, 145] on div "# JUS_ALL101" at bounding box center [40, 140] width 37 height 9
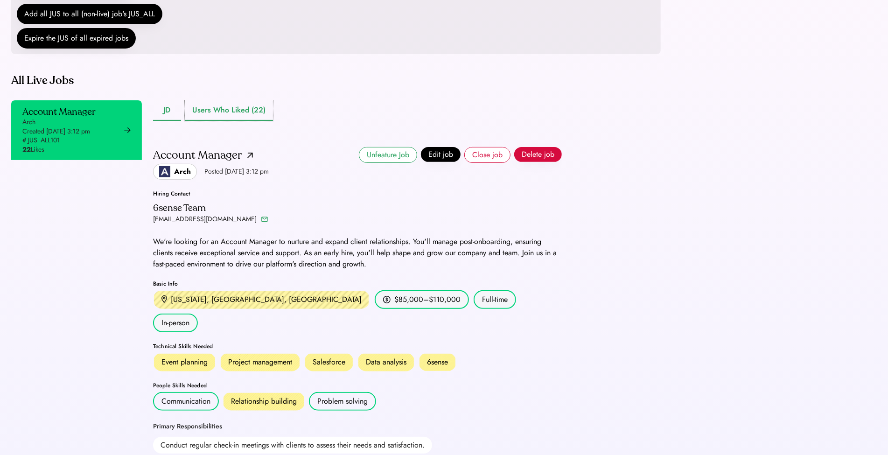
click at [242, 121] on button "Users Who Liked (22)" at bounding box center [229, 110] width 88 height 21
drag, startPoint x: 642, startPoint y: 163, endPoint x: 619, endPoint y: 154, distance: 24.9
click at [642, 163] on div "Admin Tools - Jobs Go to Admin Tools - Job Seekers Go to Admin Tools - Companie…" at bounding box center [336, 218] width 672 height 802
click at [59, 145] on div "# JUS_ALL101" at bounding box center [40, 140] width 37 height 9
click at [195, 121] on button "Users Who Liked (22)" at bounding box center [229, 110] width 88 height 21
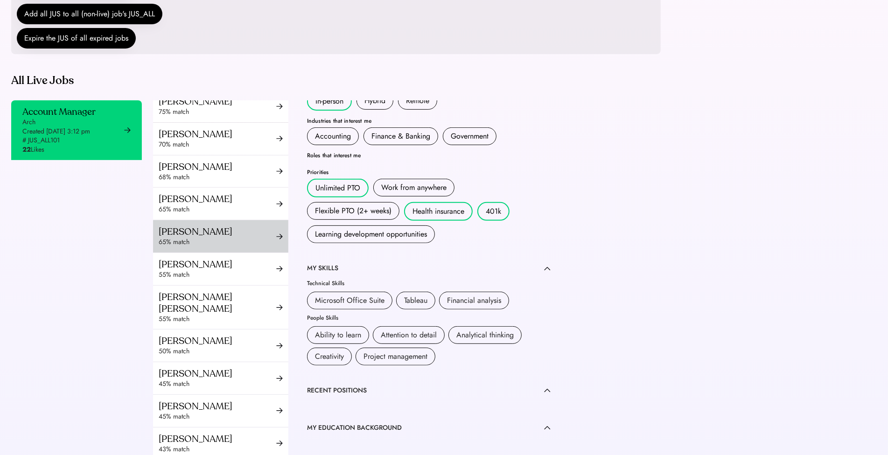
scroll to position [284, 0]
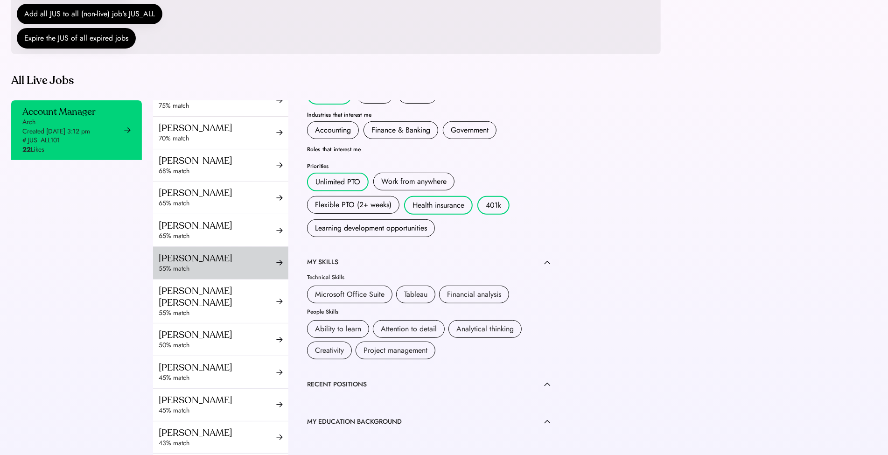
click at [212, 264] on div "[PERSON_NAME]" at bounding box center [218, 258] width 118 height 12
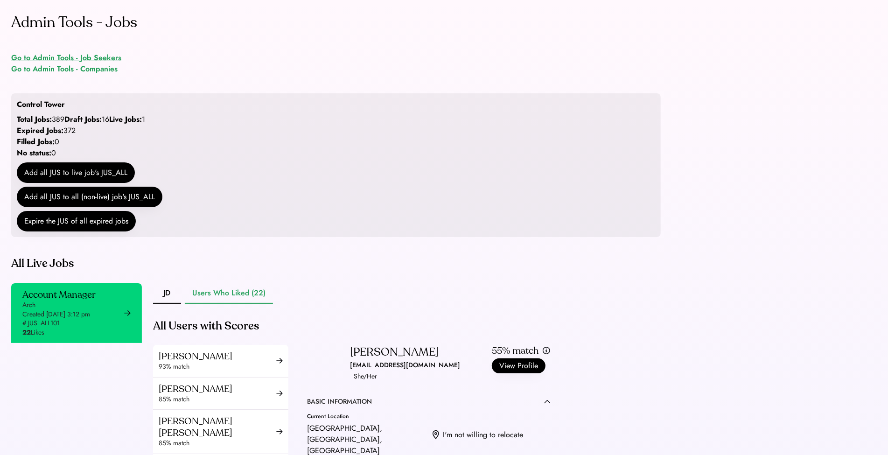
click at [75, 56] on div "Go to Admin Tools - Job Seekers" at bounding box center [66, 57] width 110 height 11
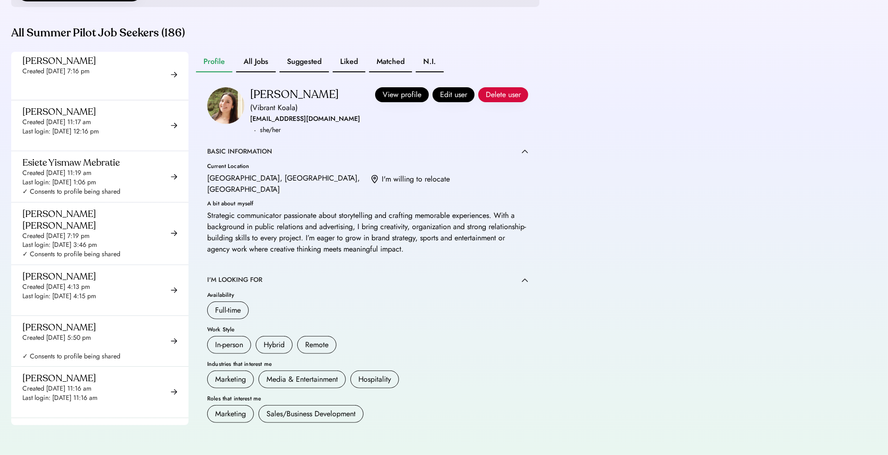
scroll to position [2934, 0]
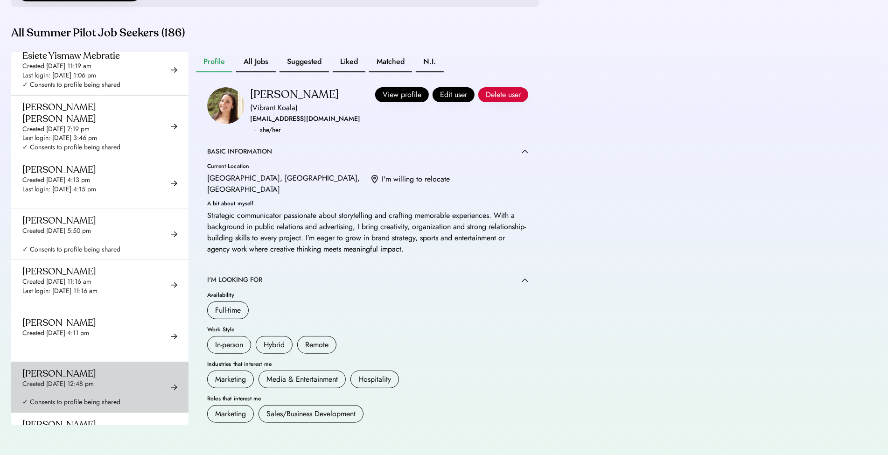
click at [54, 317] on div "[PERSON_NAME] Created [DATE] 4:11 pm Last login: ✓ Consents to profile being sh…" at bounding box center [71, 336] width 98 height 39
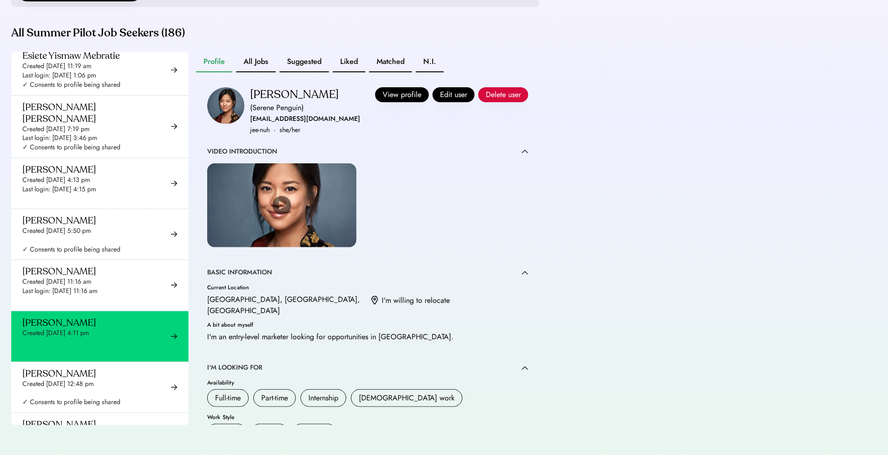
click at [252, 76] on div "Profile All Jobs Suggested Liked Matched N.I. [PERSON_NAME] (Serene Penguin) [E…" at bounding box center [367, 238] width 343 height 373
click at [255, 69] on button "All Jobs" at bounding box center [256, 62] width 40 height 21
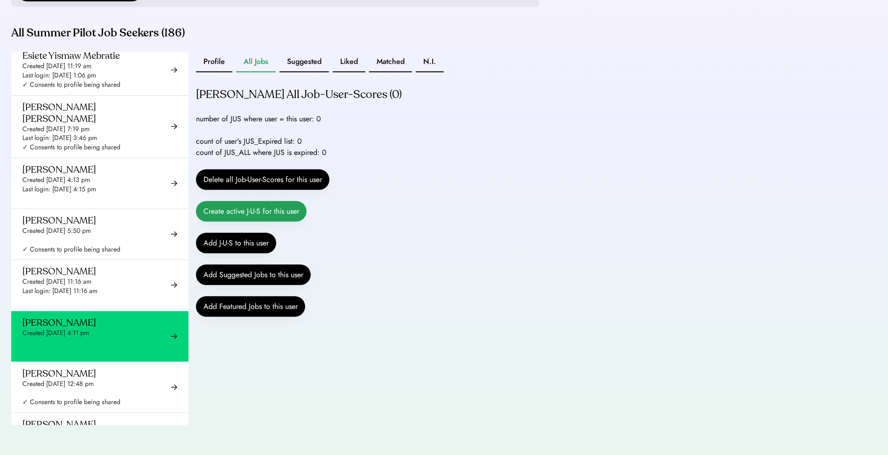
click at [236, 211] on button "Create active J-U-S for this user" at bounding box center [251, 211] width 111 height 21
click at [243, 246] on button "Add J-U-S to this user" at bounding box center [236, 243] width 80 height 21
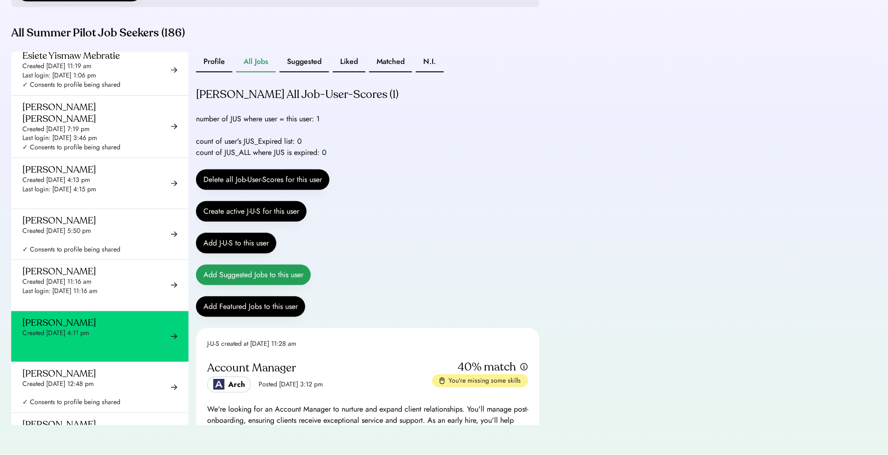
click at [272, 276] on button "Add Suggested Jobs to this user" at bounding box center [253, 274] width 115 height 21
click at [208, 66] on button "Profile" at bounding box center [214, 62] width 36 height 21
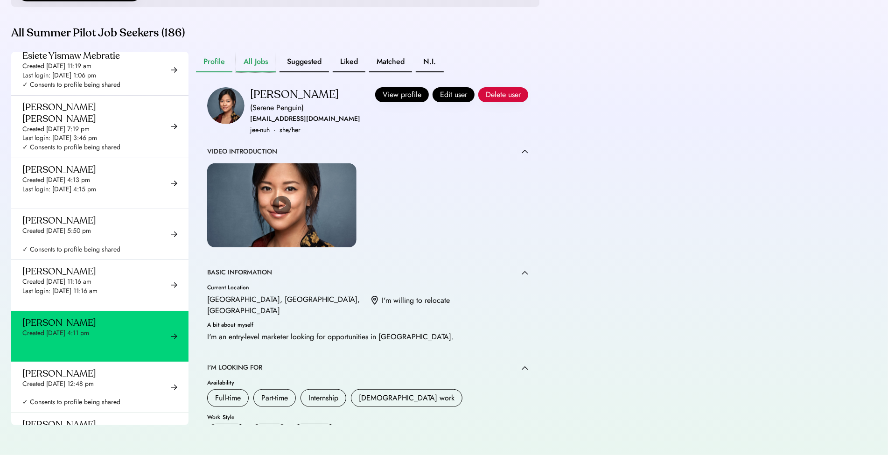
click at [255, 72] on button "All Jobs" at bounding box center [256, 62] width 40 height 21
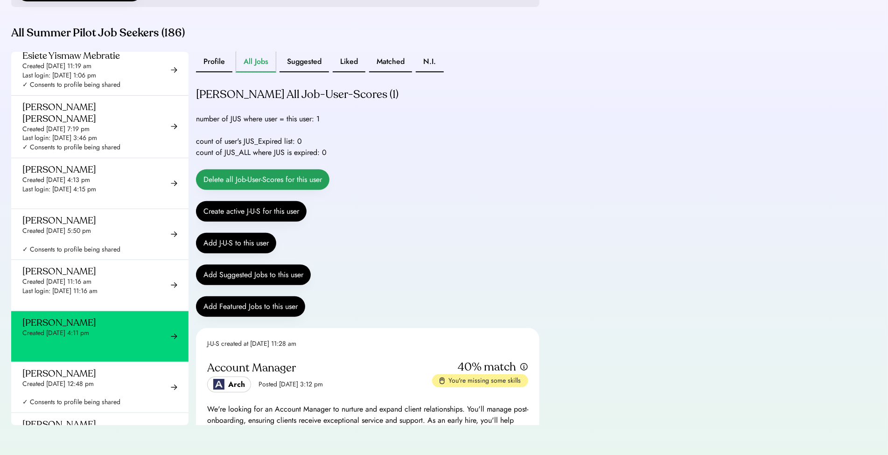
click at [300, 184] on button "Delete all Job-User-Scores for this user" at bounding box center [262, 179] width 133 height 21
click at [284, 189] on button "Delete all Job-User-Scores for this user" at bounding box center [262, 179] width 133 height 21
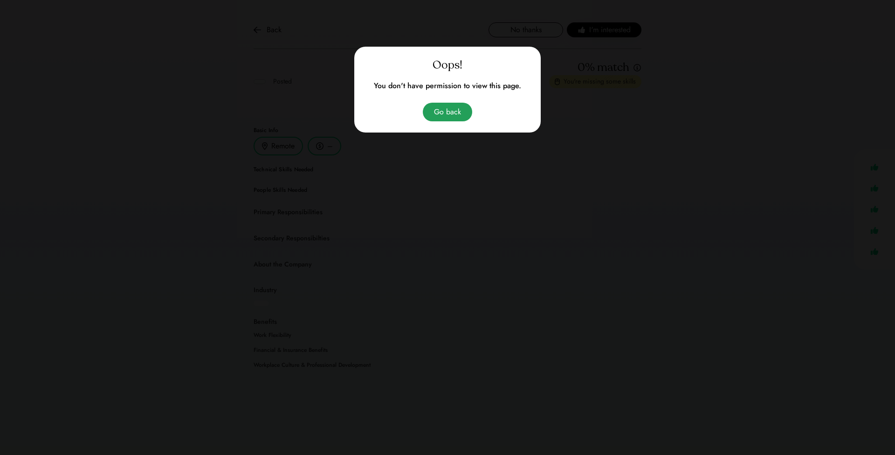
click at [452, 114] on button "Go back" at bounding box center [447, 112] width 49 height 19
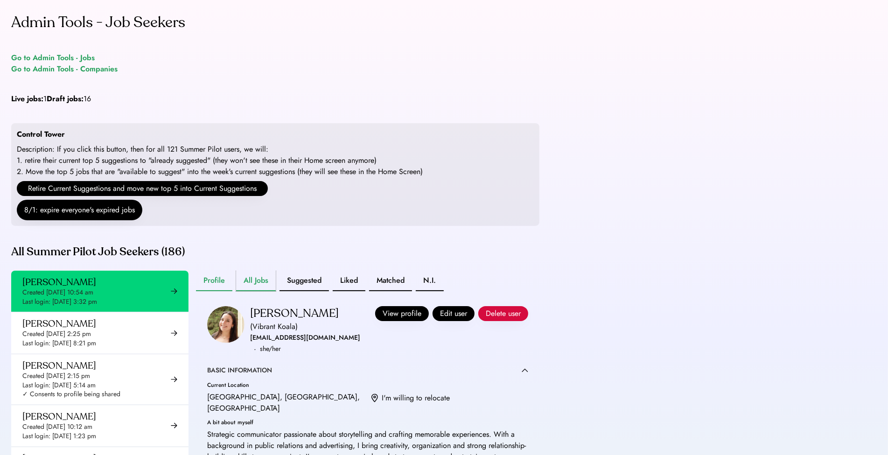
click at [264, 291] on button "All Jobs" at bounding box center [256, 281] width 40 height 21
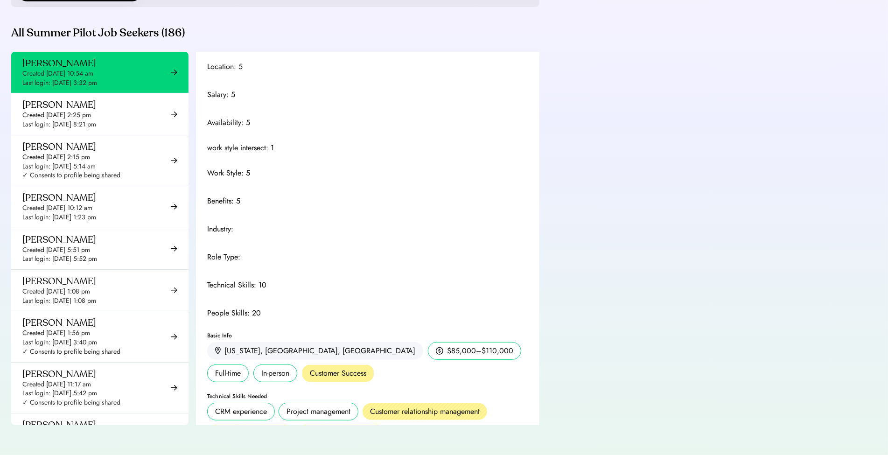
scroll to position [528, 0]
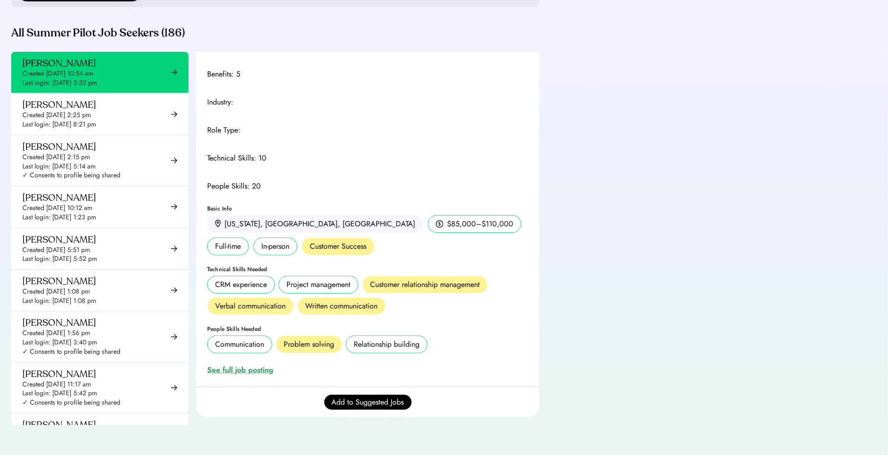
click at [217, 367] on div "See full job posting" at bounding box center [242, 369] width 70 height 11
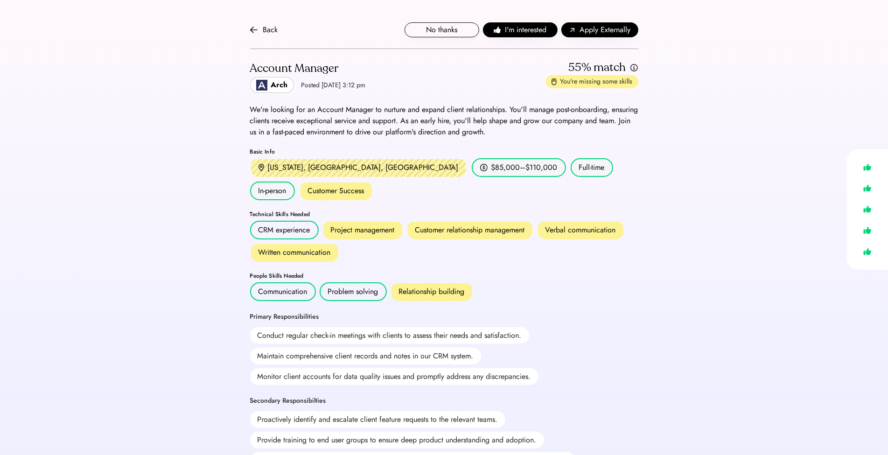
click at [167, 111] on div "Back No thanks I'm interested Apply Externally Account Manager Arch Posted Aug …" at bounding box center [444, 391] width 888 height 782
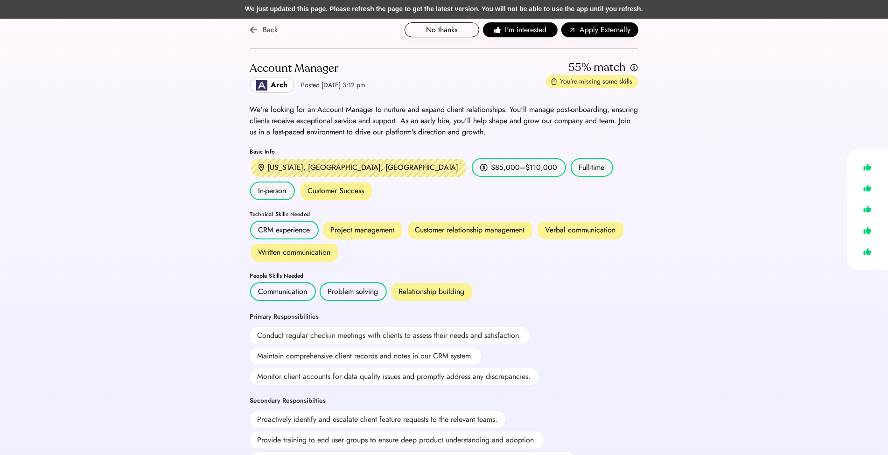
click at [266, 30] on div "Back" at bounding box center [270, 29] width 15 height 11
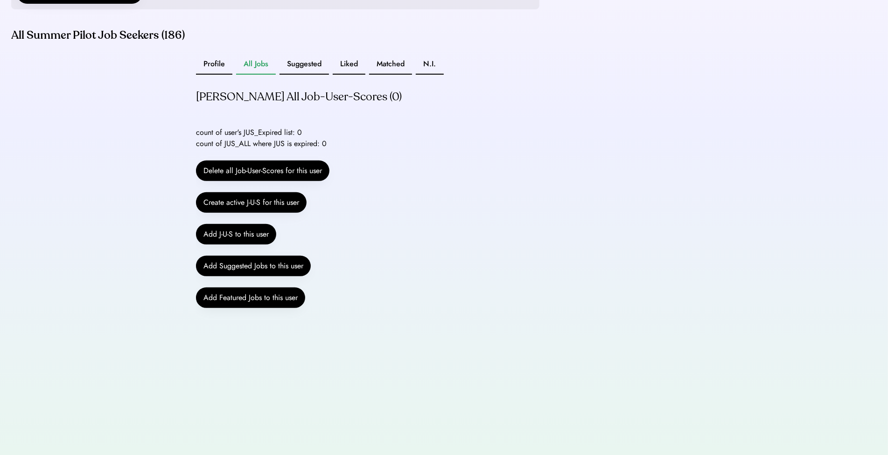
scroll to position [227, 0]
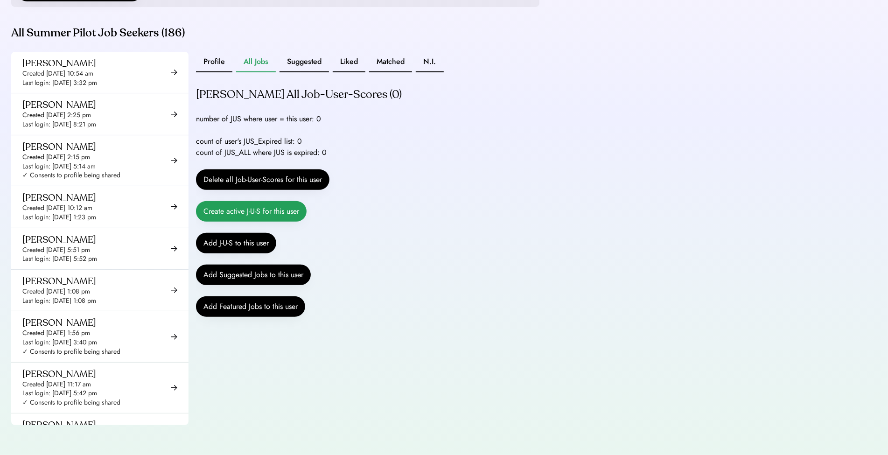
click at [285, 216] on button "Create active J-U-S for this user" at bounding box center [251, 211] width 111 height 21
click at [282, 209] on button "Create active J-U-S for this user" at bounding box center [251, 211] width 111 height 21
click at [263, 246] on button "Add J-U-S to this user" at bounding box center [236, 243] width 80 height 21
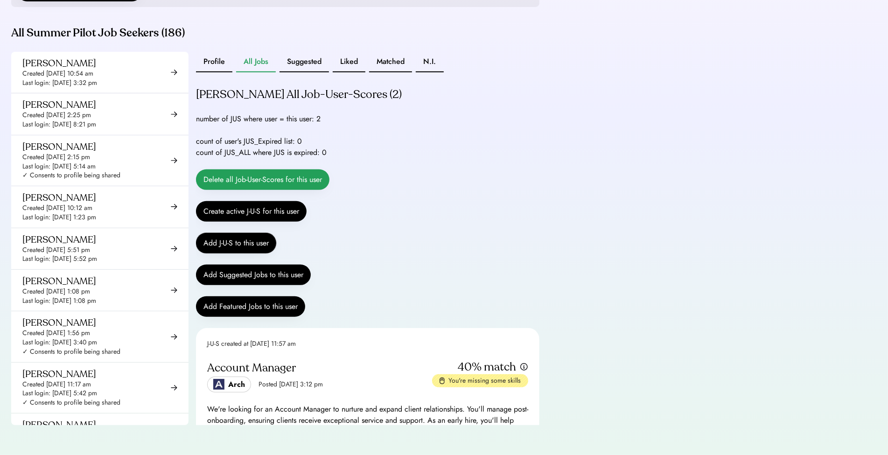
click at [306, 180] on button "Delete all Job-User-Scores for this user" at bounding box center [262, 179] width 133 height 21
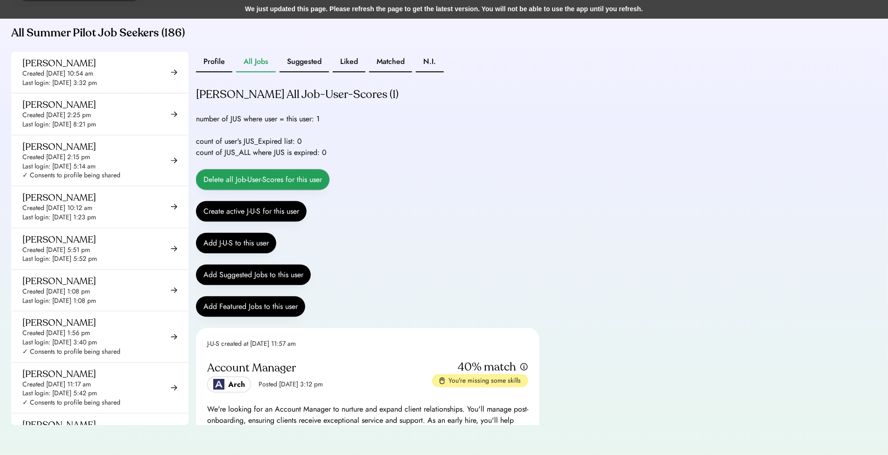
click at [302, 180] on button "Delete all Job-User-Scores for this user" at bounding box center [262, 179] width 133 height 21
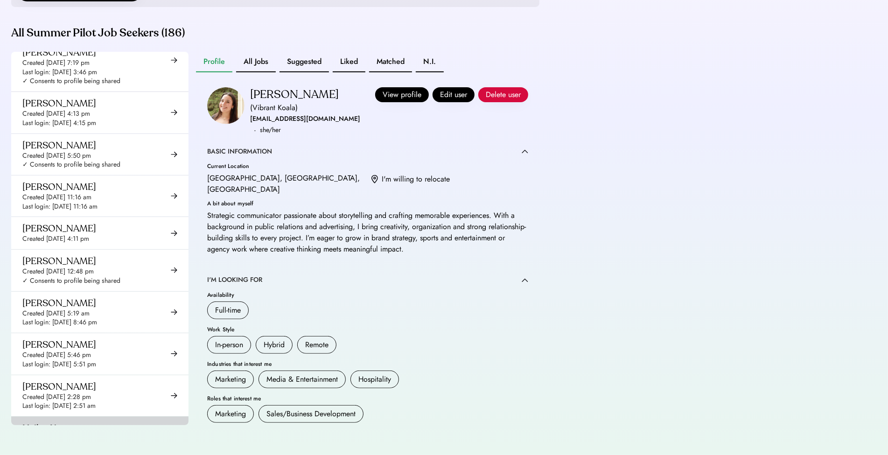
scroll to position [2400, 0]
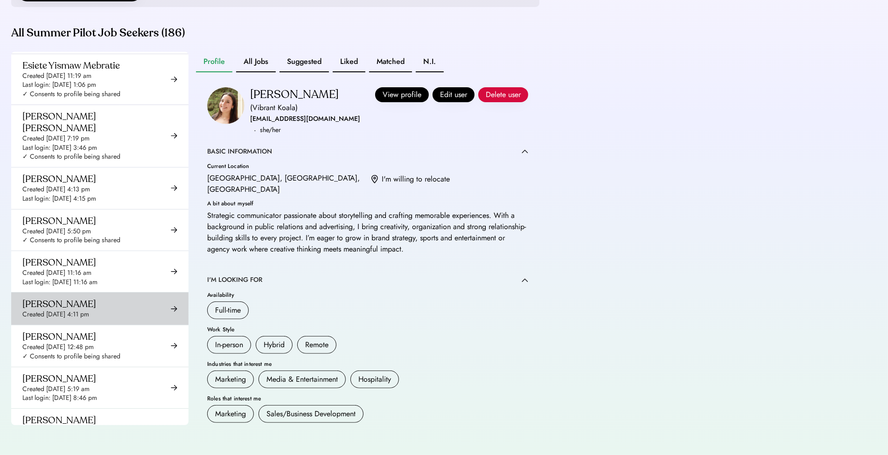
click at [48, 292] on div "[PERSON_NAME] Created [DATE] 4:11 pm" at bounding box center [99, 308] width 177 height 32
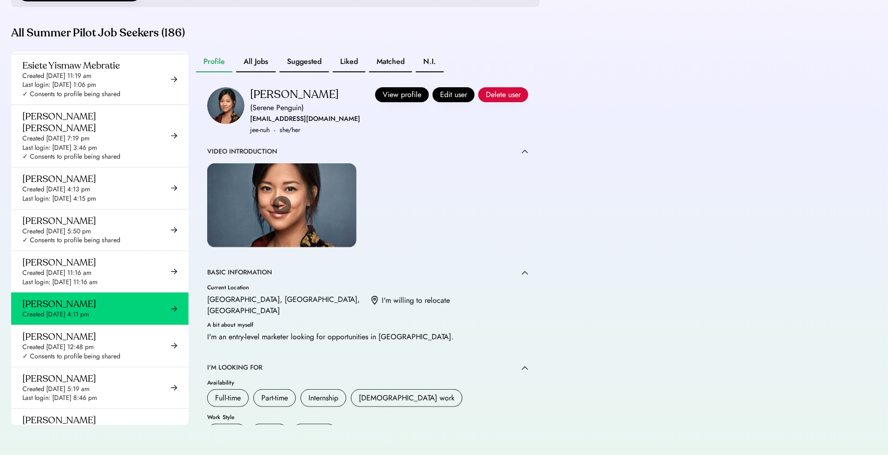
click at [248, 60] on button "All Jobs" at bounding box center [256, 62] width 40 height 21
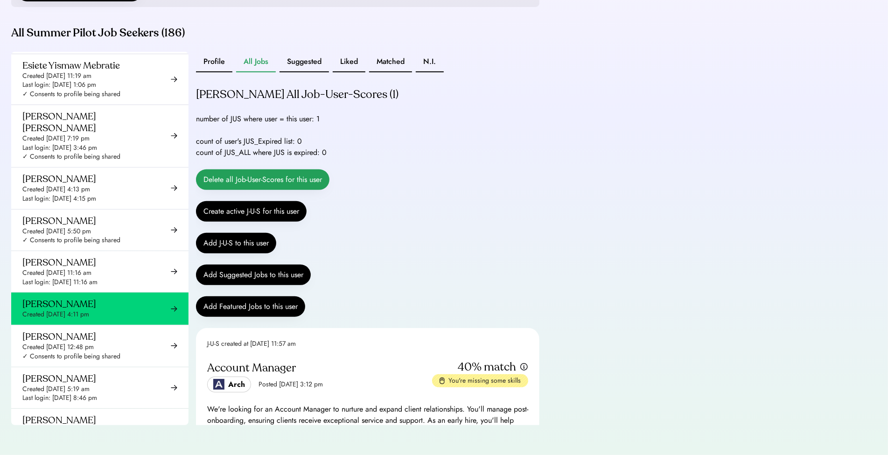
click at [206, 185] on button "Delete all Job-User-Scores for this user" at bounding box center [262, 179] width 133 height 21
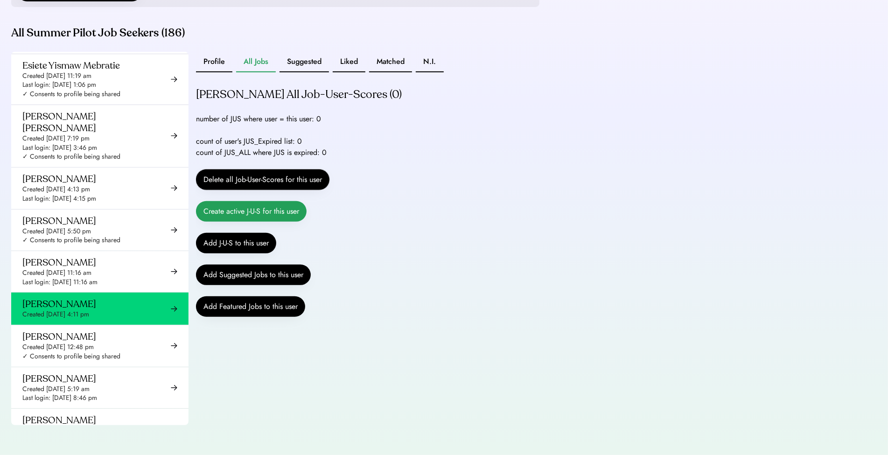
click at [271, 208] on button "Create active J-U-S for this user" at bounding box center [251, 211] width 111 height 21
click at [241, 243] on button "Add J-U-S to this user" at bounding box center [236, 243] width 80 height 21
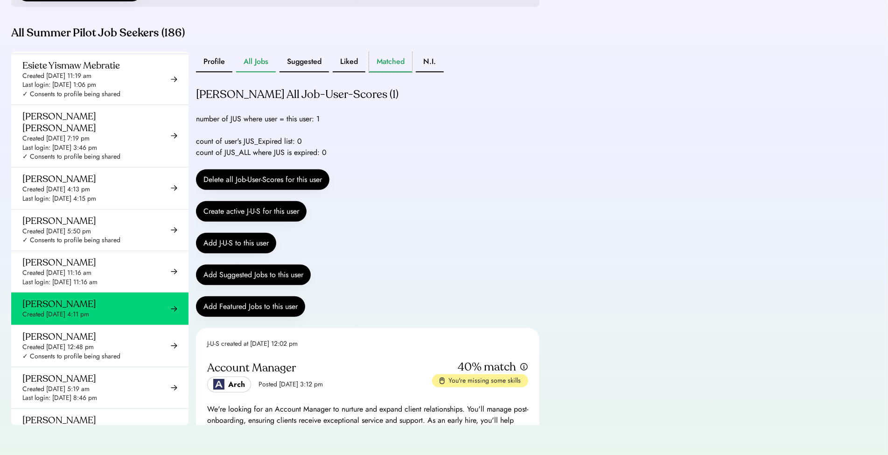
click at [389, 62] on button "Matched" at bounding box center [390, 62] width 43 height 21
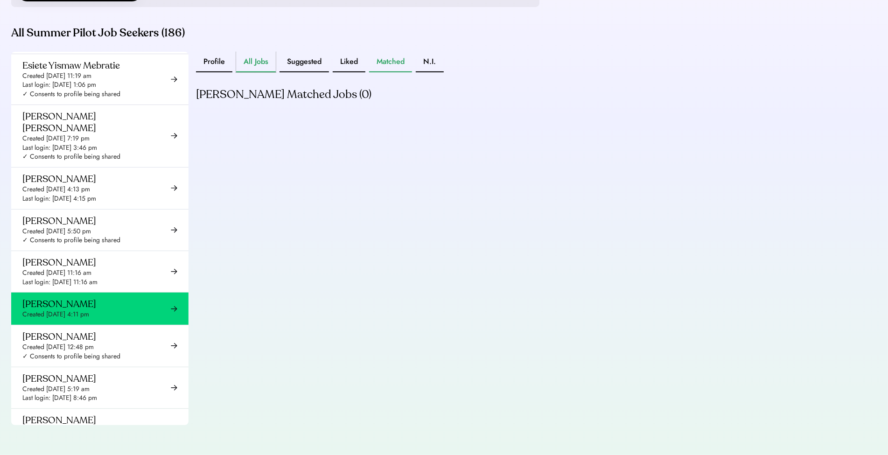
click at [257, 67] on button "All Jobs" at bounding box center [256, 62] width 40 height 21
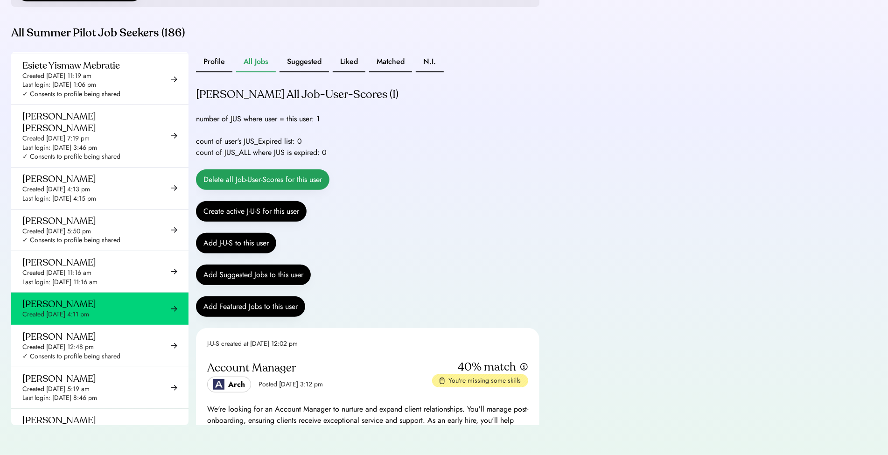
click at [315, 177] on button "Delete all Job-User-Scores for this user" at bounding box center [262, 179] width 133 height 21
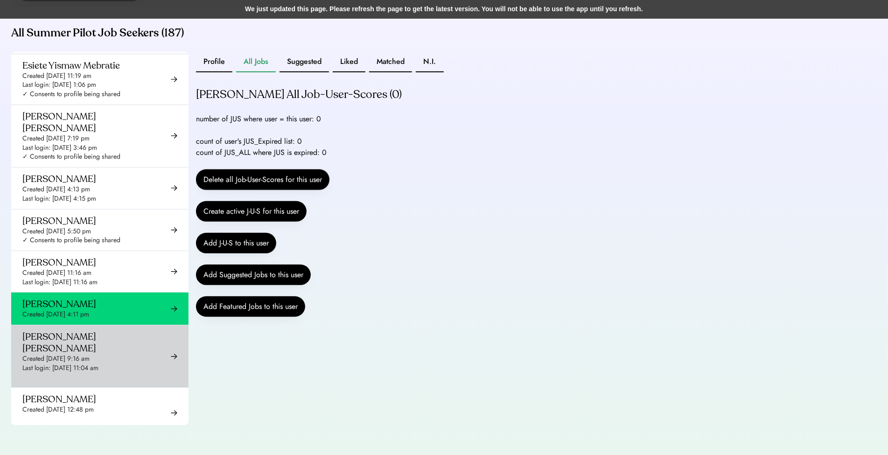
click at [89, 354] on div "Created [DATE] 9:16 am" at bounding box center [55, 358] width 67 height 9
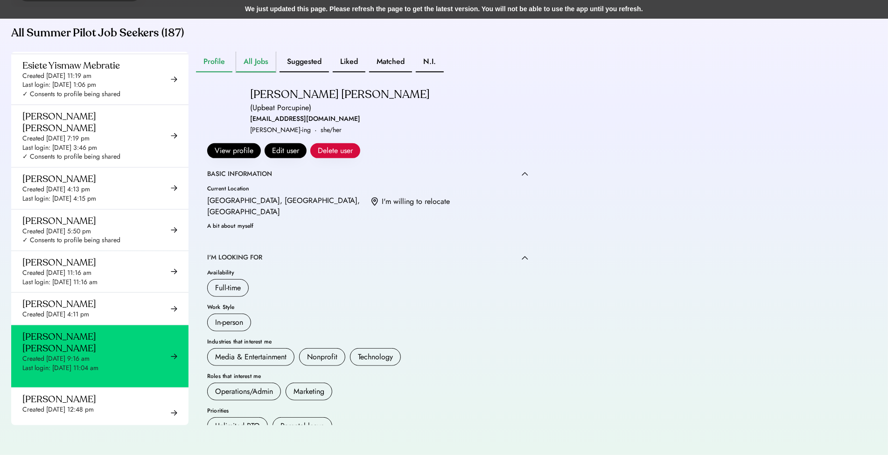
drag, startPoint x: 269, startPoint y: 65, endPoint x: 264, endPoint y: 63, distance: 5.2
click at [268, 65] on button "All Jobs" at bounding box center [256, 62] width 40 height 21
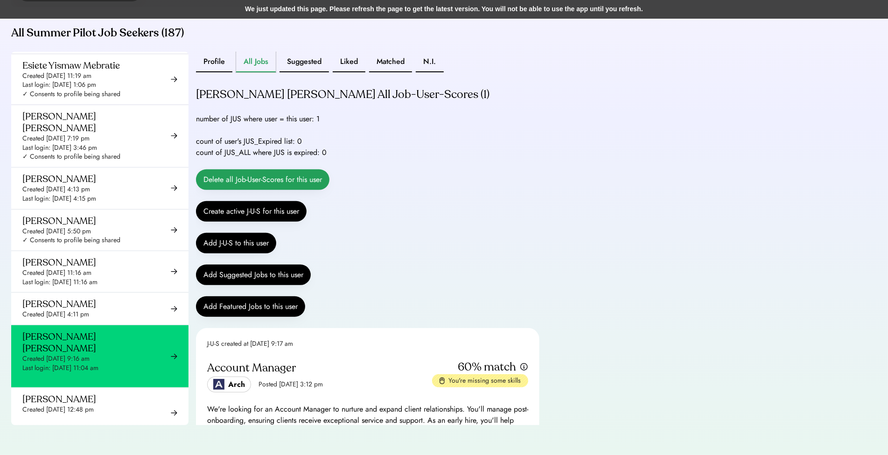
click at [265, 178] on button "Delete all Job-User-Scores for this user" at bounding box center [262, 179] width 133 height 21
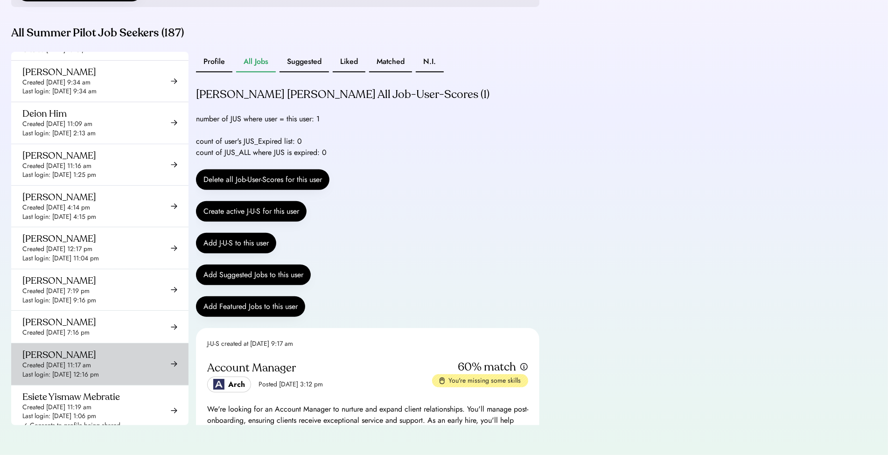
scroll to position [2582, 0]
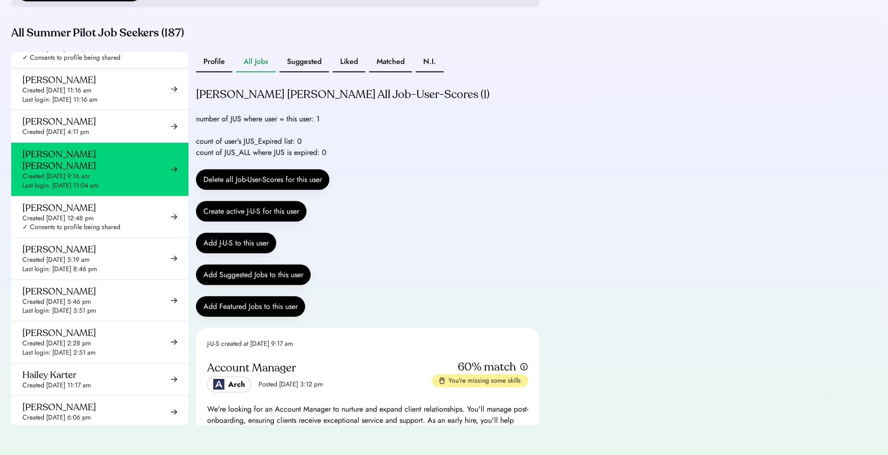
click at [90, 172] on div "Created [DATE] 9:16 am" at bounding box center [55, 176] width 67 height 9
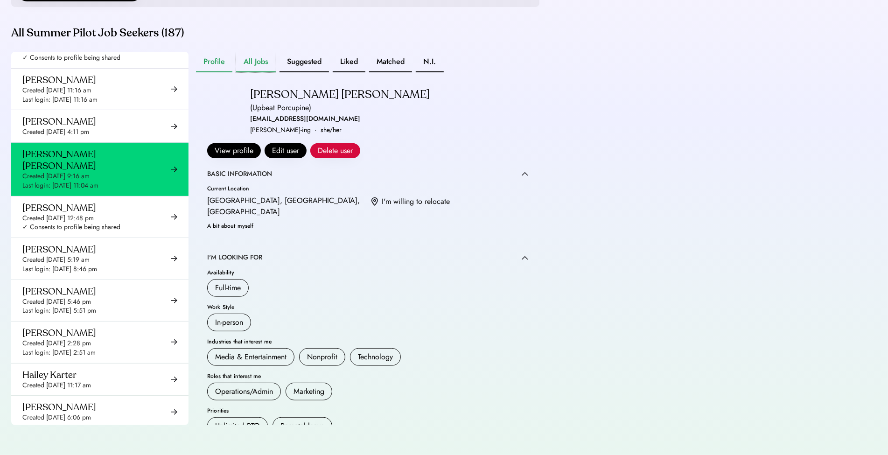
click at [255, 62] on button "All Jobs" at bounding box center [256, 62] width 40 height 21
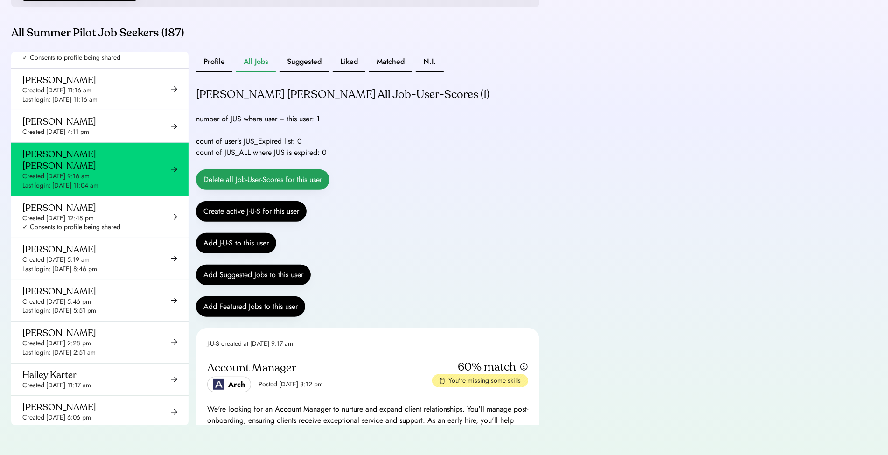
click at [266, 180] on button "Delete all Job-User-Scores for this user" at bounding box center [262, 179] width 133 height 21
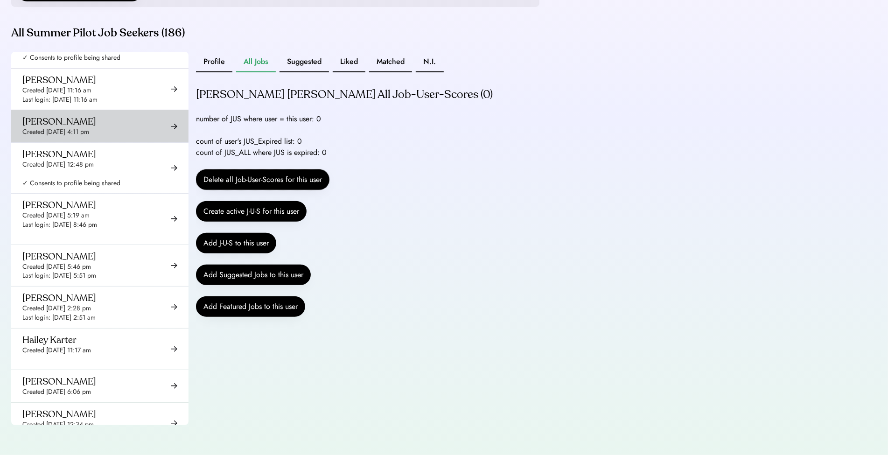
click at [92, 116] on div "[PERSON_NAME] Created [DATE] 4:11 pm" at bounding box center [59, 126] width 74 height 21
